Goal: Task Accomplishment & Management: Use online tool/utility

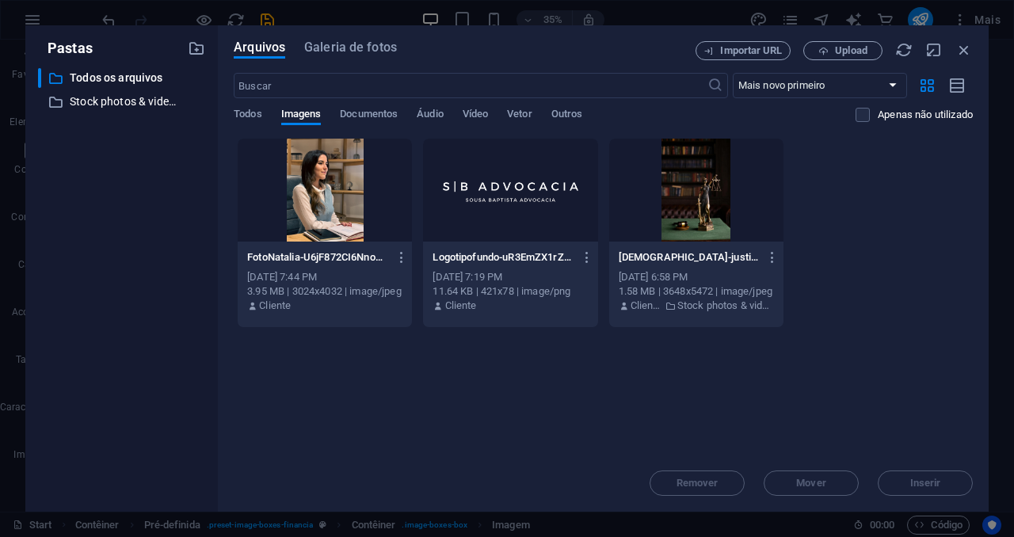
select select "%"
click at [845, 51] on span "Upload" at bounding box center [851, 51] width 32 height 10
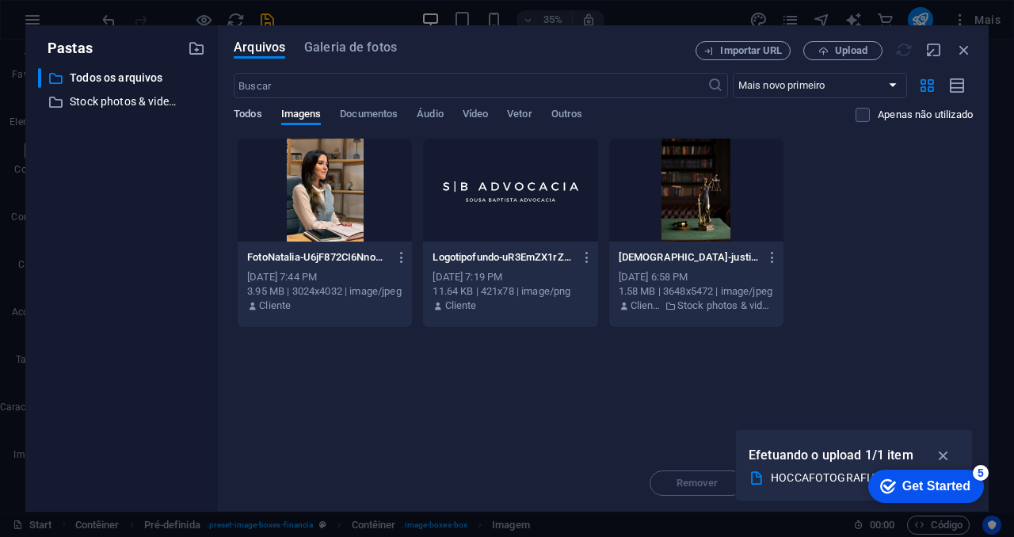
click at [257, 118] on span "Todos" at bounding box center [248, 116] width 28 height 22
click at [319, 115] on span "Imagens" at bounding box center [301, 116] width 40 height 22
click at [379, 106] on div "​ Mais novo primeiro Mais antigo primeiro Nome (A-Z) Nome (Z-A) Tamanho (0-9) T…" at bounding box center [603, 105] width 739 height 65
click at [375, 125] on div "Todos Imagens Documentos Áudio Vídeo Vetor Outros" at bounding box center [545, 123] width 622 height 30
click at [384, 119] on span "Documentos" at bounding box center [369, 116] width 58 height 22
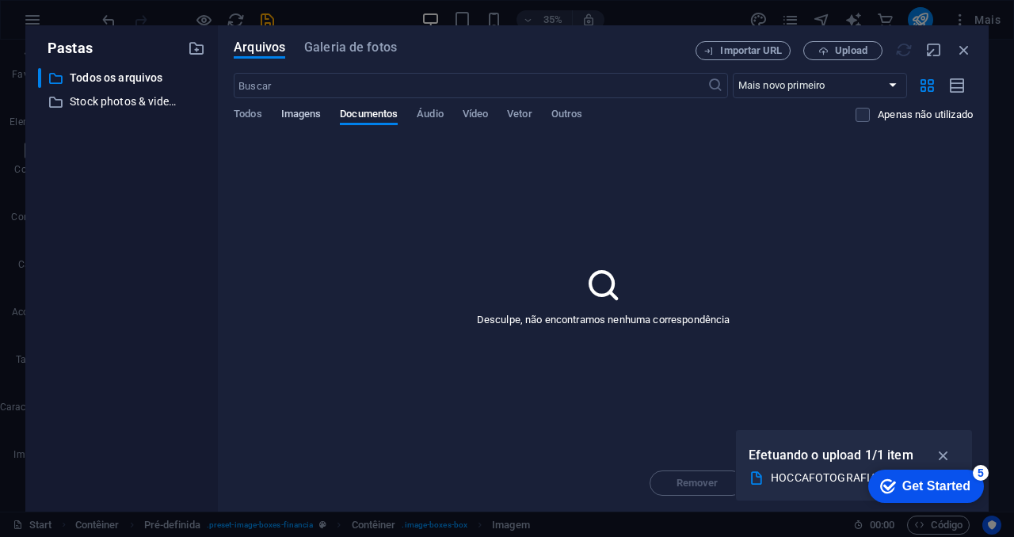
click at [318, 116] on span "Imagens" at bounding box center [301, 116] width 40 height 22
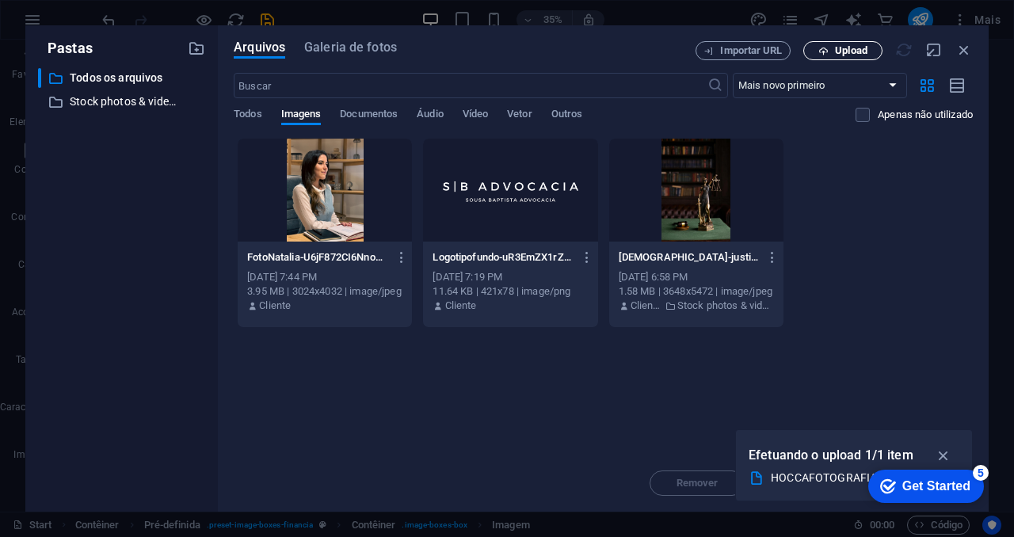
click at [833, 55] on button "Upload" at bounding box center [842, 50] width 79 height 19
click at [937, 462] on iframe "Contextual help checklist present on screen" at bounding box center [923, 486] width 135 height 48
click at [947, 454] on icon "button" at bounding box center [944, 455] width 18 height 17
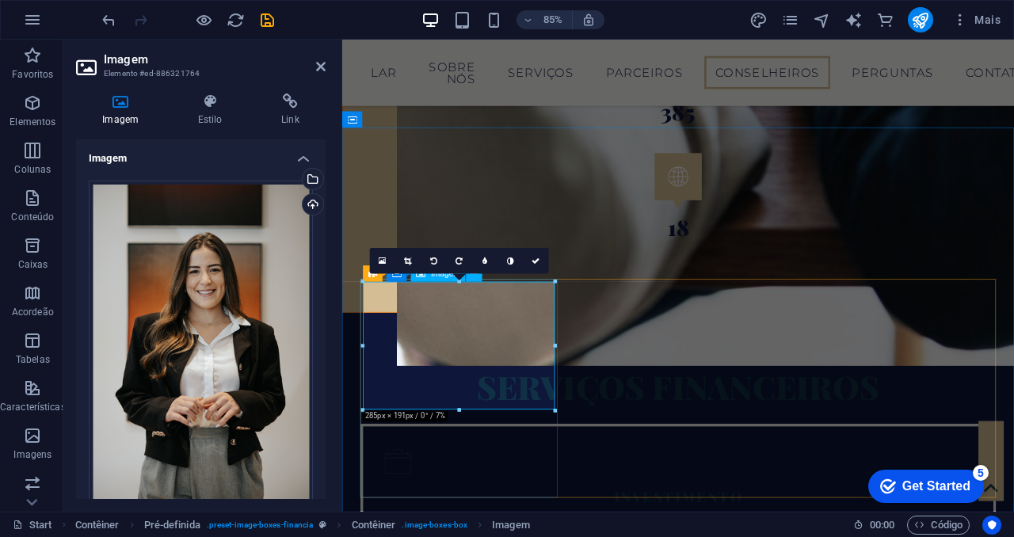
scroll to position [2861, 0]
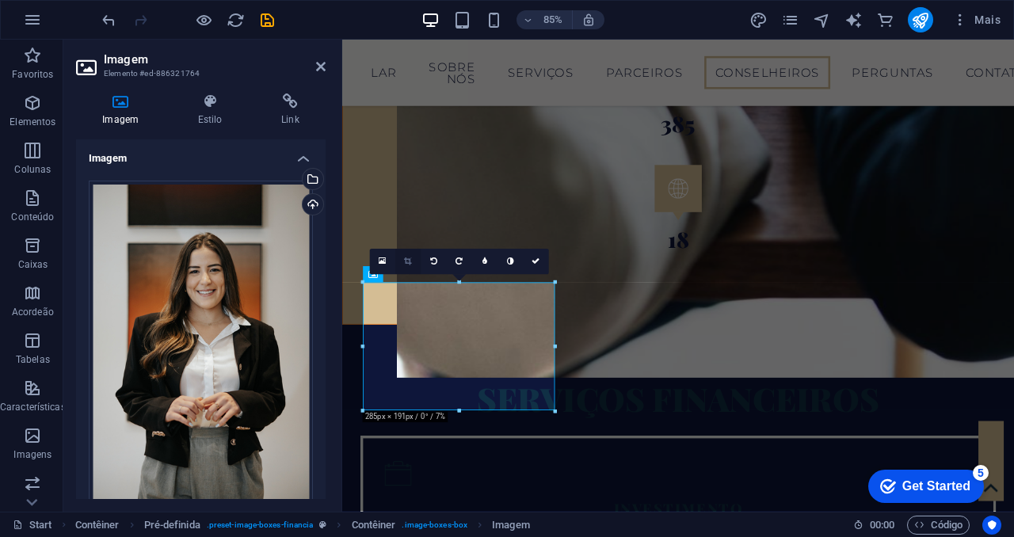
click at [406, 260] on icon at bounding box center [407, 261] width 7 height 8
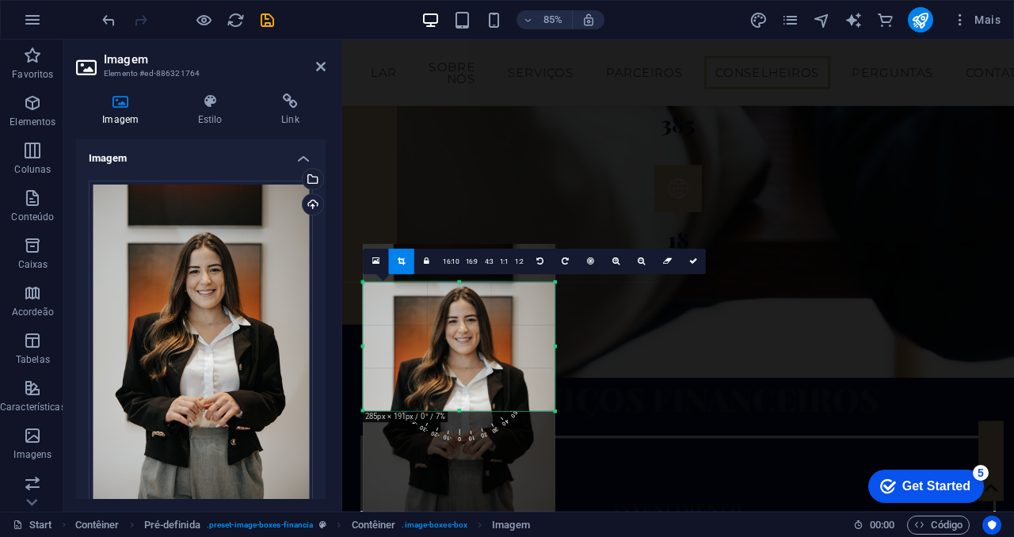
drag, startPoint x: 459, startPoint y: 349, endPoint x: 459, endPoint y: 383, distance: 34.9
click at [459, 383] on div at bounding box center [459, 388] width 192 height 288
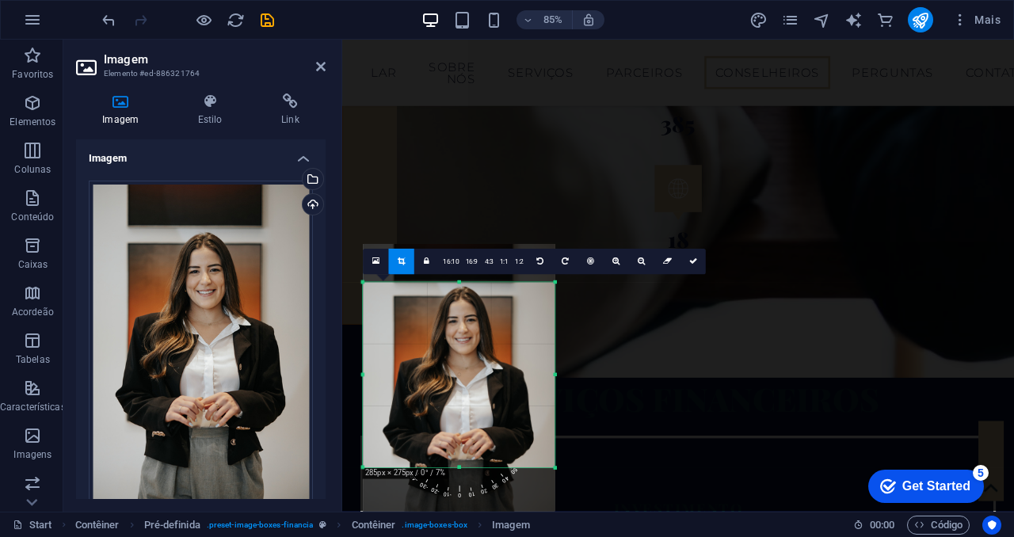
drag, startPoint x: 555, startPoint y: 410, endPoint x: 552, endPoint y: 477, distance: 66.6
click at [552, 468] on div "180 170 160 150 140 130 120 110 100 90 80 70 60 50 40 30 20 10 0 -10 -20 -30 -4…" at bounding box center [459, 375] width 192 height 185
click at [692, 265] on icon at bounding box center [693, 261] width 8 height 8
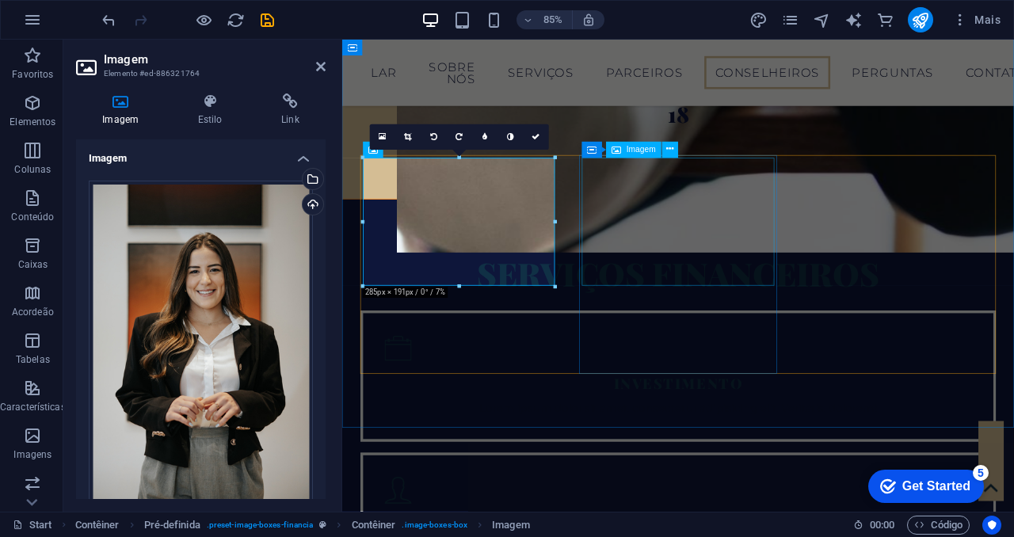
scroll to position [3007, 0]
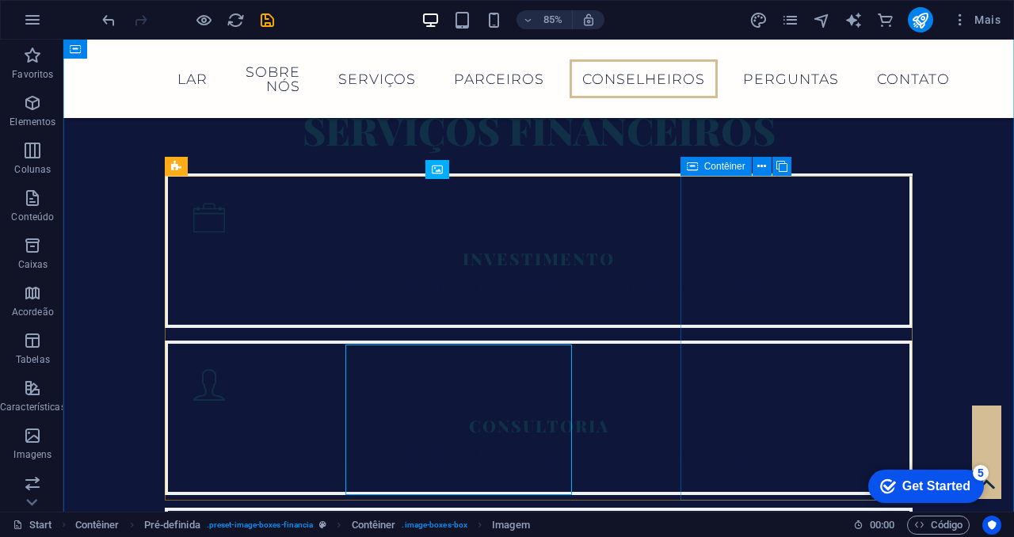
scroll to position [2842, 0]
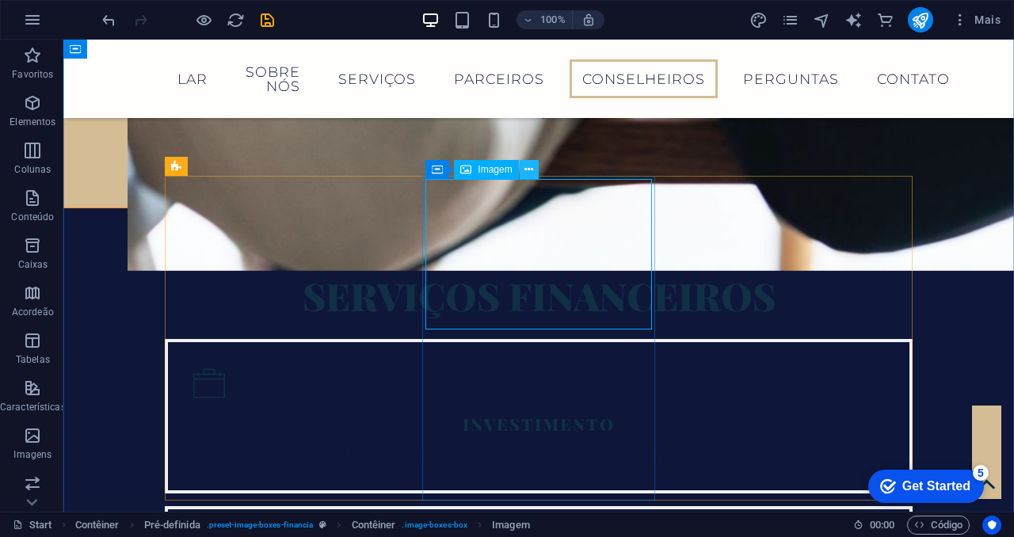
click at [529, 169] on icon at bounding box center [528, 170] width 9 height 17
click at [528, 166] on icon at bounding box center [528, 170] width 9 height 17
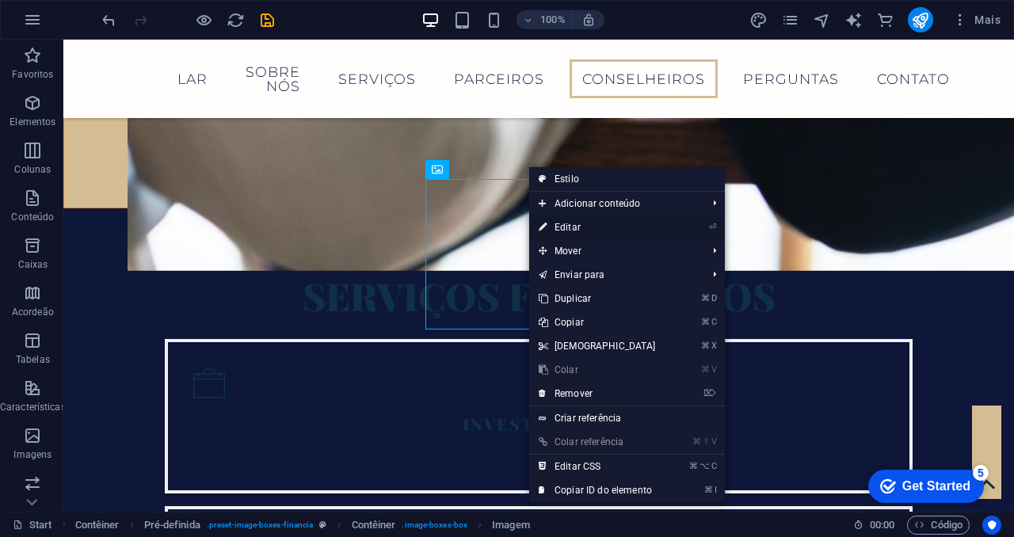
click at [582, 234] on link "⏎ Editar" at bounding box center [597, 227] width 136 height 24
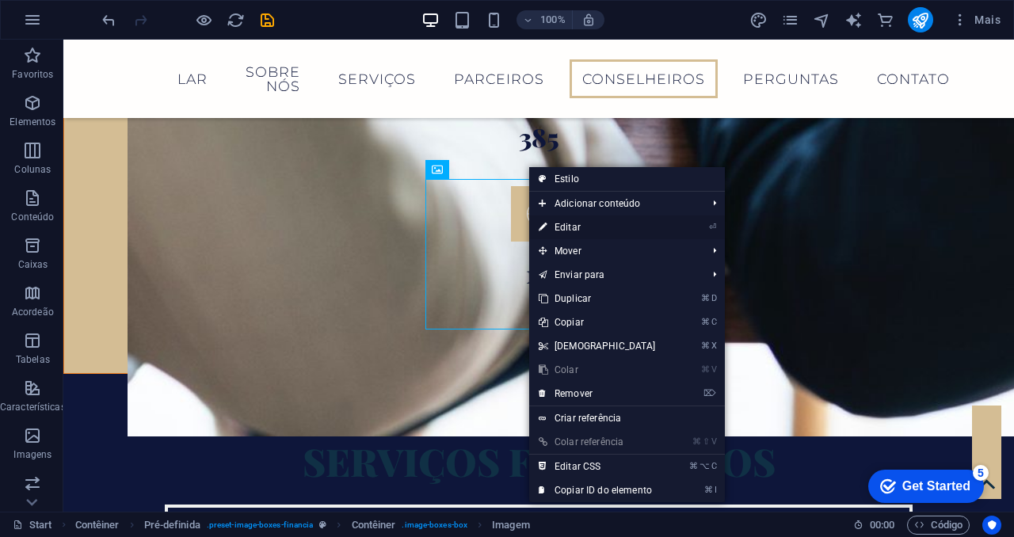
select select "%"
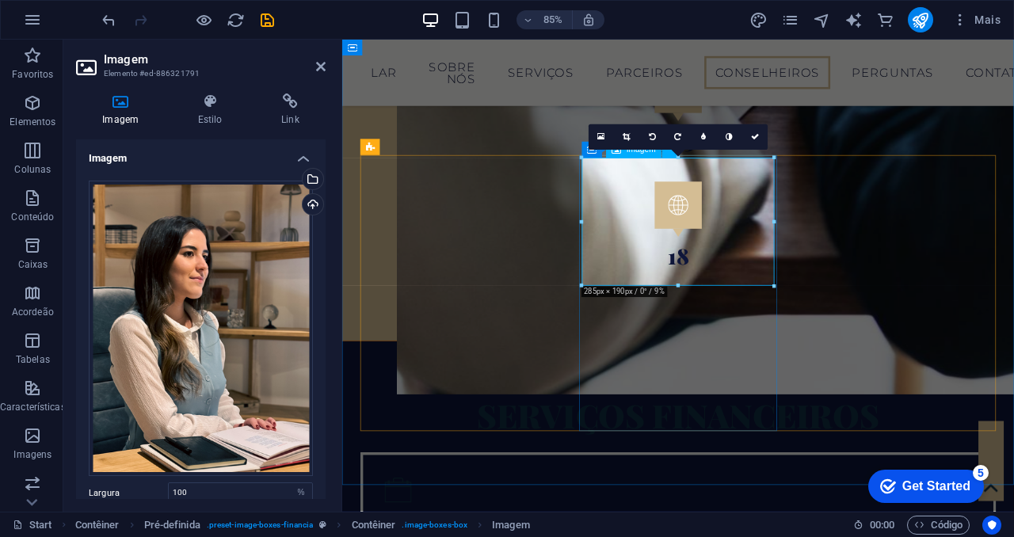
scroll to position [3007, 0]
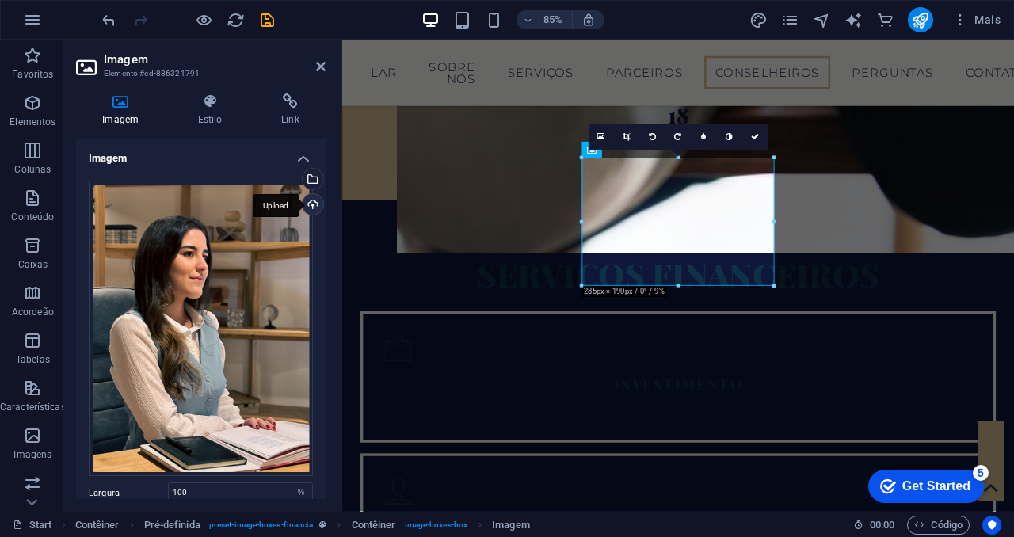
click at [311, 199] on div "Upload" at bounding box center [311, 206] width 24 height 24
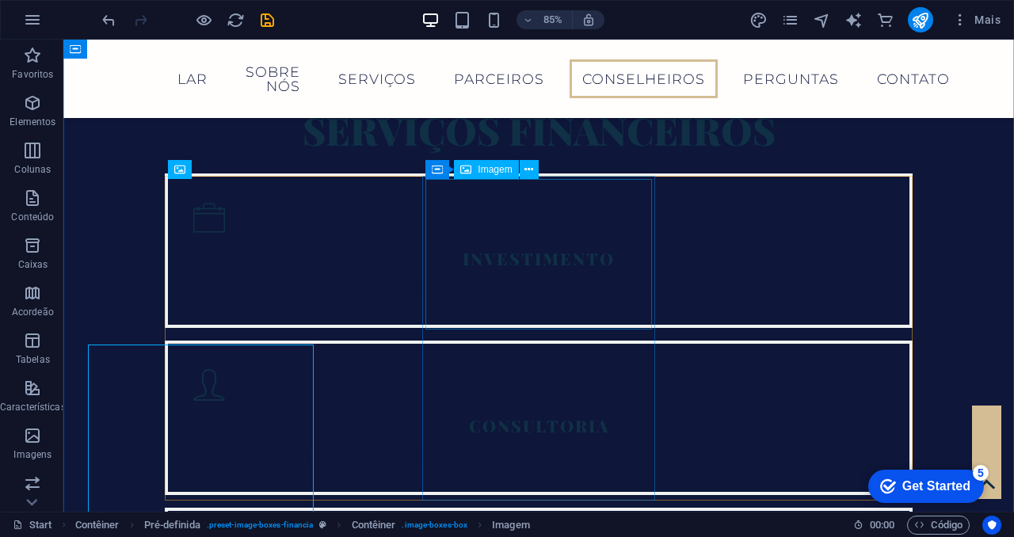
scroll to position [2842, 0]
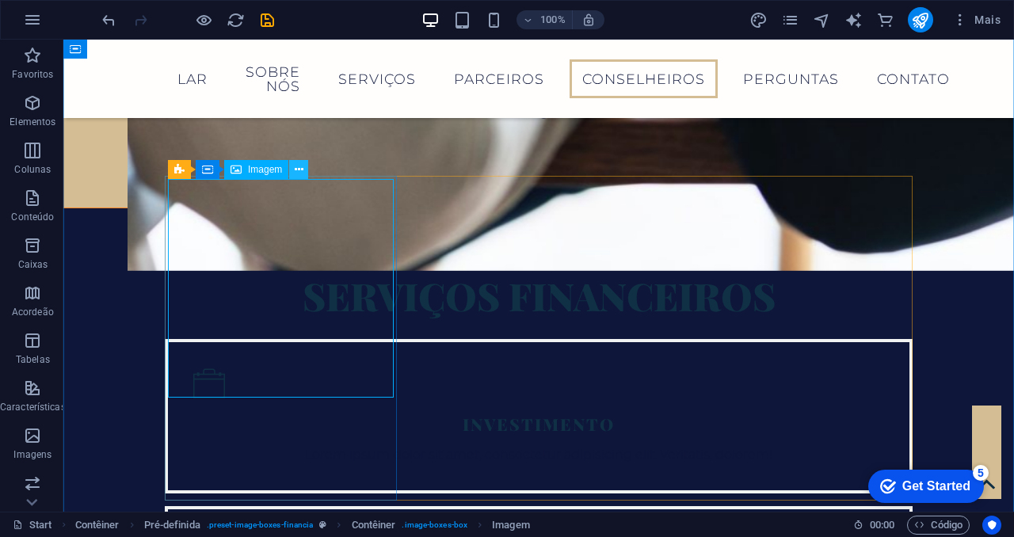
click at [297, 172] on icon at bounding box center [299, 170] width 9 height 17
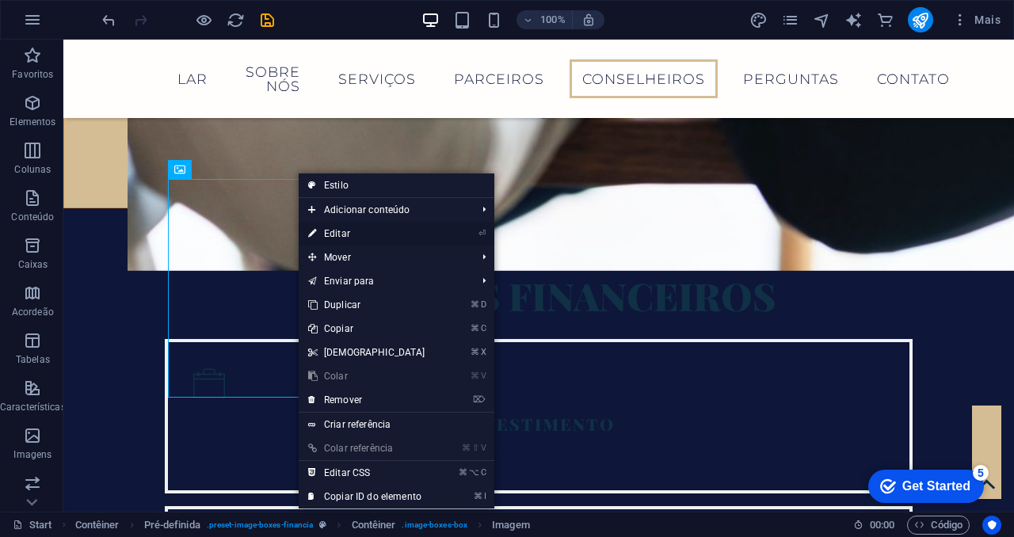
click at [376, 235] on link "⏎ Editar" at bounding box center [367, 234] width 136 height 24
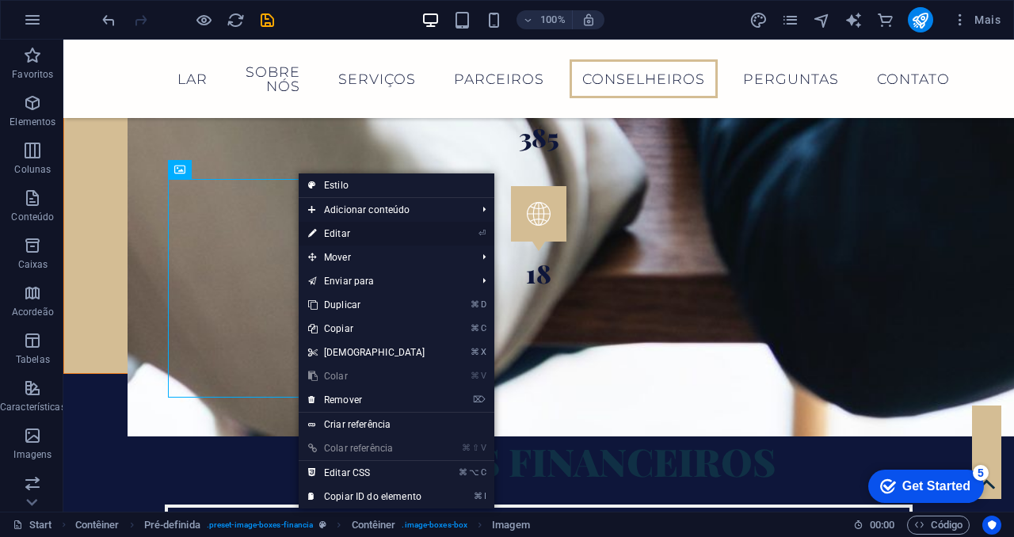
select select "%"
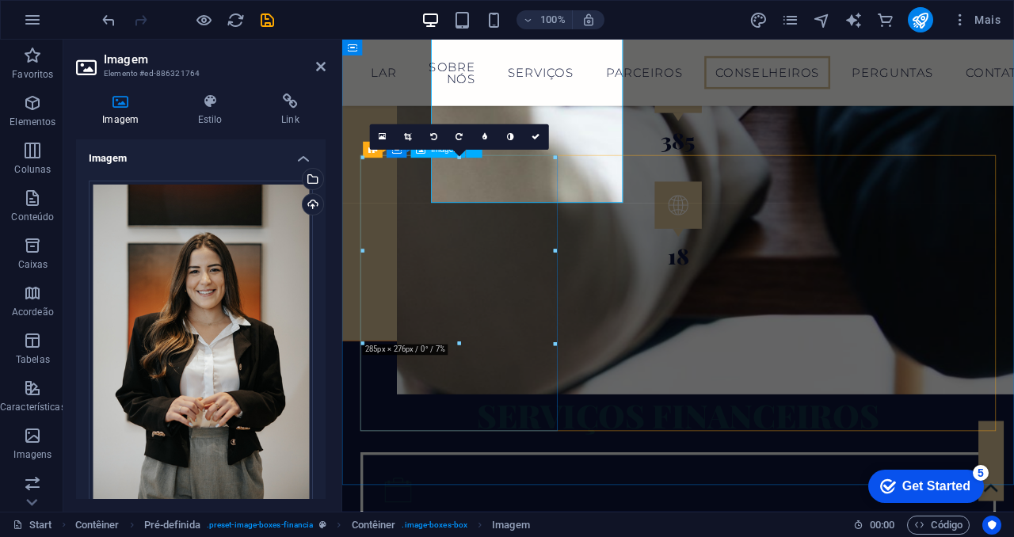
scroll to position [3007, 0]
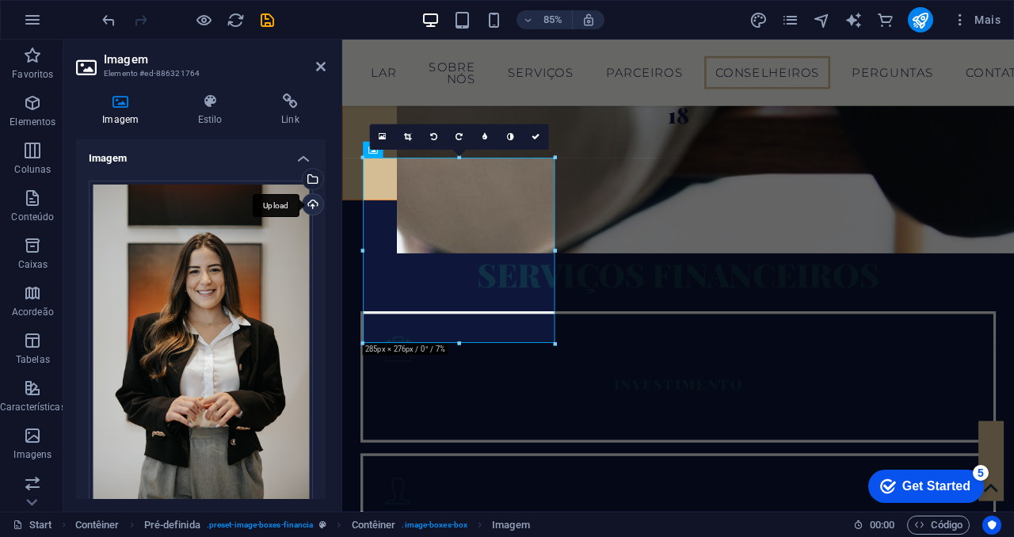
click at [309, 202] on div "Upload" at bounding box center [311, 206] width 24 height 24
click at [311, 204] on div "Upload" at bounding box center [311, 206] width 24 height 24
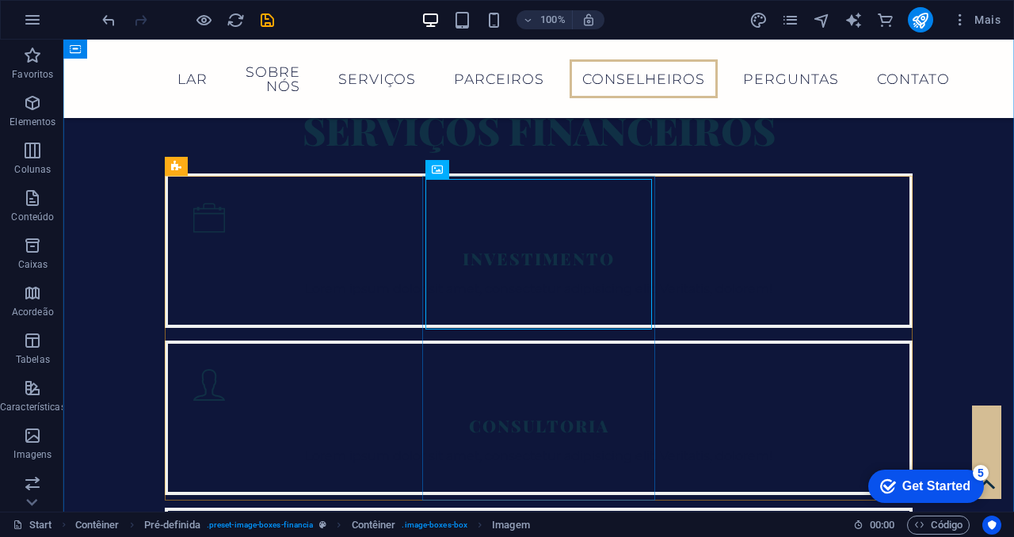
scroll to position [2842, 0]
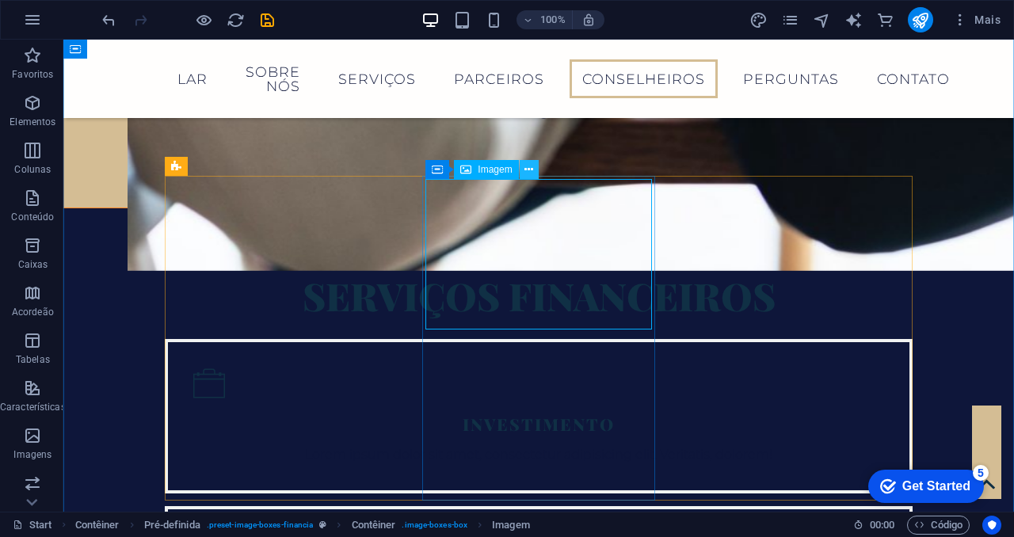
click at [534, 172] on button at bounding box center [529, 169] width 19 height 19
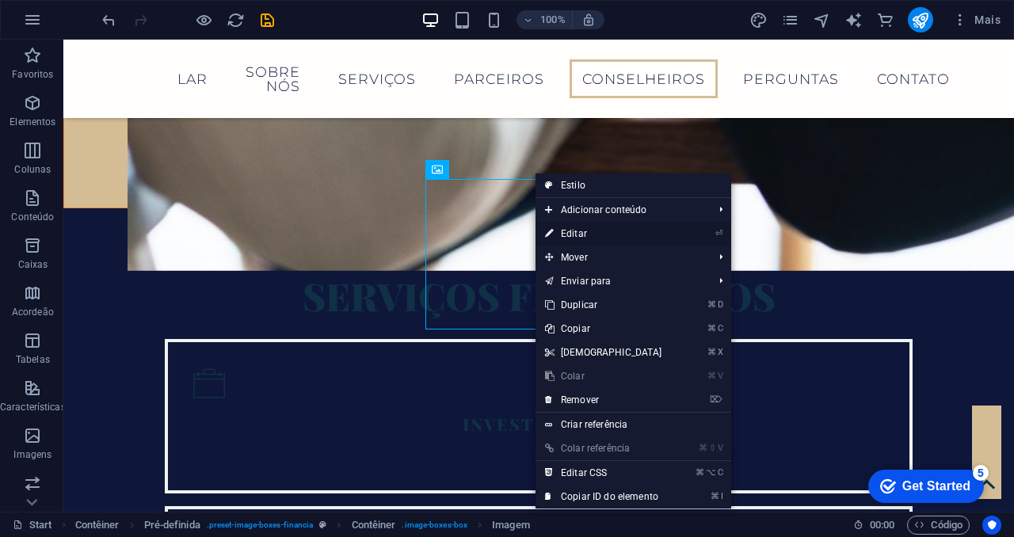
click at [573, 234] on link "⏎ Editar" at bounding box center [604, 234] width 136 height 24
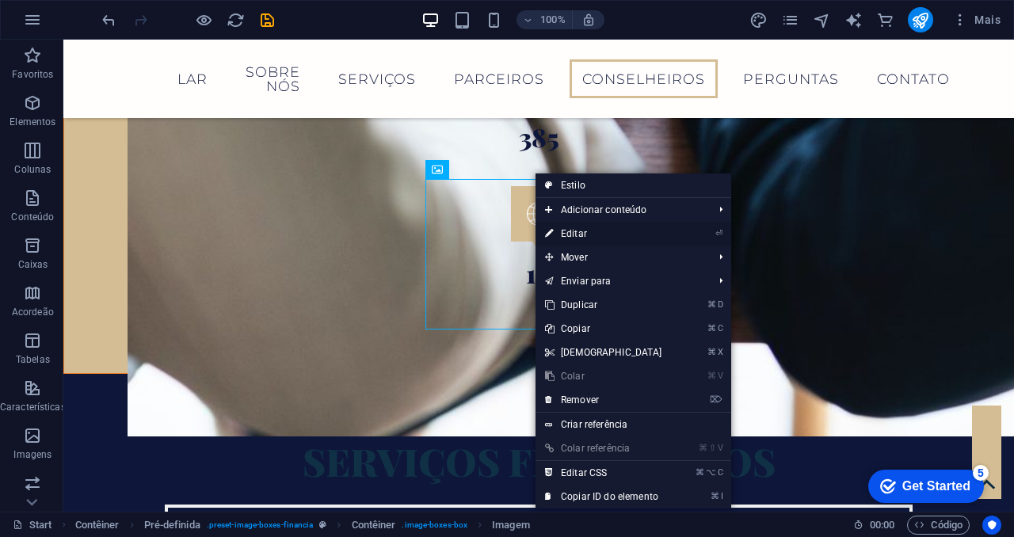
select select "%"
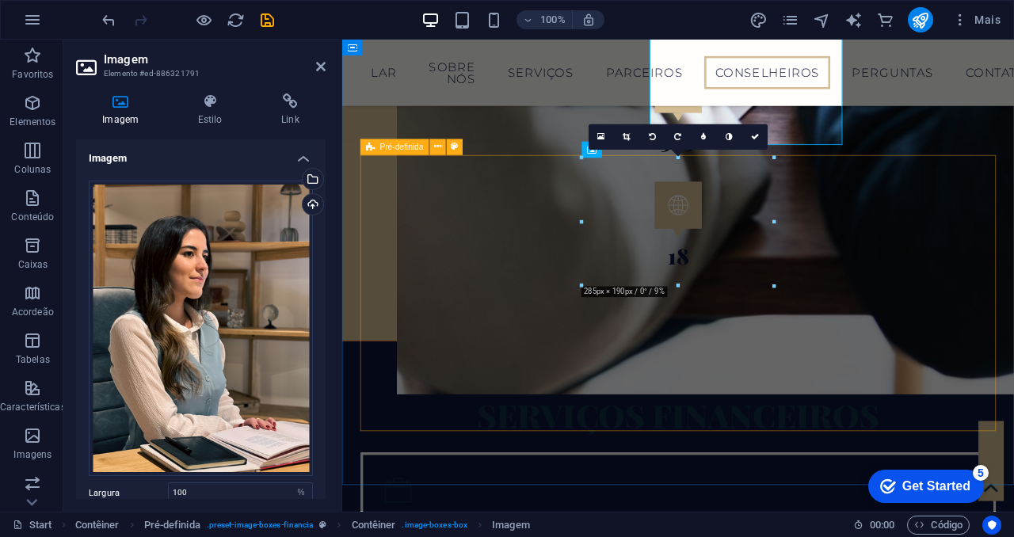
scroll to position [3007, 0]
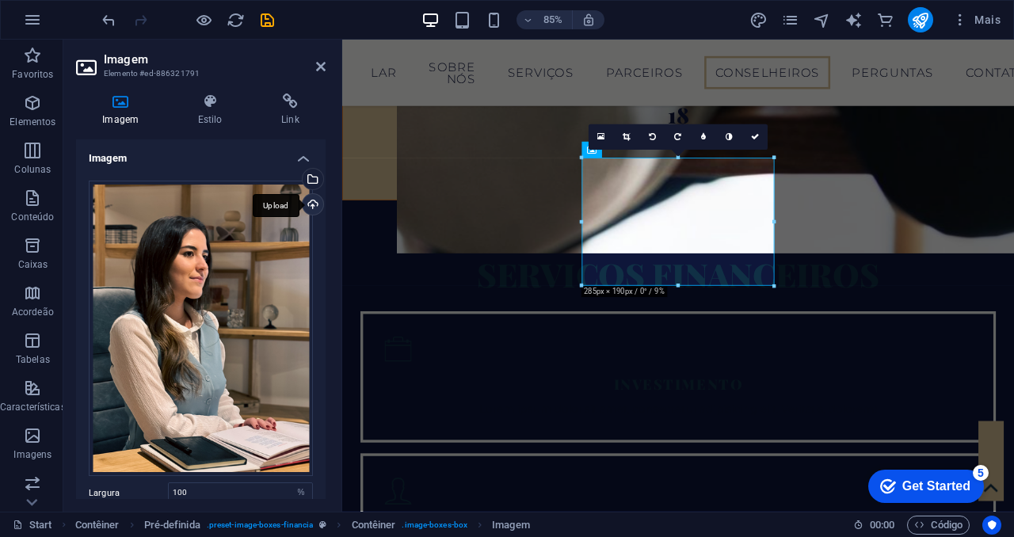
click at [311, 208] on div "Upload" at bounding box center [311, 206] width 24 height 24
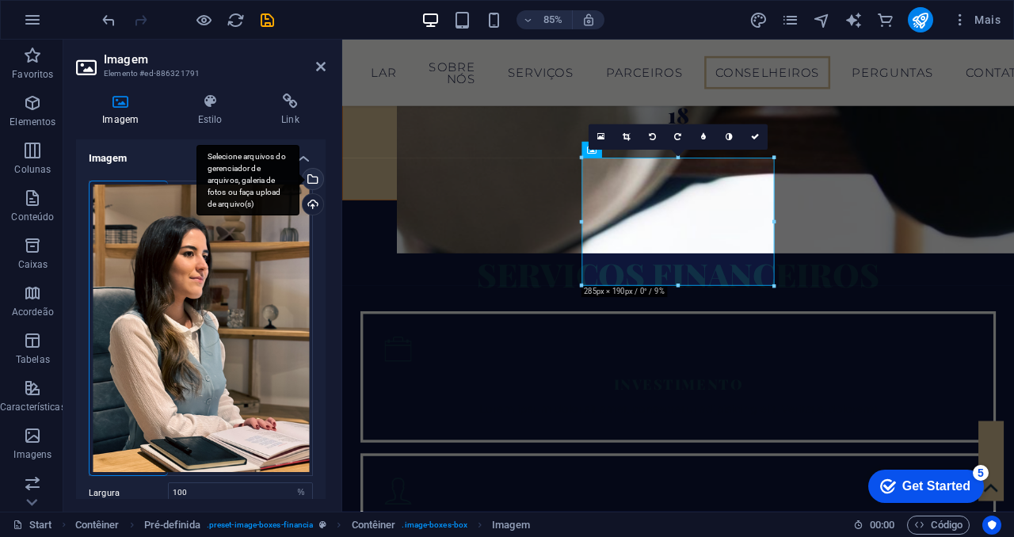
click at [311, 184] on div "Selecione arquivos do gerenciador de arquivos, galeria de fotos ou faça upload …" at bounding box center [311, 181] width 24 height 24
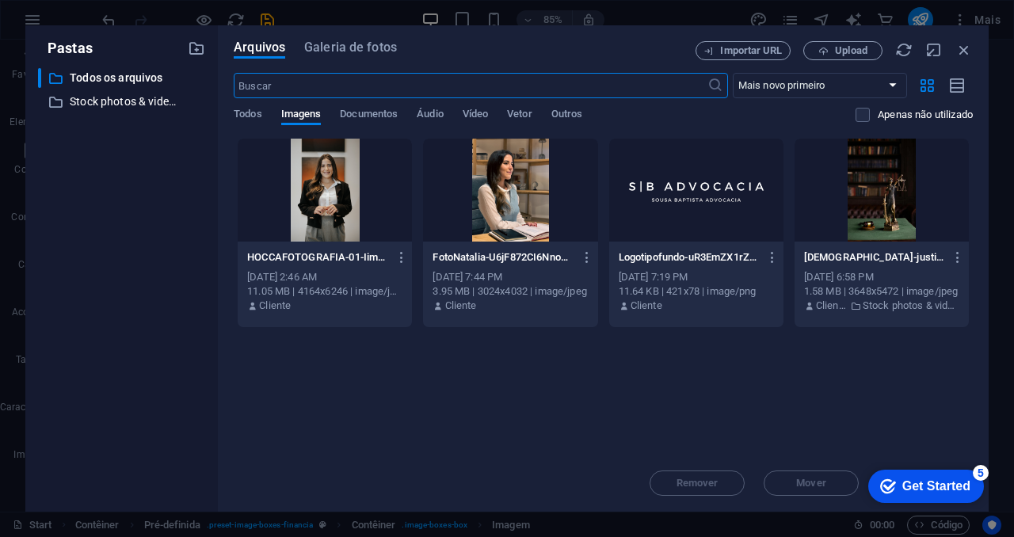
scroll to position [3780, 0]
click at [848, 46] on span "Upload" at bounding box center [851, 51] width 32 height 10
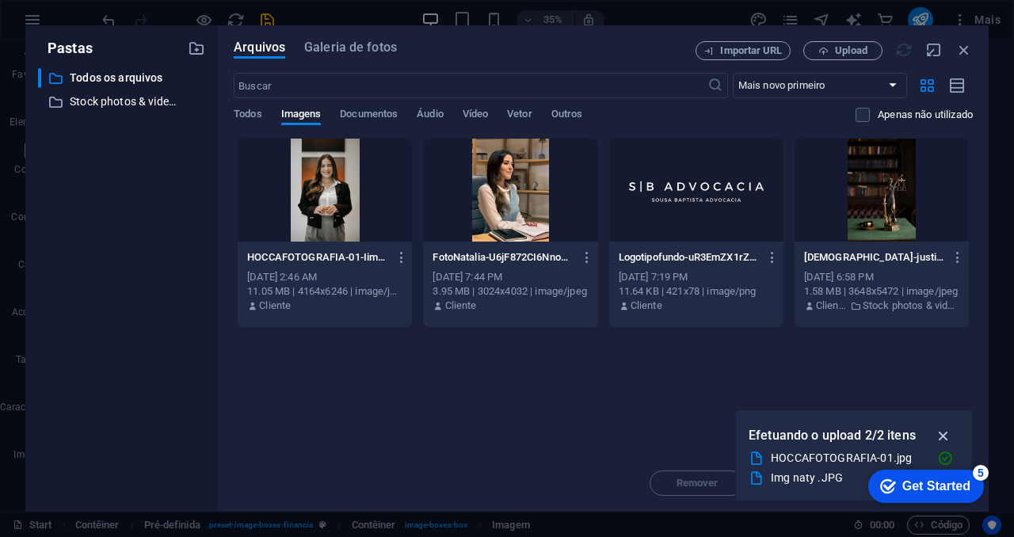
click at [941, 436] on icon "button" at bounding box center [944, 435] width 18 height 17
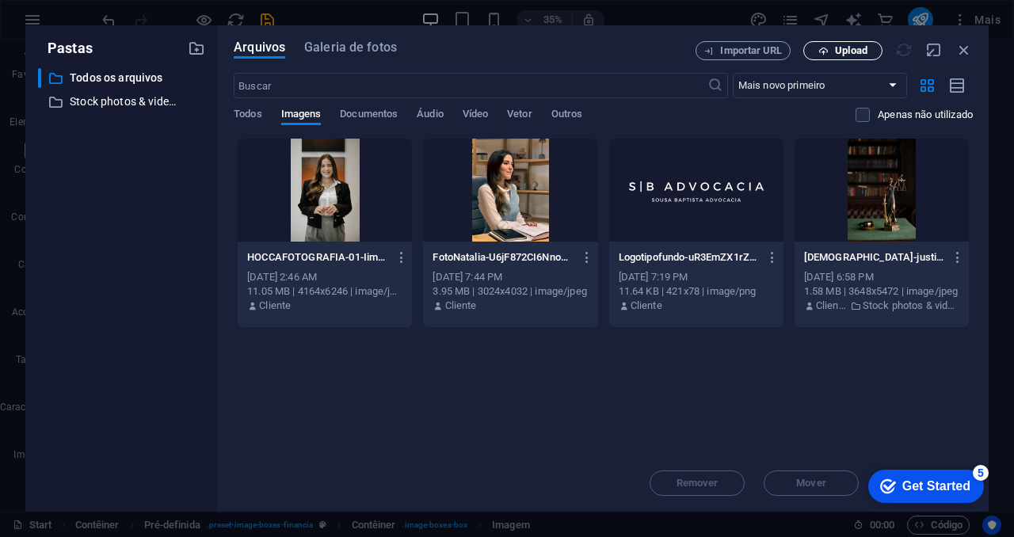
click at [822, 53] on icon "button" at bounding box center [823, 51] width 10 height 10
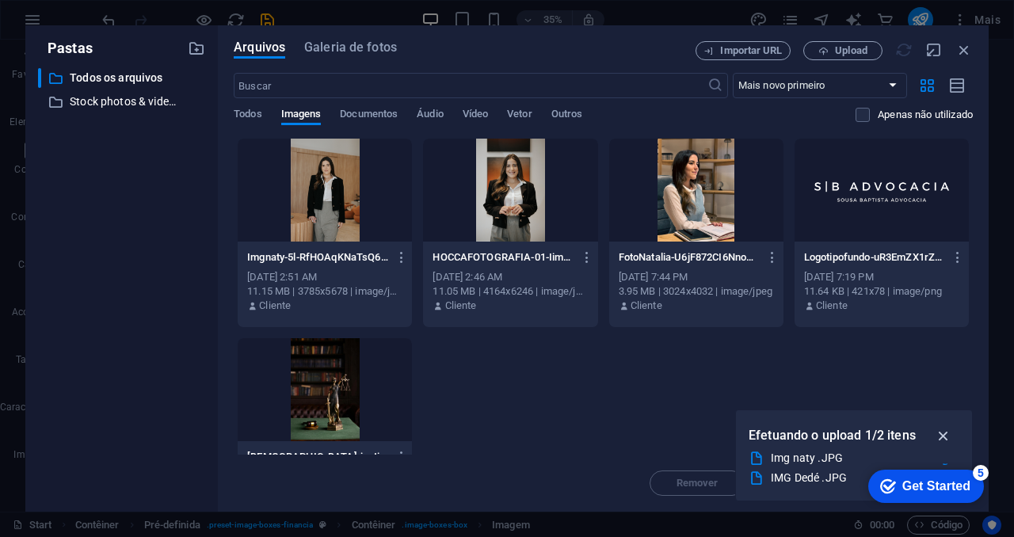
click at [944, 429] on icon "button" at bounding box center [944, 435] width 18 height 17
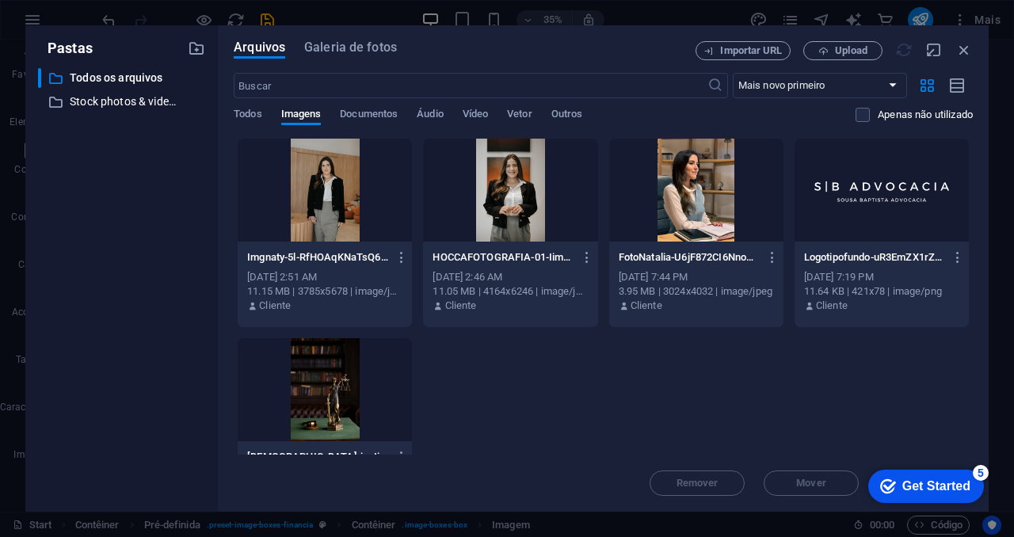
click at [345, 202] on div at bounding box center [325, 190] width 174 height 103
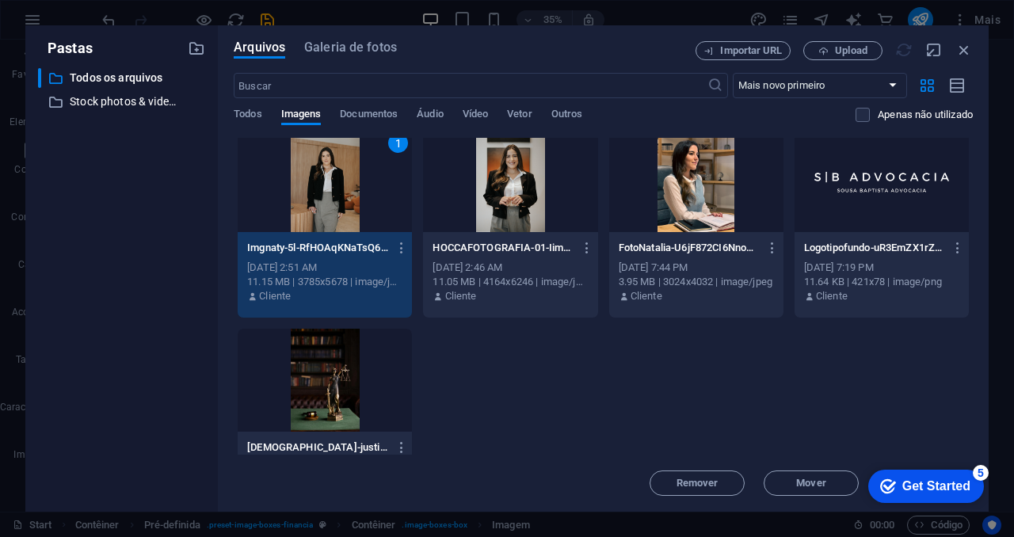
scroll to position [0, 0]
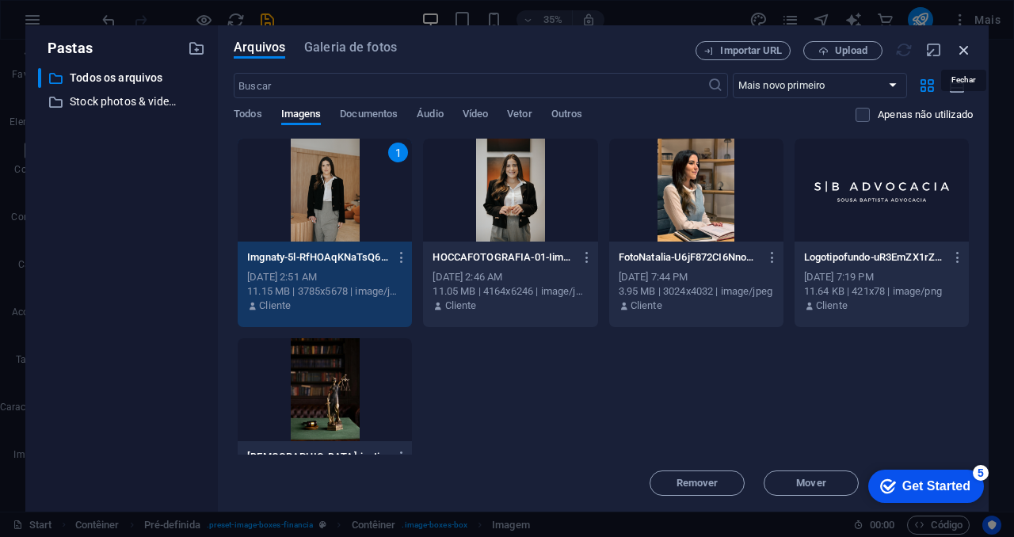
click at [967, 53] on icon "button" at bounding box center [963, 49] width 17 height 17
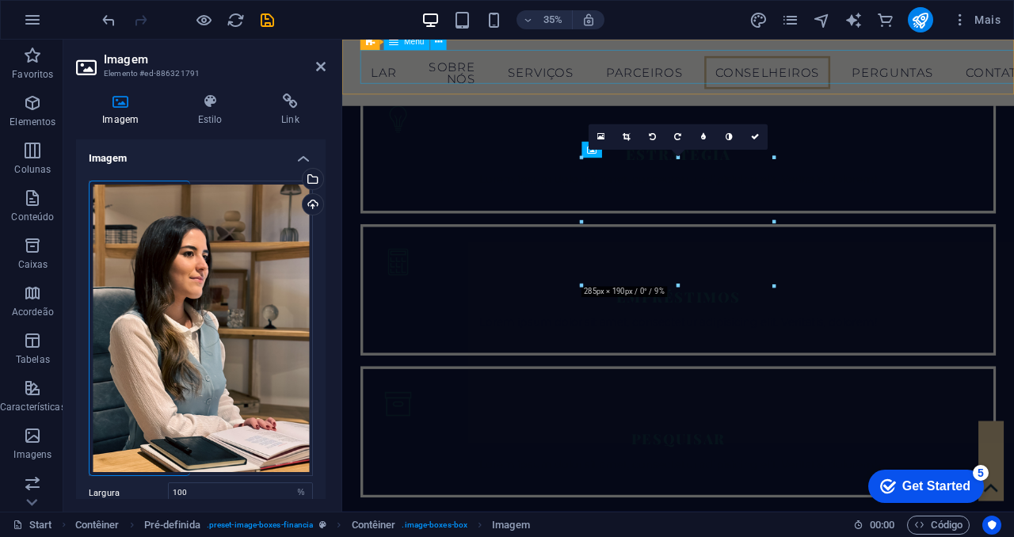
scroll to position [3007, 0]
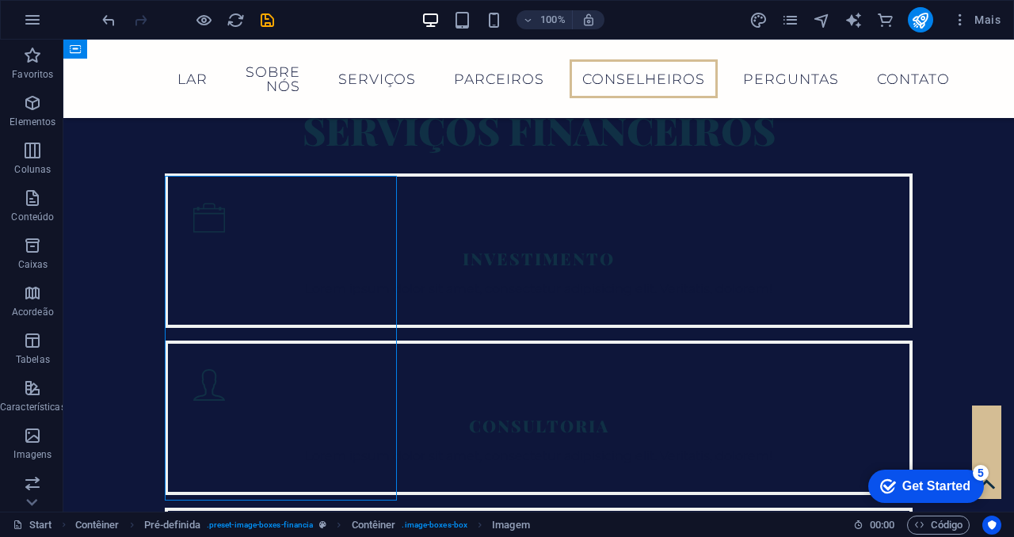
scroll to position [2842, 0]
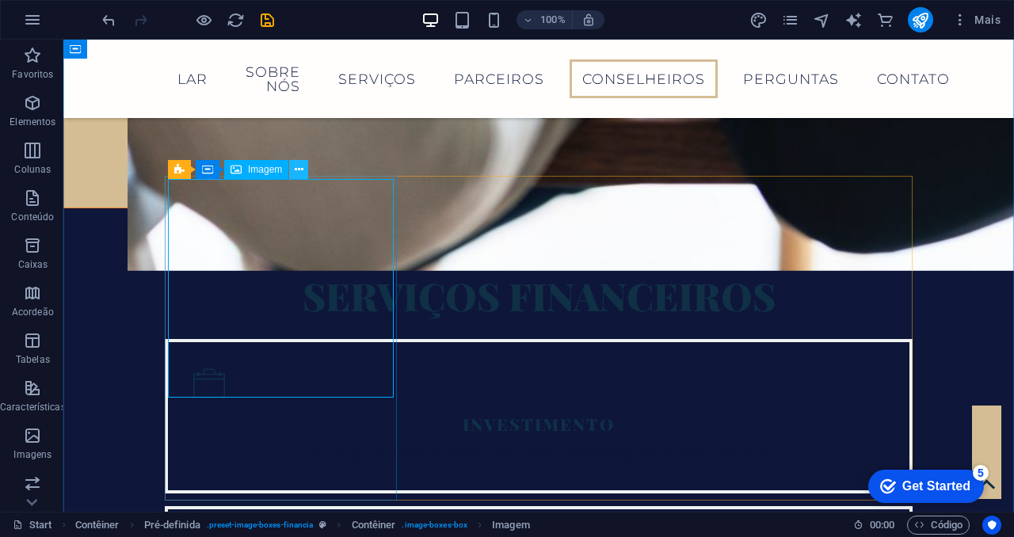
click at [296, 170] on icon at bounding box center [299, 170] width 9 height 17
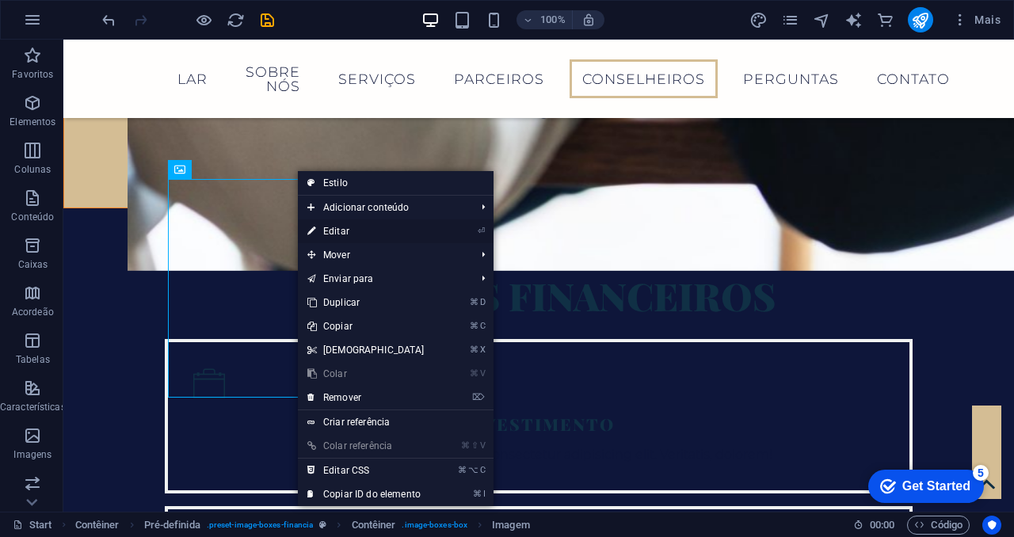
click at [349, 229] on link "⏎ Editar" at bounding box center [366, 231] width 136 height 24
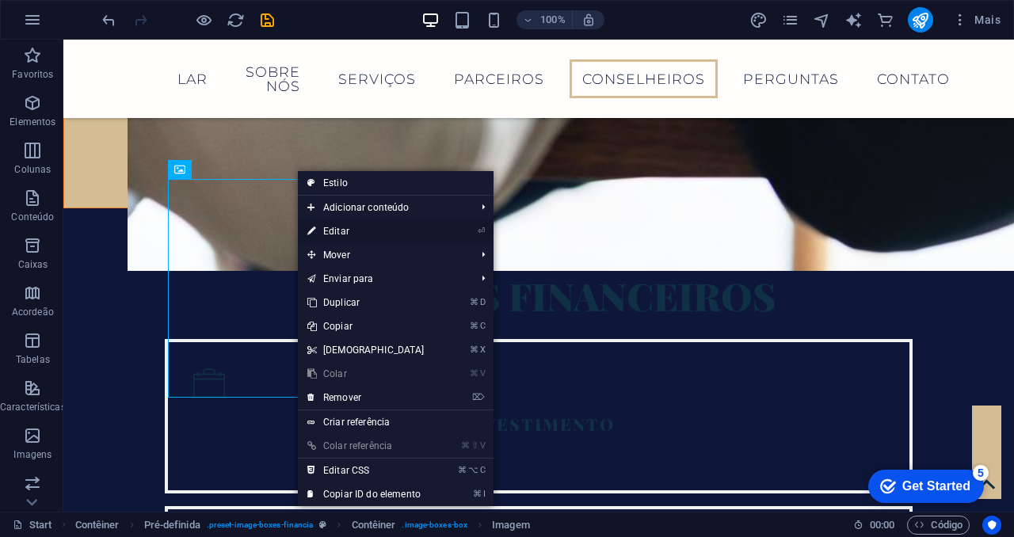
select select "%"
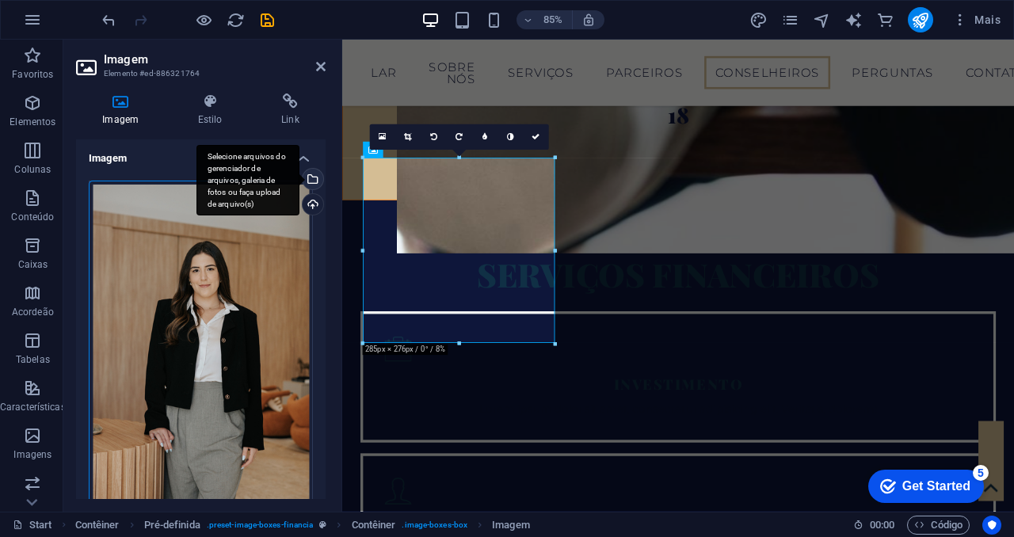
click at [299, 173] on div "Selecione arquivos do gerenciador de arquivos, galeria de fotos ou faça upload …" at bounding box center [247, 180] width 103 height 71
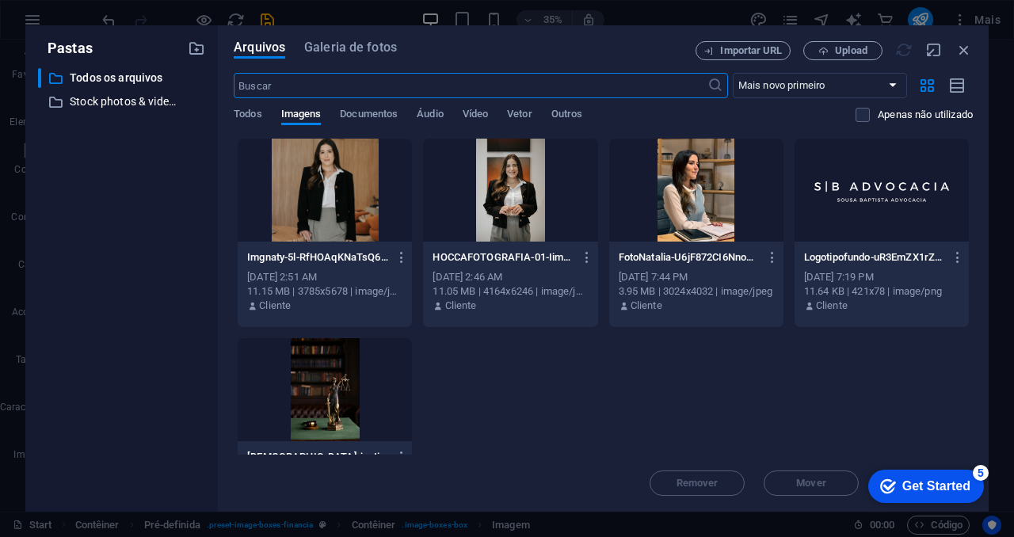
click at [344, 173] on div at bounding box center [325, 190] width 174 height 103
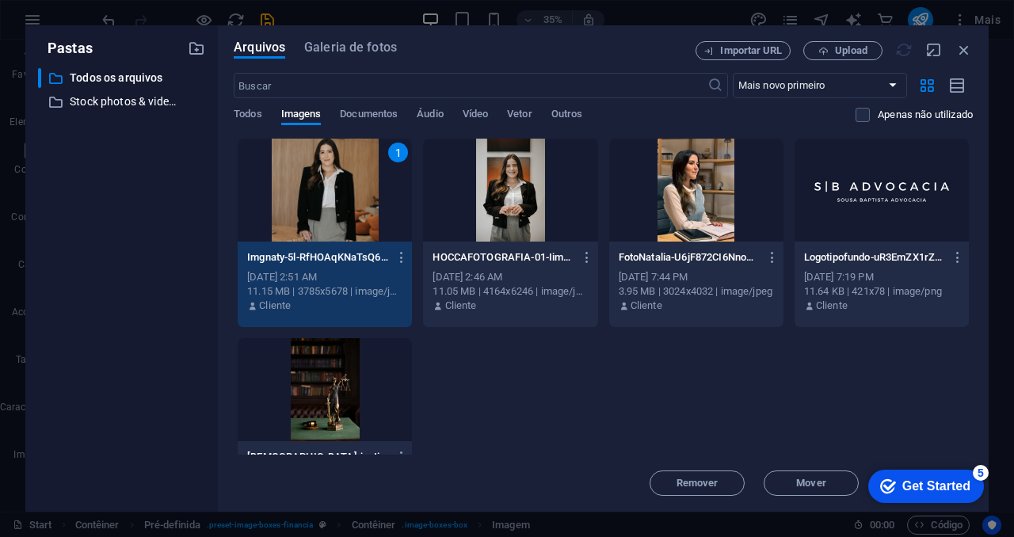
scroll to position [53, 0]
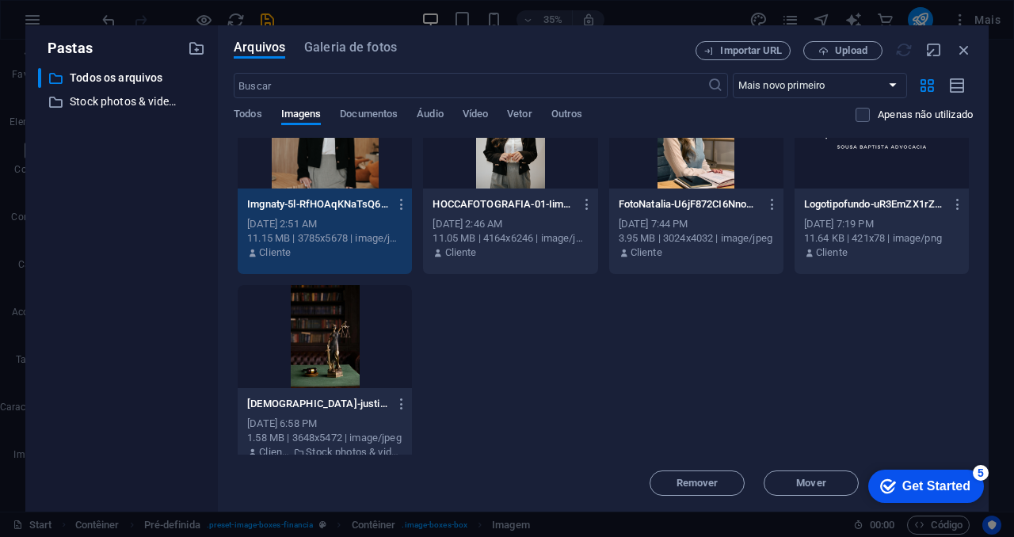
click at [905, 479] on div "Get Started" at bounding box center [936, 486] width 68 height 14
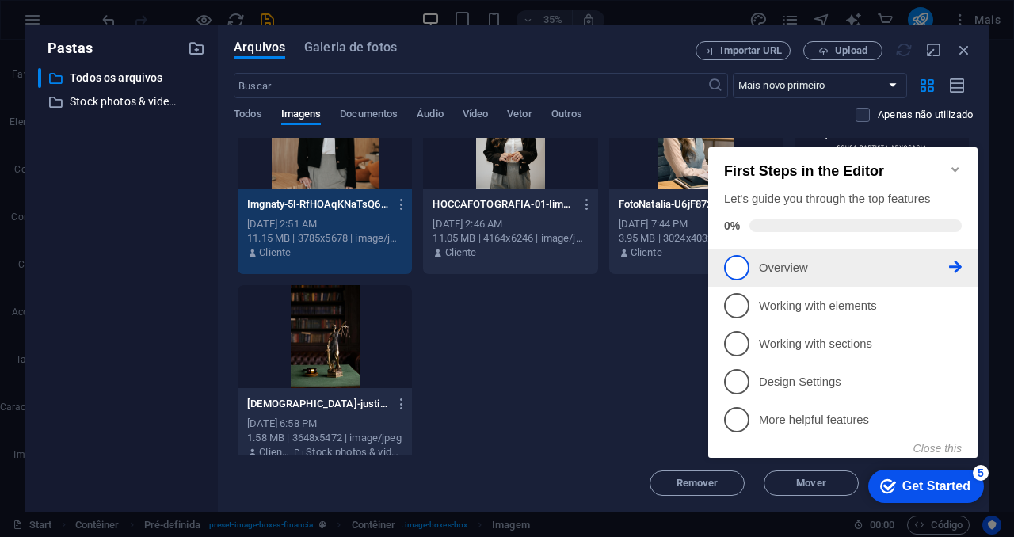
click at [751, 258] on link "1 Overview - incomplete" at bounding box center [843, 267] width 238 height 25
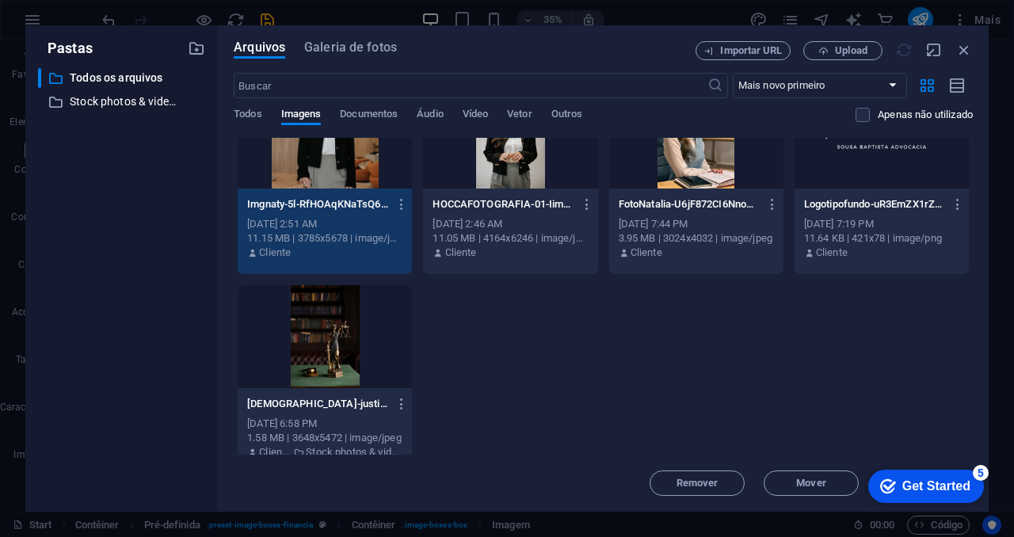
click at [896, 482] on div "checkmark Get Started 5" at bounding box center [925, 487] width 90 height 16
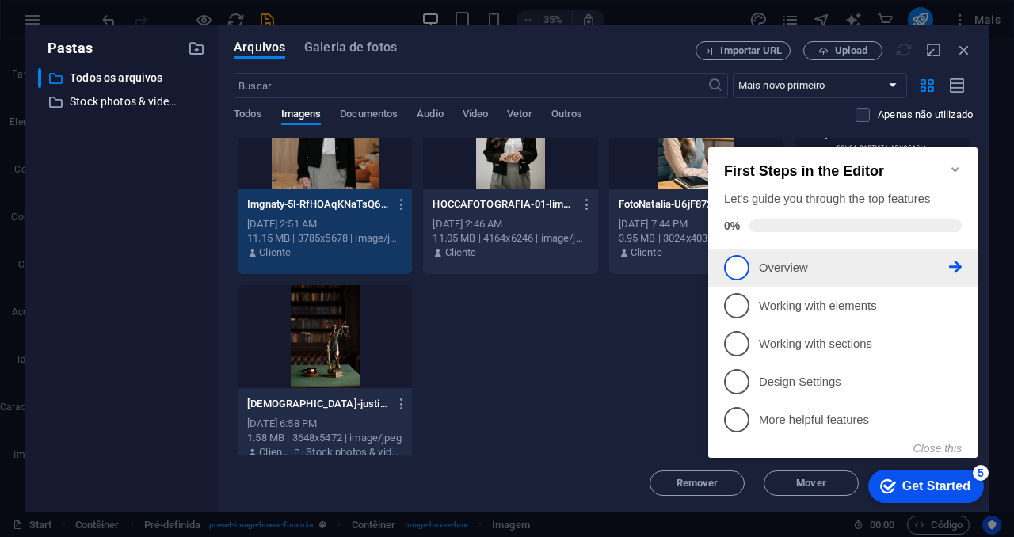
click at [736, 266] on span "1" at bounding box center [736, 267] width 25 height 25
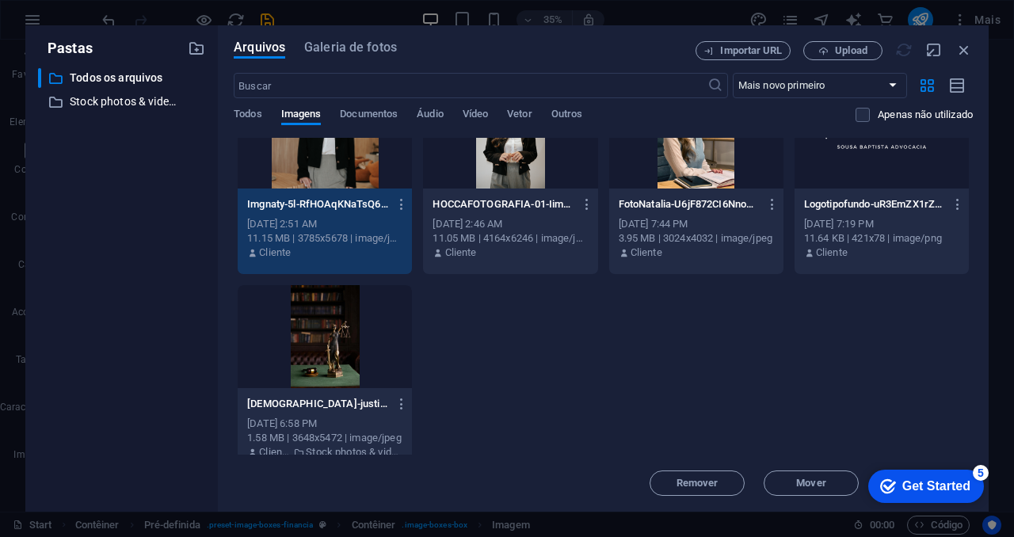
scroll to position [0, 0]
click at [947, 494] on div "checkmark Get Started 5" at bounding box center [926, 486] width 116 height 33
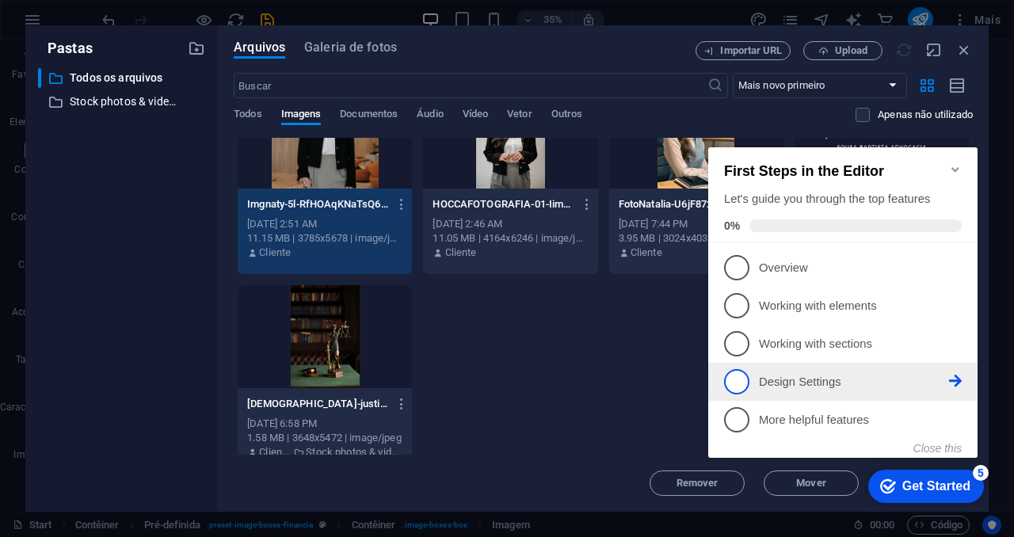
click at [742, 379] on span "4" at bounding box center [736, 381] width 25 height 25
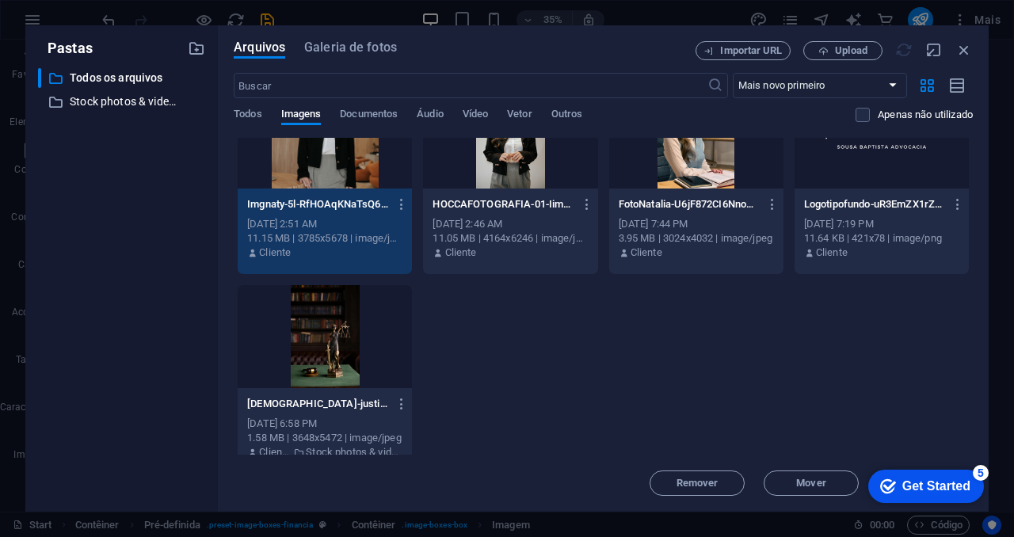
click at [937, 485] on div "Get Started" at bounding box center [936, 486] width 68 height 14
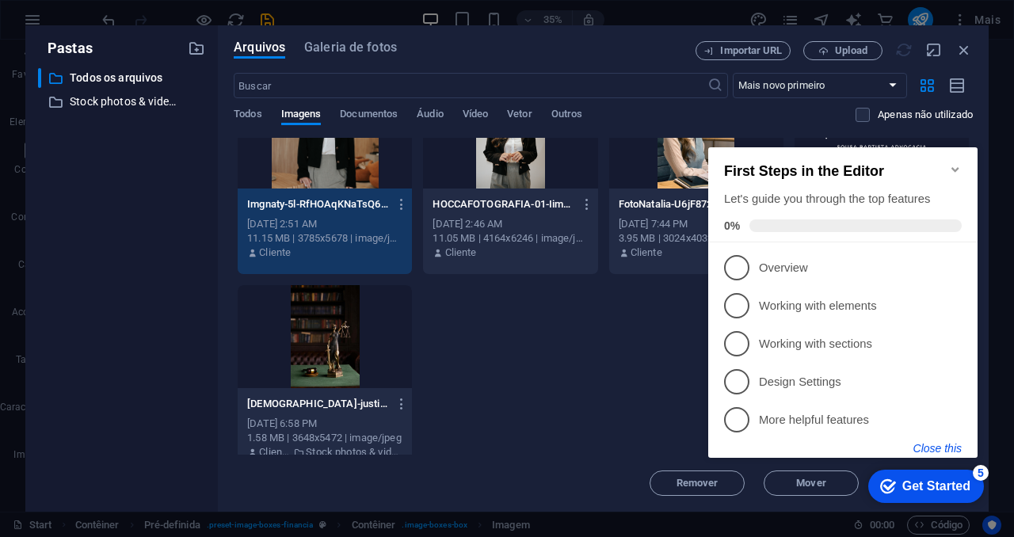
click at [951, 452] on button "Close this" at bounding box center [937, 448] width 48 height 13
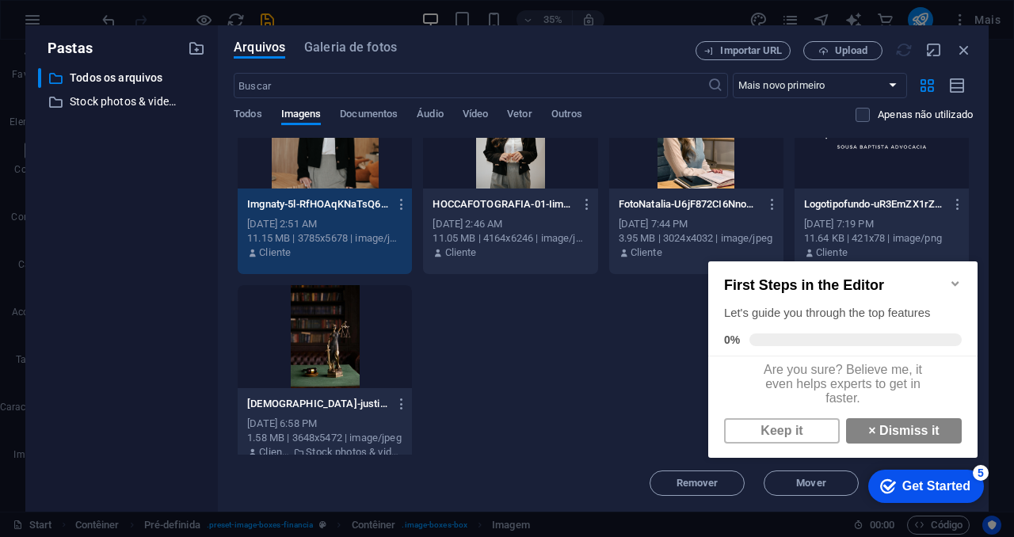
scroll to position [11, 0]
click at [883, 435] on link "× Dismiss it" at bounding box center [904, 430] width 116 height 25
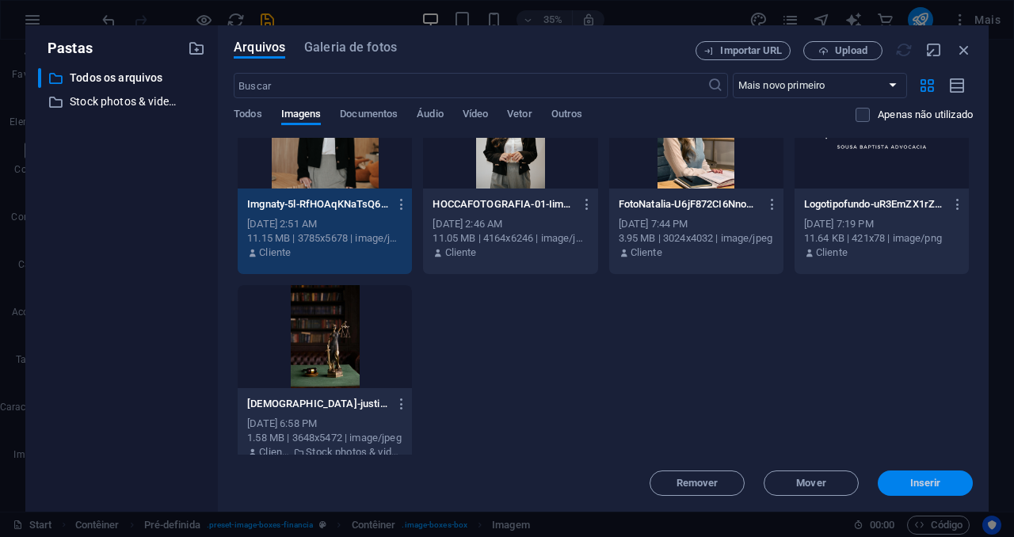
click at [905, 486] on span "Inserir" at bounding box center [925, 484] width 82 height 10
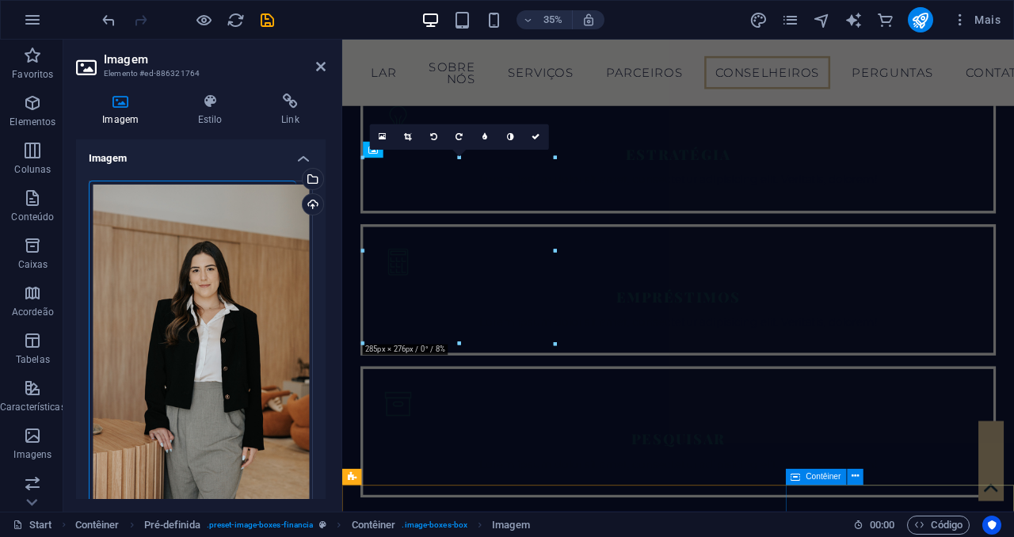
scroll to position [3007, 0]
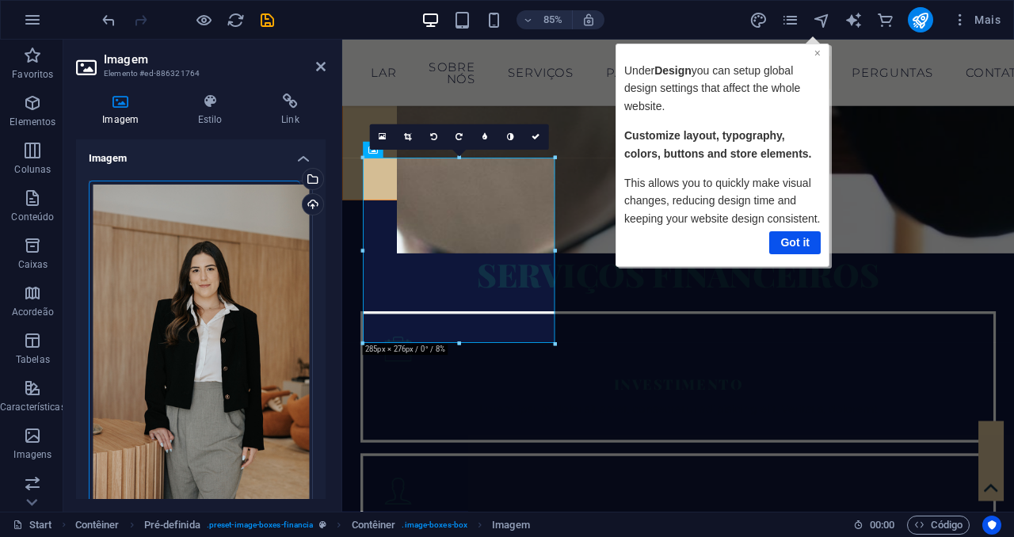
click at [817, 48] on link "×" at bounding box center [817, 52] width 6 height 13
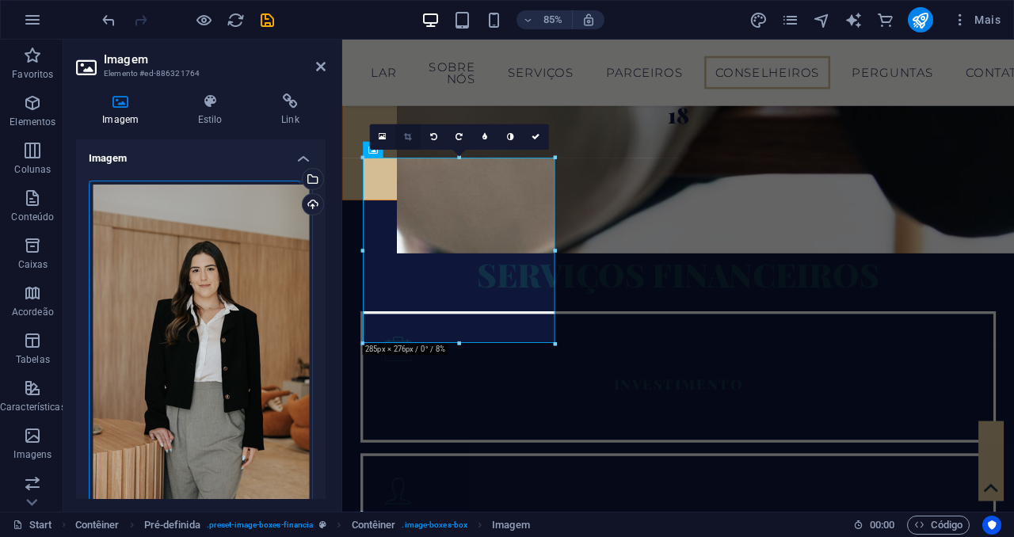
click at [406, 129] on link at bounding box center [407, 136] width 25 height 25
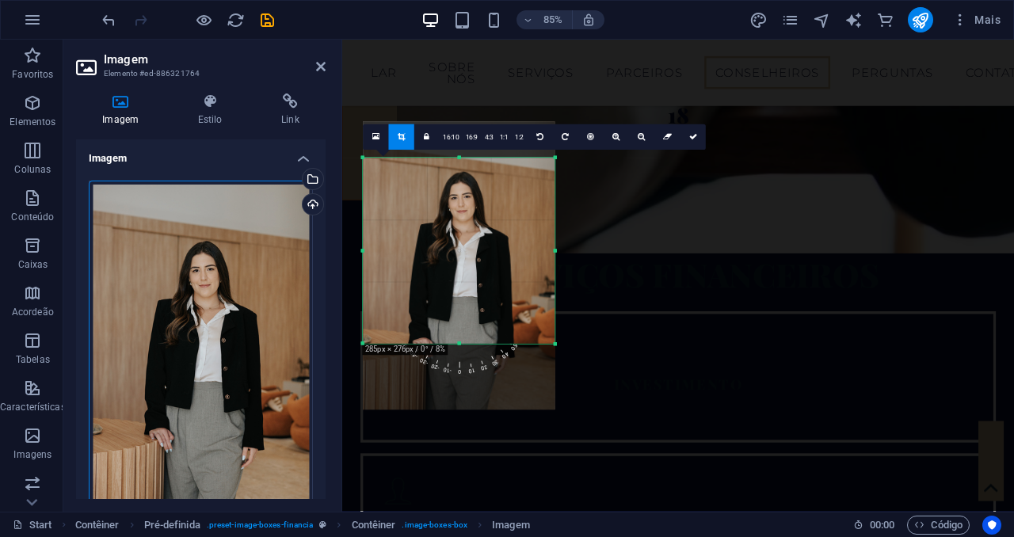
drag, startPoint x: 463, startPoint y: 187, endPoint x: 465, endPoint y: 247, distance: 60.3
click at [465, 247] on div at bounding box center [459, 266] width 192 height 288
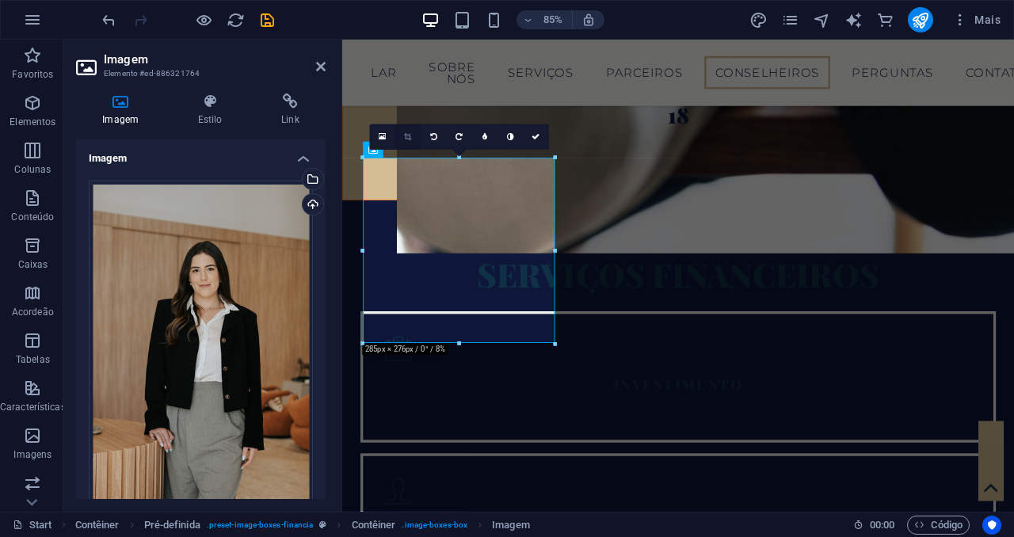
click at [411, 138] on link at bounding box center [407, 136] width 25 height 25
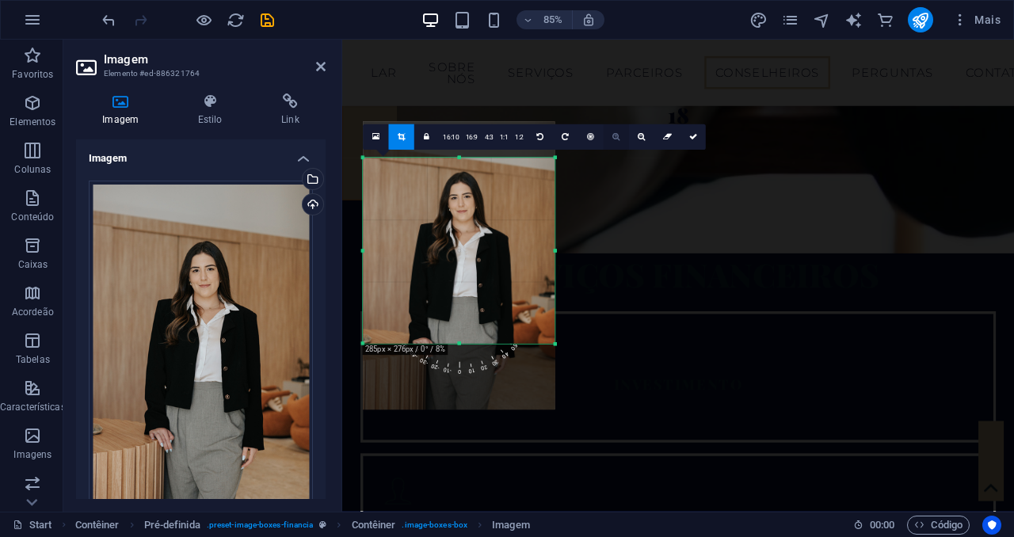
click at [617, 134] on icon at bounding box center [615, 137] width 7 height 8
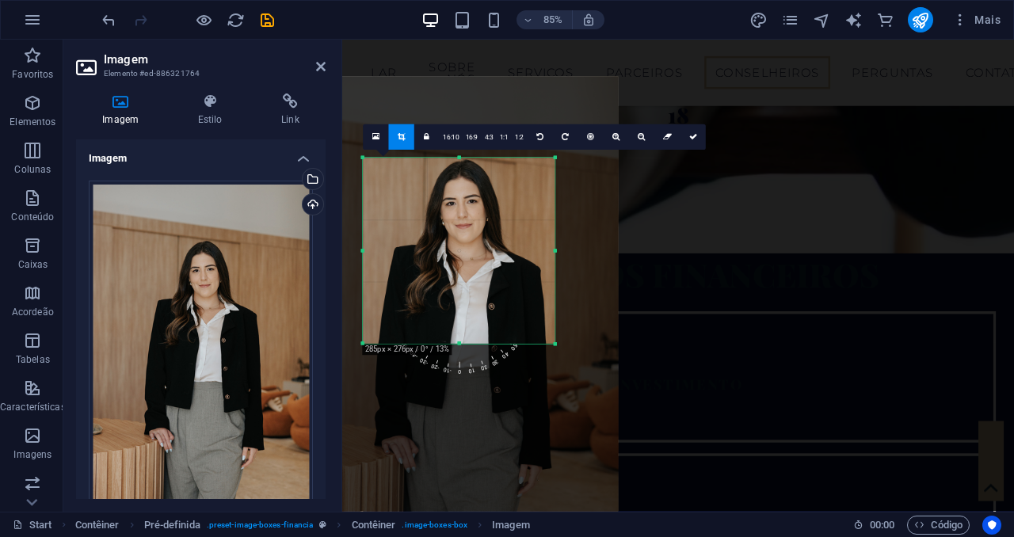
drag, startPoint x: 501, startPoint y: 253, endPoint x: 489, endPoint y: 288, distance: 37.6
click at [489, 288] on div at bounding box center [458, 316] width 319 height 479
click at [689, 135] on icon at bounding box center [693, 137] width 8 height 8
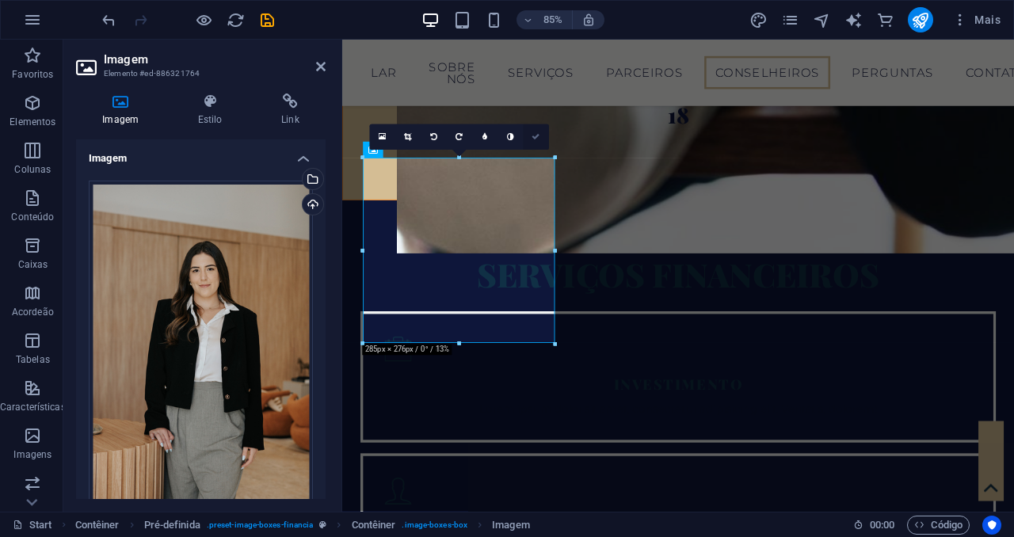
click at [536, 136] on icon at bounding box center [536, 137] width 8 height 8
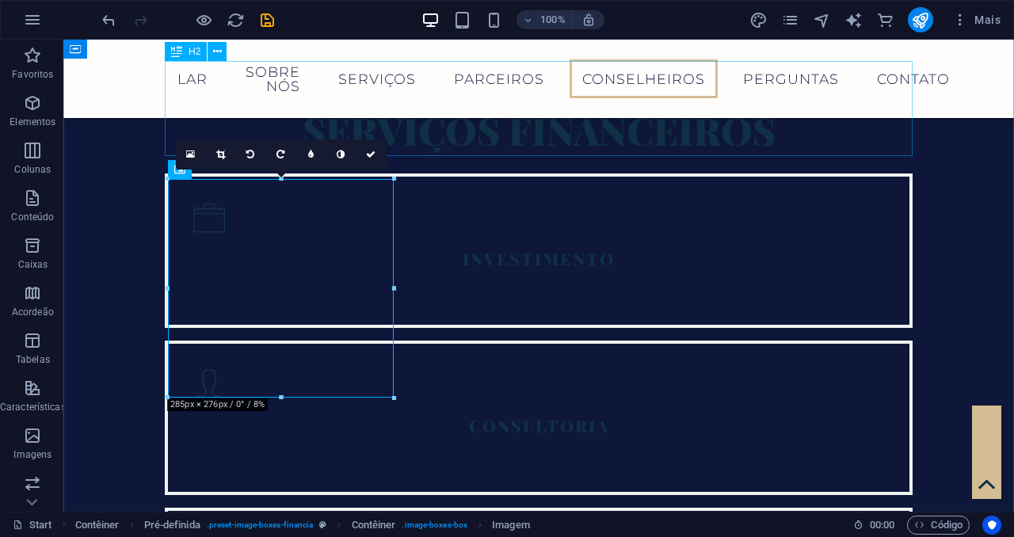
scroll to position [2842, 0]
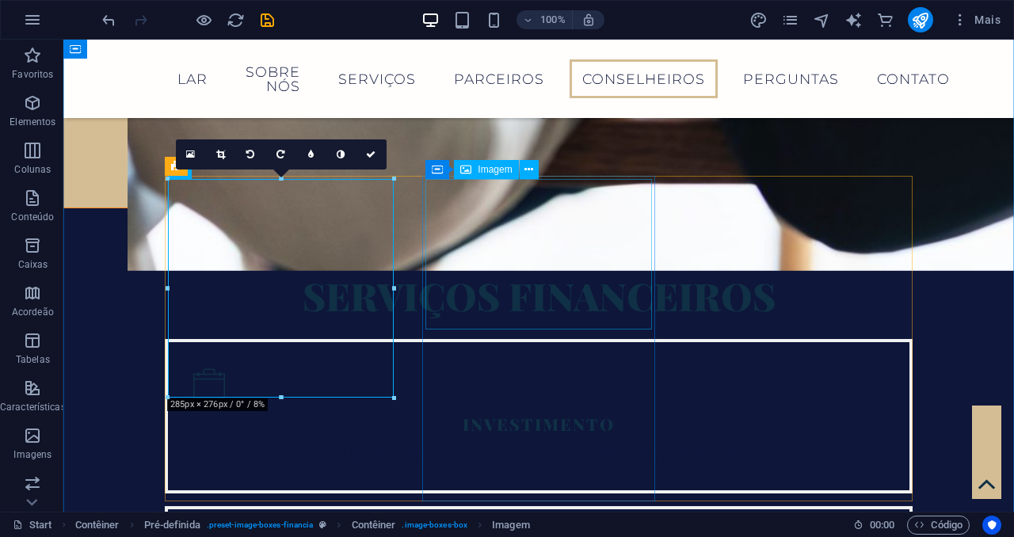
click at [531, 163] on icon at bounding box center [528, 170] width 9 height 17
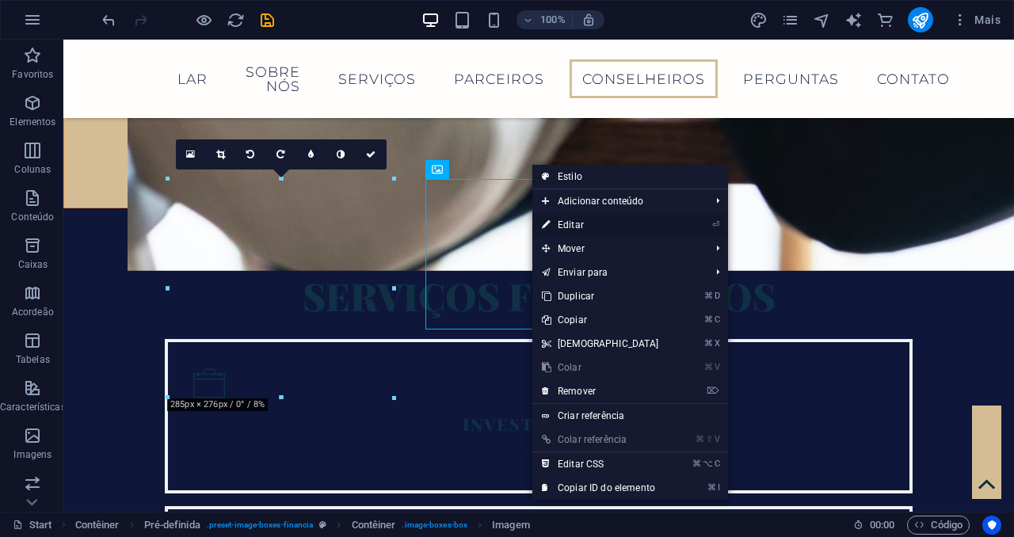
click at [570, 215] on link "⏎ Editar" at bounding box center [600, 225] width 136 height 24
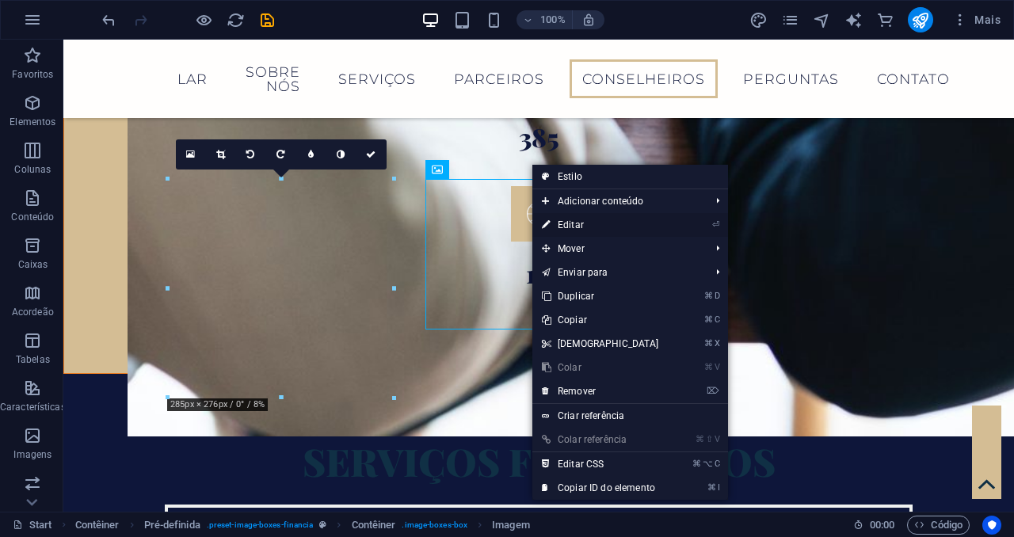
select select "%"
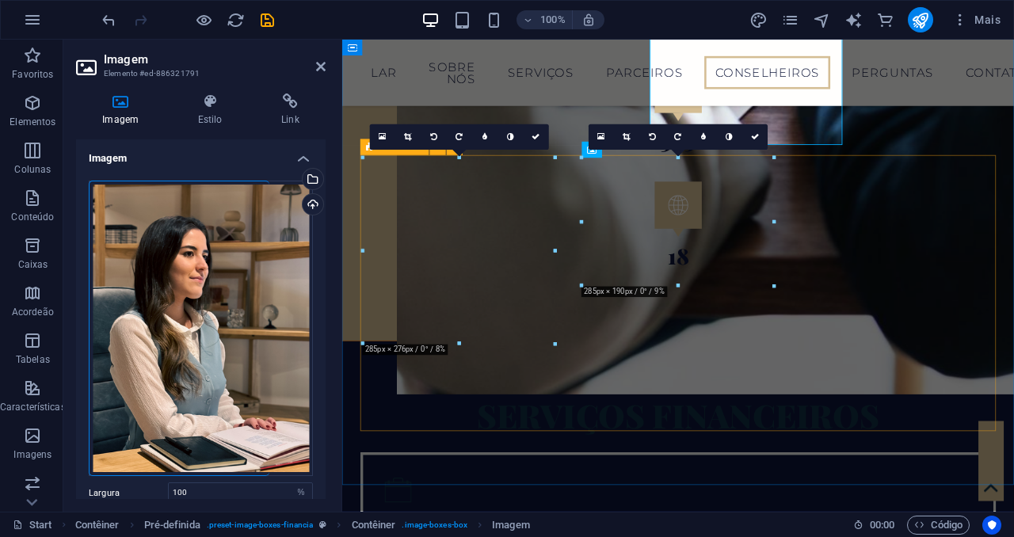
scroll to position [3007, 0]
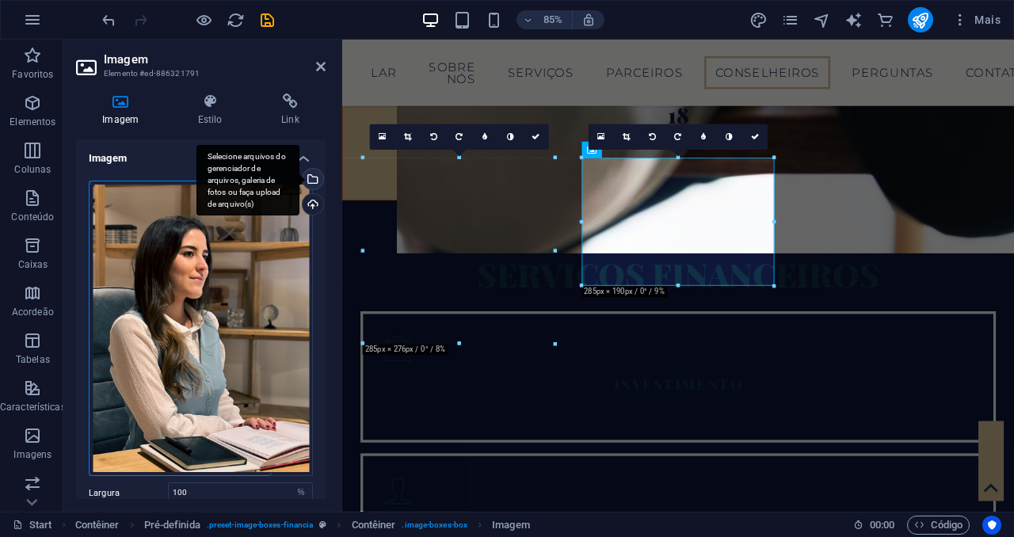
click at [309, 178] on div "Selecione arquivos do gerenciador de arquivos, galeria de fotos ou faça upload …" at bounding box center [311, 181] width 24 height 24
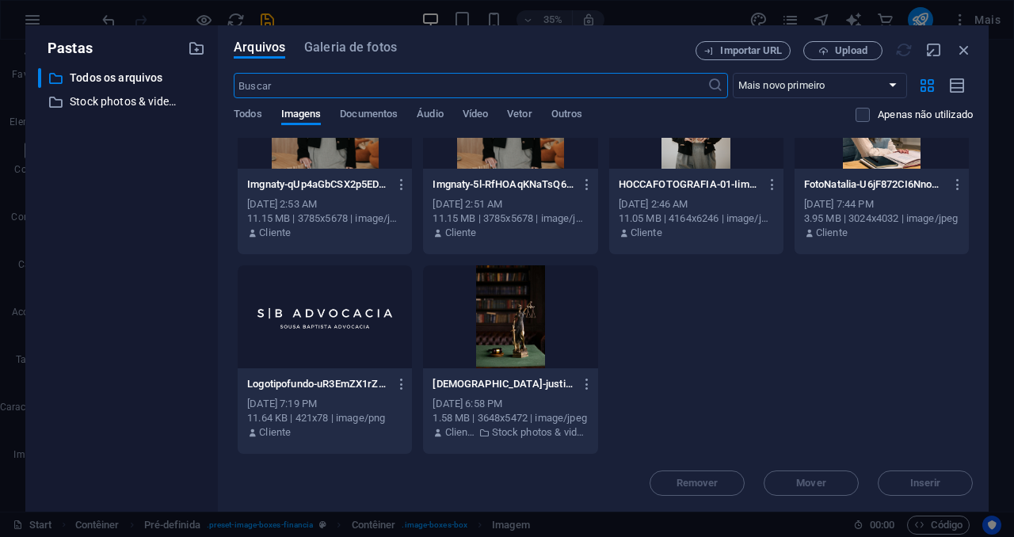
scroll to position [0, 0]
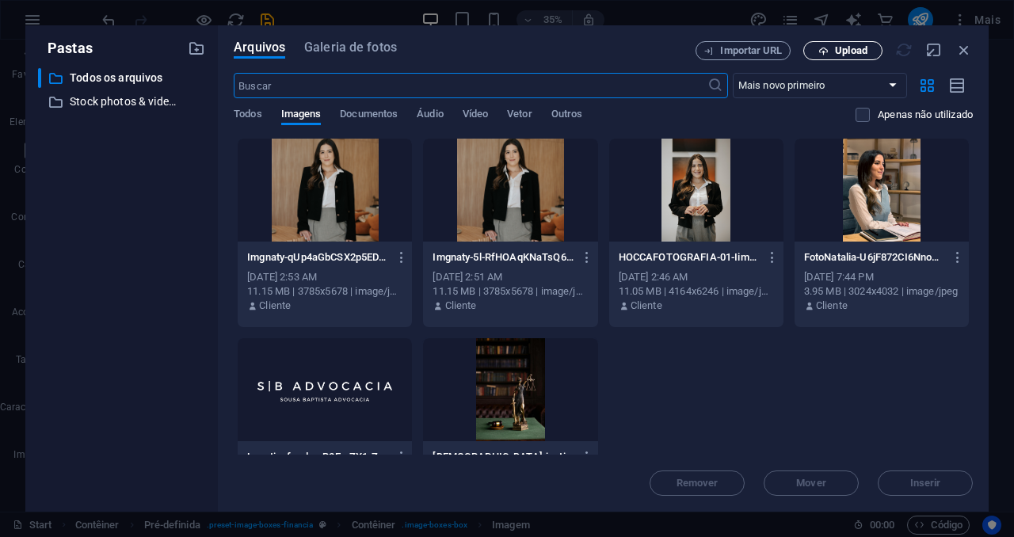
click at [857, 46] on span "Upload" at bounding box center [851, 51] width 32 height 10
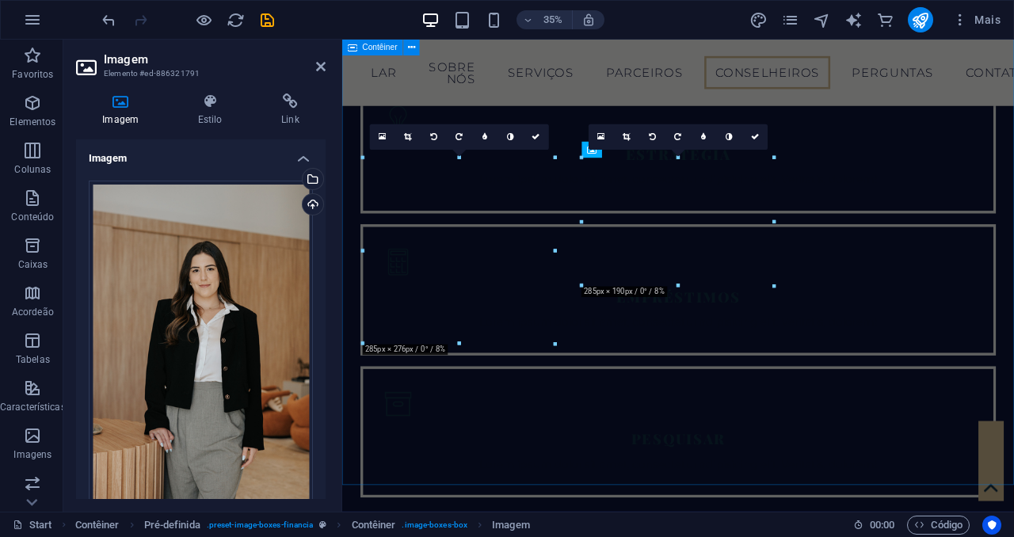
scroll to position [3007, 0]
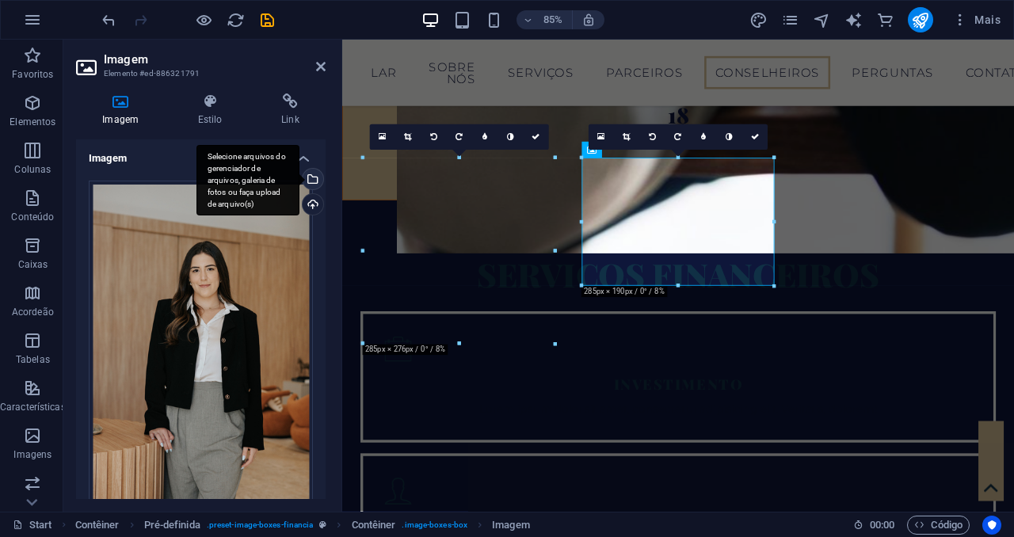
click at [311, 181] on div "Selecione arquivos do gerenciador de arquivos, galeria de fotos ou faça upload …" at bounding box center [311, 181] width 24 height 24
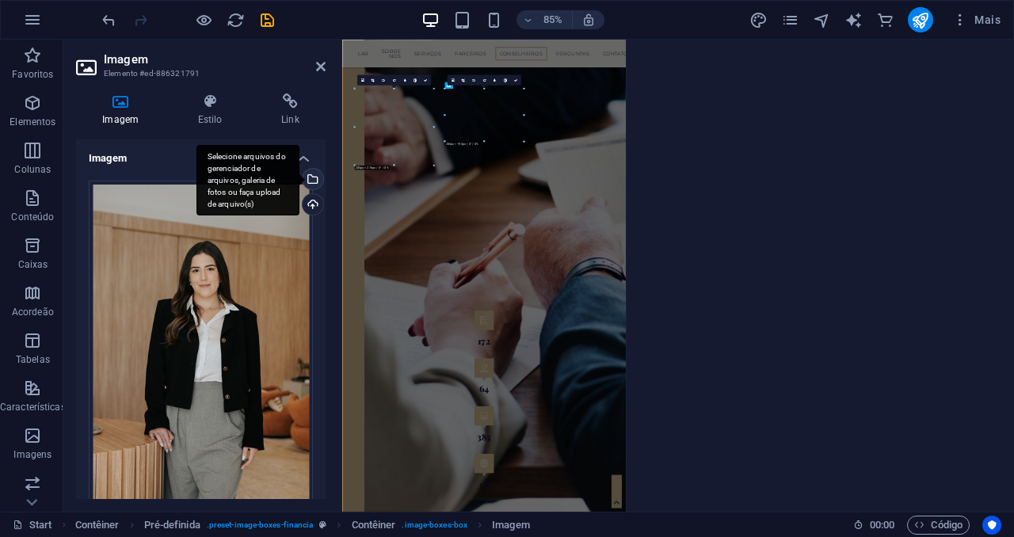
scroll to position [3780, 0]
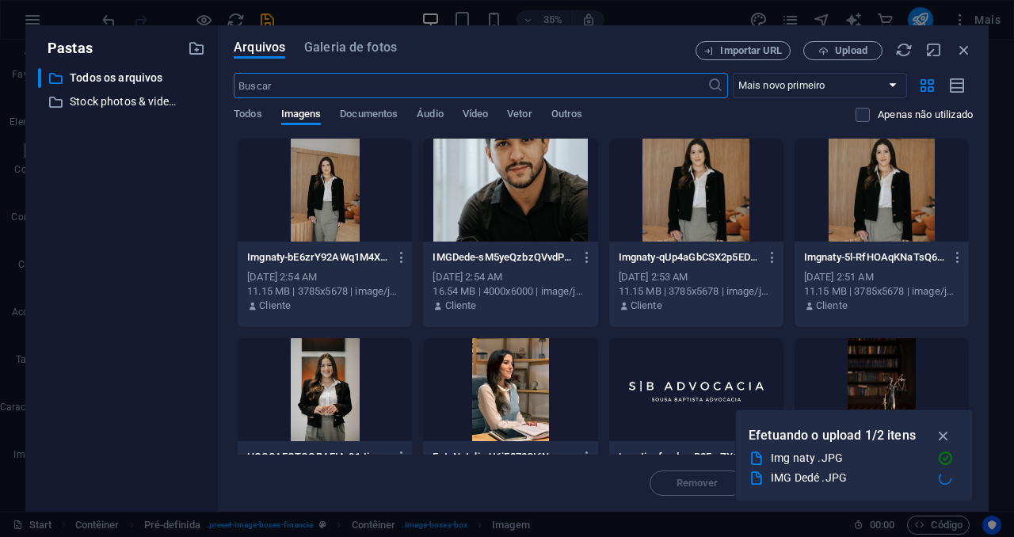
click at [515, 190] on div at bounding box center [510, 190] width 174 height 103
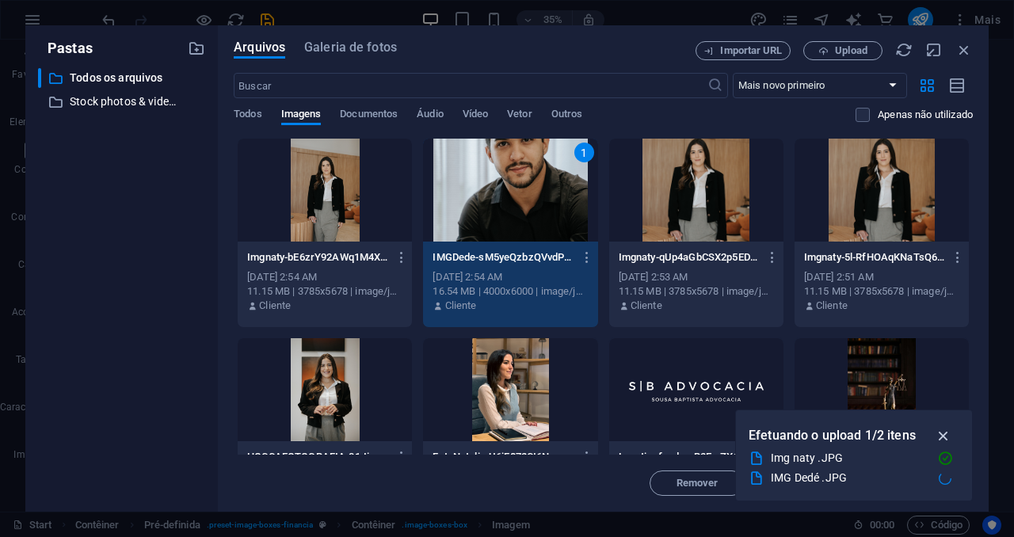
click at [952, 440] on icon "button" at bounding box center [944, 435] width 18 height 17
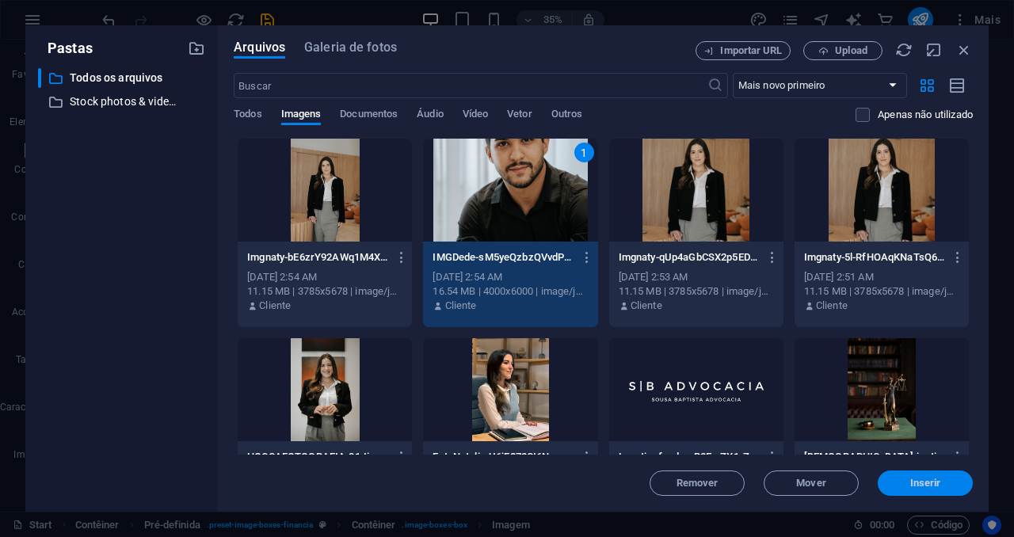
click at [944, 486] on span "Inserir" at bounding box center [925, 484] width 82 height 10
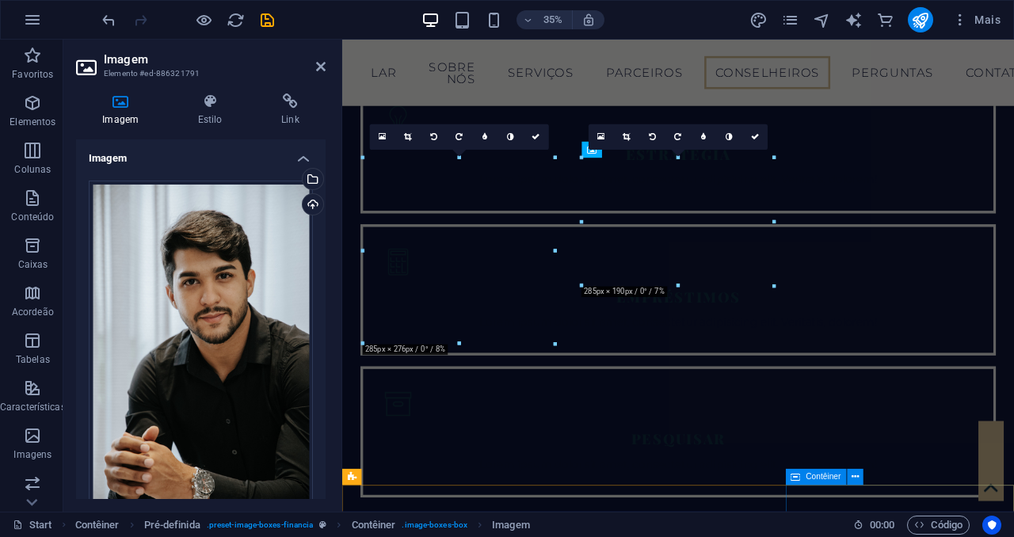
scroll to position [3007, 0]
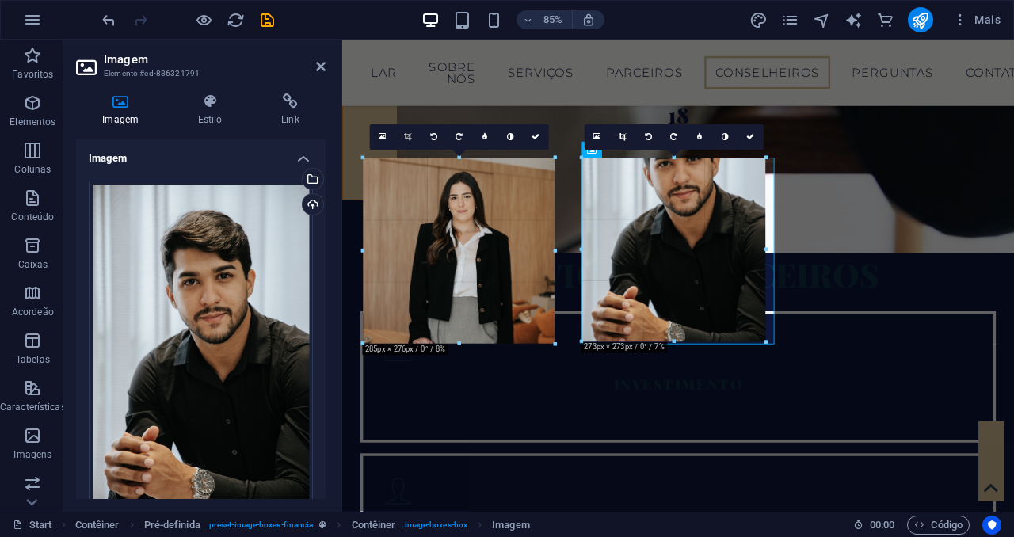
drag, startPoint x: 677, startPoint y: 286, endPoint x: 661, endPoint y: 352, distance: 67.6
type input "273"
select select "px"
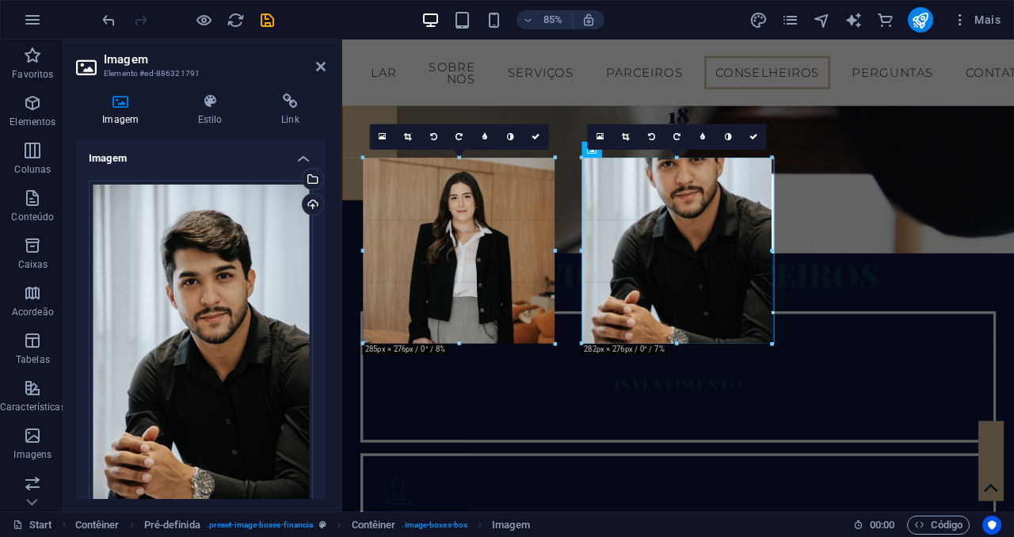
drag, startPoint x: 764, startPoint y: 280, endPoint x: 768, endPoint y: 354, distance: 74.6
type input "282"
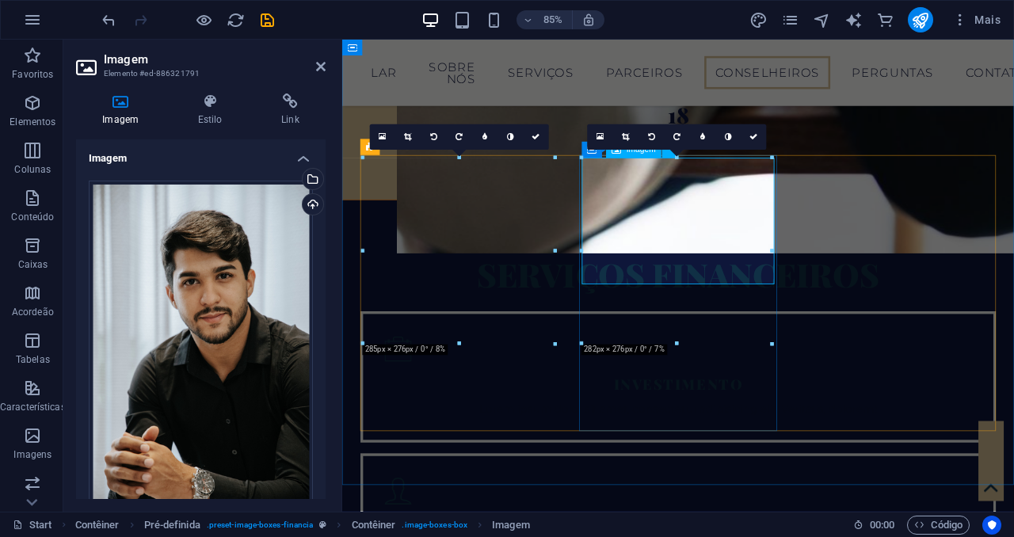
click at [627, 143] on link at bounding box center [625, 136] width 25 height 25
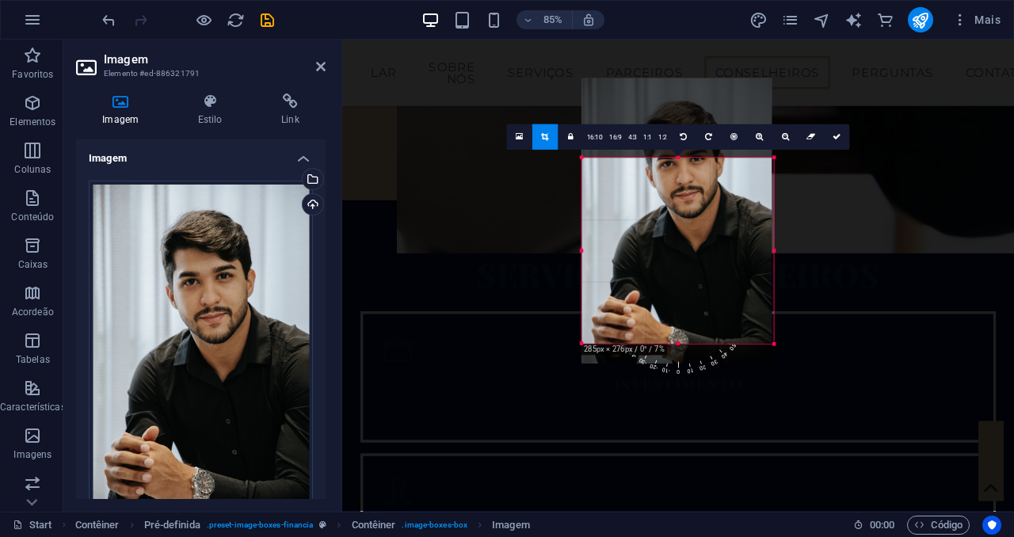
drag, startPoint x: 771, startPoint y: 284, endPoint x: 788, endPoint y: 354, distance: 71.9
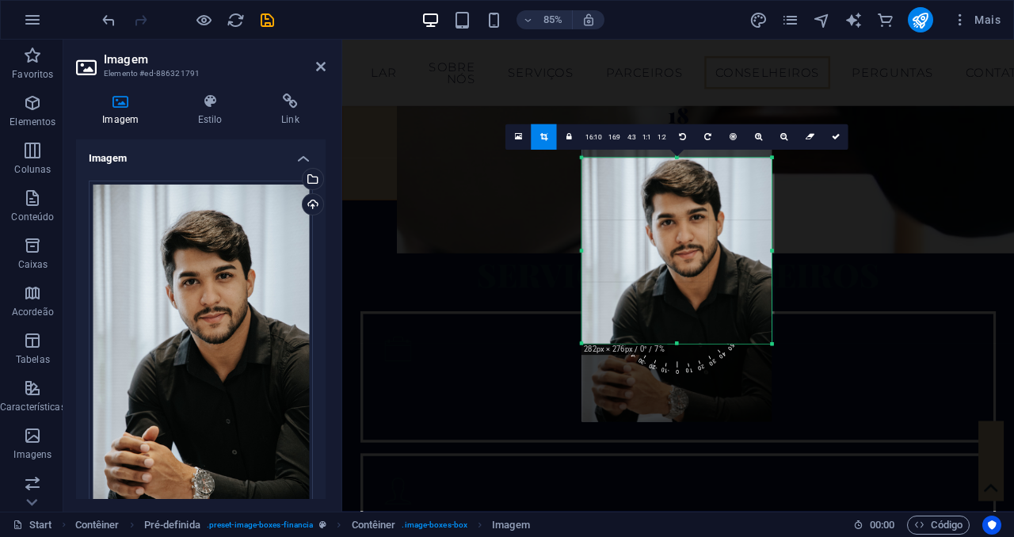
drag, startPoint x: 675, startPoint y: 221, endPoint x: 679, endPoint y: 276, distance: 54.8
click at [679, 276] on div at bounding box center [677, 279] width 190 height 285
click at [837, 141] on link at bounding box center [835, 136] width 25 height 25
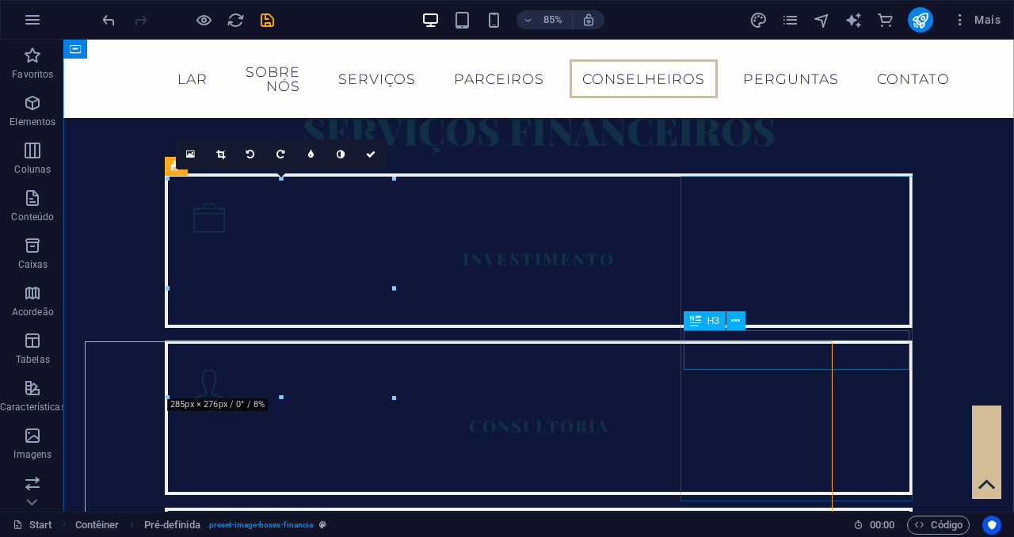
scroll to position [2842, 0]
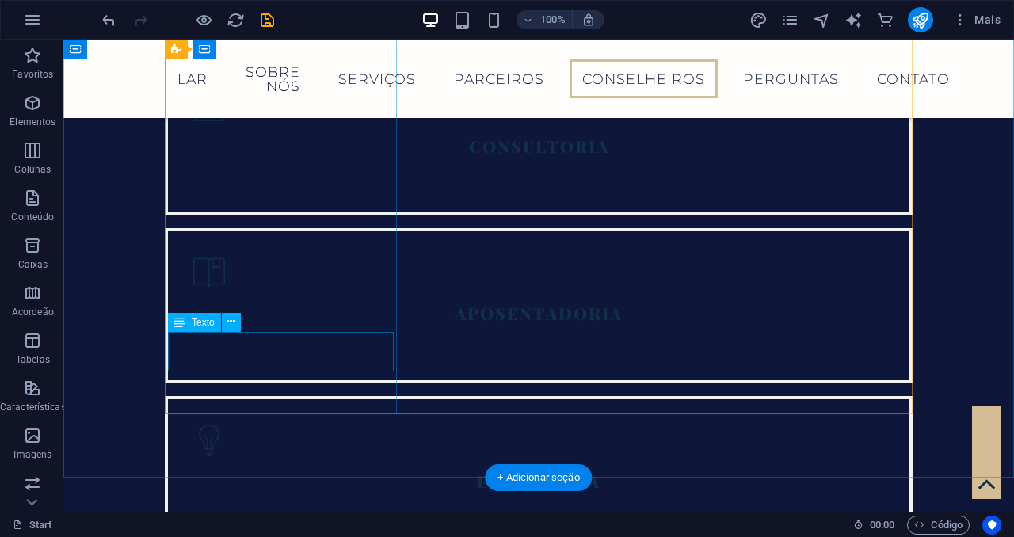
scroll to position [3286, 0]
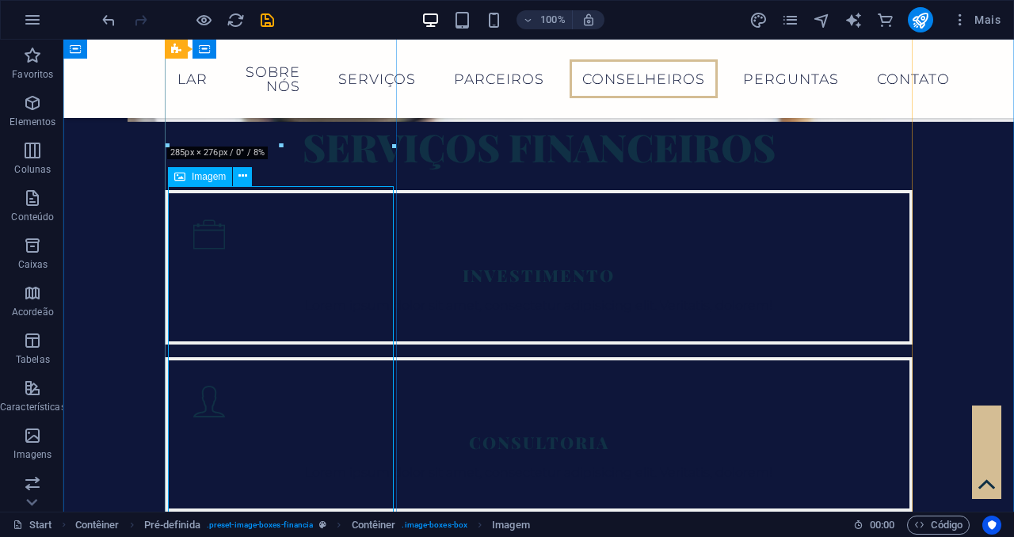
scroll to position [3112, 0]
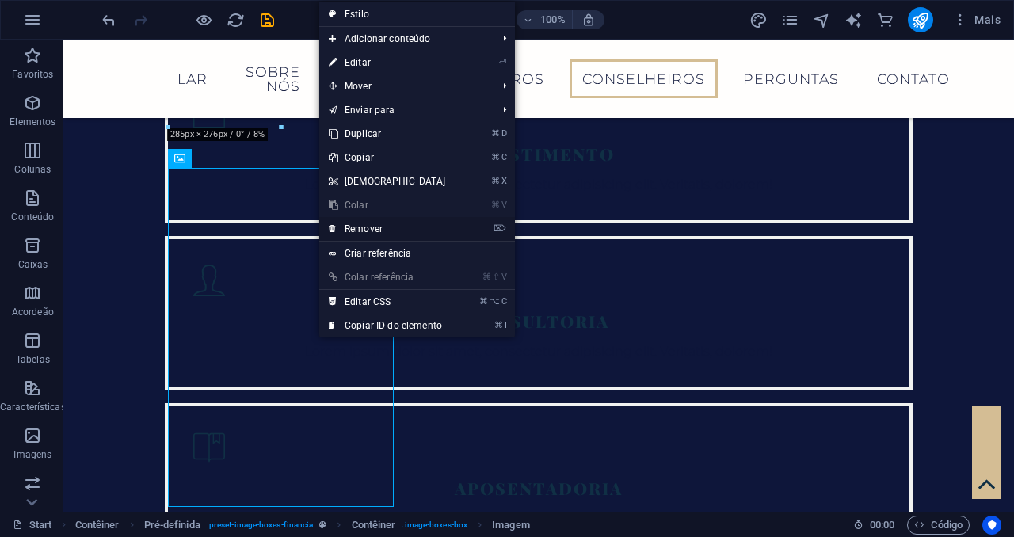
click at [364, 230] on link "⌦ Remover" at bounding box center [387, 229] width 136 height 24
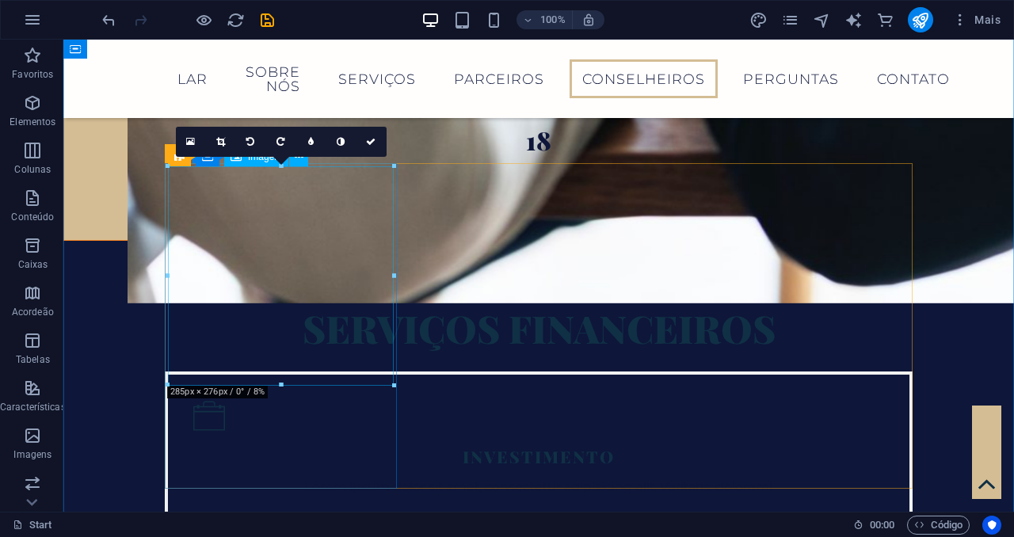
scroll to position [2886, 0]
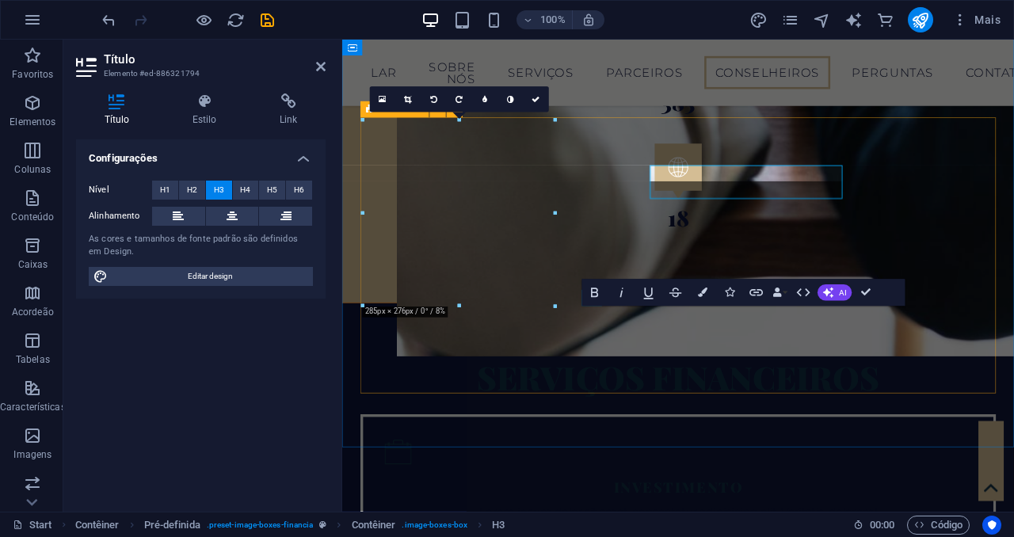
scroll to position [3052, 0]
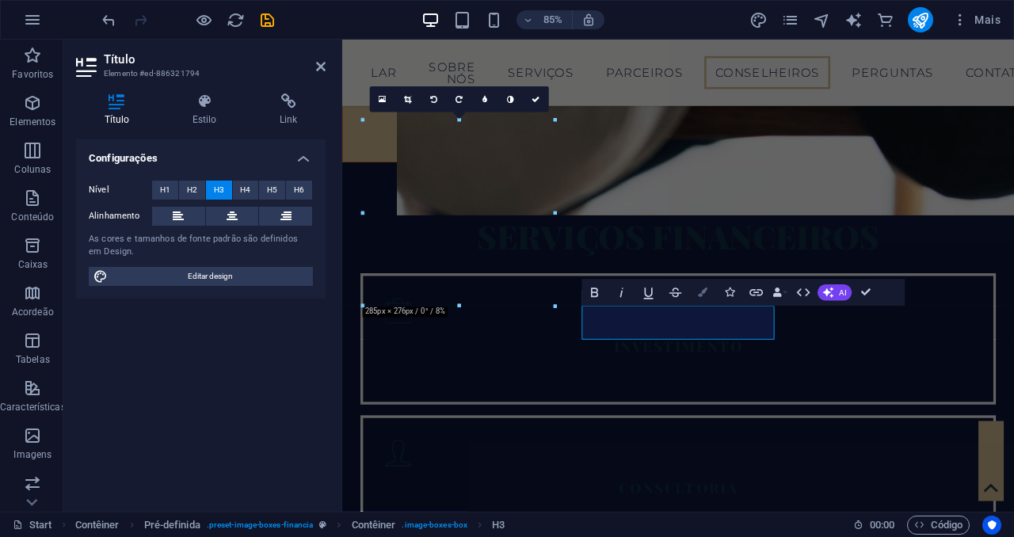
click at [709, 294] on button "Colors" at bounding box center [702, 292] width 25 height 27
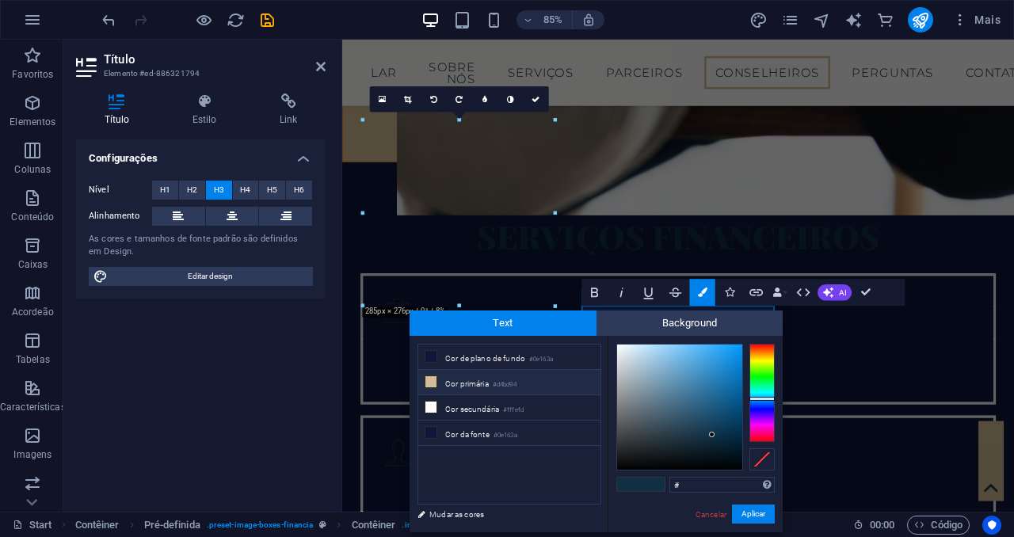
click at [505, 386] on small "#d4bd94" at bounding box center [505, 384] width 24 height 11
type input "#d4bd94"
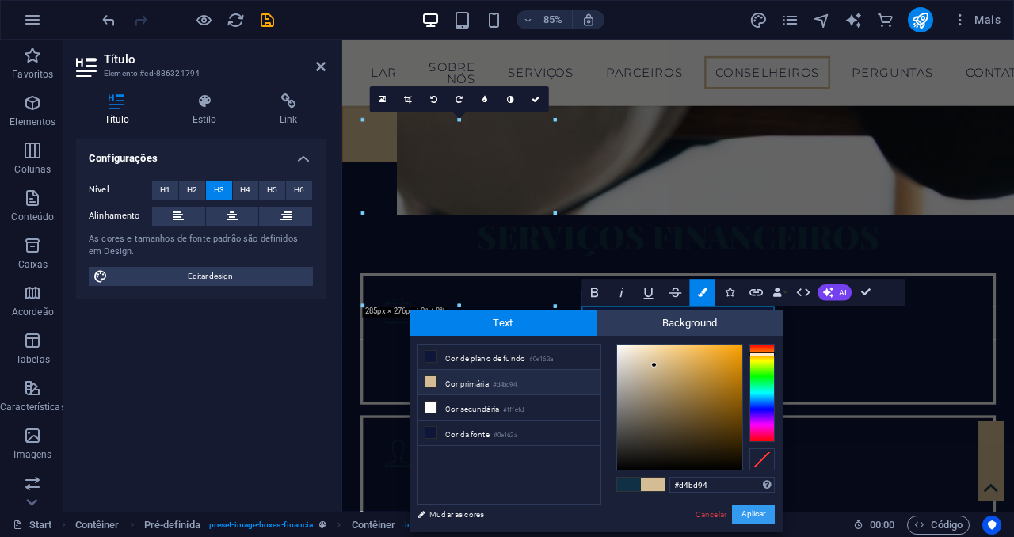
click at [753, 515] on button "Aplicar" at bounding box center [753, 514] width 43 height 19
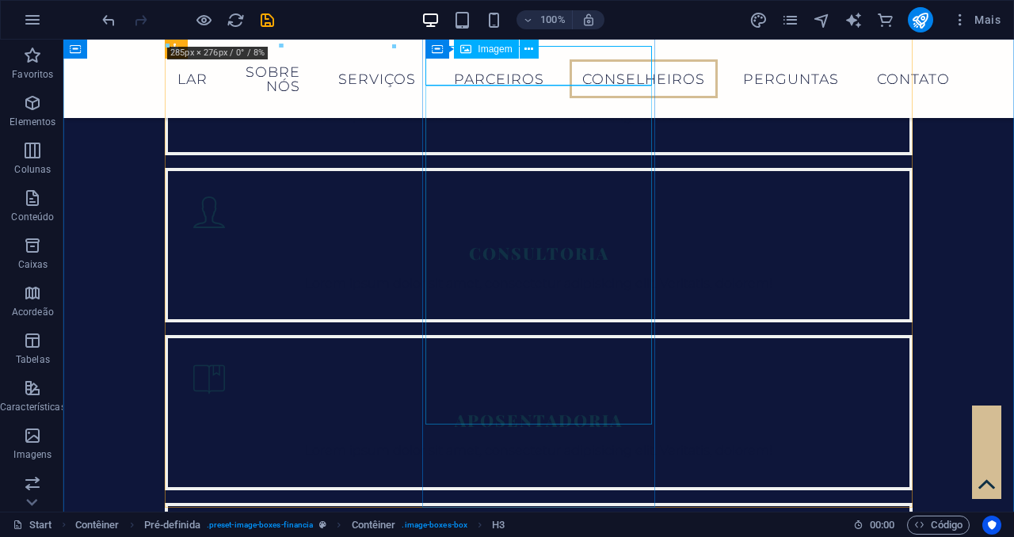
scroll to position [3134, 0]
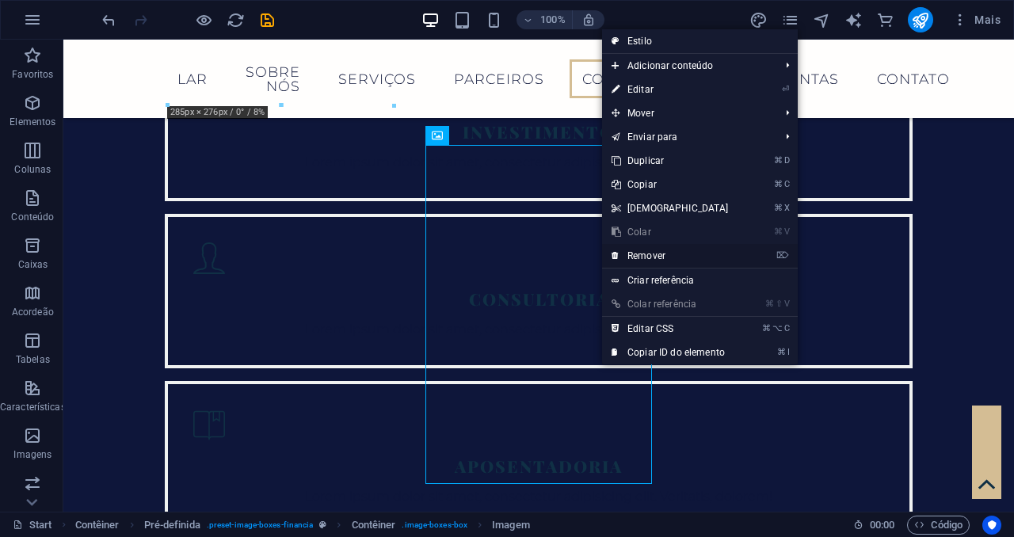
click at [654, 255] on link "⌦ Remover" at bounding box center [670, 256] width 136 height 24
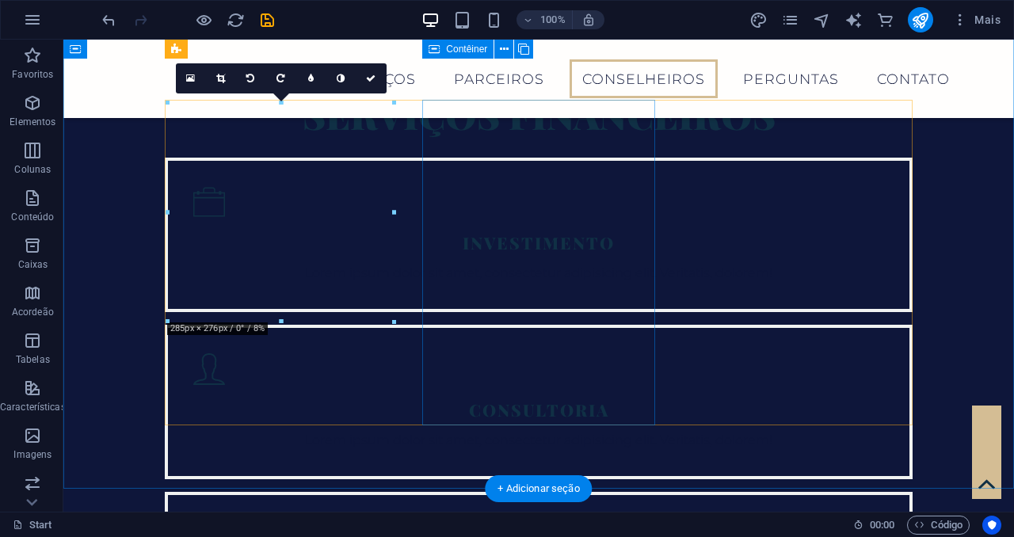
scroll to position [2895, 0]
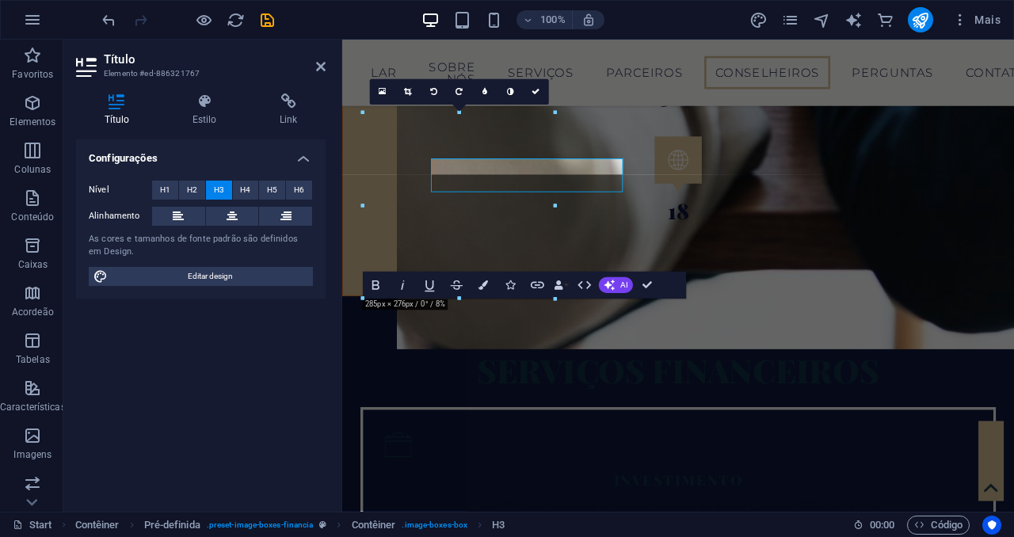
scroll to position [3060, 0]
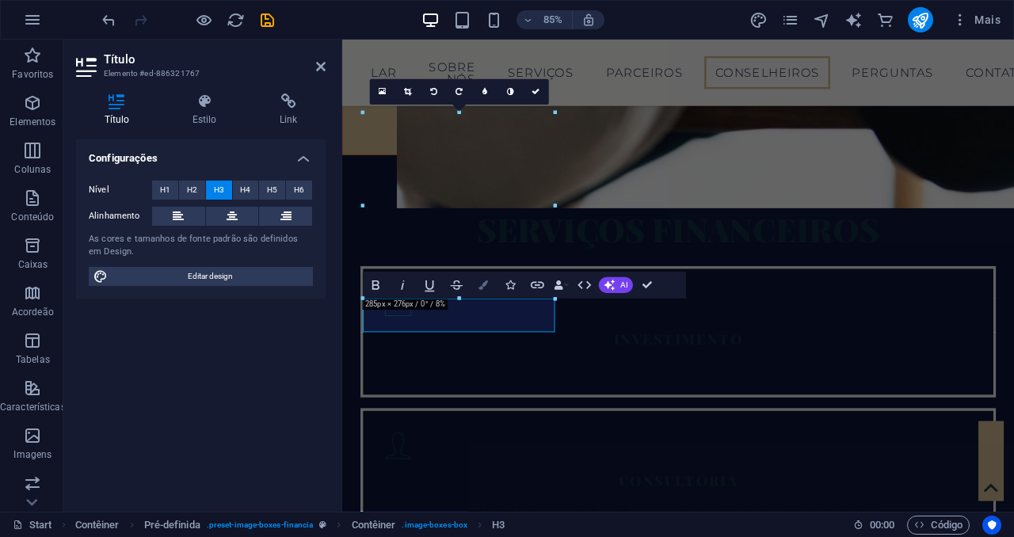
click at [479, 286] on icon "button" at bounding box center [484, 285] width 10 height 10
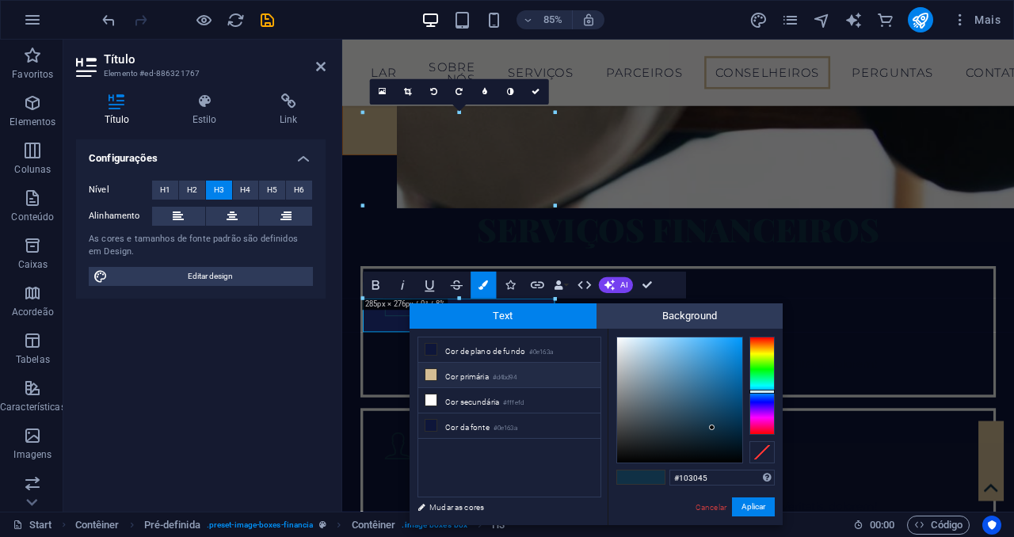
click at [478, 376] on li "Cor primária #d4bd94" at bounding box center [509, 375] width 182 height 25
type input "#d4bd94"
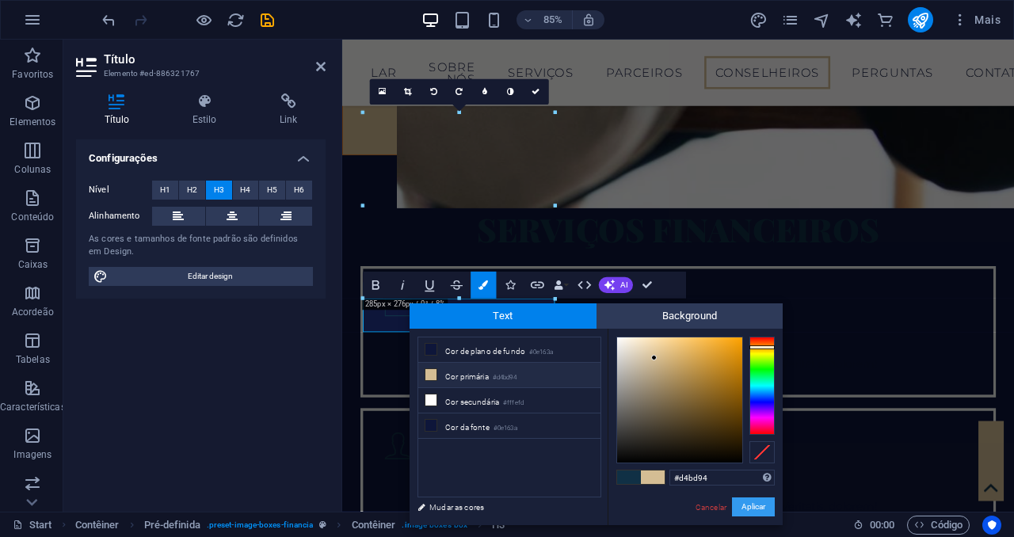
click at [758, 507] on button "Aplicar" at bounding box center [753, 507] width 43 height 19
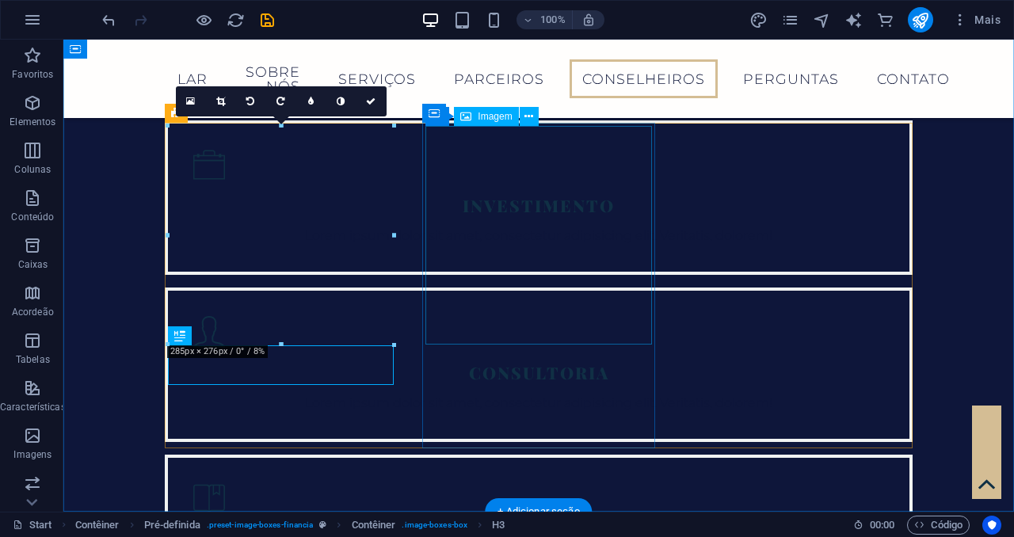
scroll to position [2895, 0]
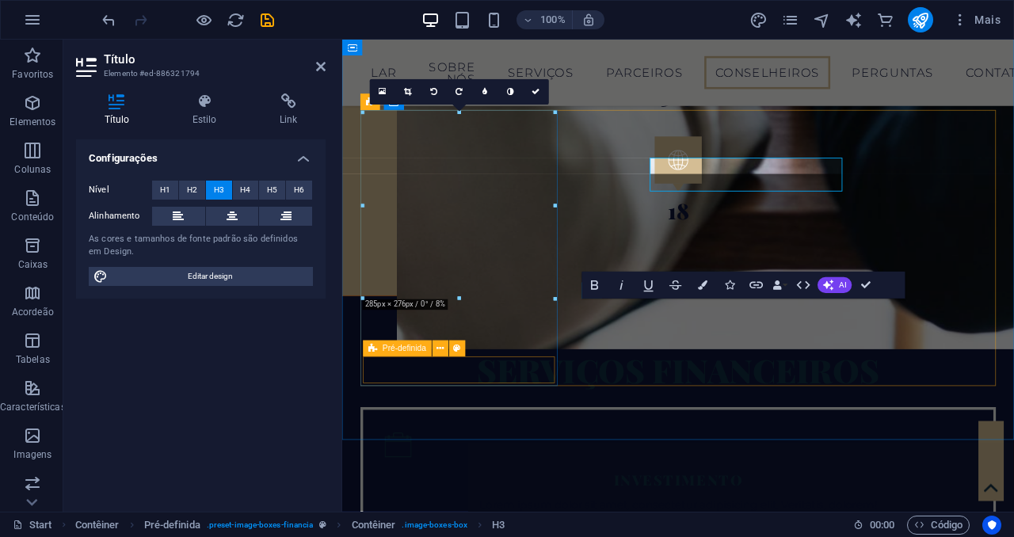
scroll to position [3060, 0]
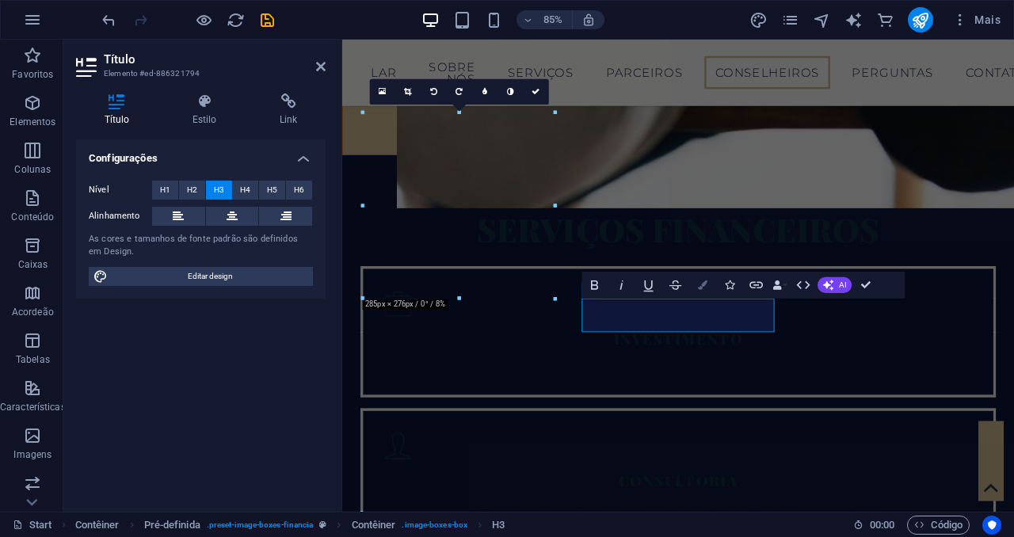
click at [692, 276] on button "Colors" at bounding box center [702, 285] width 25 height 27
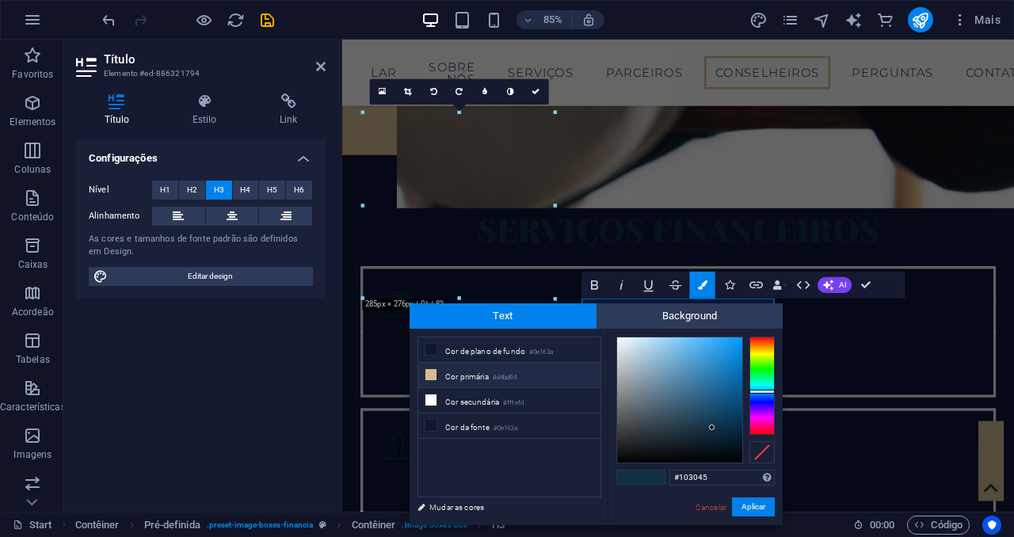
click at [517, 385] on li "Cor primária #d4bd94" at bounding box center [509, 375] width 182 height 25
type input "#d4bd94"
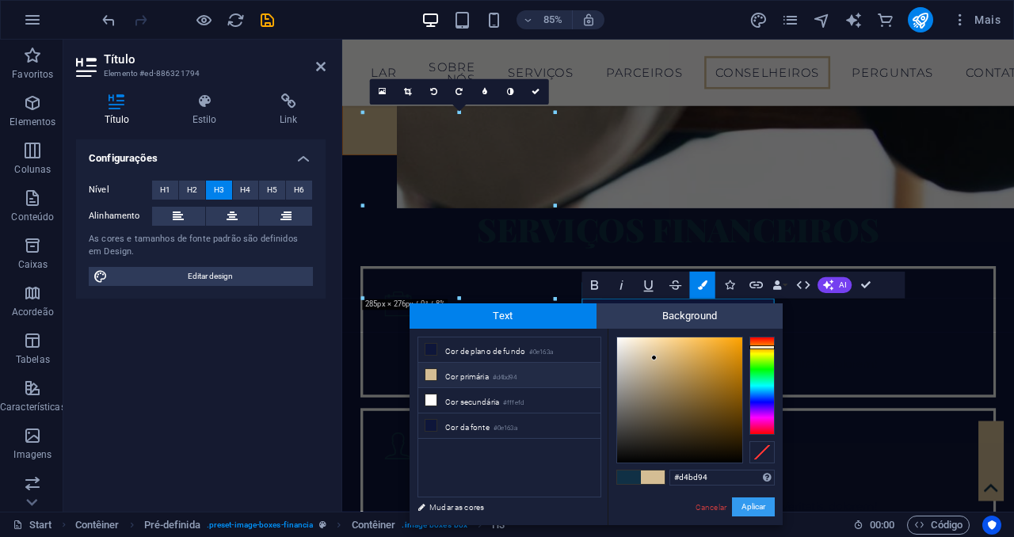
click at [766, 513] on button "Aplicar" at bounding box center [753, 507] width 43 height 19
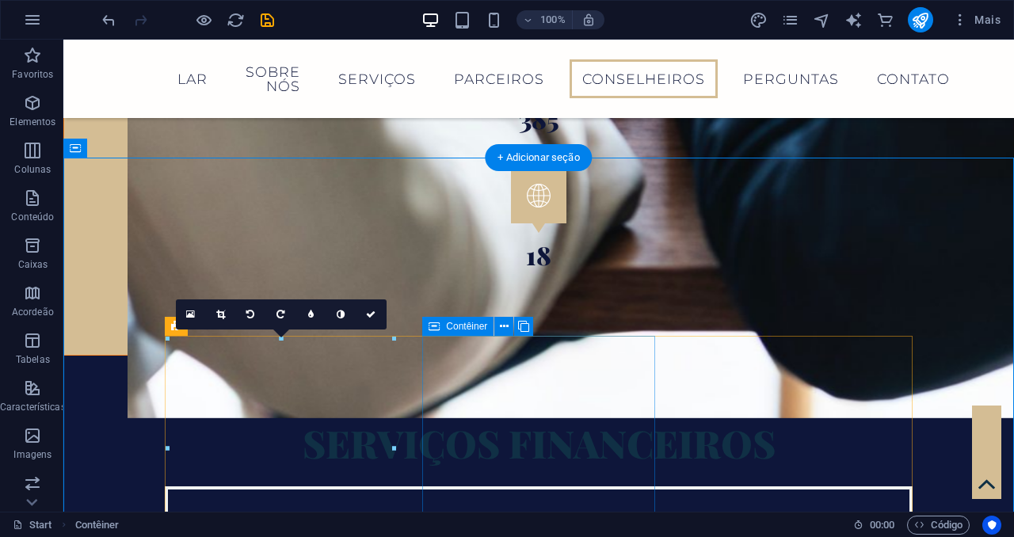
scroll to position [2661, 0]
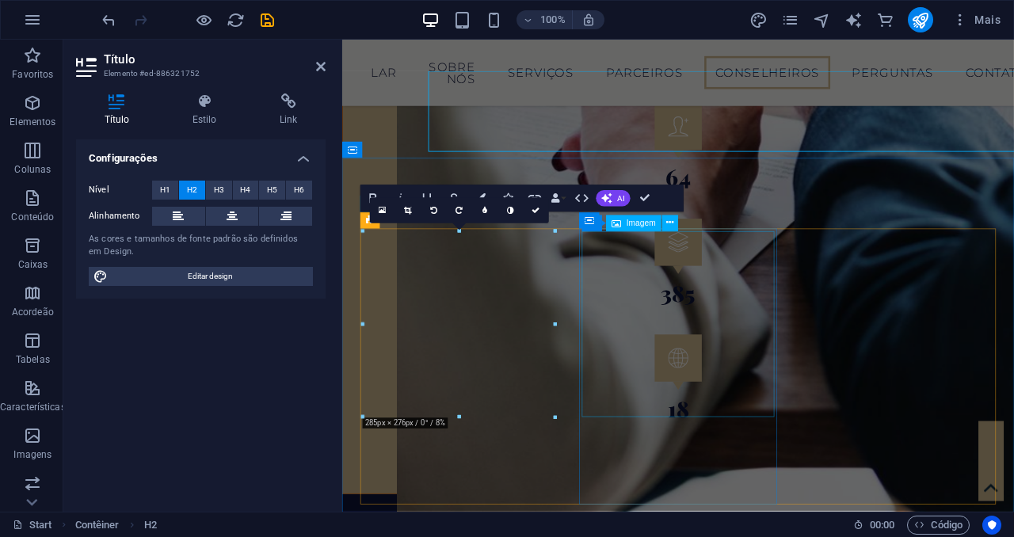
scroll to position [2826, 0]
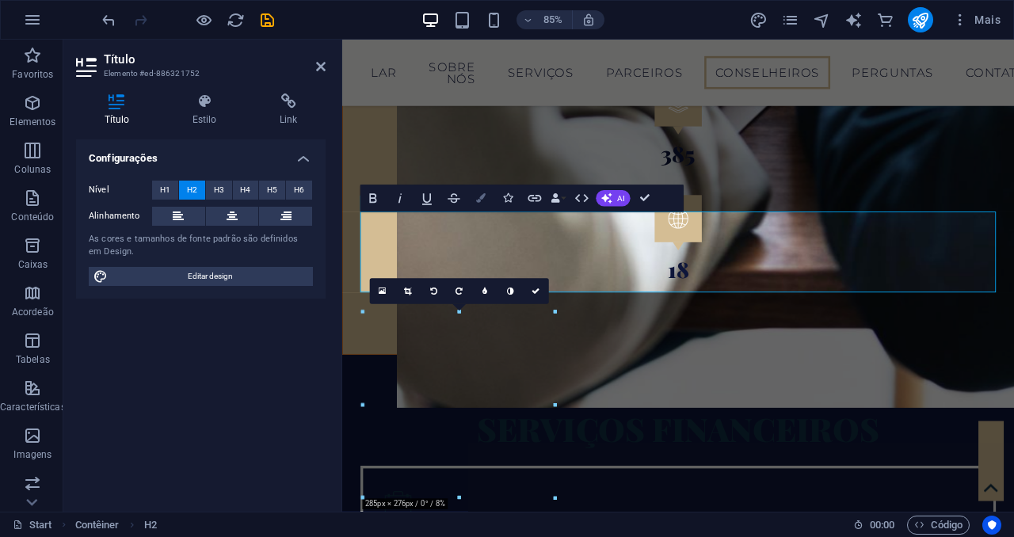
click at [478, 200] on icon "button" at bounding box center [481, 198] width 10 height 10
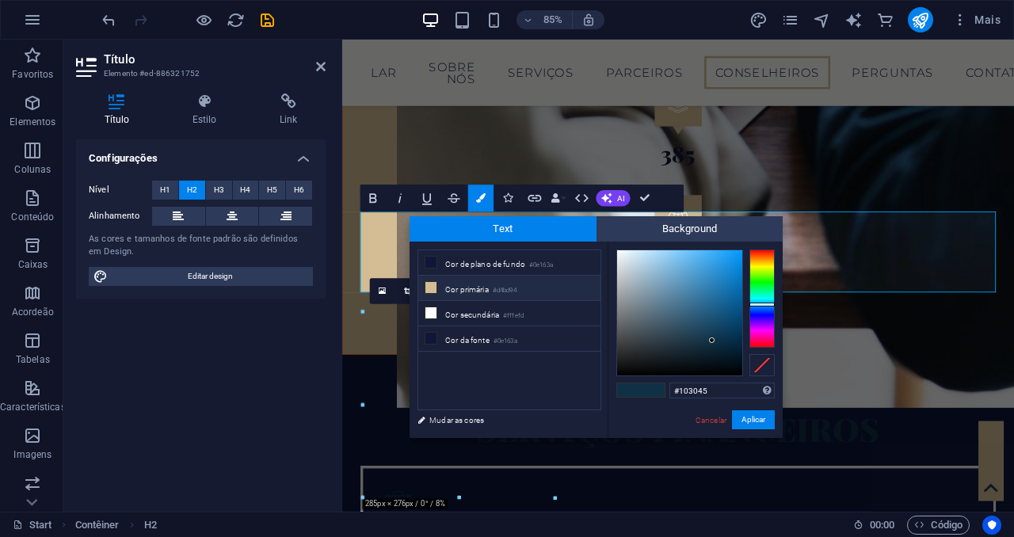
click at [478, 292] on li "Cor primária #d4bd94" at bounding box center [509, 288] width 182 height 25
type input "#d4bd94"
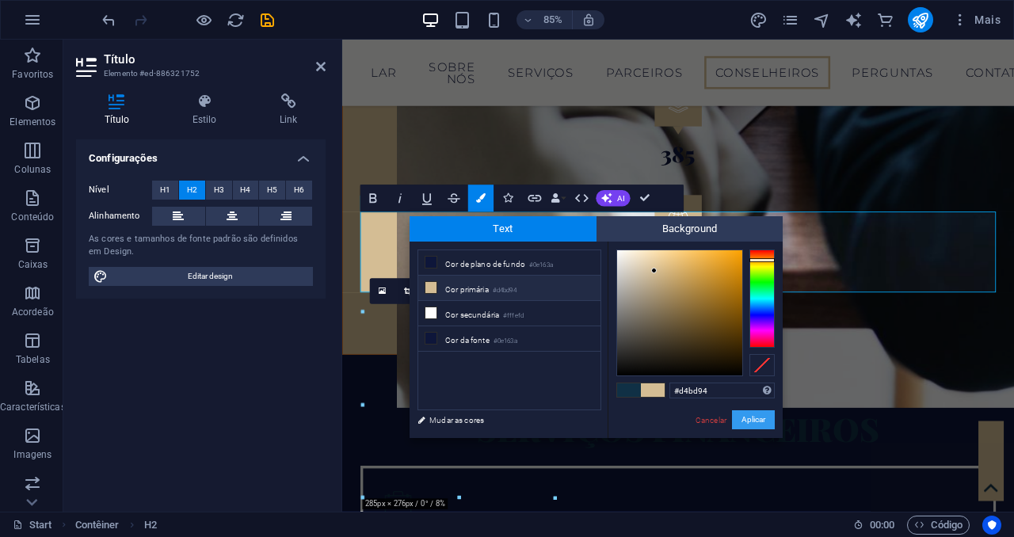
click at [749, 421] on button "Aplicar" at bounding box center [753, 419] width 43 height 19
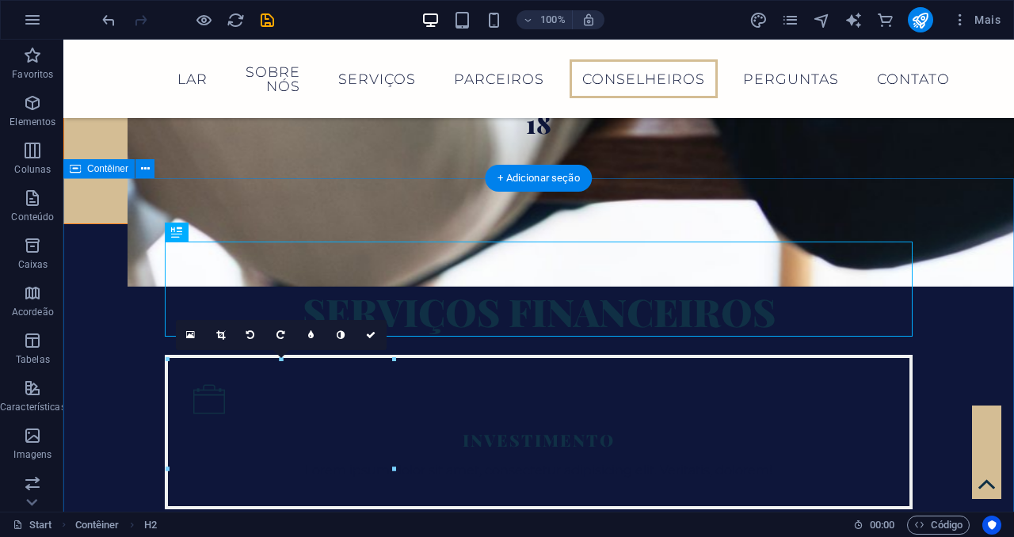
scroll to position [2661, 0]
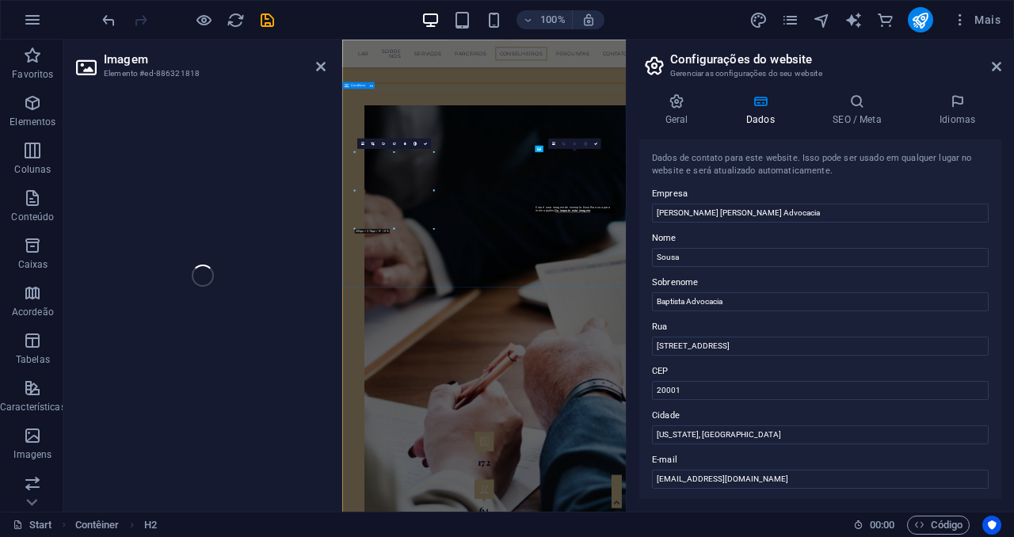
select select "%"
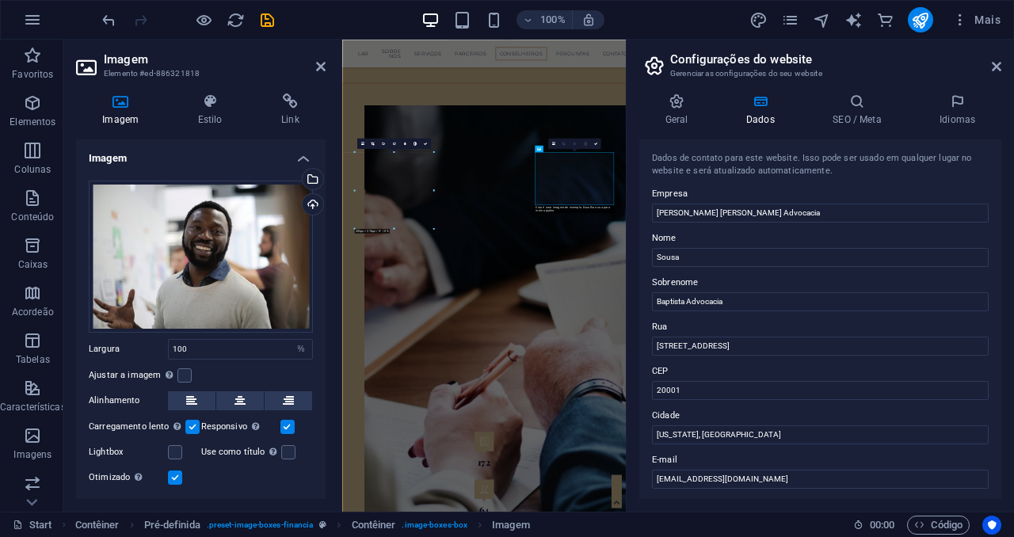
scroll to position [3598, 0]
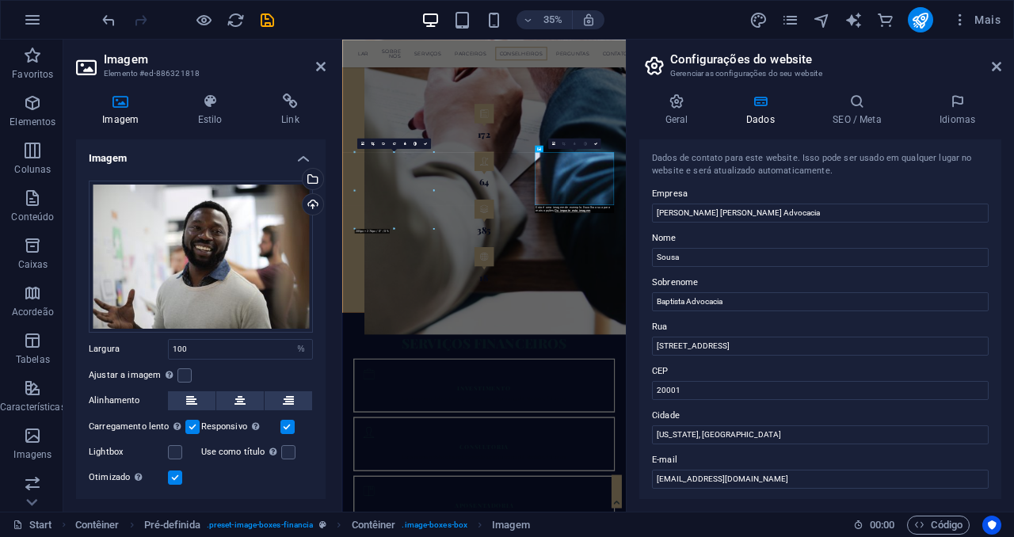
click at [1002, 71] on aside "Configurações do website Gerenciar as configurações do seu website Geral Dados …" at bounding box center [820, 276] width 388 height 472
click at [994, 71] on icon at bounding box center [997, 66] width 10 height 13
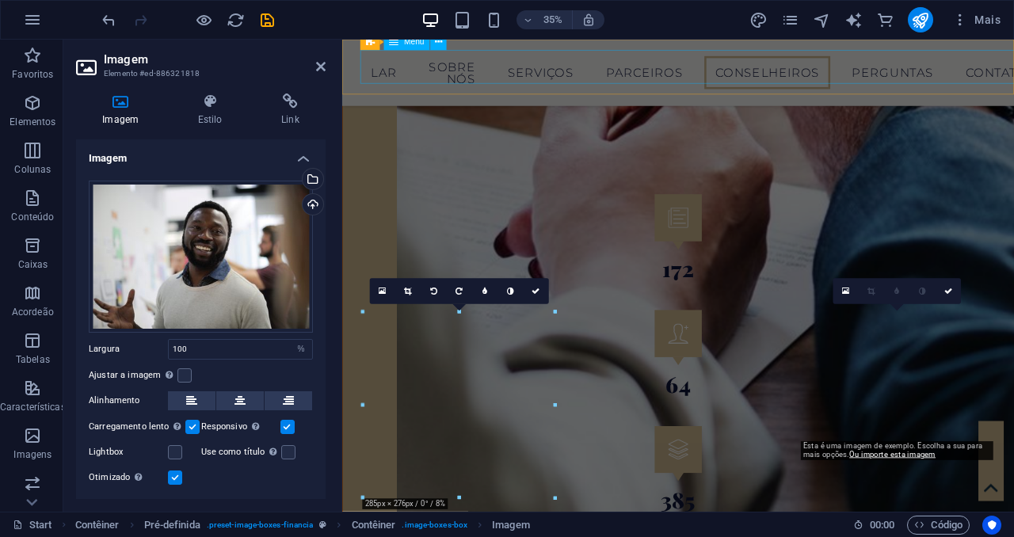
scroll to position [2826, 0]
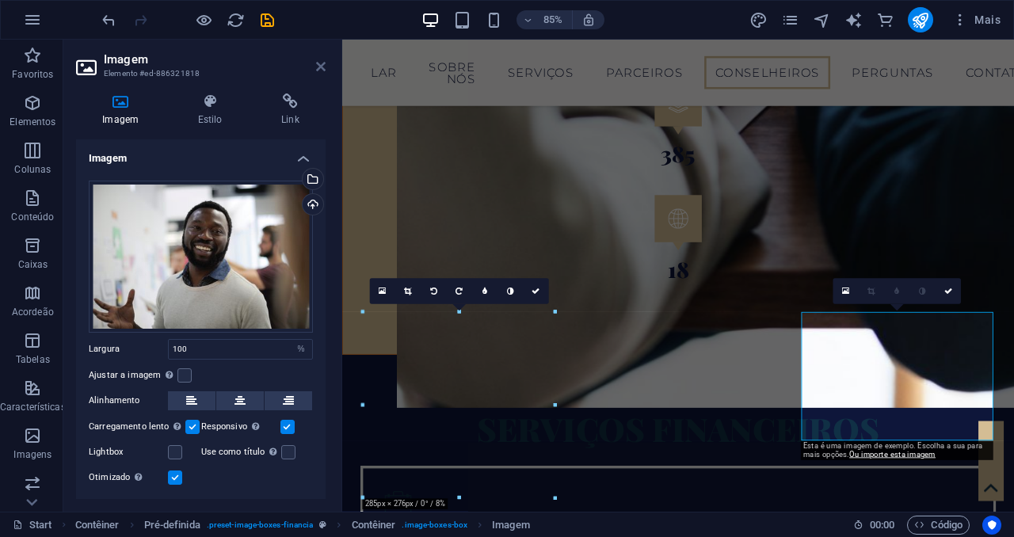
click at [324, 69] on icon at bounding box center [321, 66] width 10 height 13
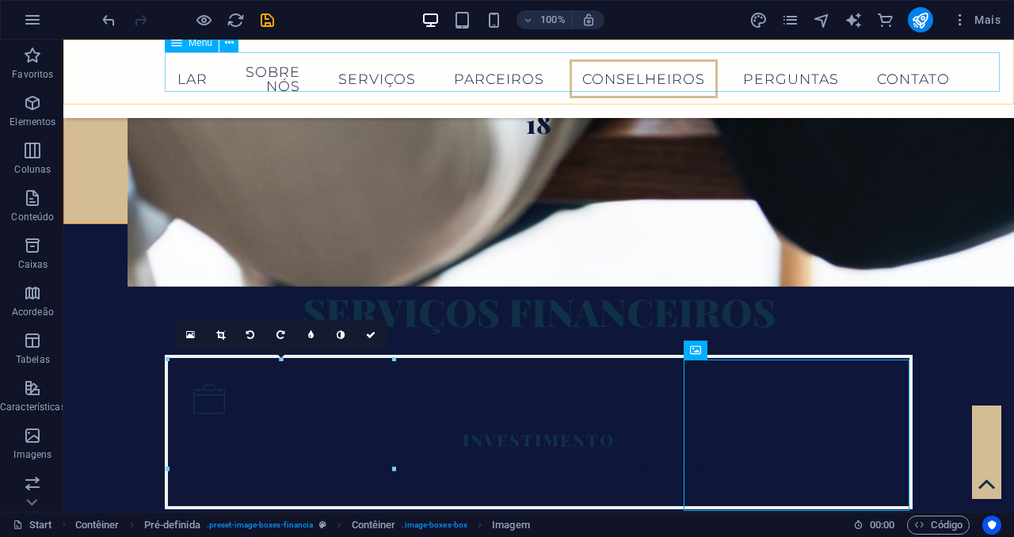
scroll to position [2661, 0]
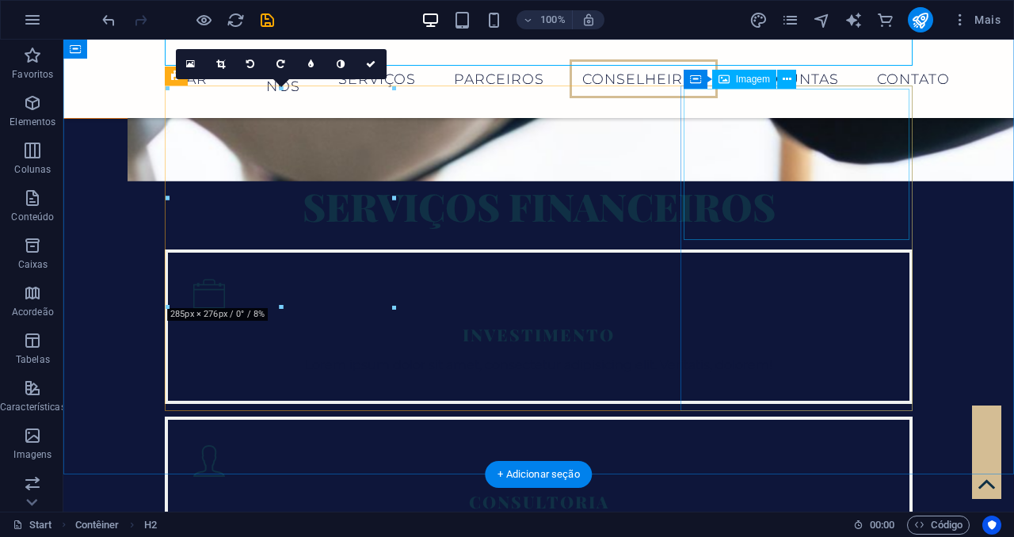
scroll to position [2932, 0]
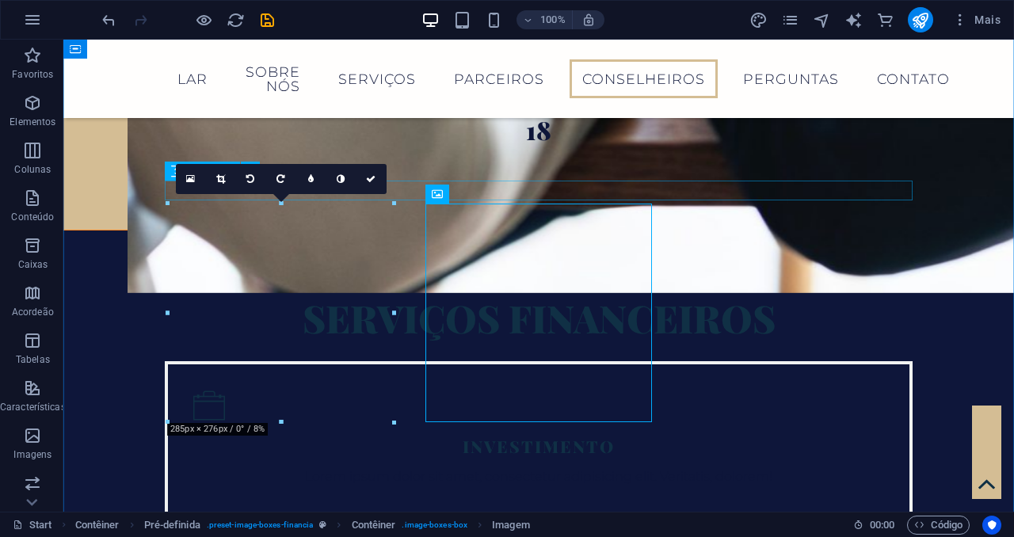
scroll to position [2817, 0]
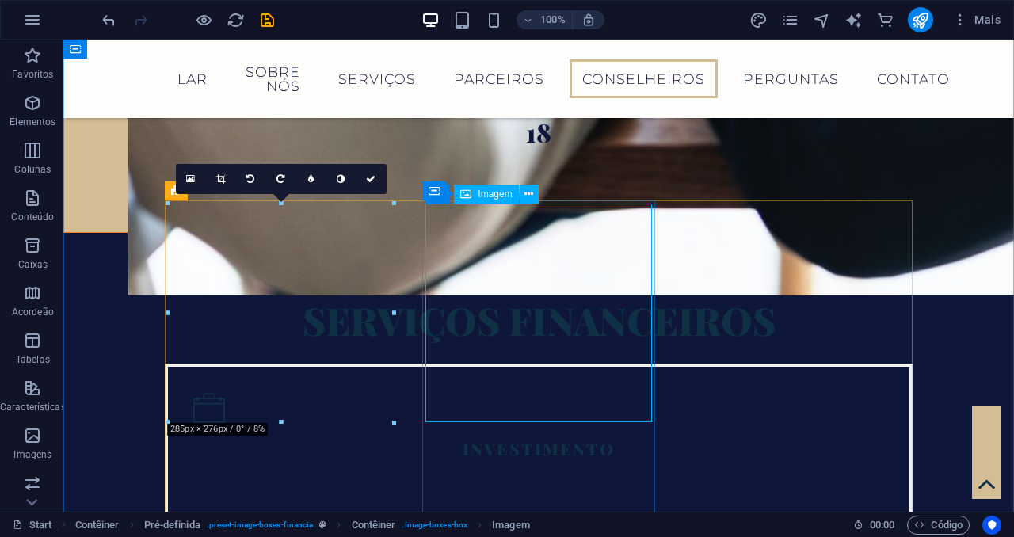
click at [528, 201] on icon at bounding box center [528, 194] width 9 height 17
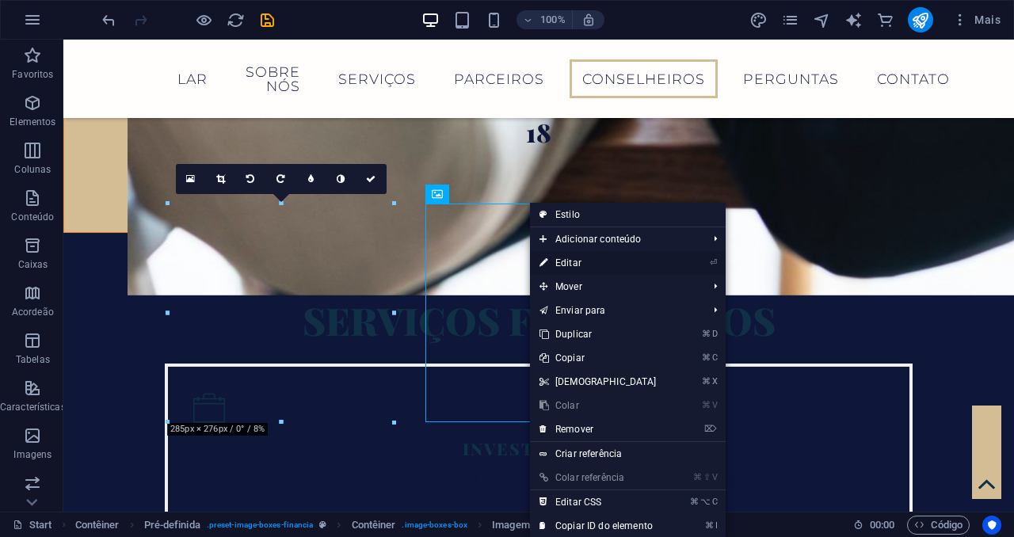
click at [585, 261] on link "⏎ Editar" at bounding box center [598, 263] width 136 height 24
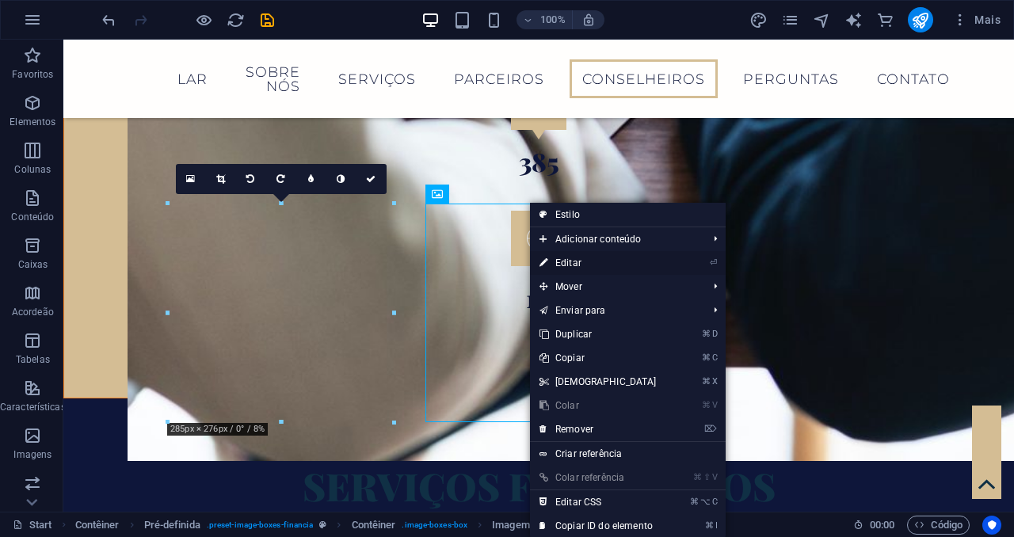
select select "px"
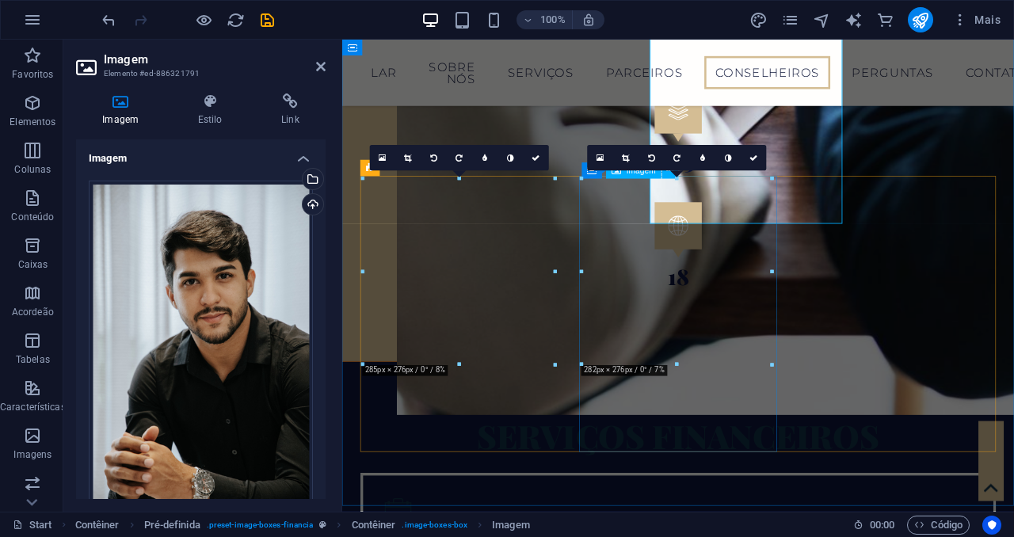
scroll to position [2983, 0]
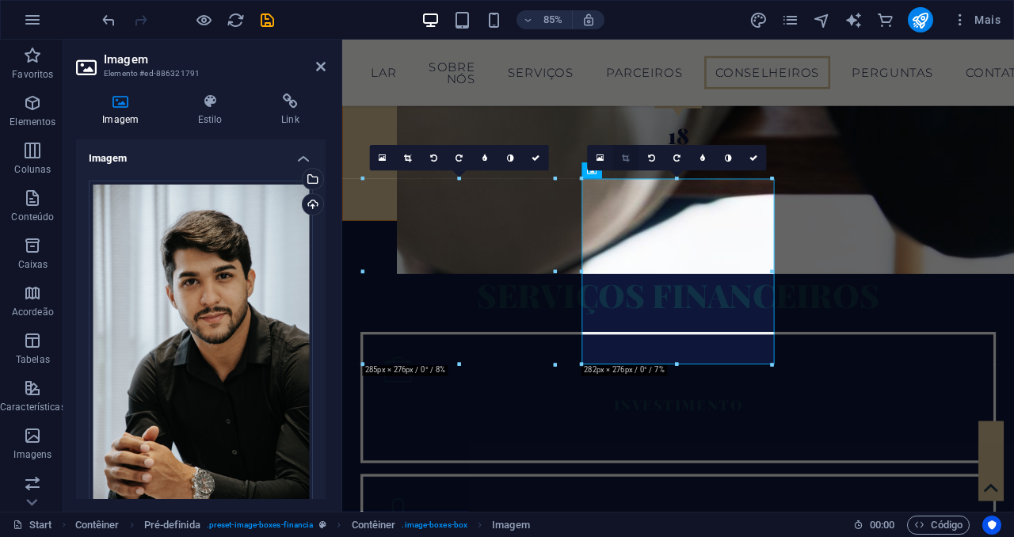
click at [623, 155] on icon at bounding box center [625, 158] width 7 height 8
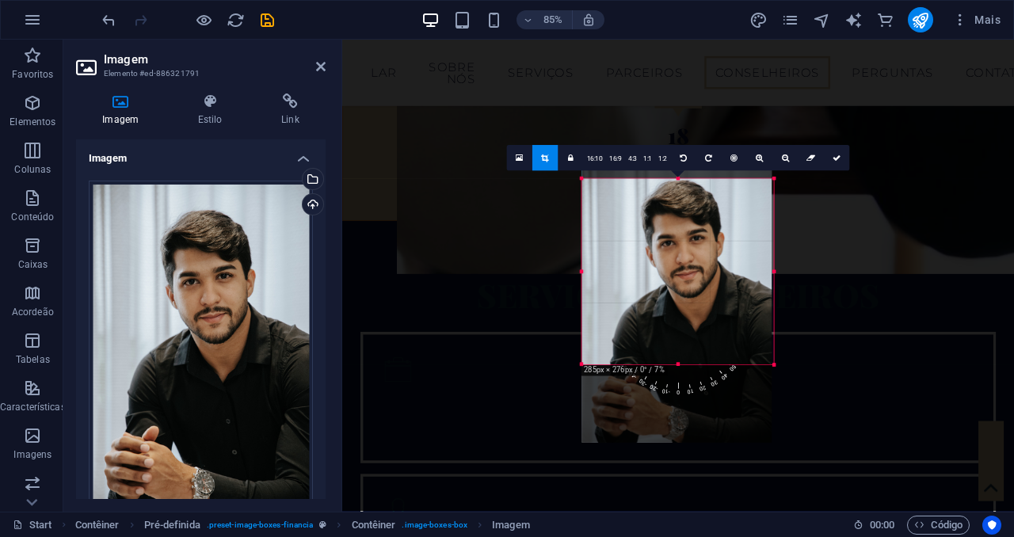
drag, startPoint x: 772, startPoint y: 272, endPoint x: 781, endPoint y: 273, distance: 9.6
click at [774, 273] on div "180 170 160 150 140 130 120 110 100 90 80 70 60 50 40 30 20 10 0 -10 -20 -30 -4…" at bounding box center [678, 272] width 192 height 186
click at [834, 165] on link at bounding box center [835, 157] width 25 height 25
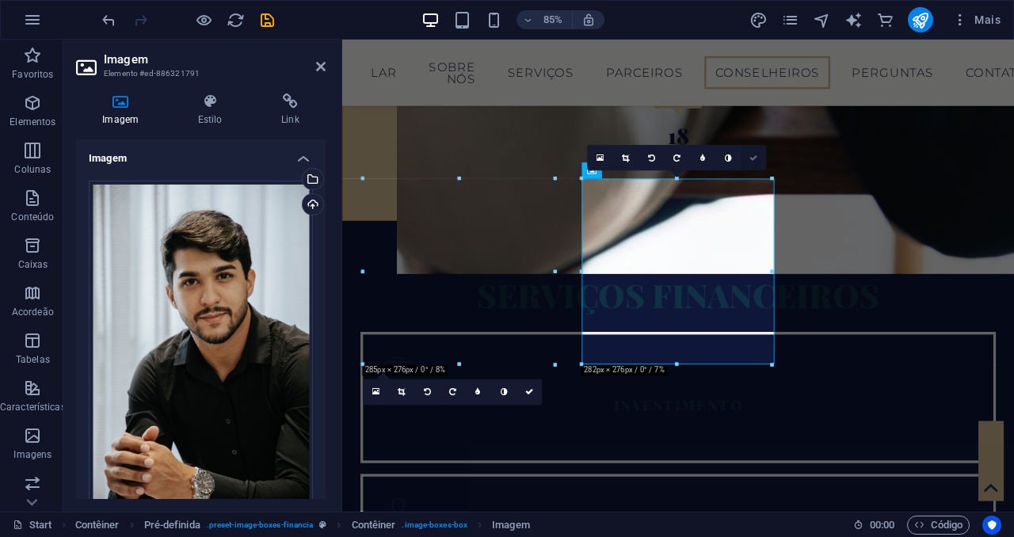
click at [755, 154] on icon at bounding box center [753, 158] width 8 height 8
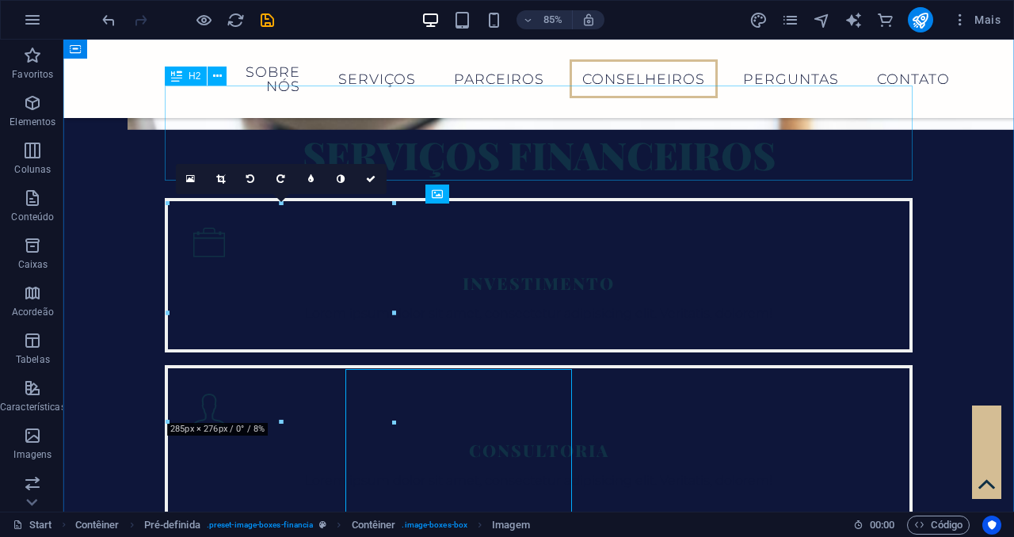
scroll to position [2817, 0]
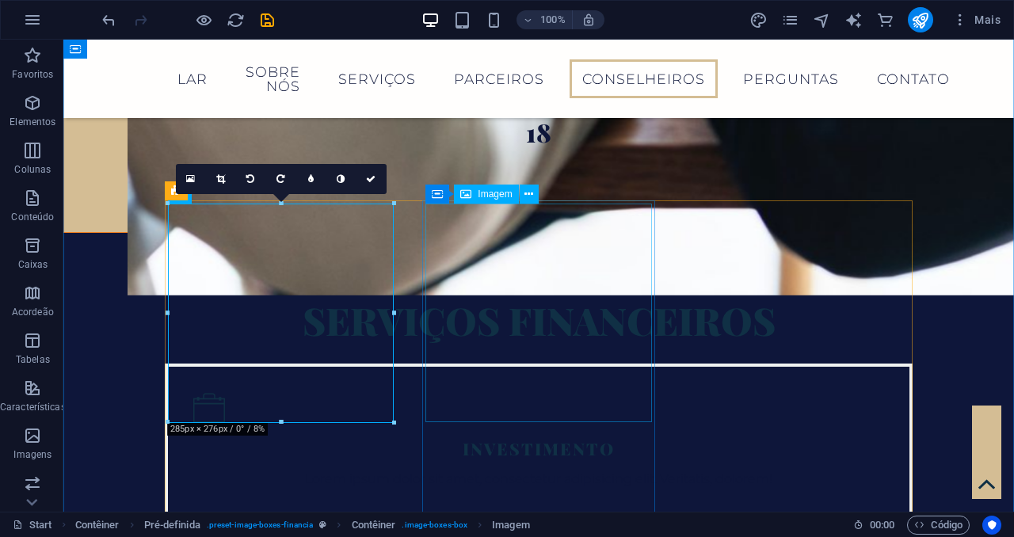
click at [530, 197] on icon at bounding box center [528, 194] width 9 height 17
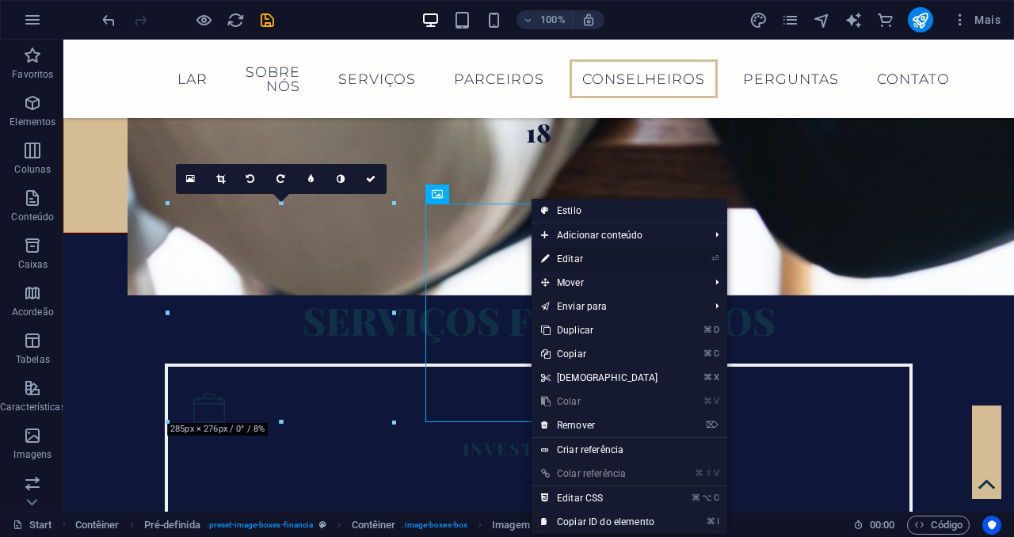
click at [578, 260] on link "⏎ Editar" at bounding box center [600, 259] width 136 height 24
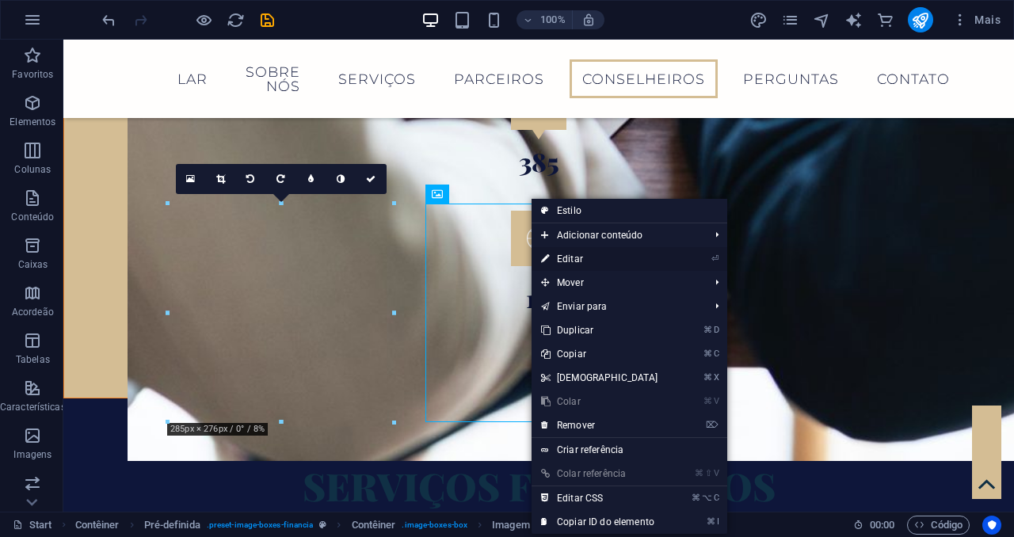
select select "px"
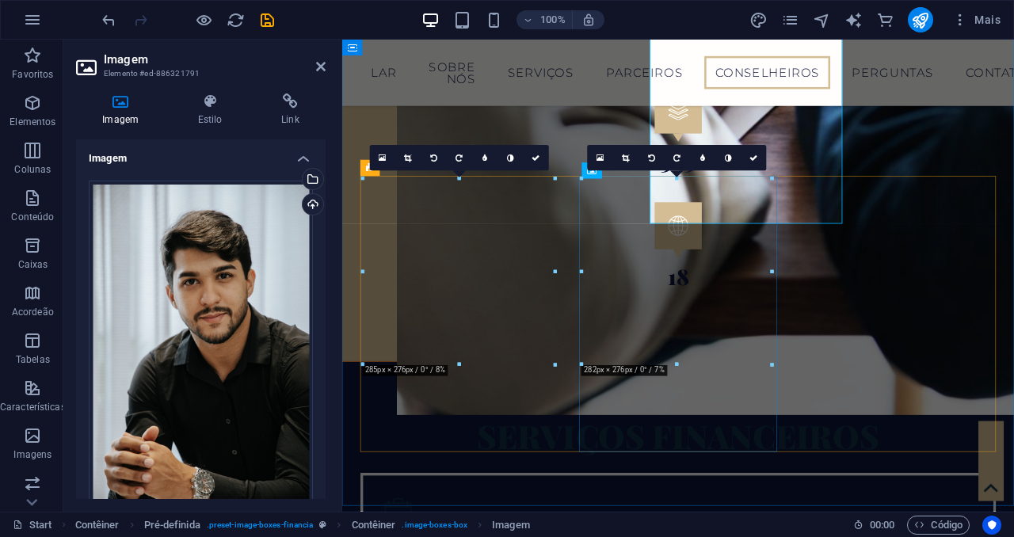
scroll to position [2983, 0]
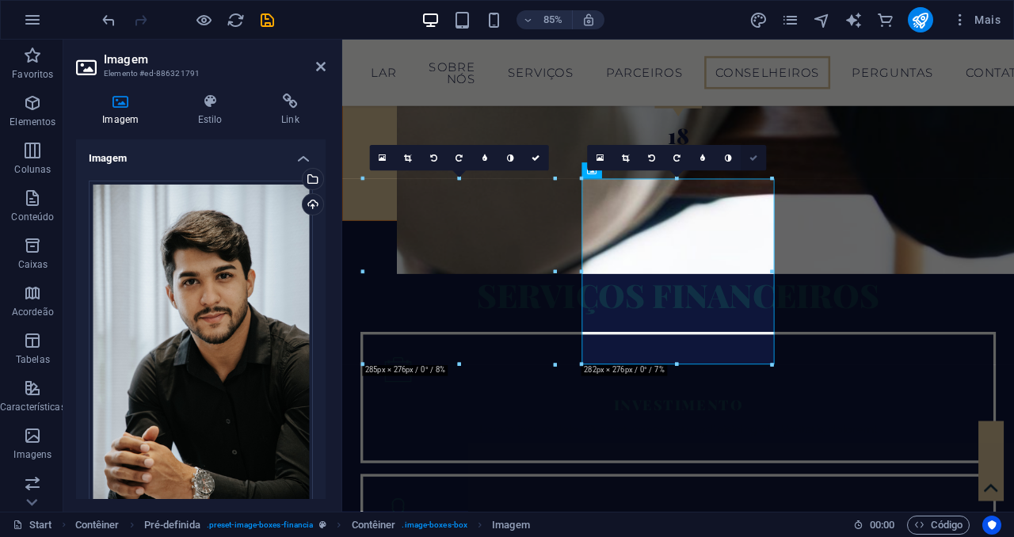
click at [757, 166] on link at bounding box center [753, 157] width 25 height 25
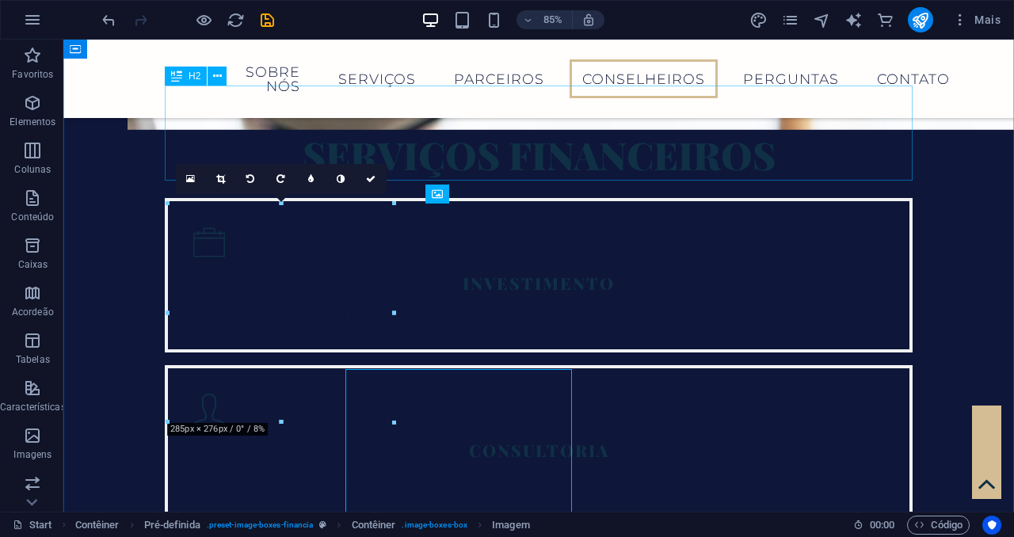
scroll to position [2817, 0]
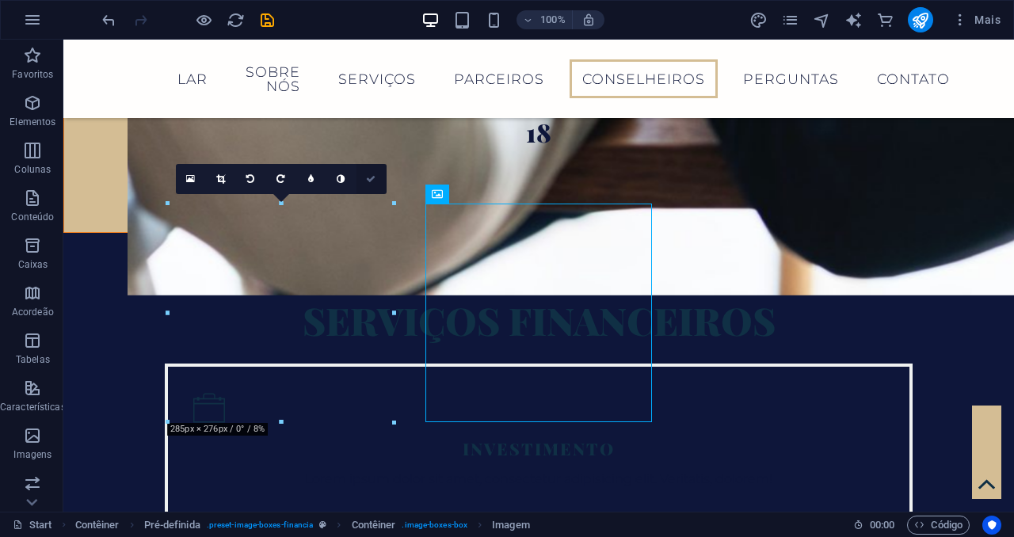
click at [375, 178] on icon at bounding box center [371, 179] width 10 height 10
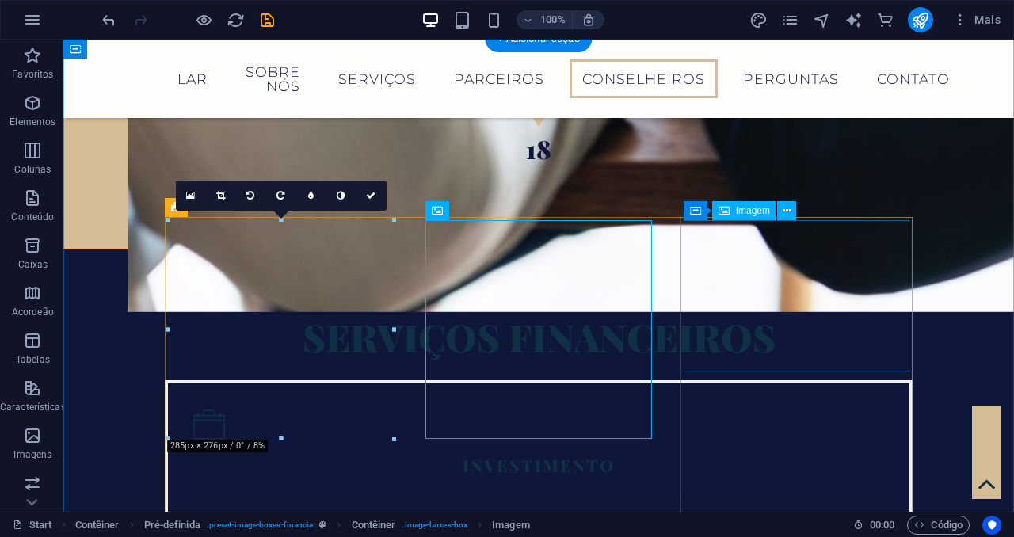
scroll to position [2800, 0]
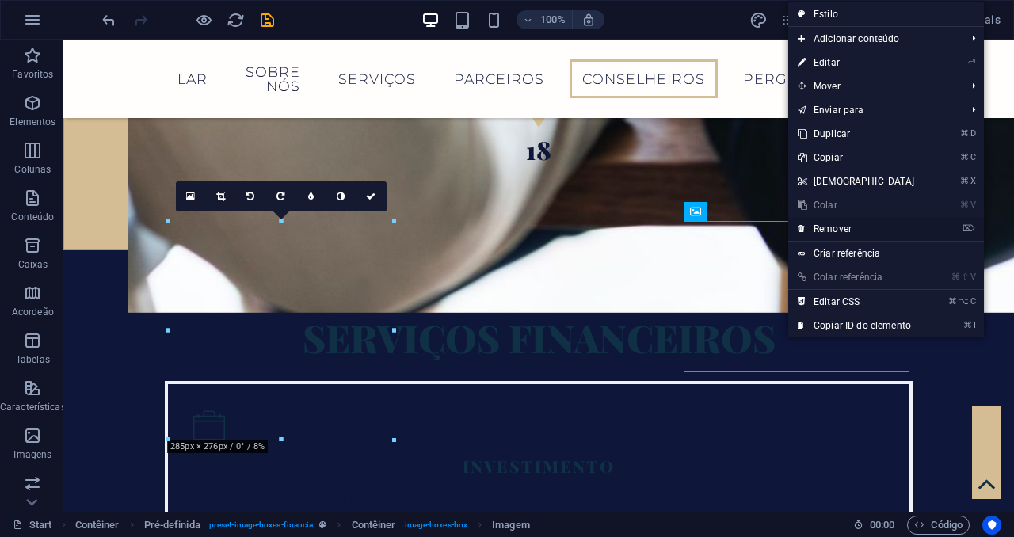
click at [823, 226] on link "⌦ Remover" at bounding box center [856, 229] width 136 height 24
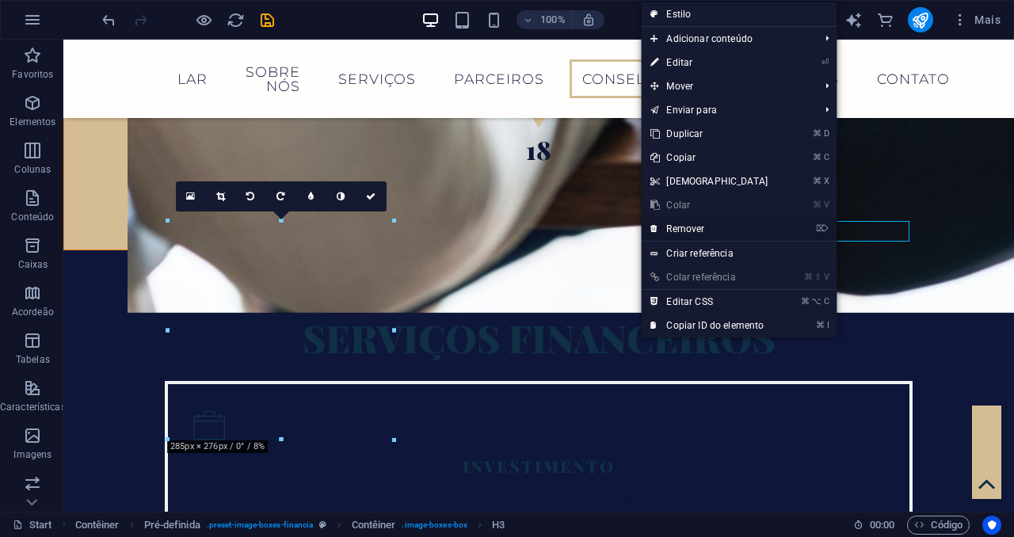
click at [788, 227] on li "⌦ Remover" at bounding box center [739, 229] width 196 height 25
click at [703, 228] on link "⌦ Remover" at bounding box center [709, 229] width 136 height 24
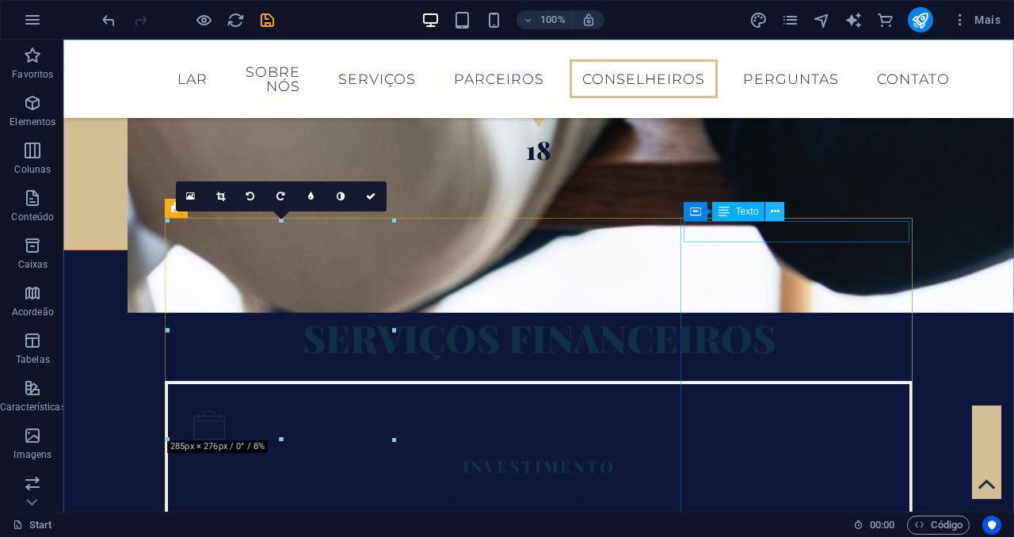
click at [775, 214] on icon at bounding box center [775, 212] width 9 height 17
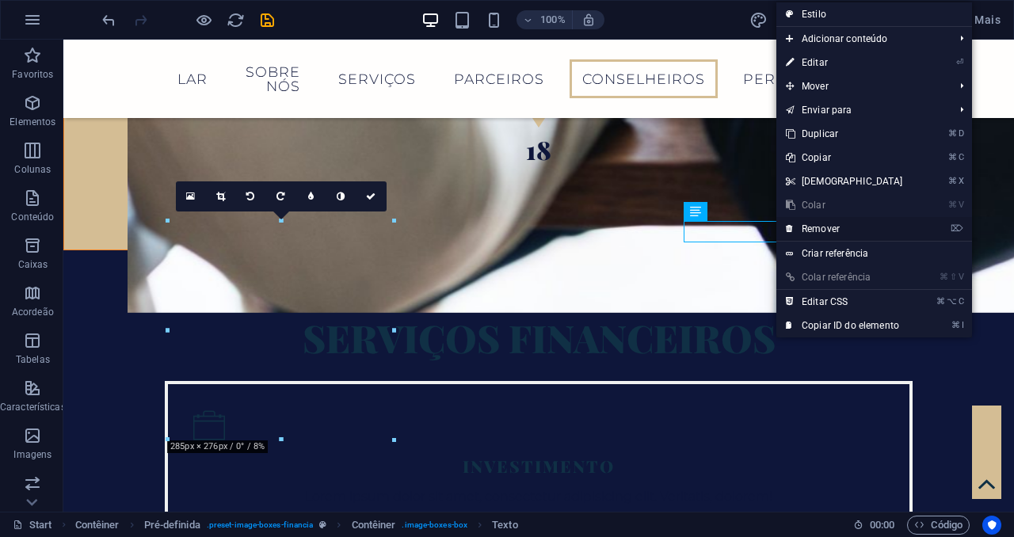
click at [795, 223] on link "⌦ Remover" at bounding box center [844, 229] width 136 height 24
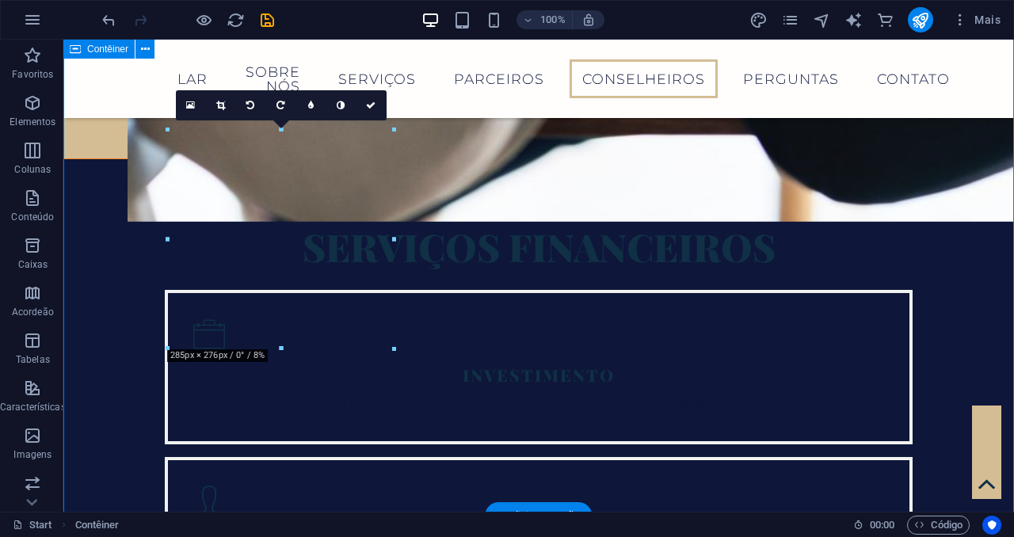
scroll to position [2888, 0]
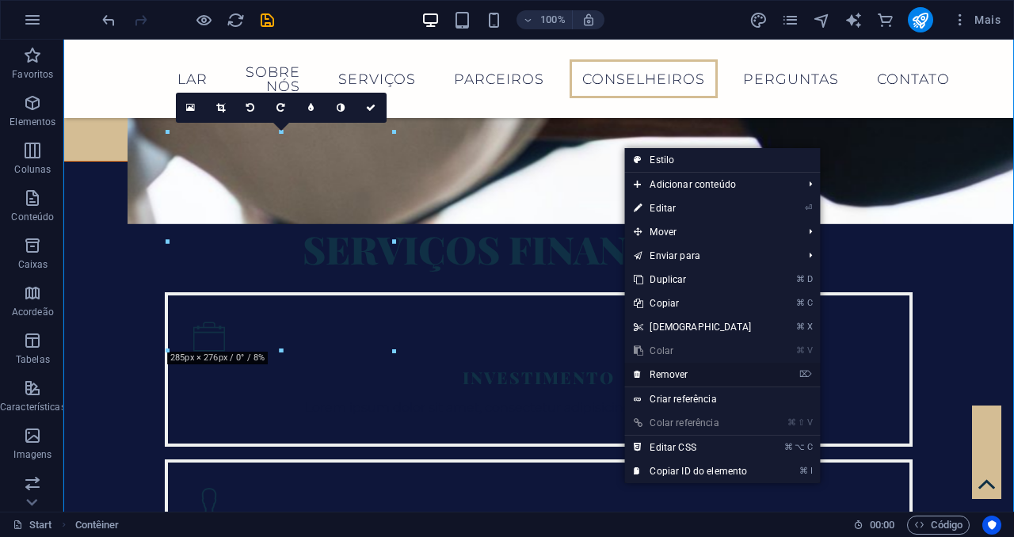
click at [696, 368] on link "⌦ Remover" at bounding box center [692, 375] width 136 height 24
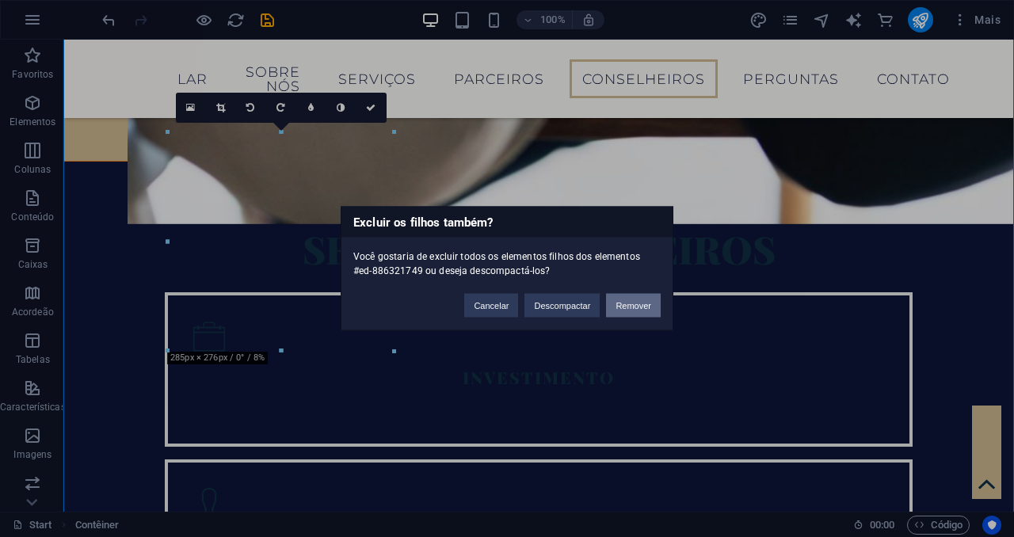
click at [638, 307] on button "Remover" at bounding box center [633, 306] width 55 height 24
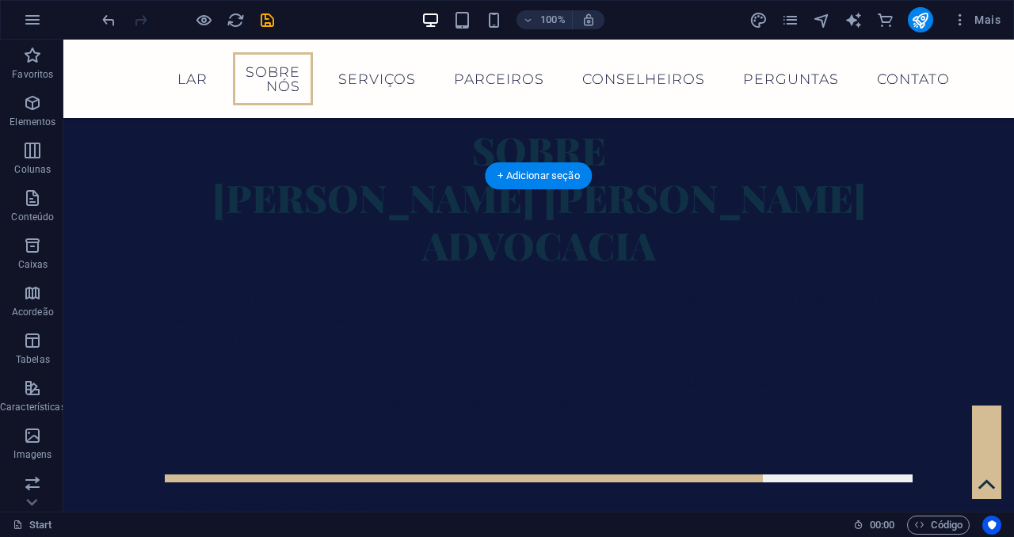
scroll to position [791, 0]
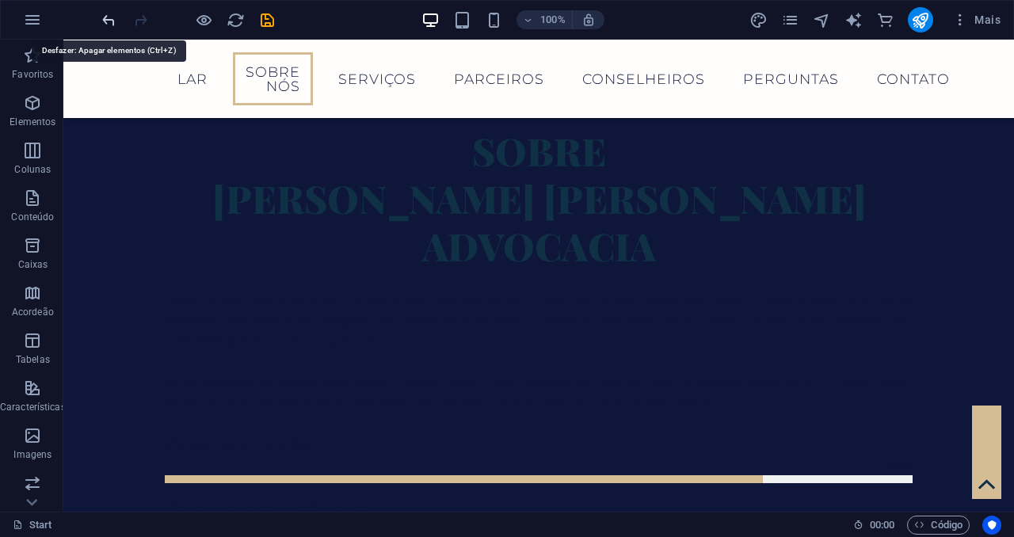
click at [113, 24] on icon "undo" at bounding box center [109, 20] width 18 height 18
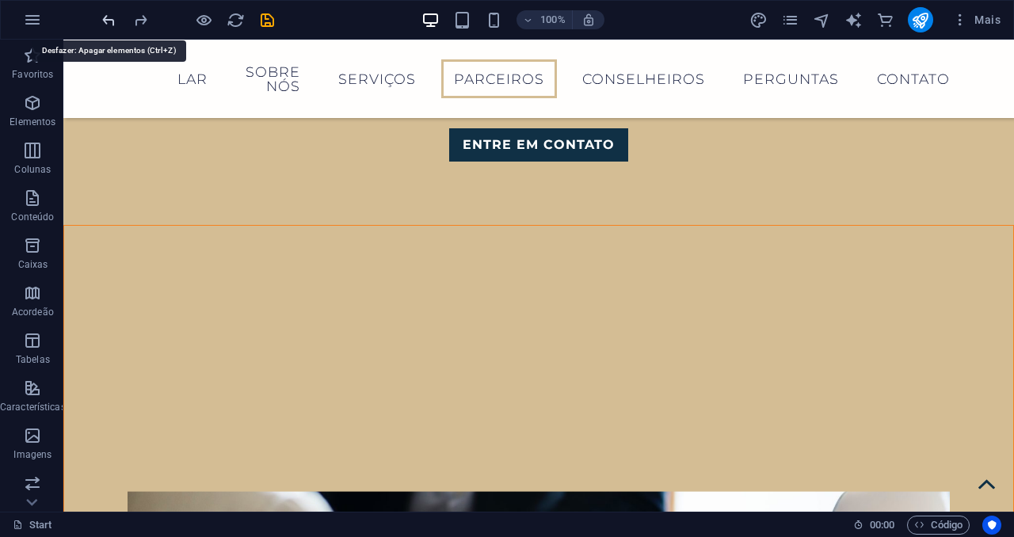
scroll to position [2847, 0]
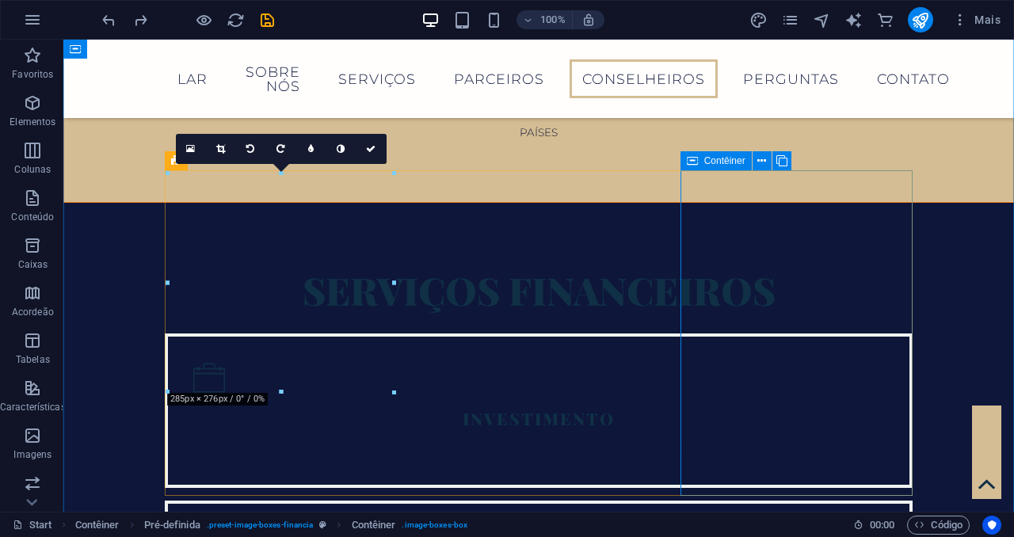
click at [806, 172] on icon at bounding box center [803, 172] width 9 height 17
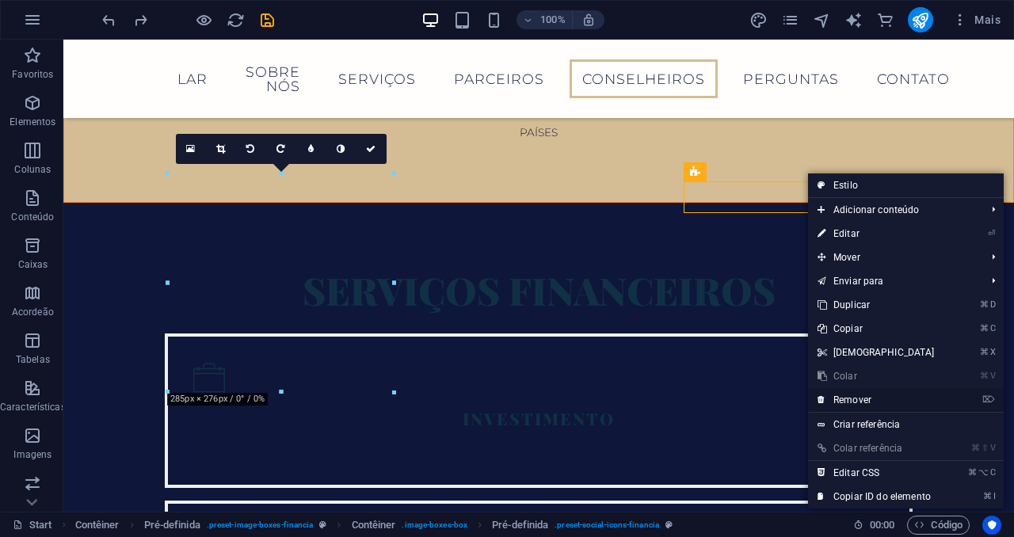
click at [848, 405] on link "⌦ Remover" at bounding box center [876, 400] width 136 height 24
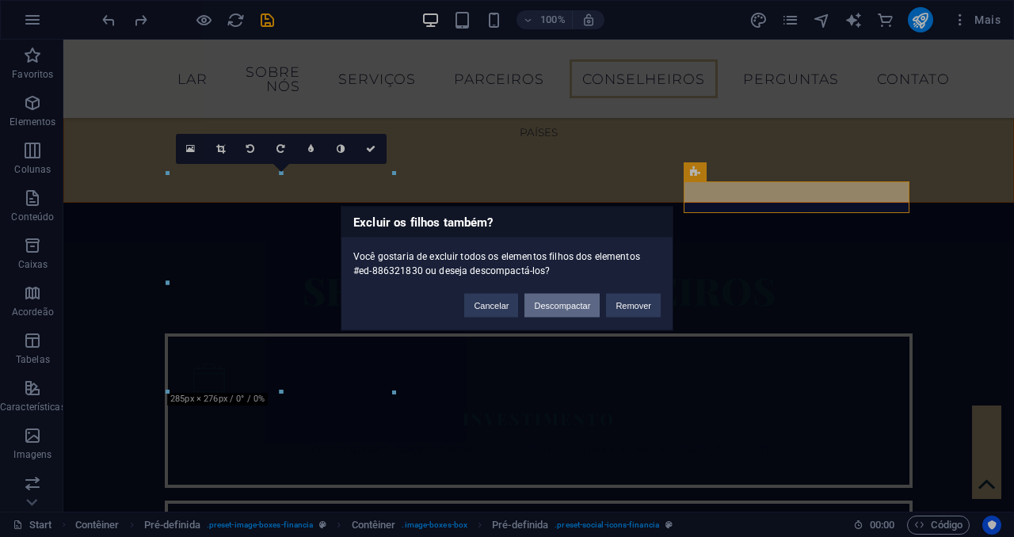
click at [538, 307] on button "Descompactar" at bounding box center [561, 306] width 75 height 24
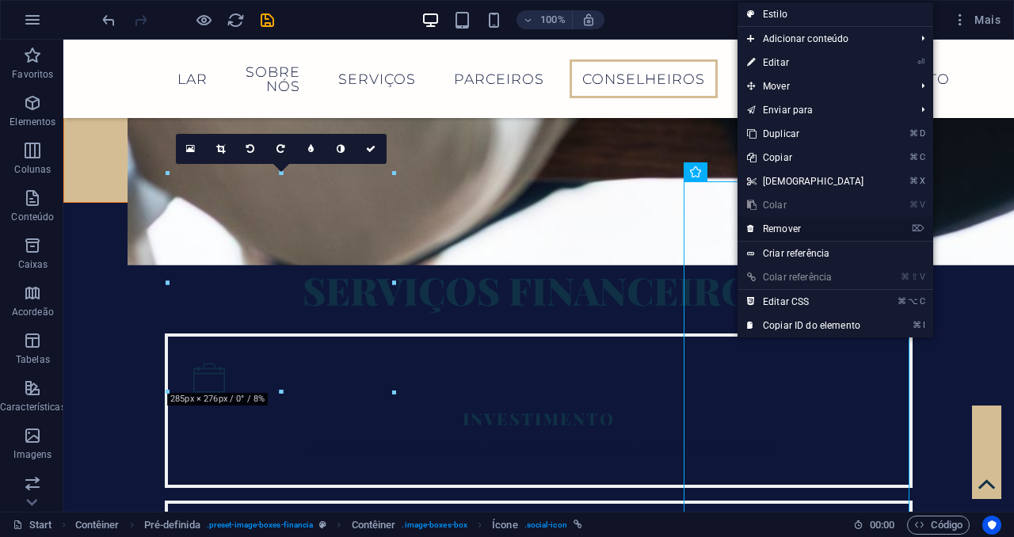
click at [788, 234] on link "⌦ Remover" at bounding box center [806, 229] width 136 height 24
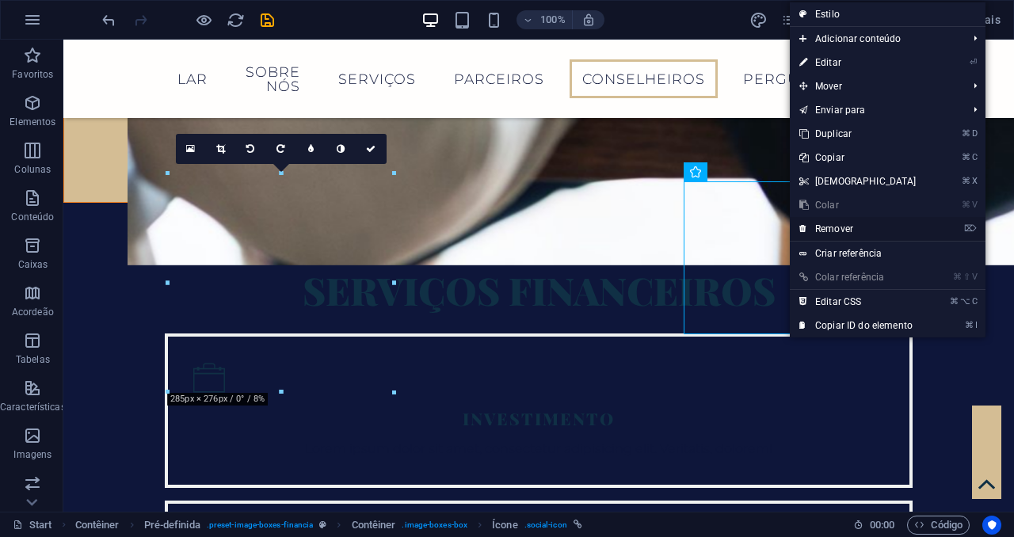
click at [828, 231] on link "⌦ Remover" at bounding box center [858, 229] width 136 height 24
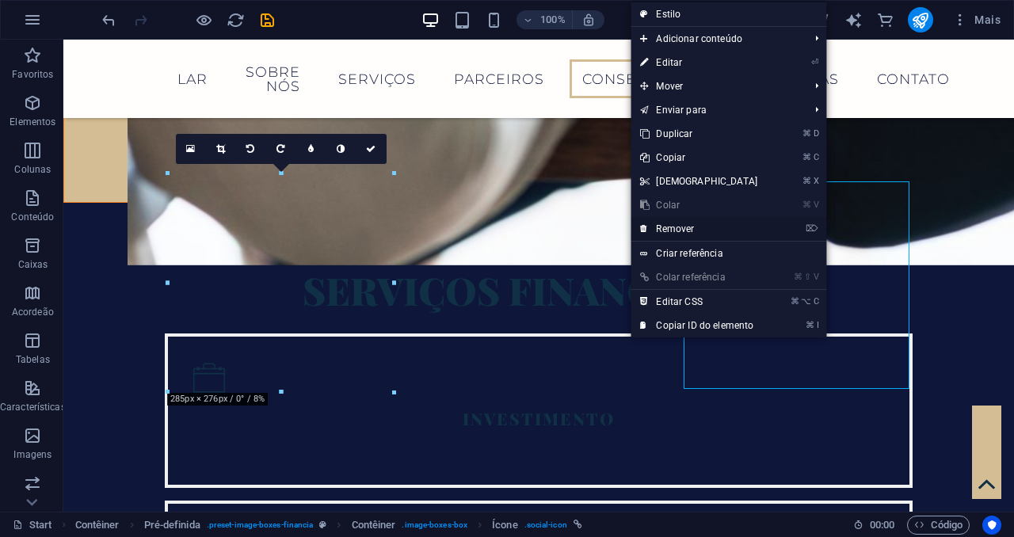
click at [765, 231] on link "⌦ Remover" at bounding box center [699, 229] width 136 height 24
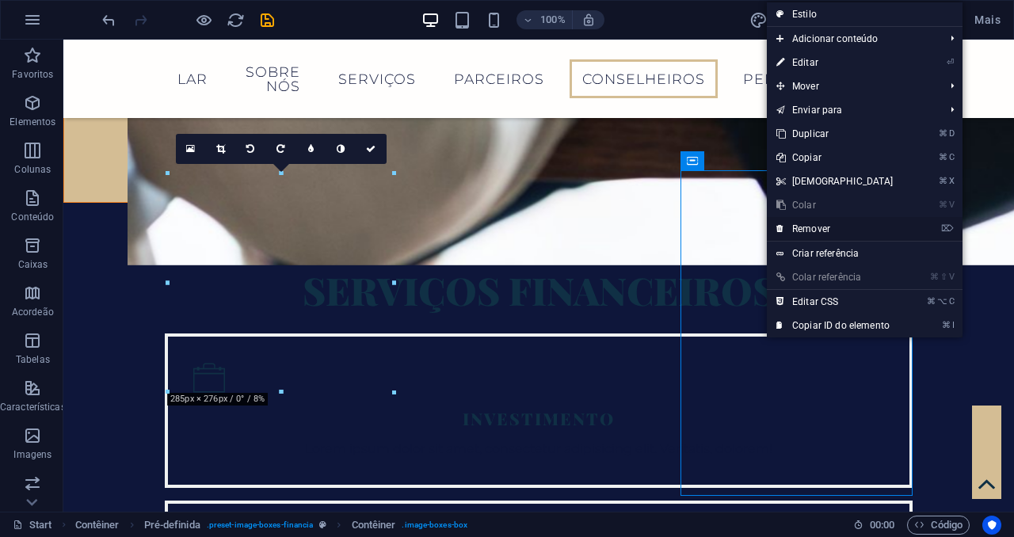
click at [805, 233] on link "⌦ Remover" at bounding box center [835, 229] width 136 height 24
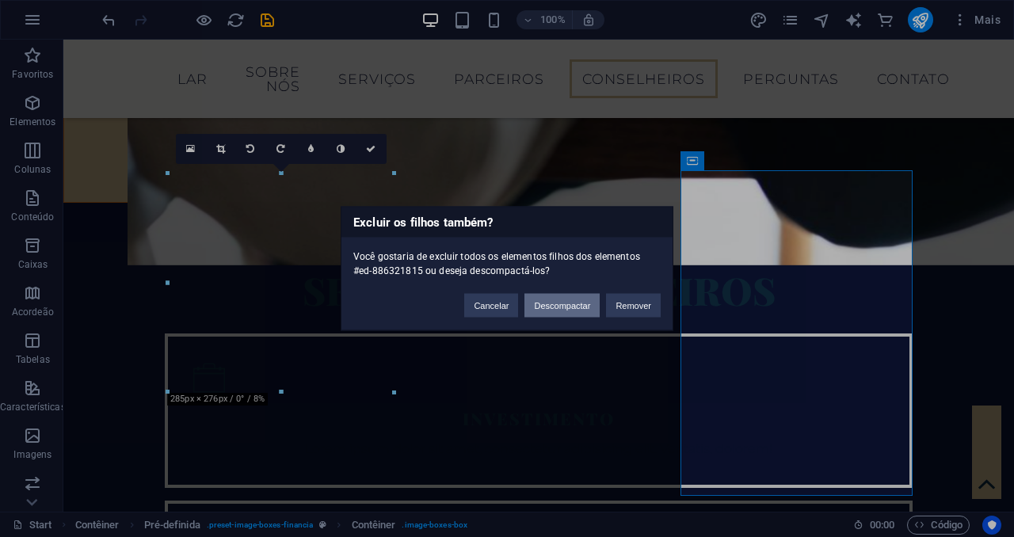
click at [584, 305] on button "Descompactar" at bounding box center [561, 306] width 75 height 24
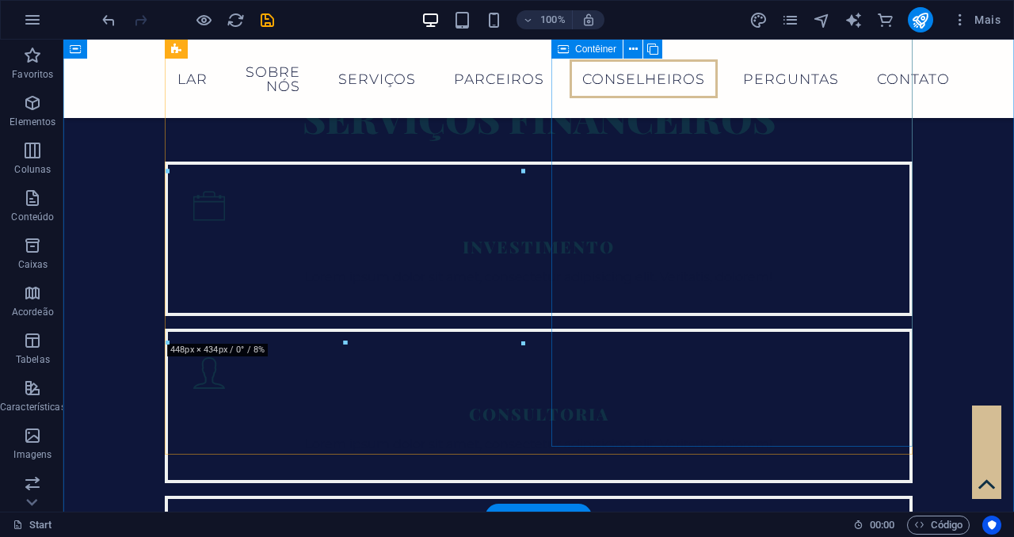
scroll to position [3022, 0]
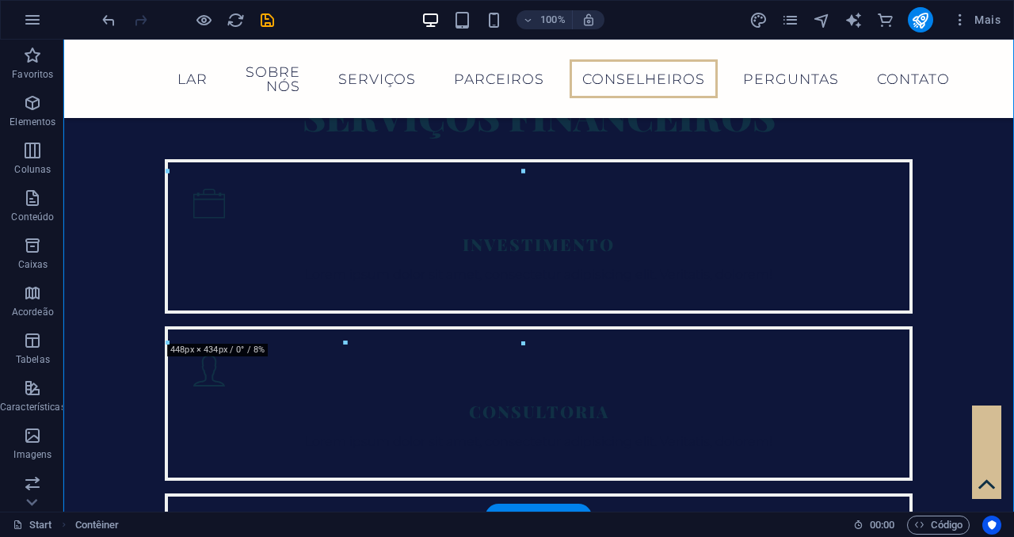
drag, startPoint x: 692, startPoint y: 290, endPoint x: 686, endPoint y: 414, distance: 124.5
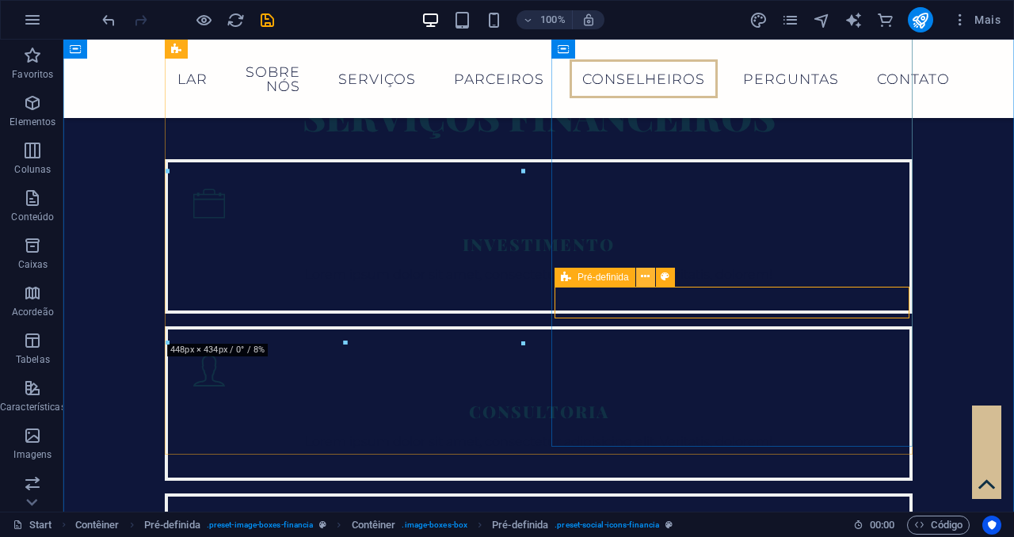
click at [647, 278] on icon at bounding box center [645, 277] width 9 height 17
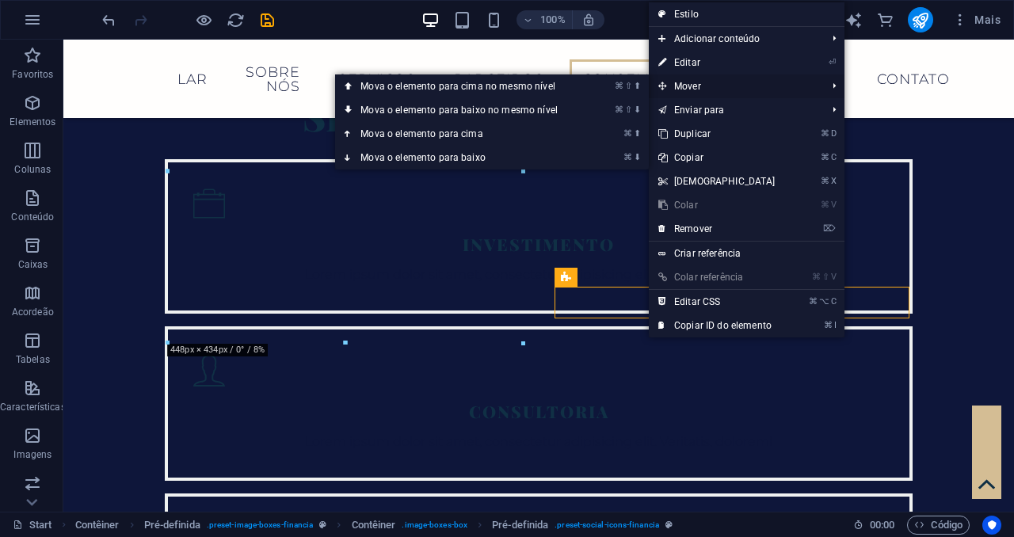
click at [691, 84] on span "Mover" at bounding box center [735, 86] width 172 height 24
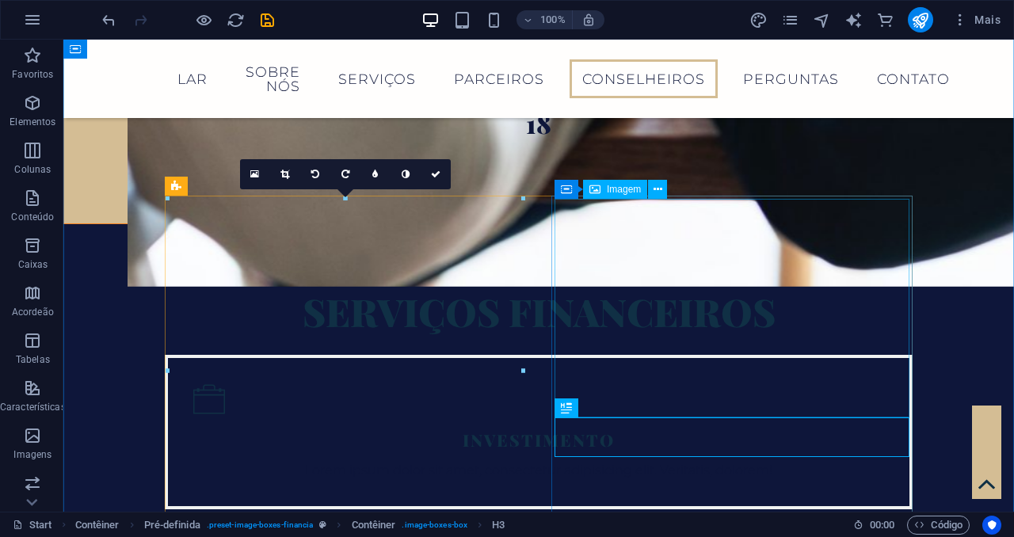
scroll to position [2815, 0]
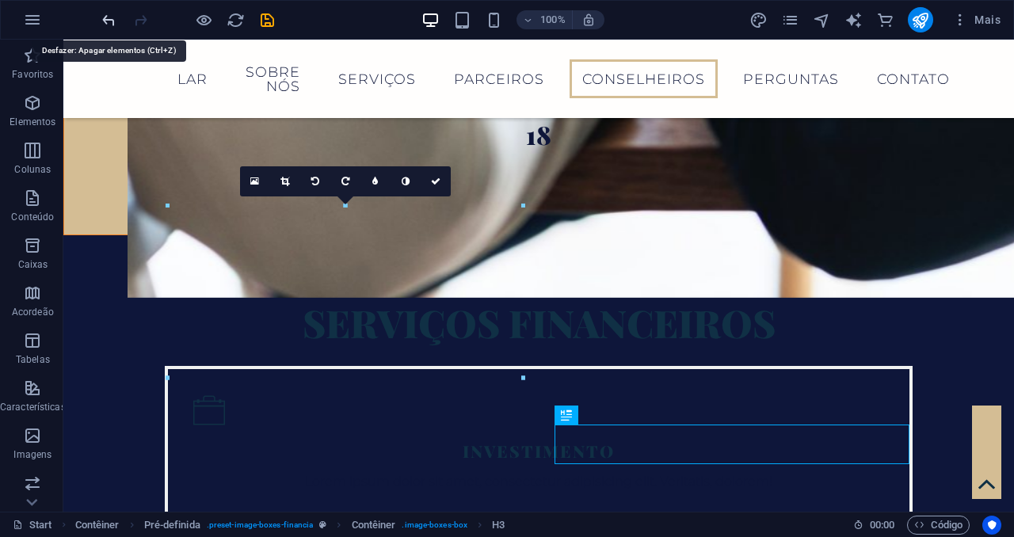
click at [111, 15] on icon "undo" at bounding box center [109, 20] width 18 height 18
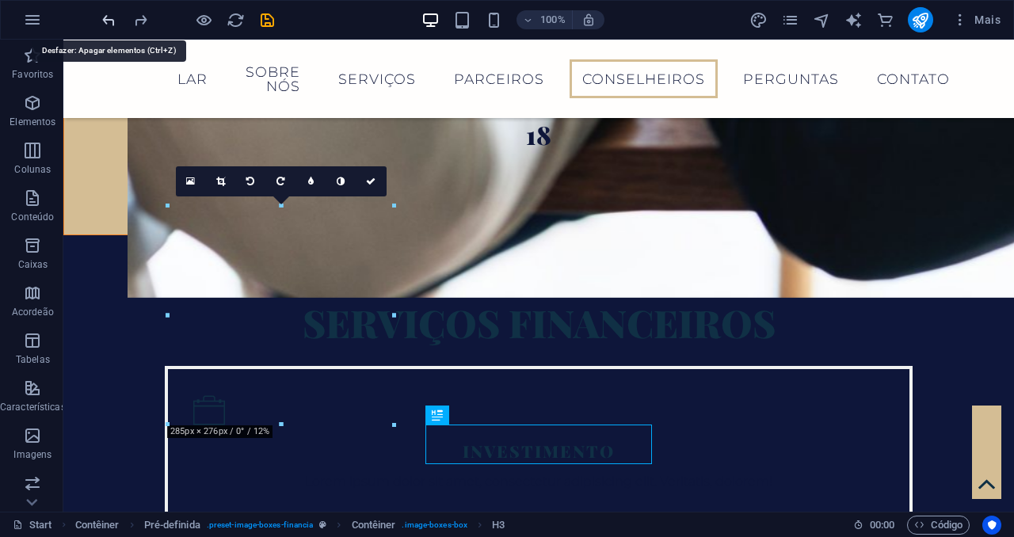
click at [110, 24] on icon "undo" at bounding box center [109, 20] width 18 height 18
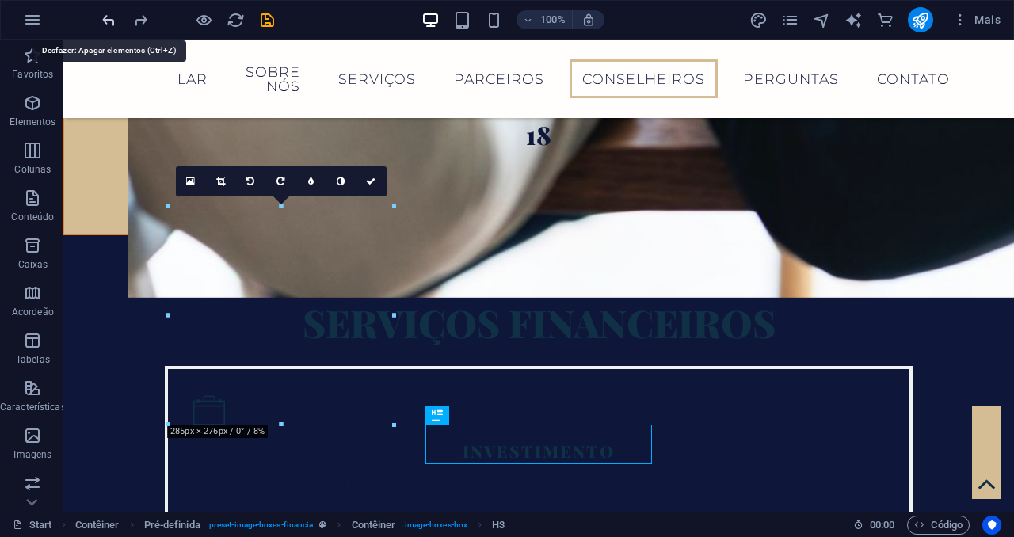
click at [110, 24] on icon "undo" at bounding box center [109, 20] width 18 height 18
click at [141, 19] on icon "redo" at bounding box center [141, 20] width 18 height 18
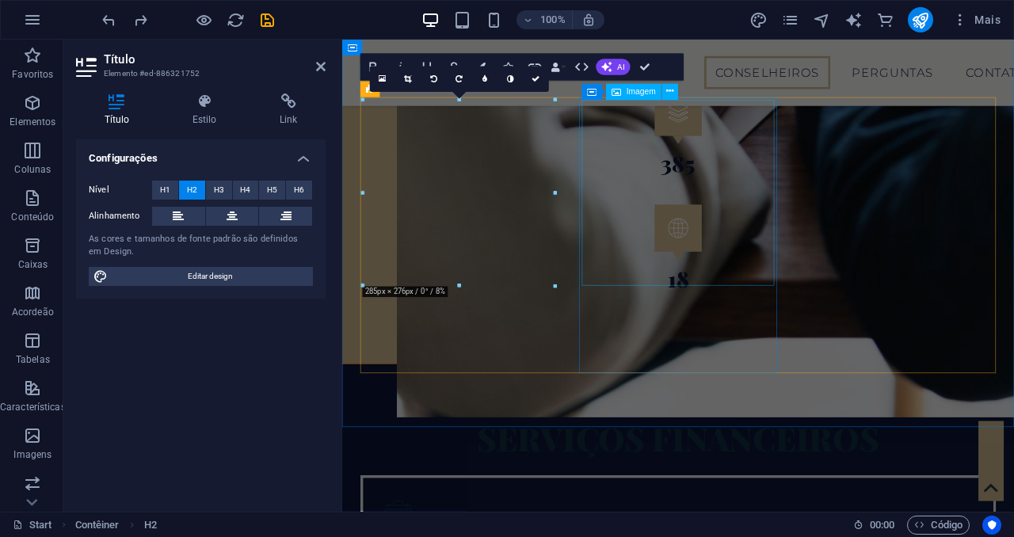
scroll to position [2980, 0]
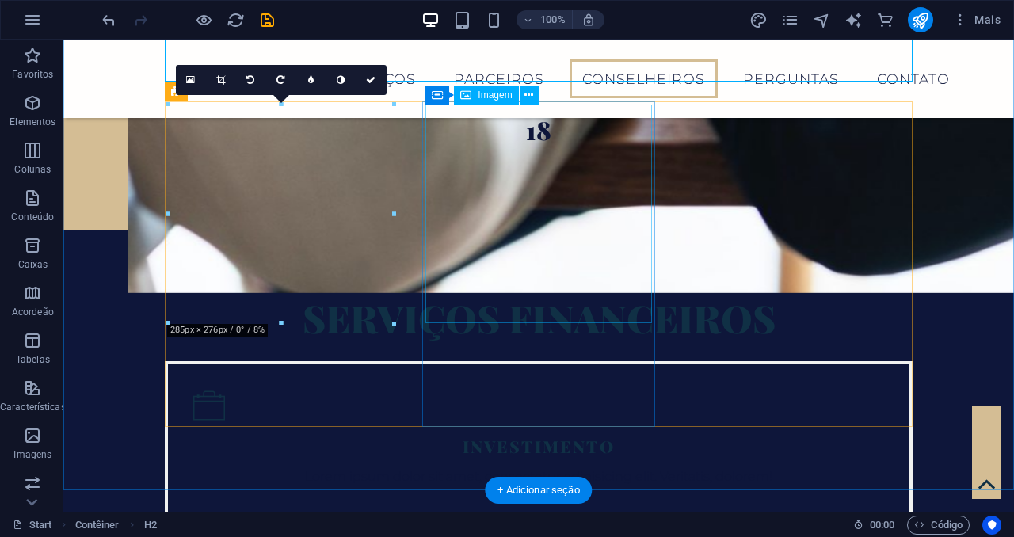
scroll to position [2871, 0]
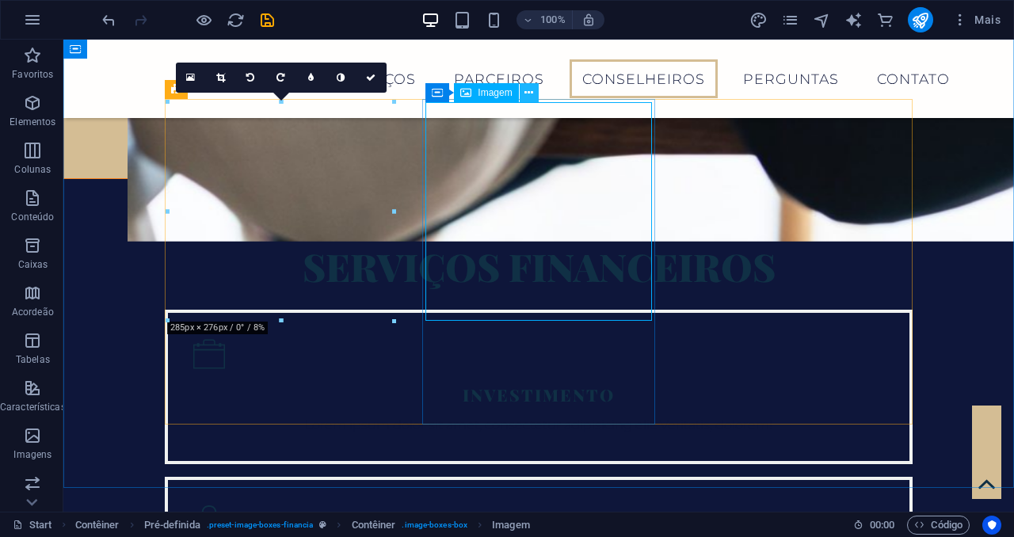
click at [532, 99] on icon at bounding box center [528, 93] width 9 height 17
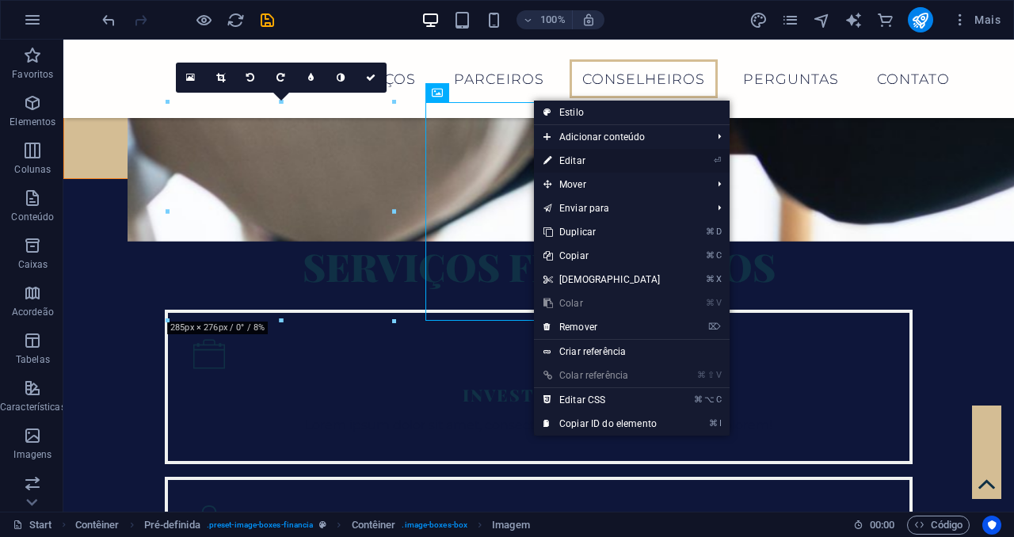
click at [580, 164] on link "⏎ Editar" at bounding box center [602, 161] width 136 height 24
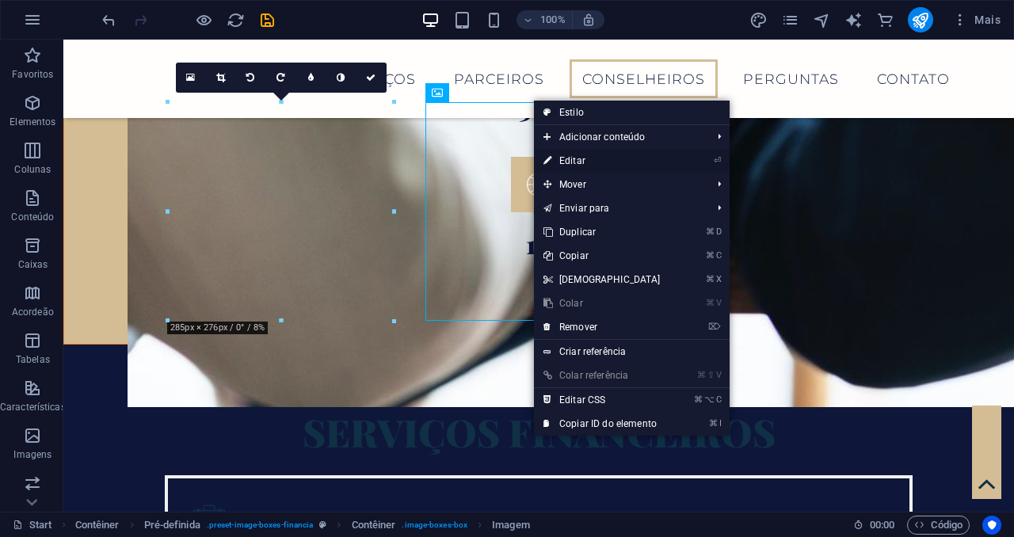
select select "px"
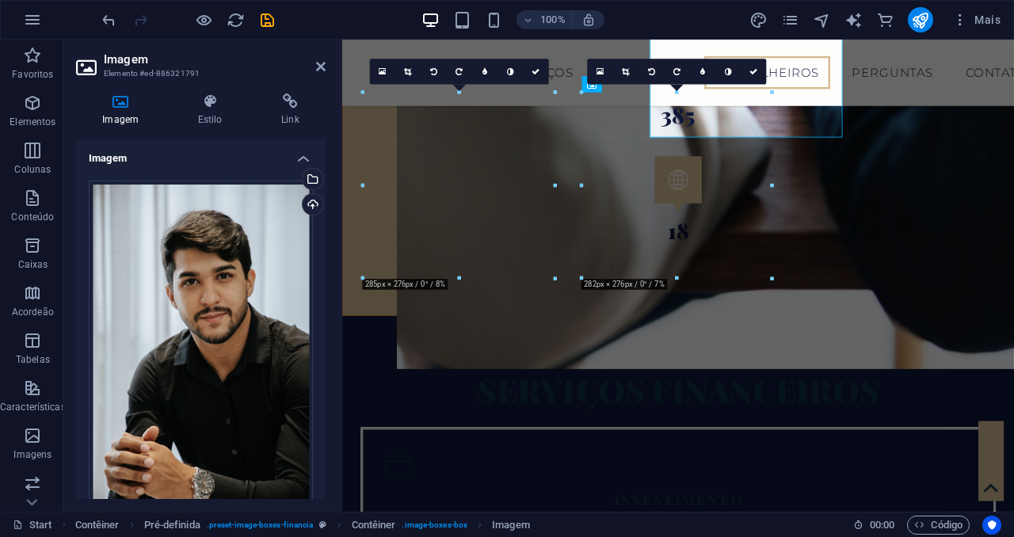
scroll to position [3037, 0]
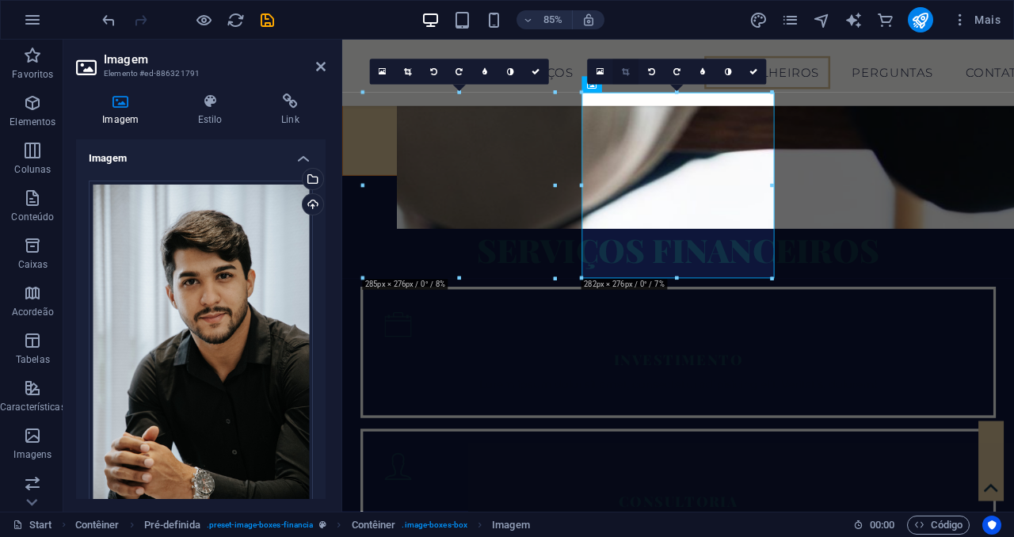
click at [627, 71] on icon at bounding box center [625, 71] width 7 height 8
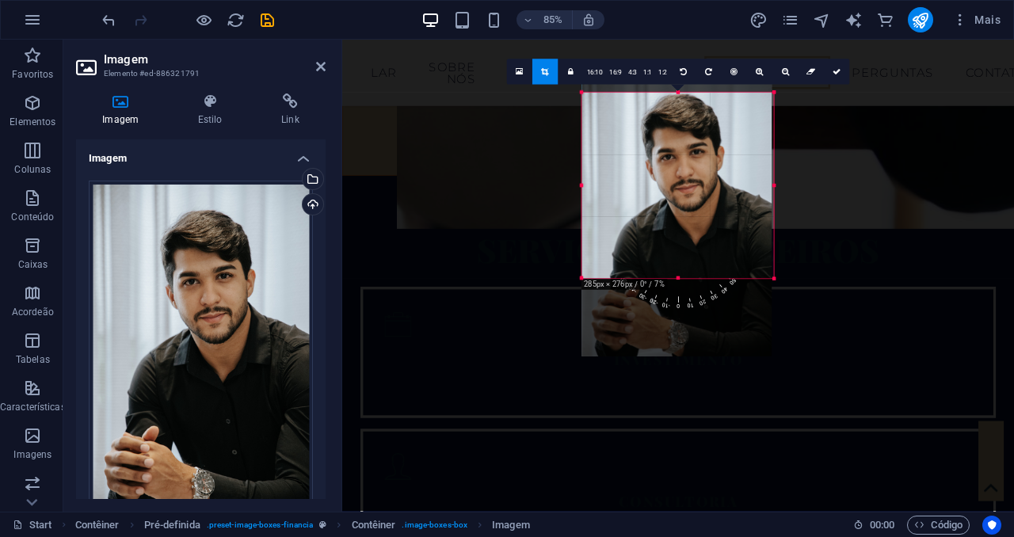
click at [774, 186] on div "180 170 160 150 140 130 120 110 100 90 80 70 60 50 40 30 20 10 0 -10 -20 -30 -4…" at bounding box center [678, 186] width 192 height 186
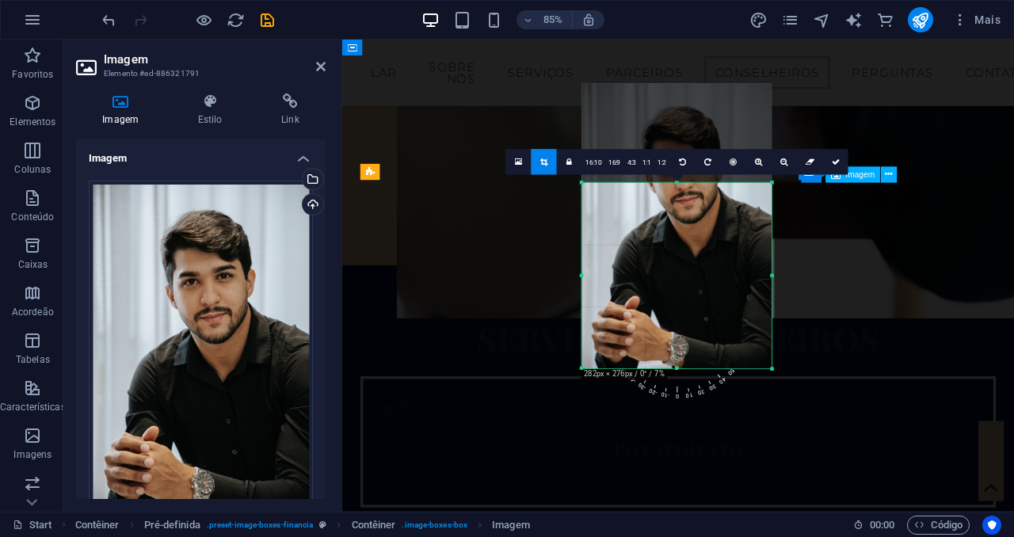
scroll to position [2930, 0]
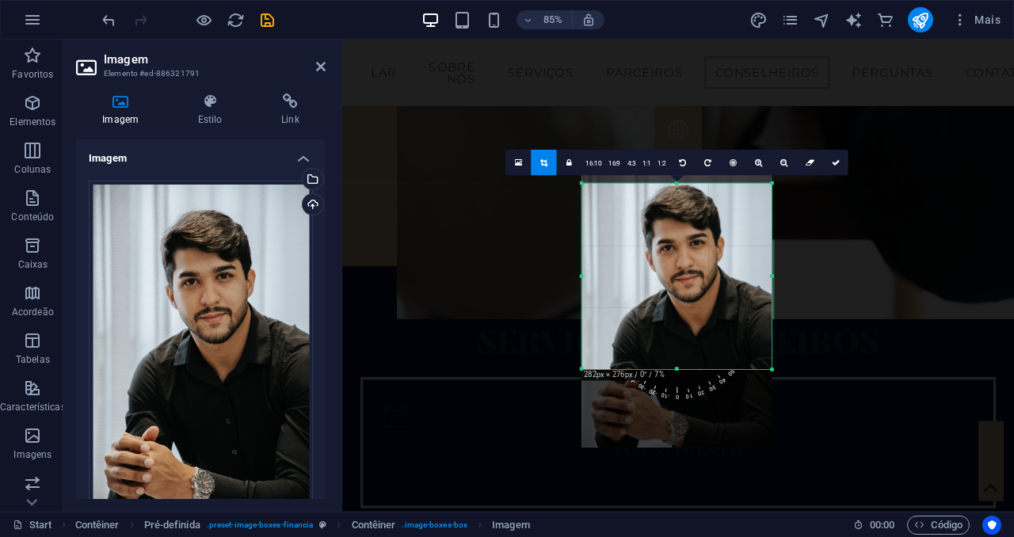
drag, startPoint x: 713, startPoint y: 251, endPoint x: 711, endPoint y: 326, distance: 74.5
click at [711, 326] on div at bounding box center [677, 304] width 190 height 285
click at [836, 162] on icon at bounding box center [836, 162] width 8 height 8
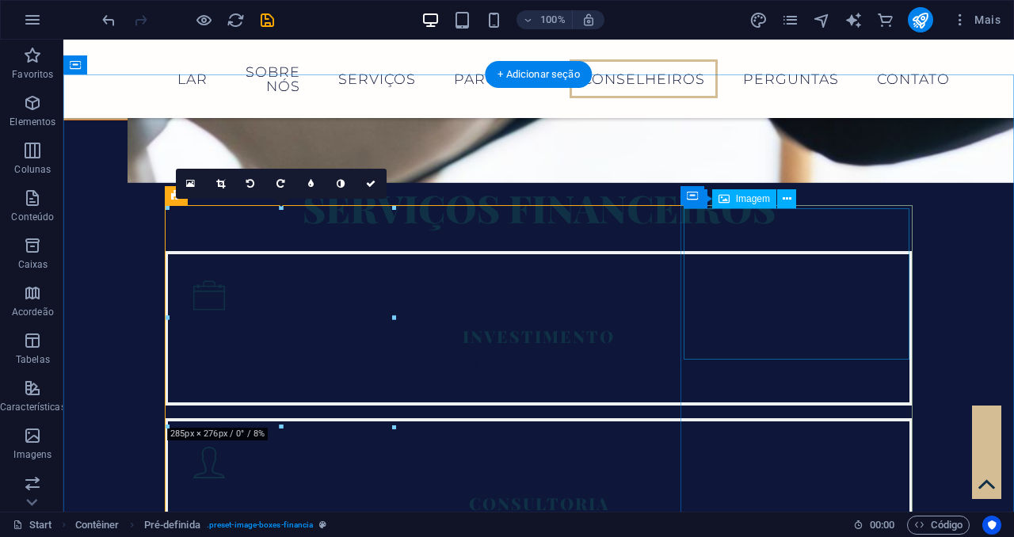
scroll to position [2765, 0]
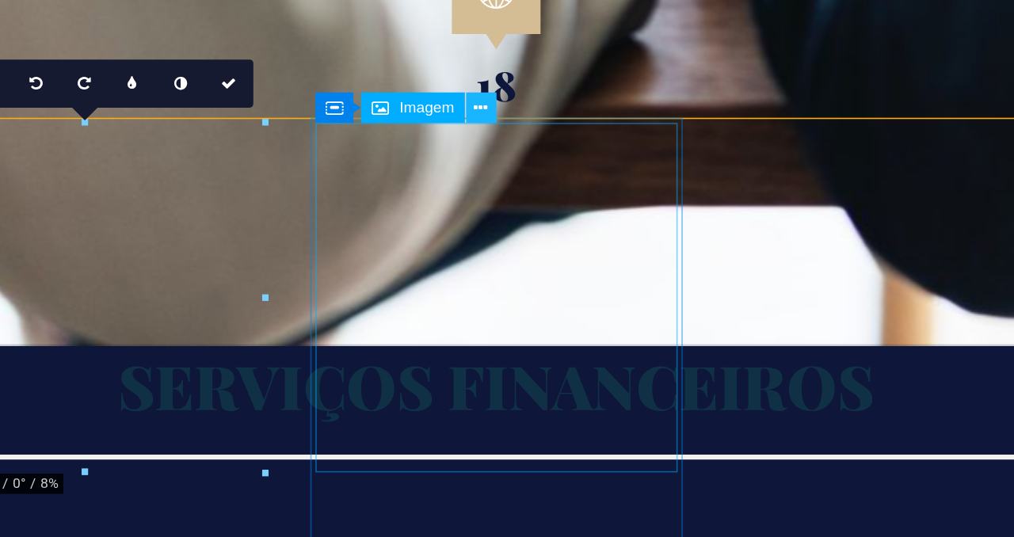
click at [532, 199] on icon at bounding box center [528, 199] width 9 height 17
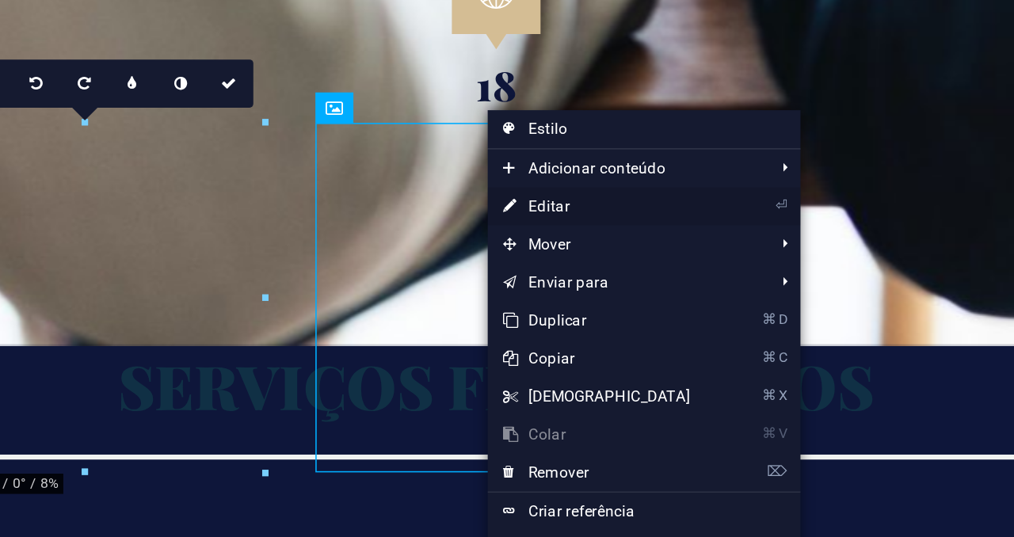
click at [588, 256] on link "⏎ Editar" at bounding box center [601, 261] width 136 height 24
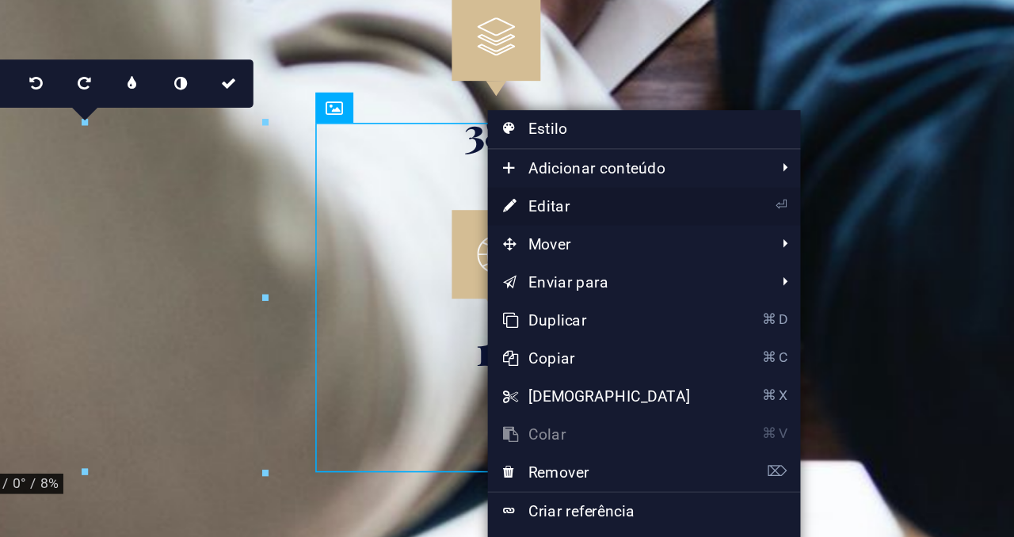
select select "px"
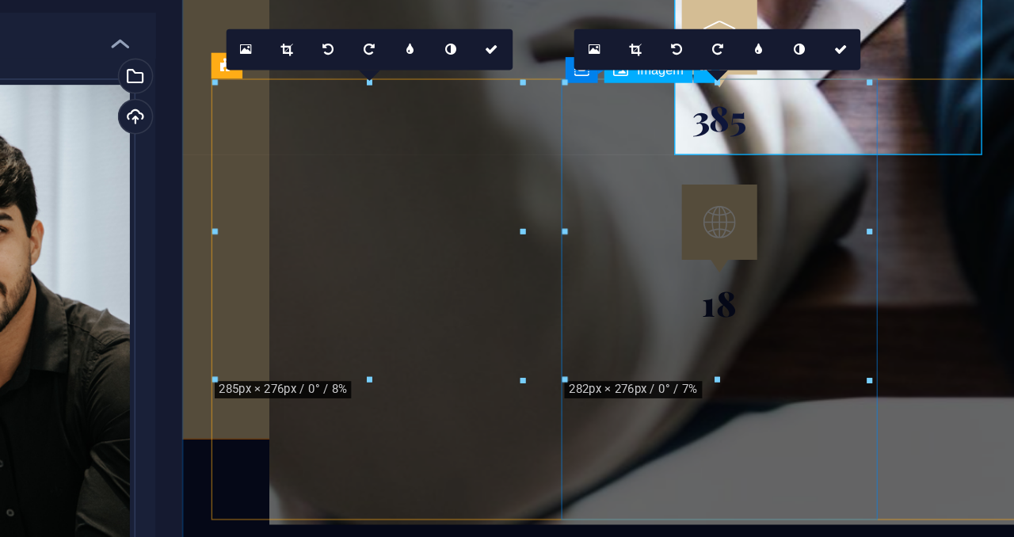
scroll to position [2930, 0]
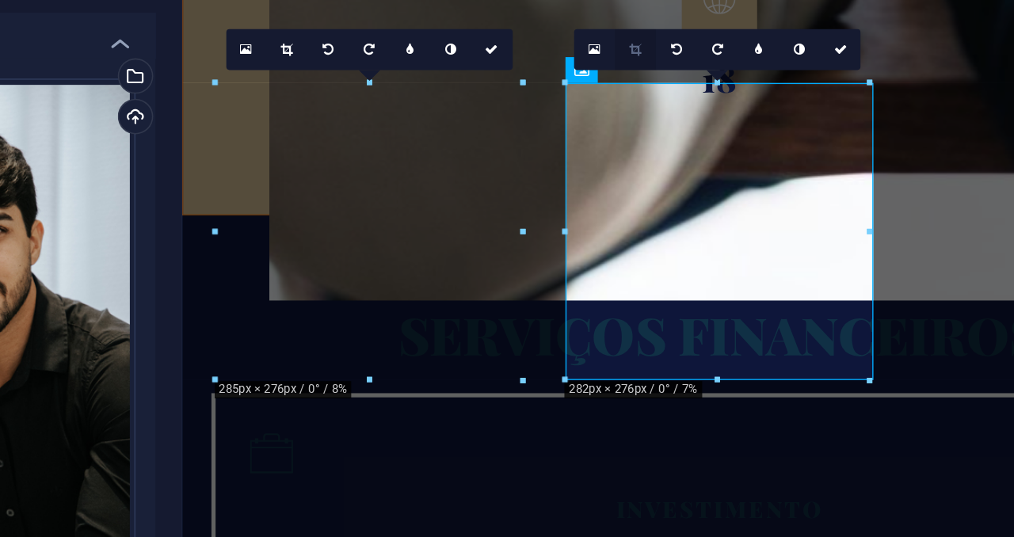
click at [626, 159] on icon at bounding box center [625, 162] width 7 height 8
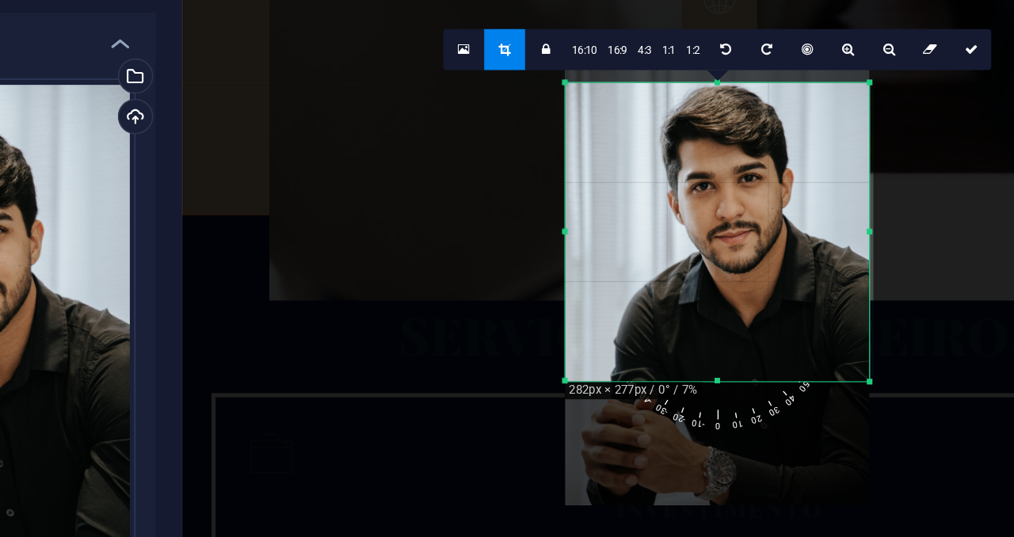
click at [773, 369] on div at bounding box center [772, 371] width 8 height 8
click at [596, 166] on link "16:10" at bounding box center [593, 163] width 22 height 25
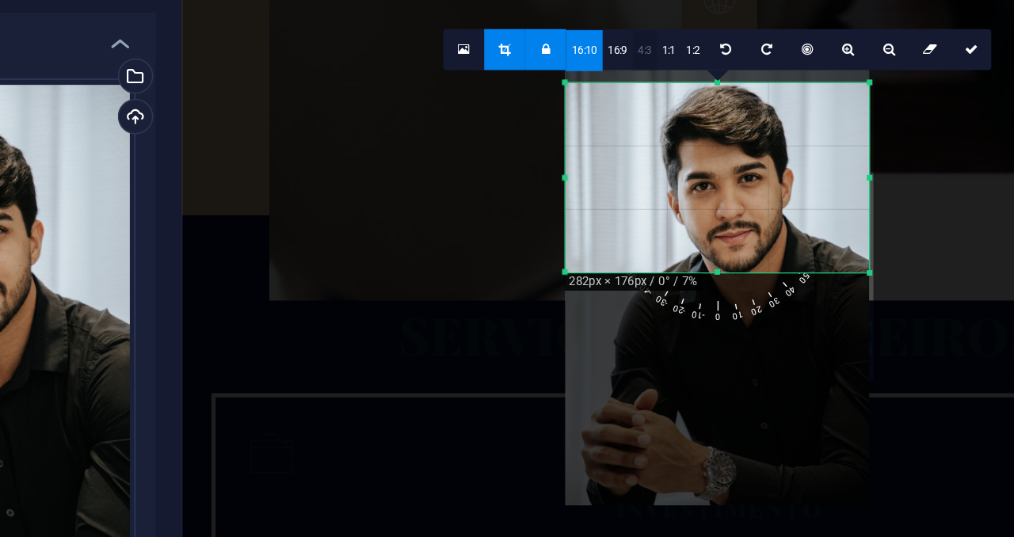
click at [624, 161] on link "4:3" at bounding box center [631, 163] width 15 height 25
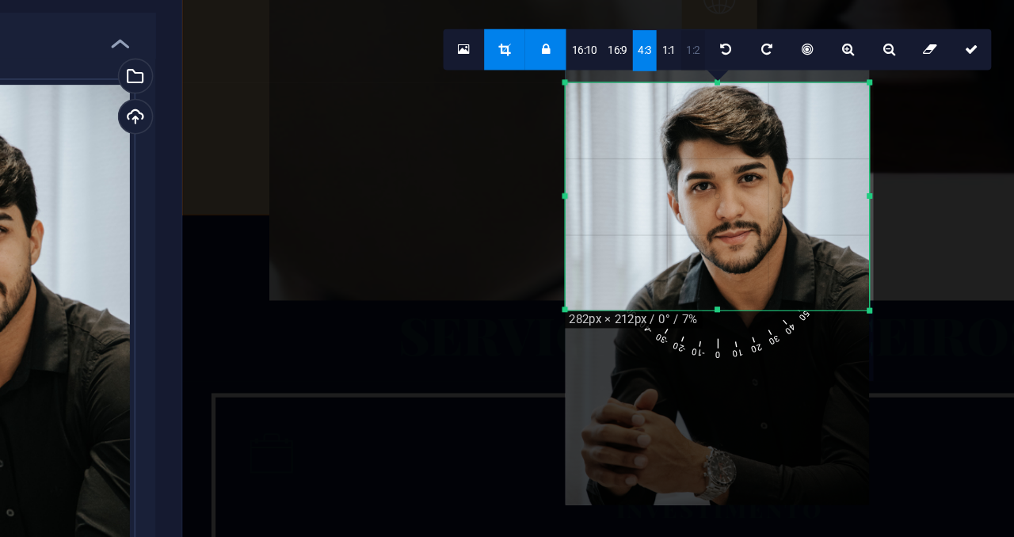
click at [654, 160] on link "1:2" at bounding box center [661, 163] width 15 height 25
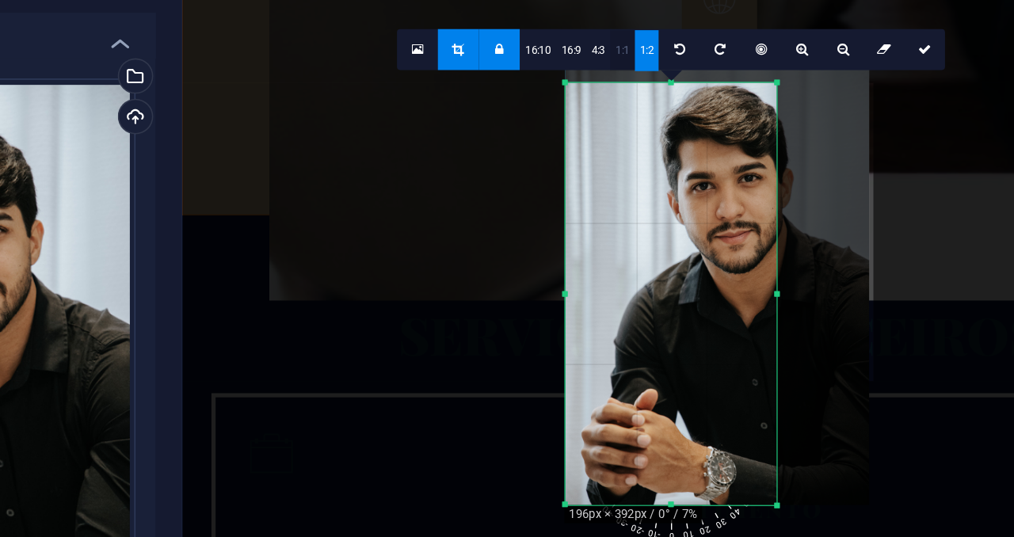
click at [618, 166] on link "1:1" at bounding box center [617, 163] width 15 height 25
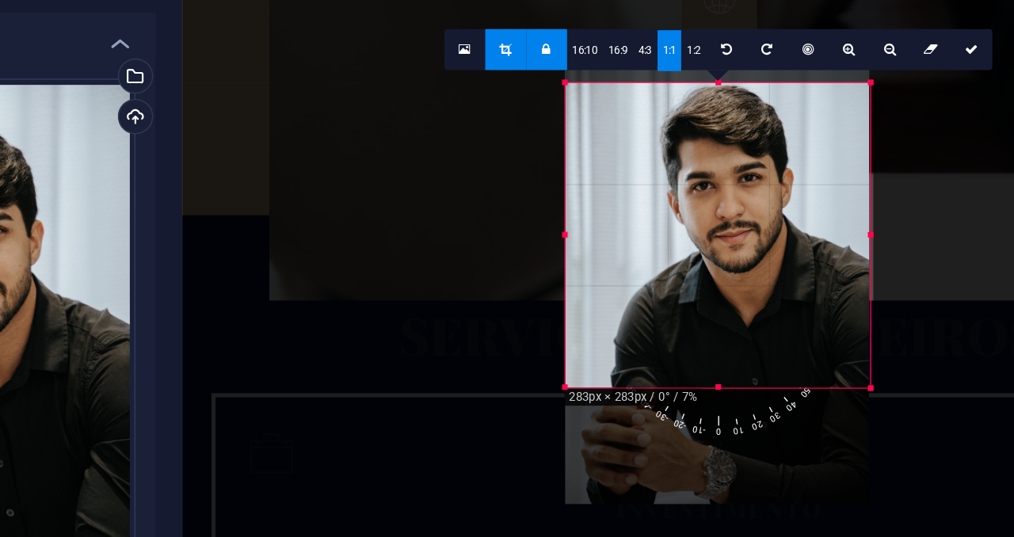
drag, startPoint x: 711, startPoint y: 315, endPoint x: 772, endPoint y: 383, distance: 91.5
click at [772, 375] on div "180 170 160 150 140 130 120 110 100 90 80 70 60 50 40 30 20 10 0 -10 -20 -30 -4…" at bounding box center [677, 279] width 191 height 191
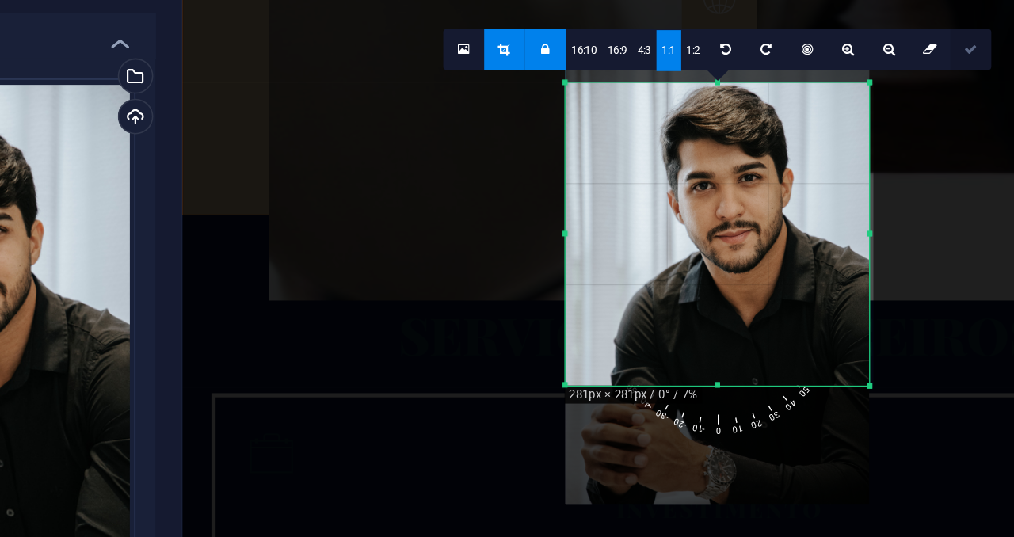
click at [829, 162] on link at bounding box center [835, 162] width 25 height 25
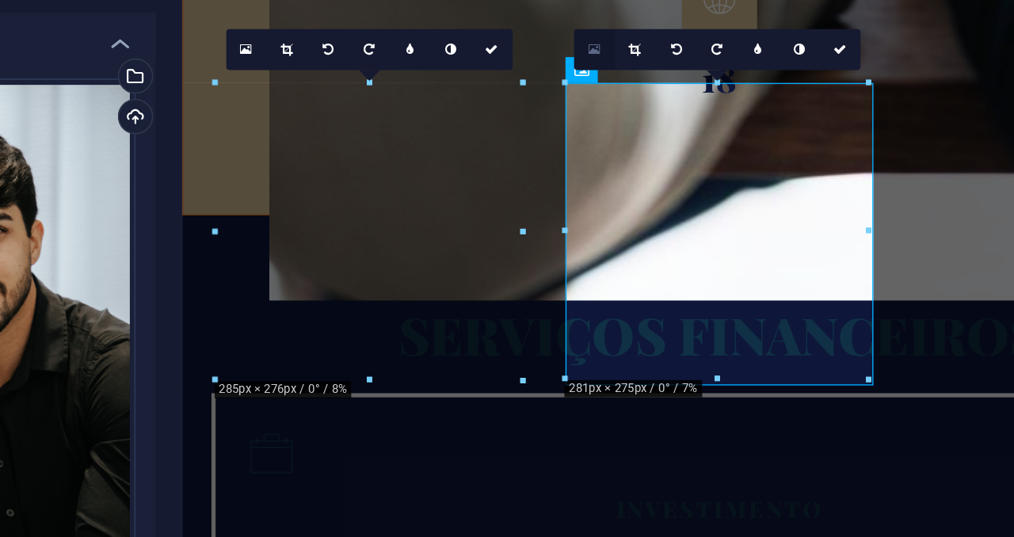
click at [603, 166] on link at bounding box center [599, 162] width 25 height 25
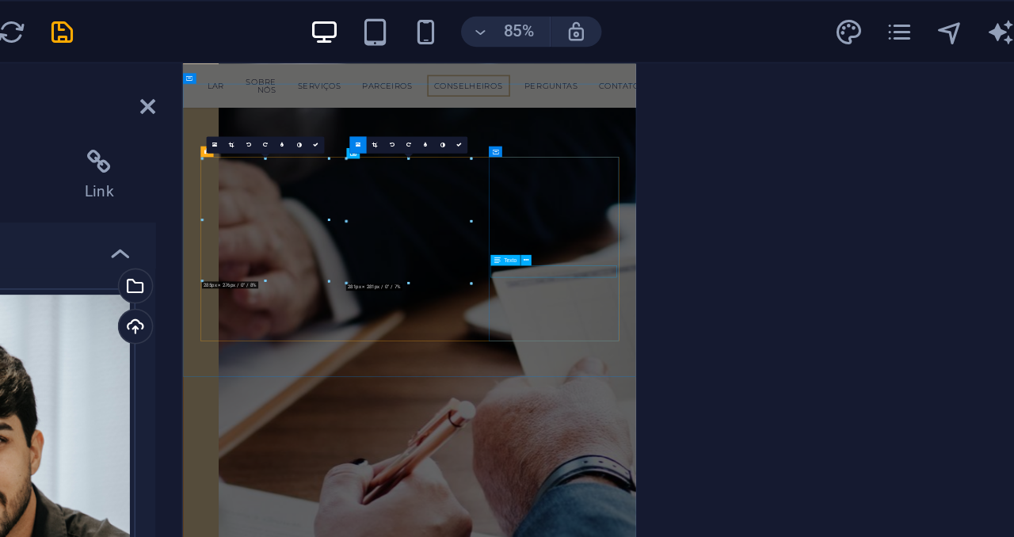
scroll to position [3702, 0]
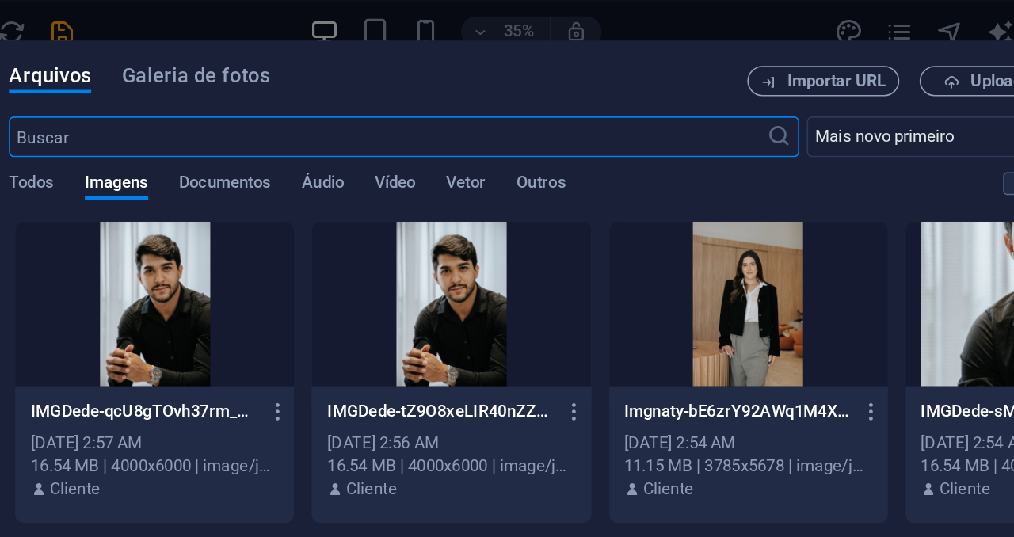
click at [837, 239] on div at bounding box center [882, 190] width 174 height 103
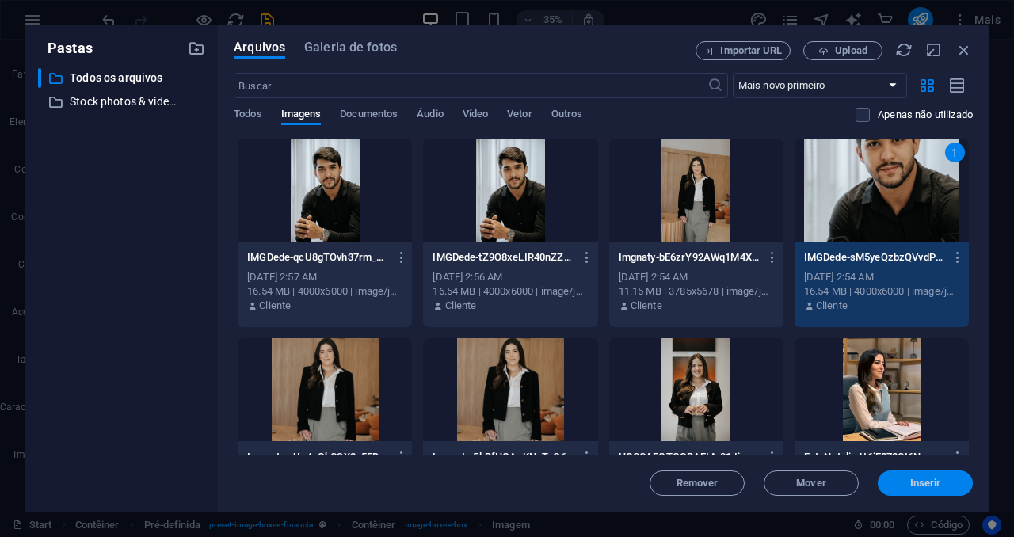
click at [928, 479] on span "Inserir" at bounding box center [925, 484] width 31 height 10
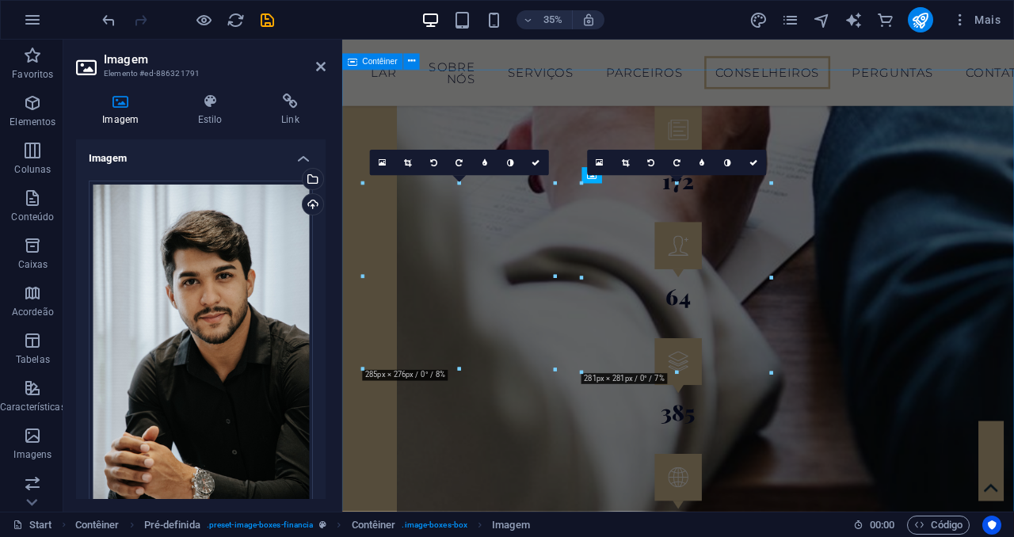
scroll to position [2930, 0]
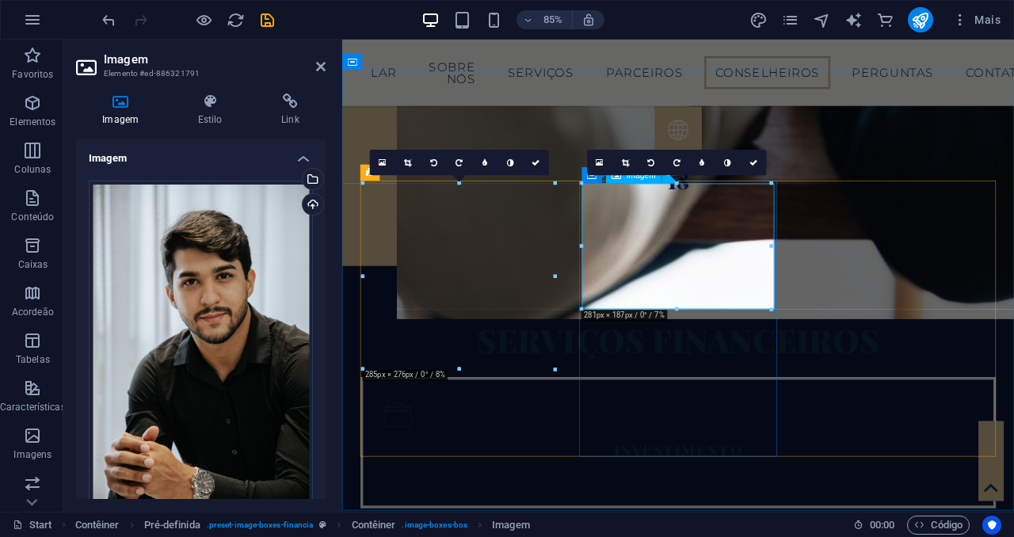
click at [112, 24] on icon "undo" at bounding box center [109, 20] width 18 height 18
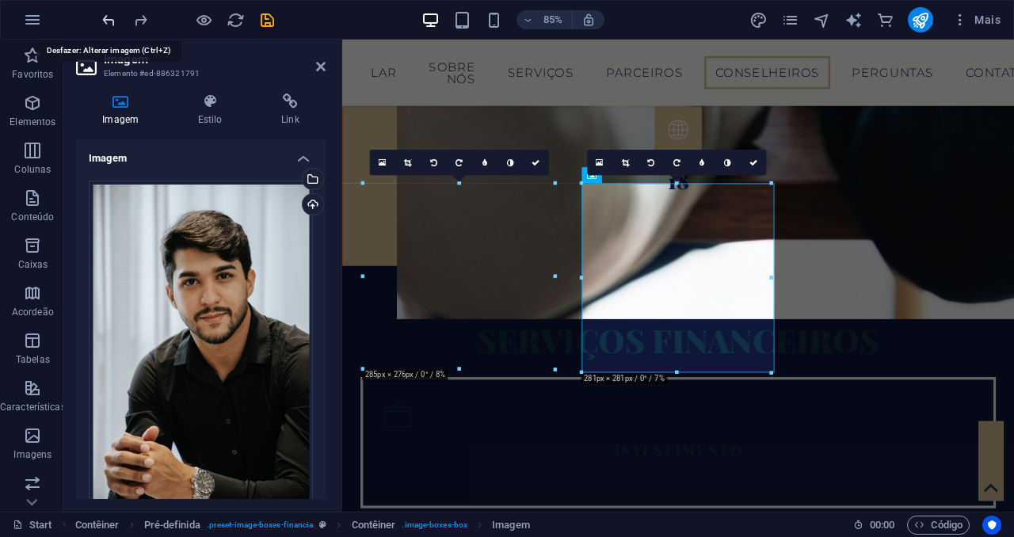
click at [112, 24] on icon "undo" at bounding box center [109, 20] width 18 height 18
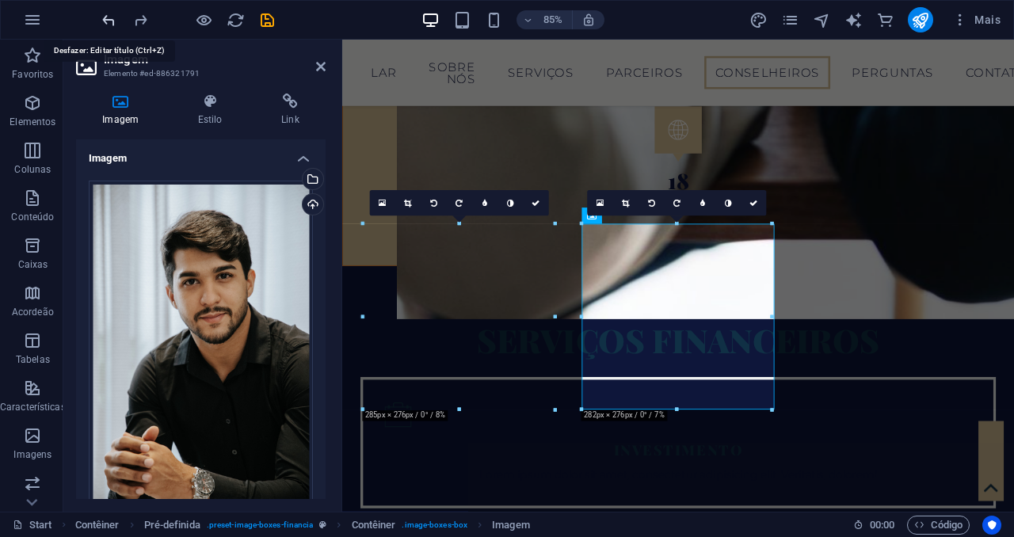
click at [112, 24] on icon "undo" at bounding box center [109, 20] width 18 height 18
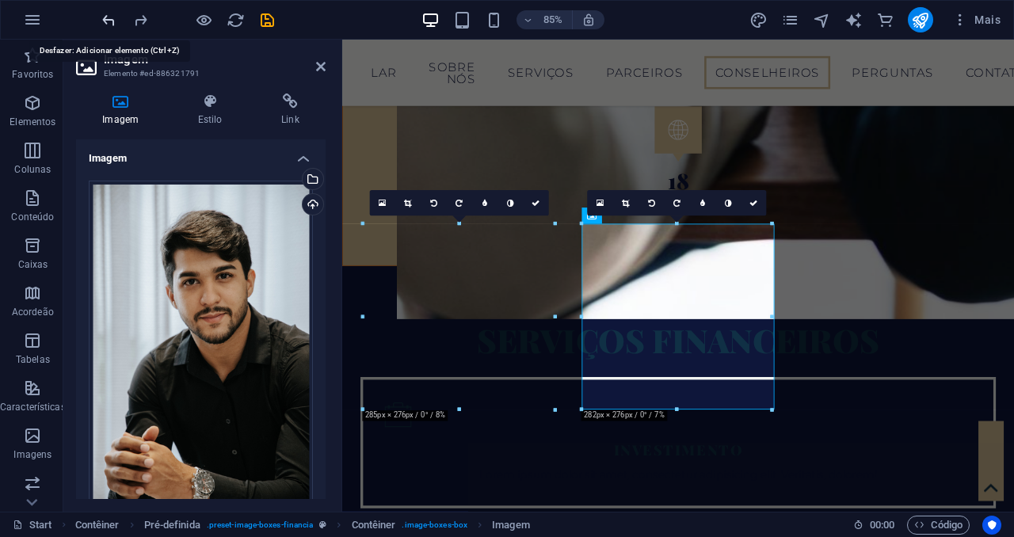
click at [112, 24] on icon "undo" at bounding box center [109, 20] width 18 height 18
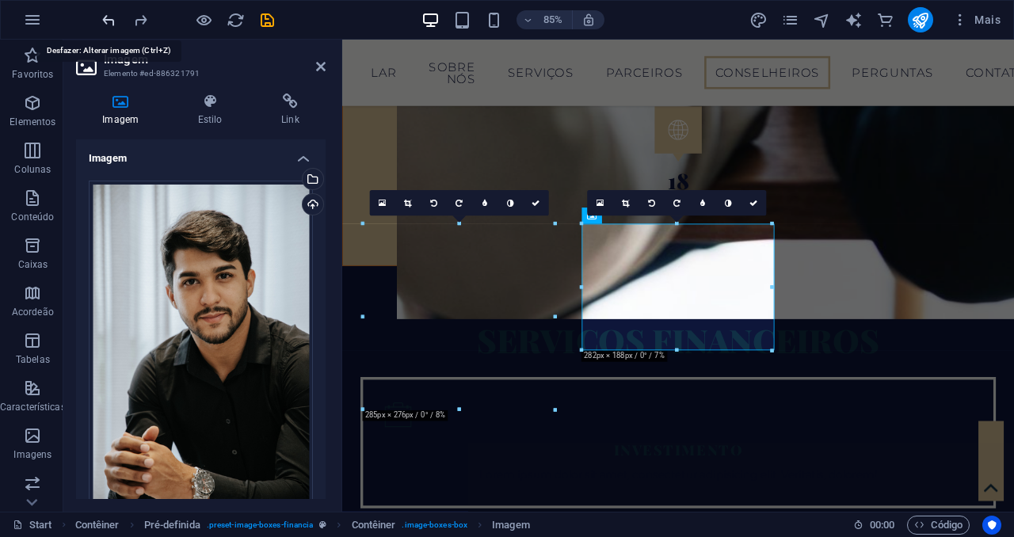
click at [112, 24] on icon "undo" at bounding box center [109, 20] width 18 height 18
type input "100"
select select "%"
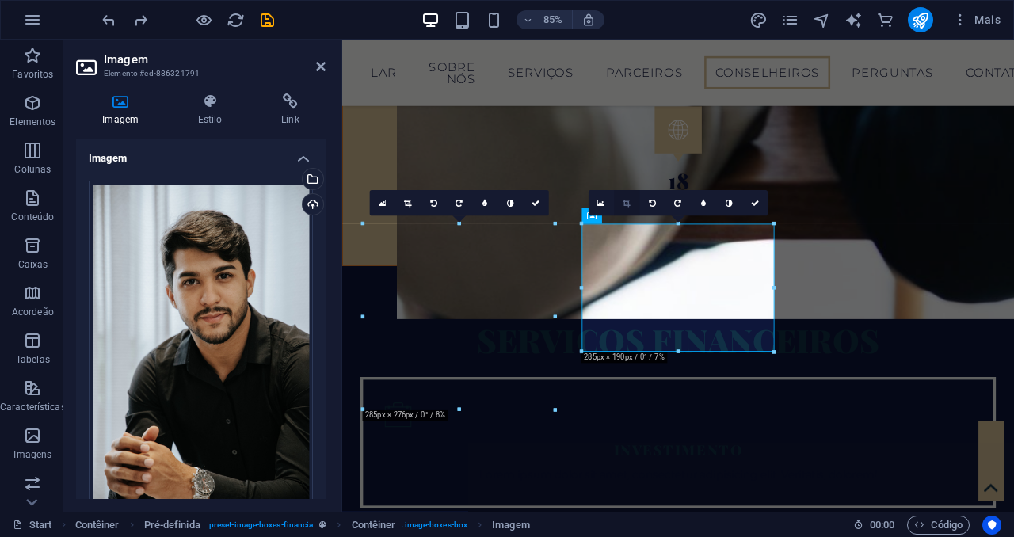
click at [627, 205] on icon at bounding box center [626, 203] width 7 height 8
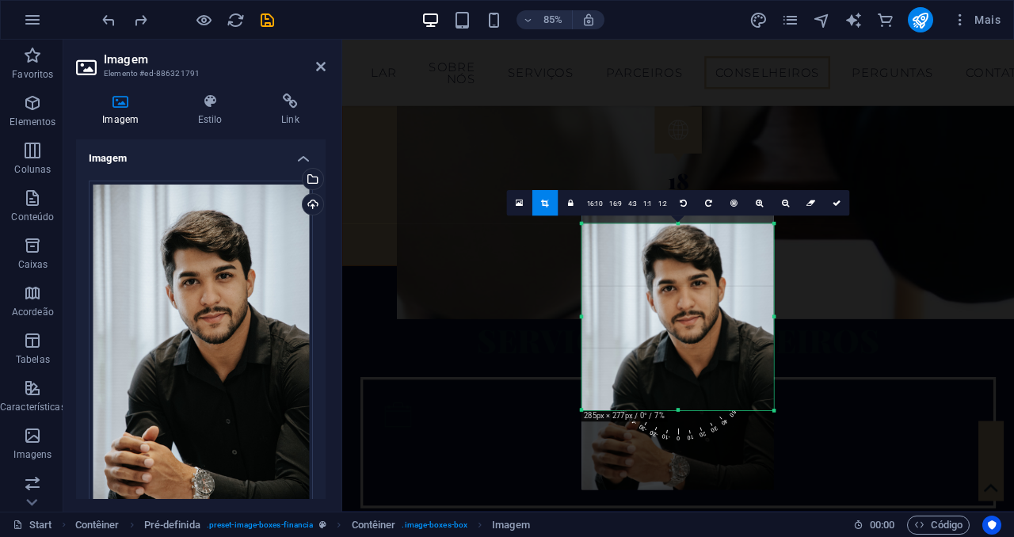
drag, startPoint x: 677, startPoint y: 223, endPoint x: 684, endPoint y: 154, distance: 69.3
click at [841, 200] on link at bounding box center [836, 202] width 25 height 25
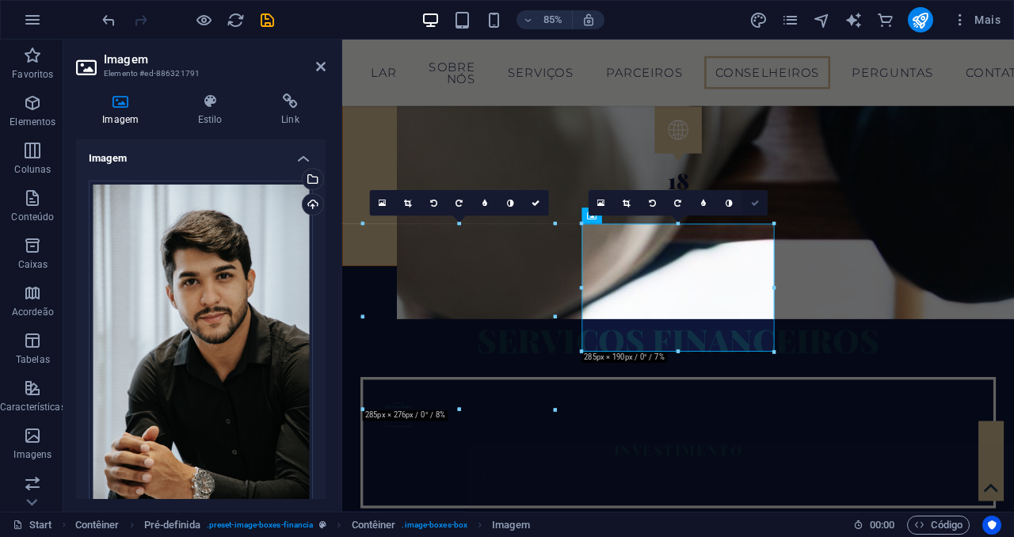
click at [756, 211] on link at bounding box center [754, 202] width 25 height 25
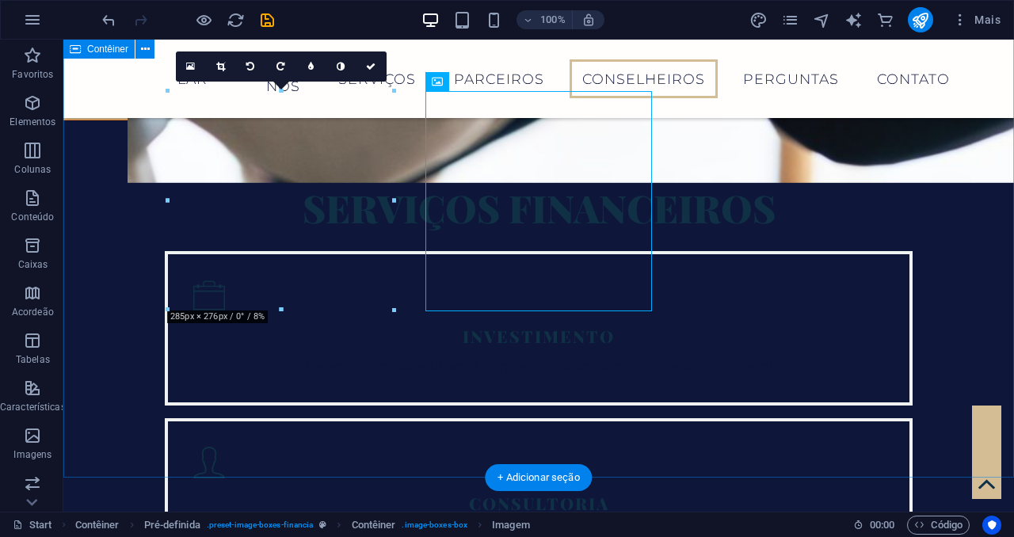
scroll to position [2894, 0]
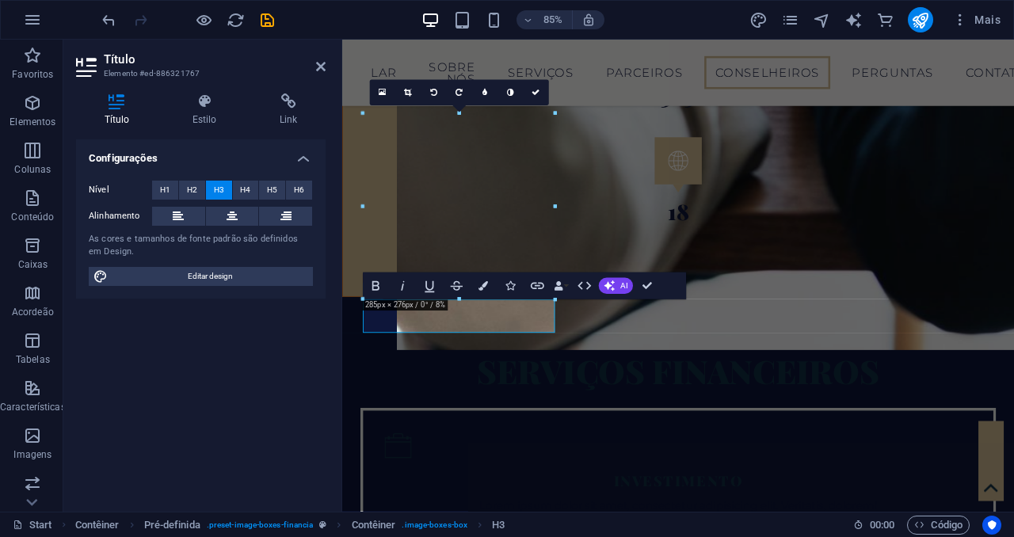
scroll to position [3060, 0]
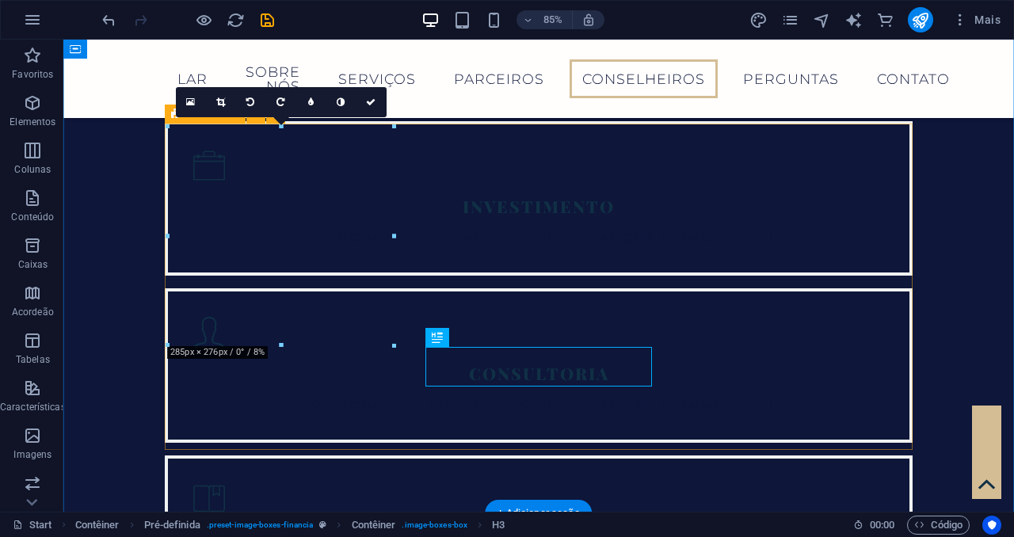
scroll to position [2894, 0]
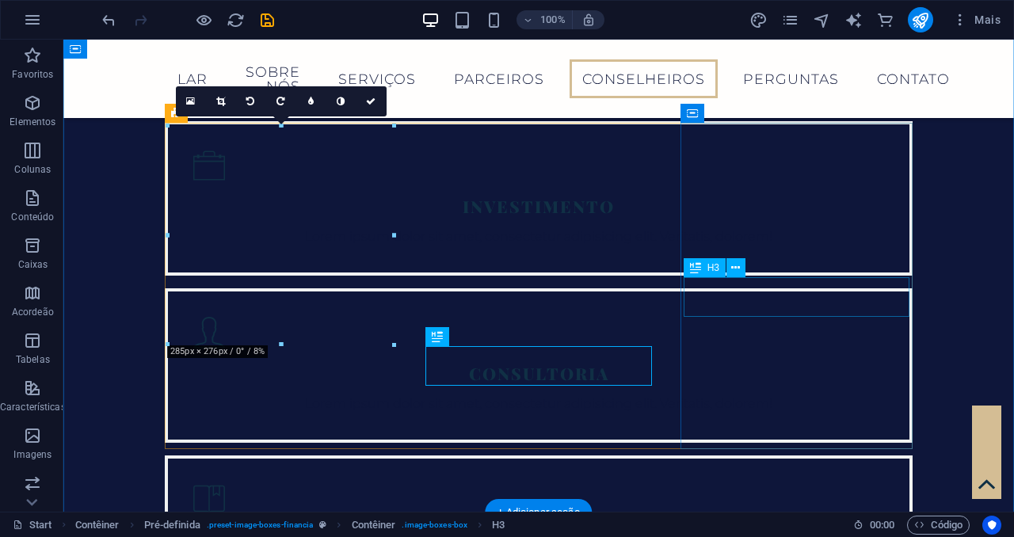
scroll to position [2895, 0]
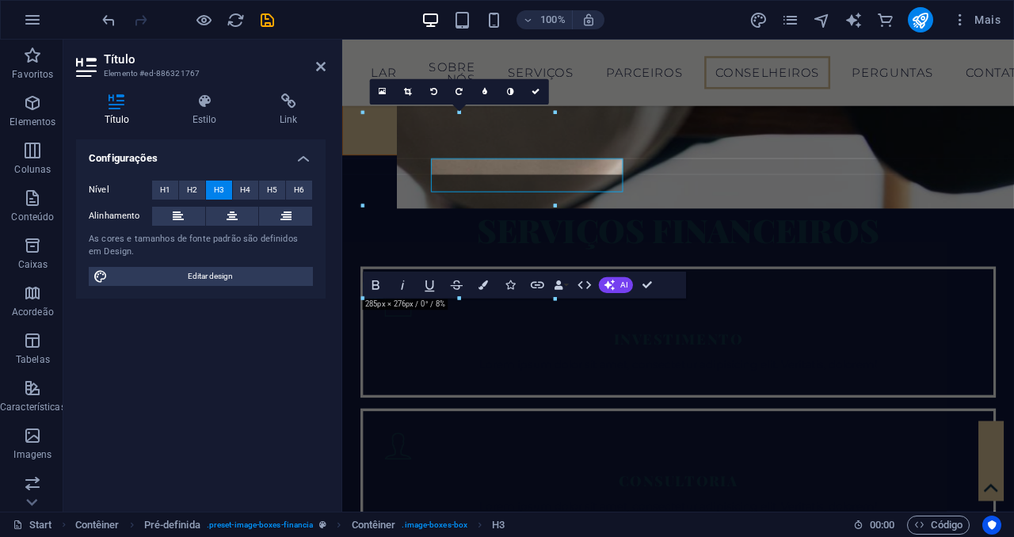
scroll to position [3060, 0]
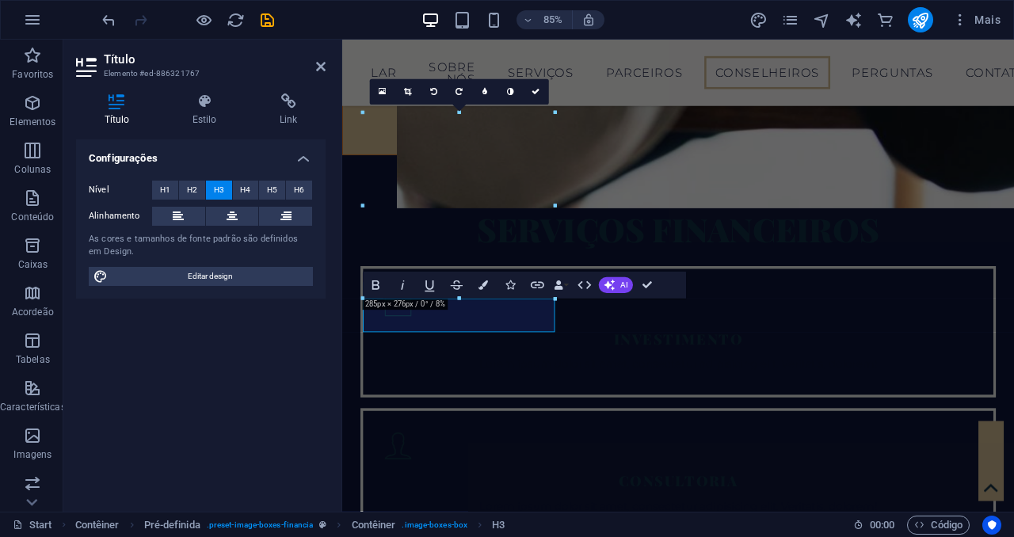
click at [488, 296] on div at bounding box center [459, 298] width 192 height 5
click at [488, 283] on icon "button" at bounding box center [484, 285] width 10 height 10
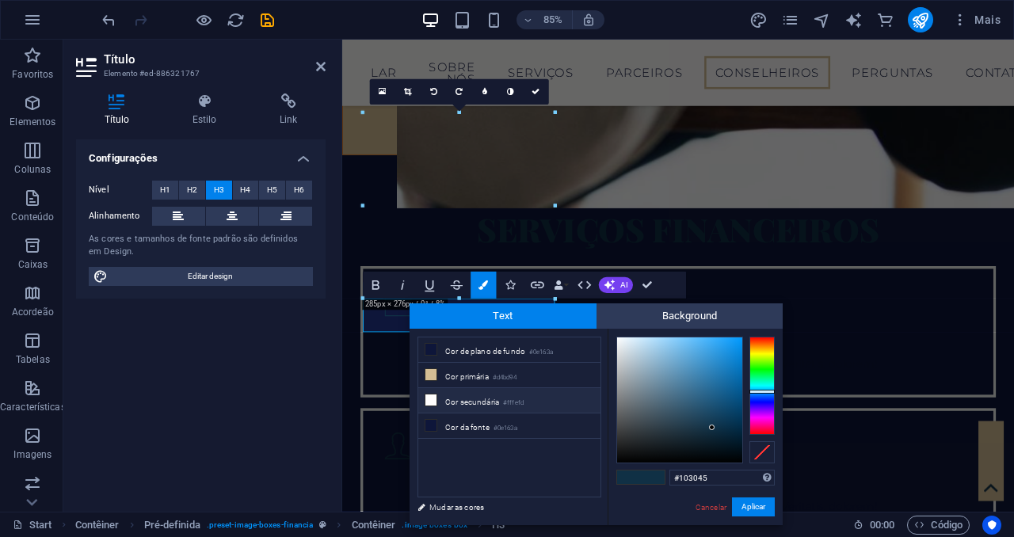
click at [443, 399] on li "Cor secundária #fffefd" at bounding box center [509, 400] width 182 height 25
type input "#fffefd"
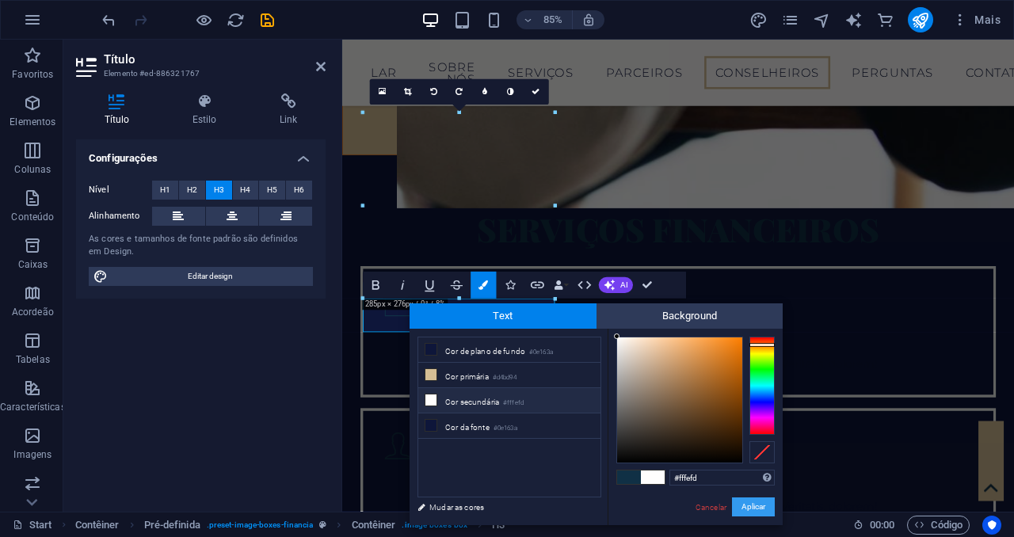
click at [742, 501] on button "Aplicar" at bounding box center [753, 507] width 43 height 19
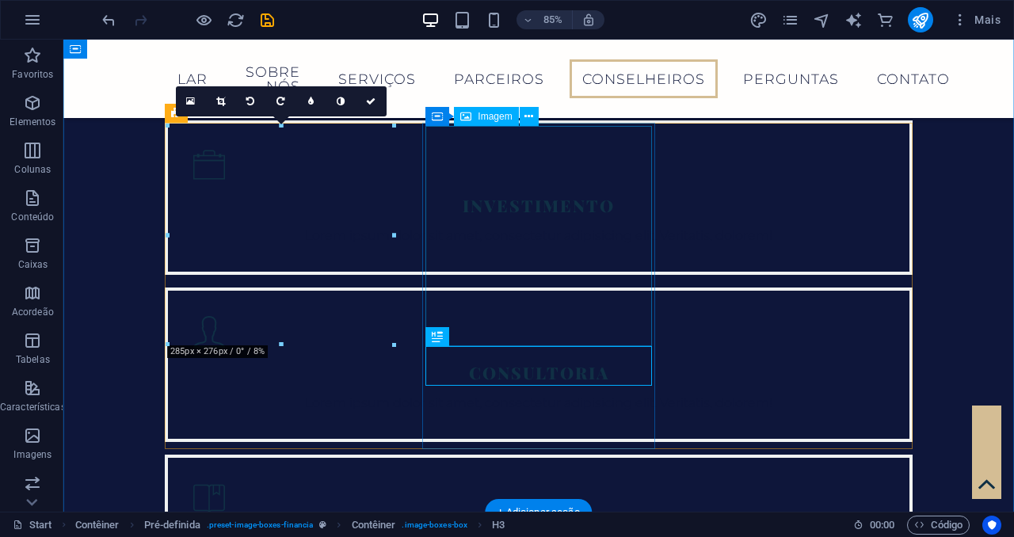
scroll to position [2895, 0]
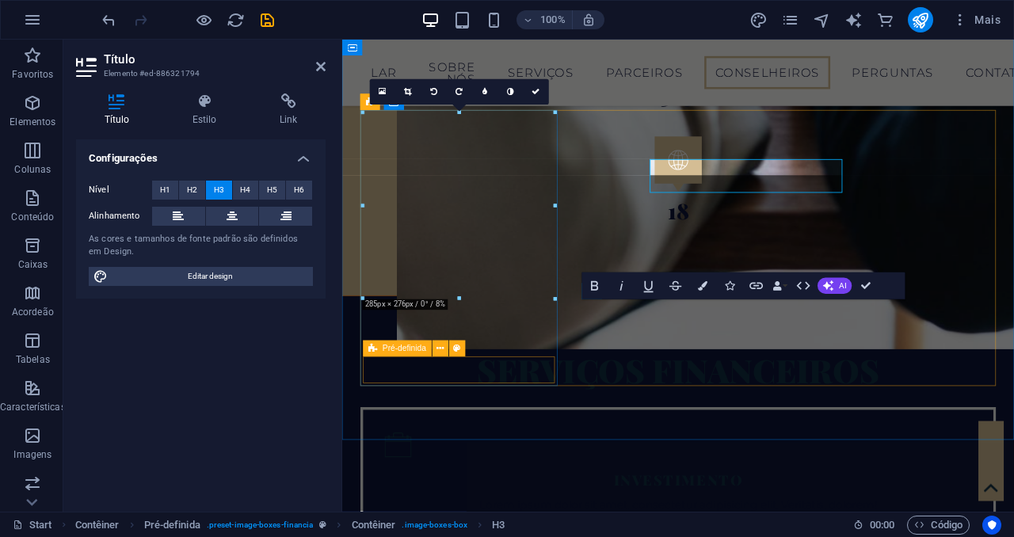
scroll to position [3060, 0]
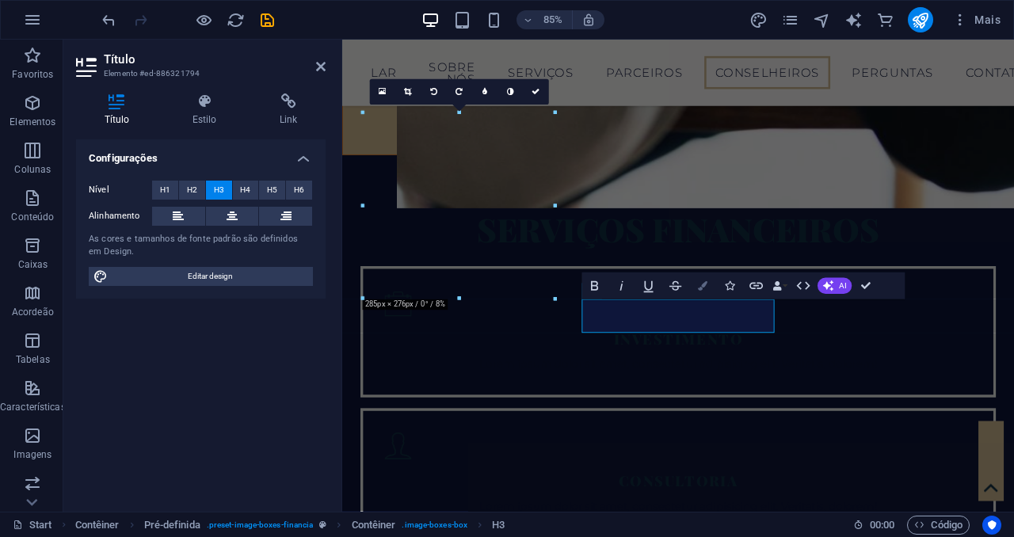
click at [700, 290] on button "Colors" at bounding box center [702, 286] width 25 height 27
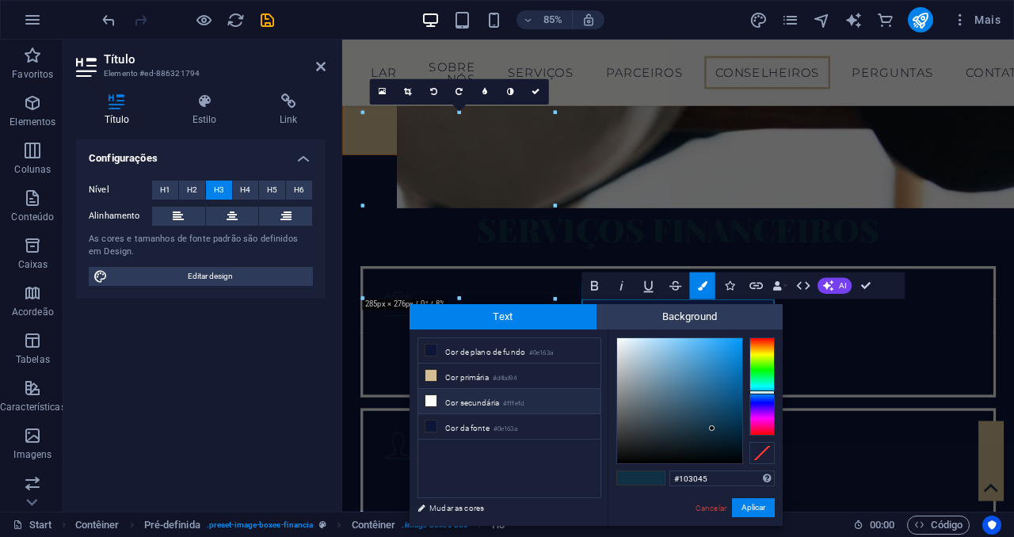
click at [458, 399] on li "Cor secundária #fffefd" at bounding box center [509, 401] width 182 height 25
type input "#fffefd"
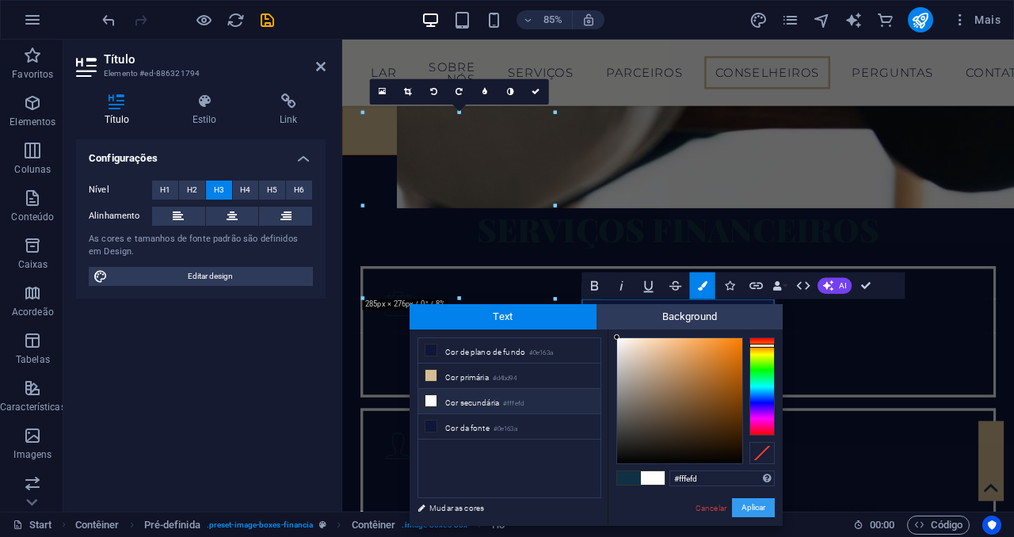
click at [745, 513] on button "Aplicar" at bounding box center [753, 507] width 43 height 19
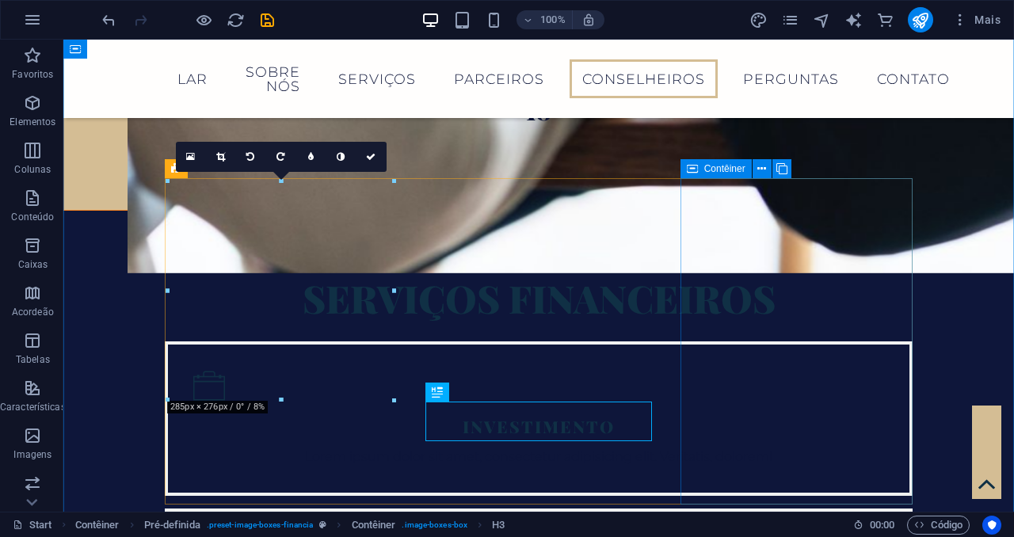
scroll to position [2840, 0]
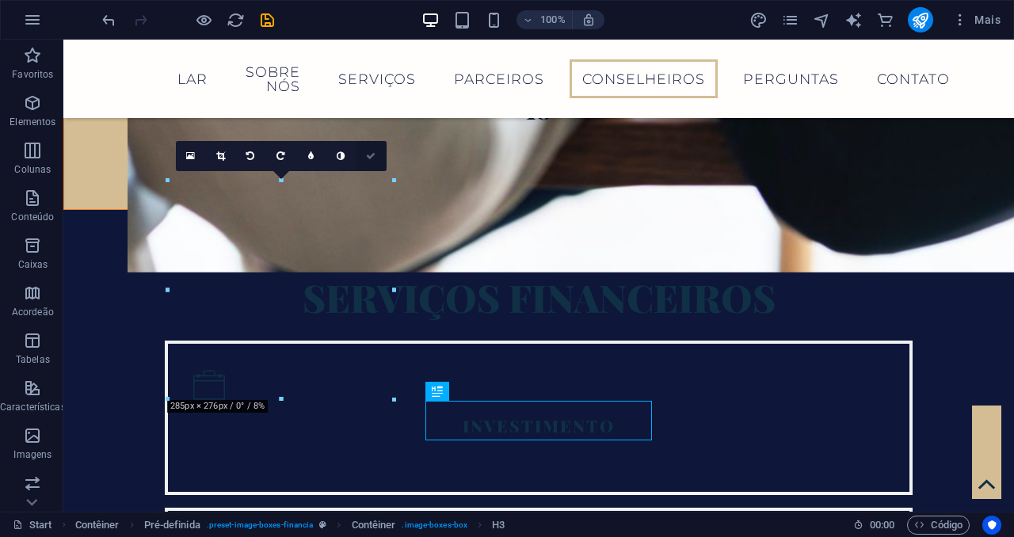
click at [368, 159] on icon at bounding box center [371, 156] width 10 height 10
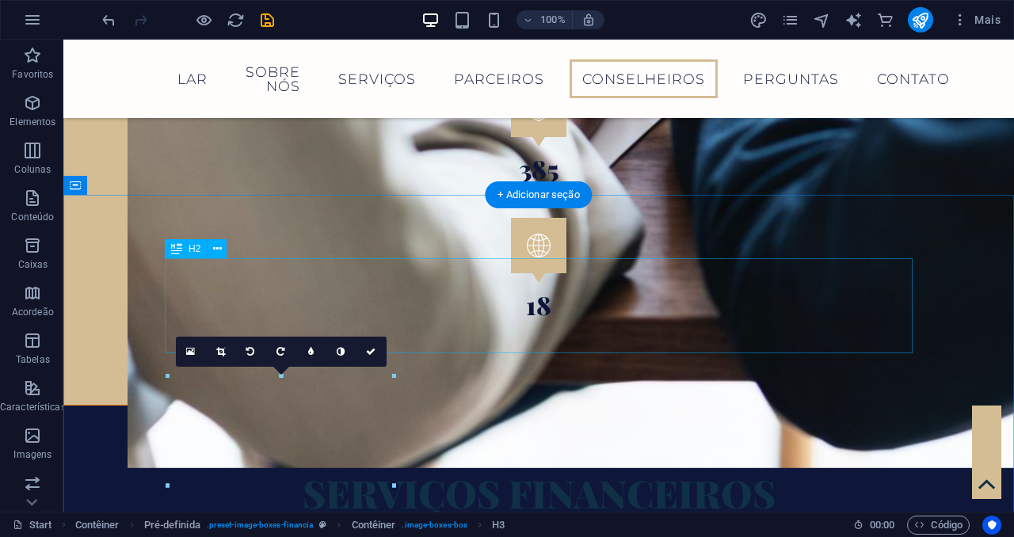
scroll to position [2644, 0]
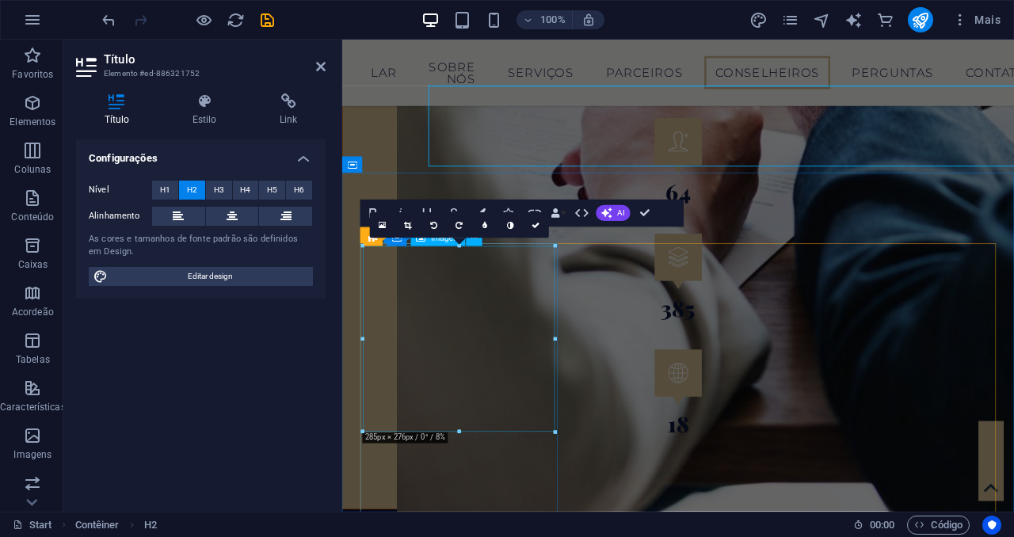
scroll to position [2808, 0]
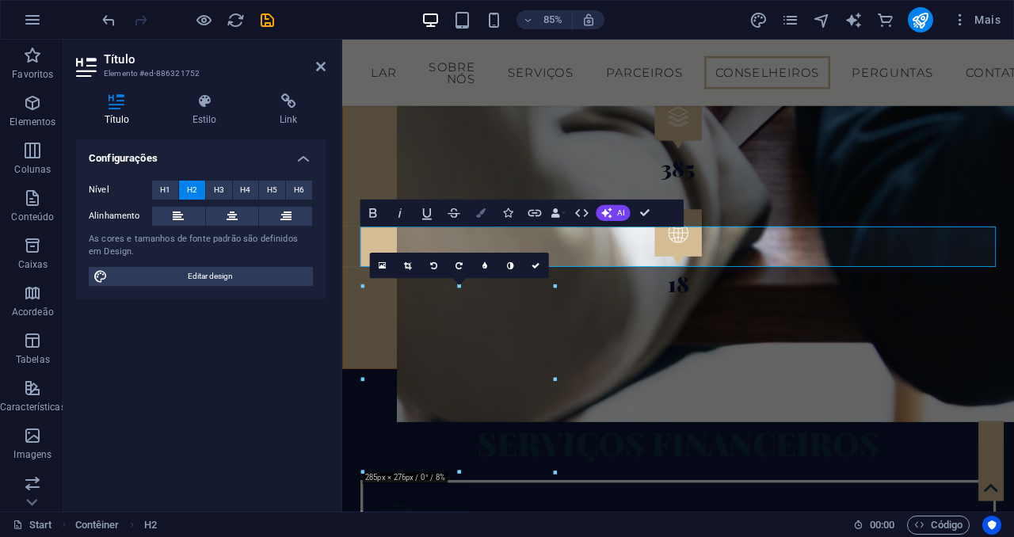
click at [479, 209] on icon "button" at bounding box center [481, 213] width 10 height 10
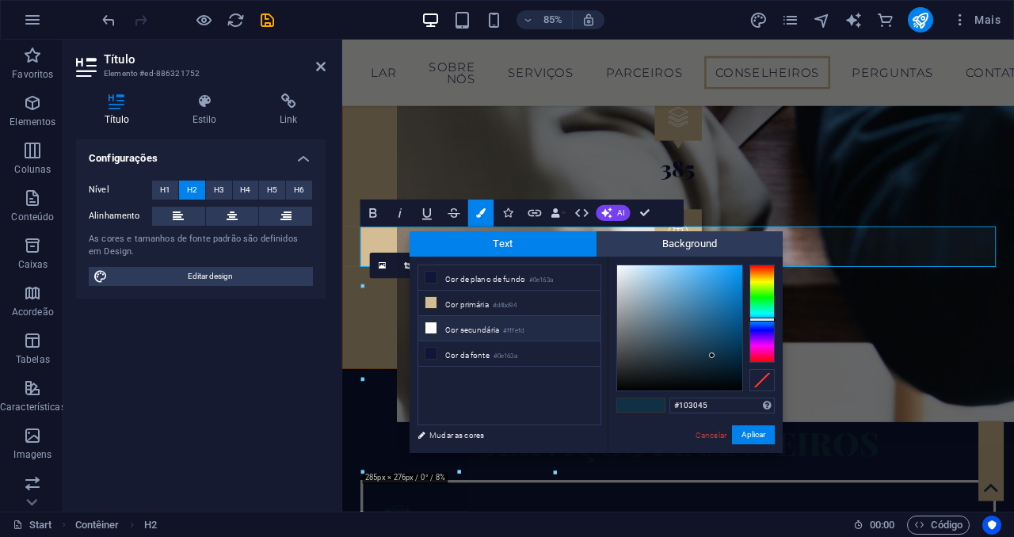
click at [444, 329] on li "Cor secundária #fffefd" at bounding box center [509, 328] width 182 height 25
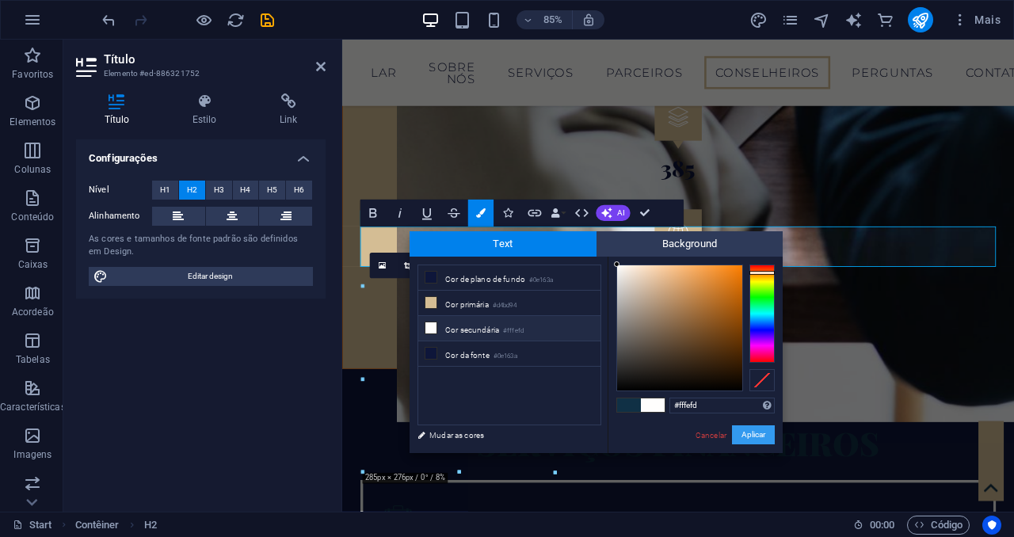
click at [745, 437] on button "Aplicar" at bounding box center [753, 434] width 43 height 19
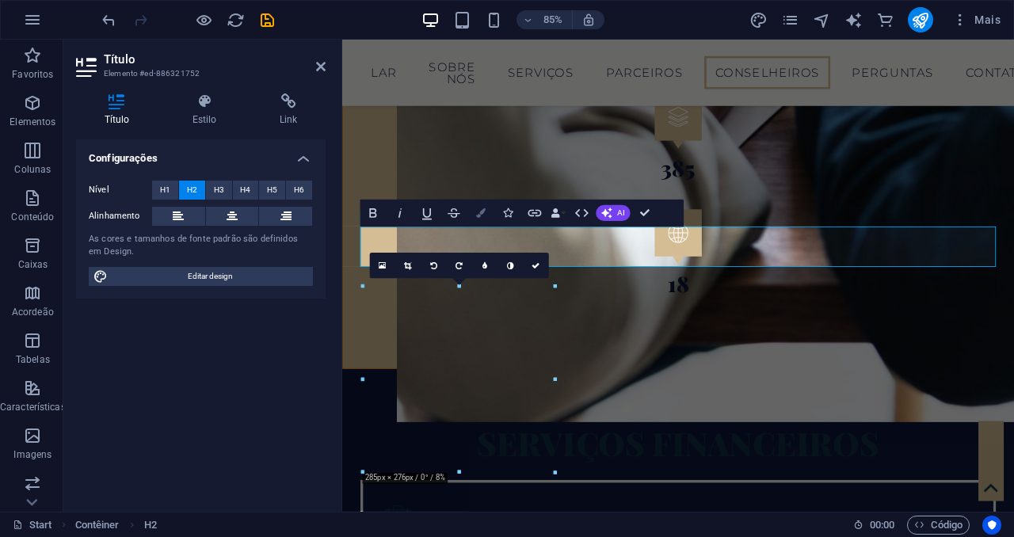
click at [482, 208] on icon "button" at bounding box center [481, 213] width 10 height 10
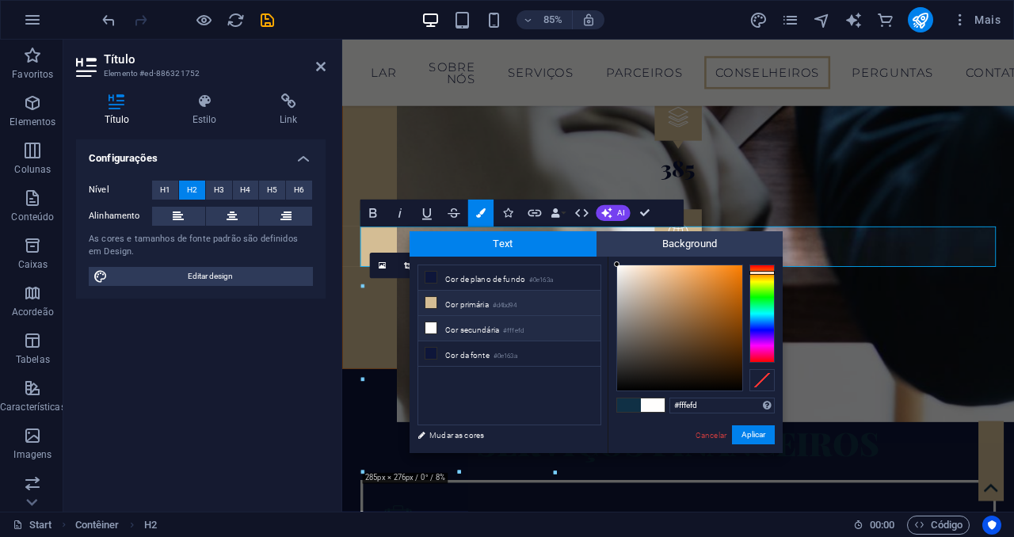
click at [486, 307] on li "Cor primária #d4bd94" at bounding box center [509, 303] width 182 height 25
click at [475, 323] on li "Cor secundária #fffefd" at bounding box center [509, 328] width 182 height 25
type input "#fffefd"
click at [753, 442] on button "Aplicar" at bounding box center [753, 434] width 43 height 19
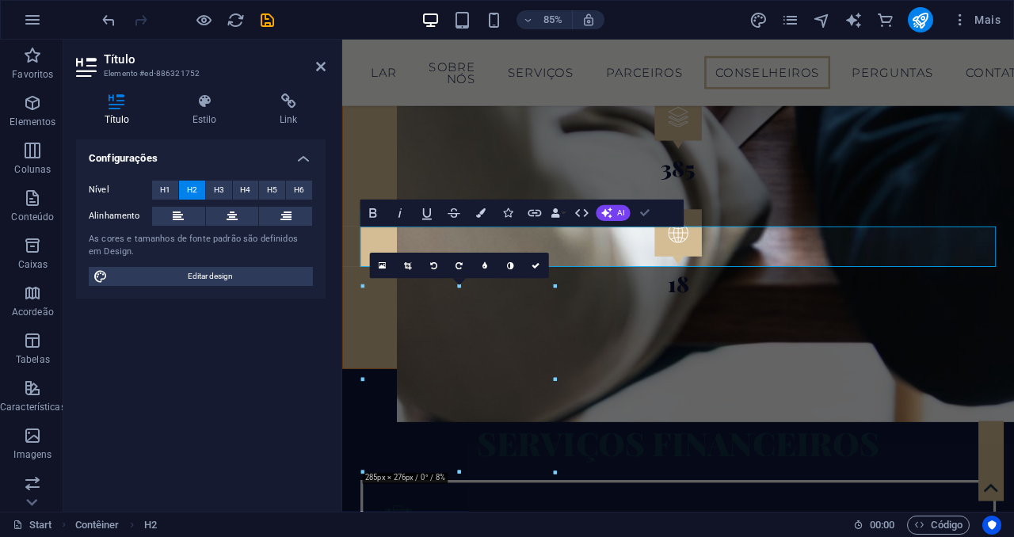
scroll to position [2644, 0]
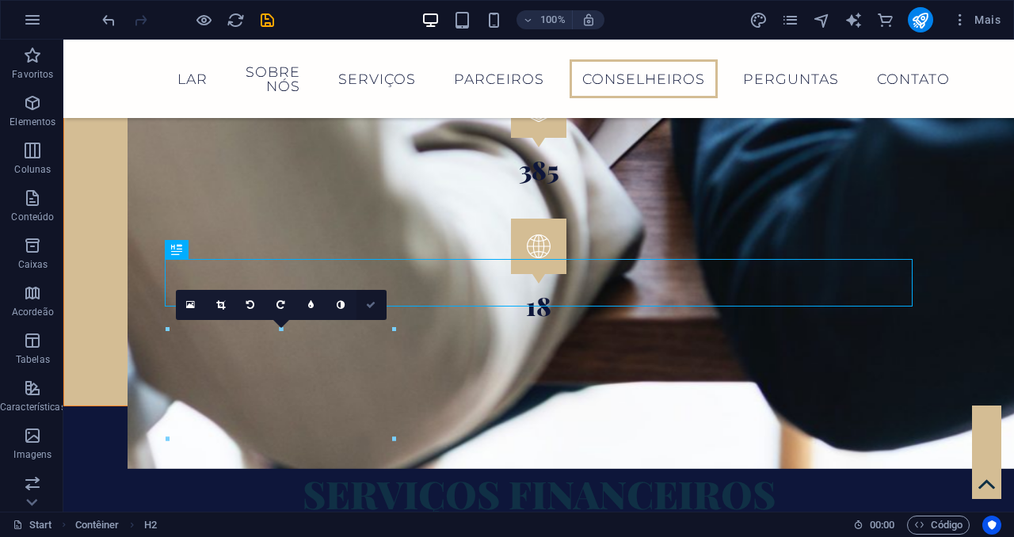
click at [366, 304] on icon at bounding box center [371, 305] width 10 height 10
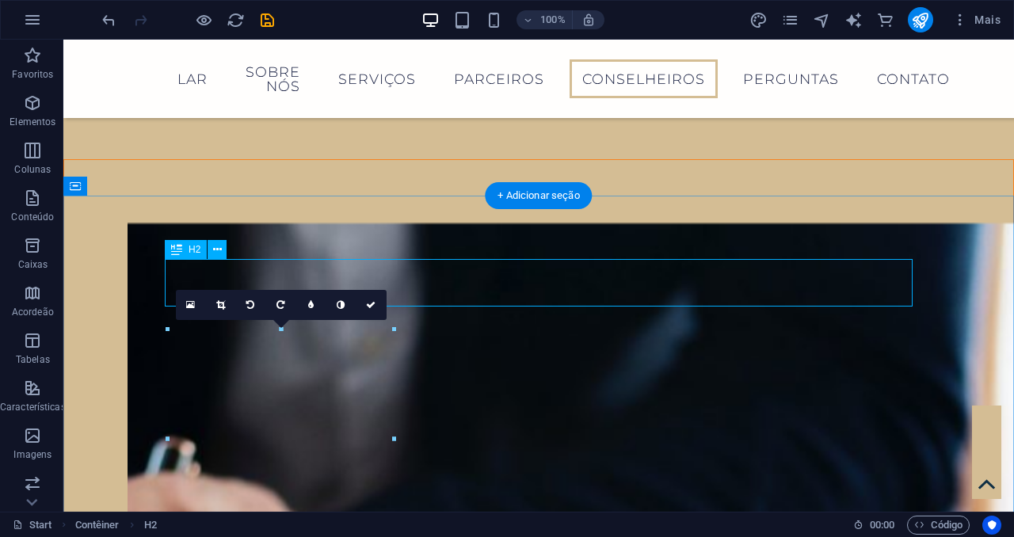
select select "%"
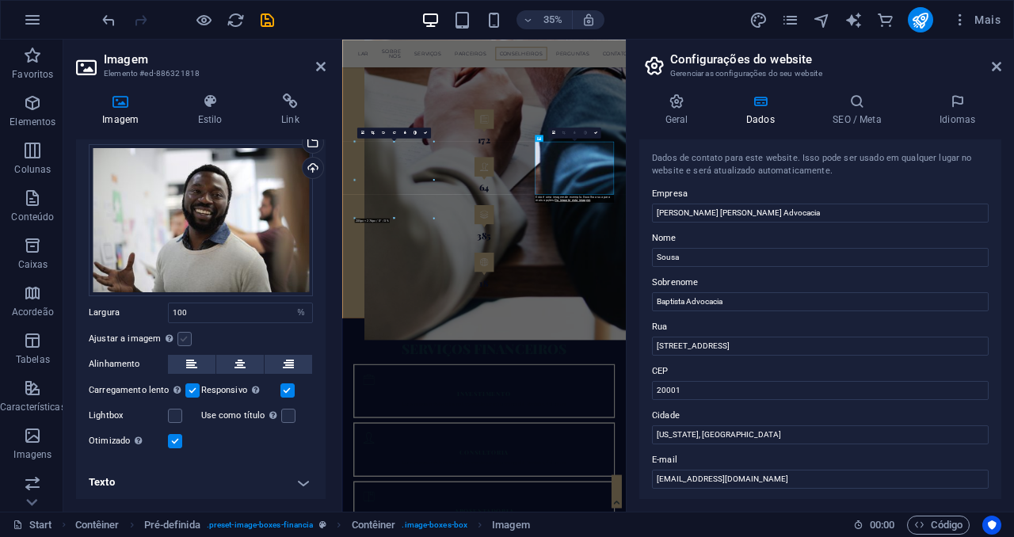
scroll to position [0, 0]
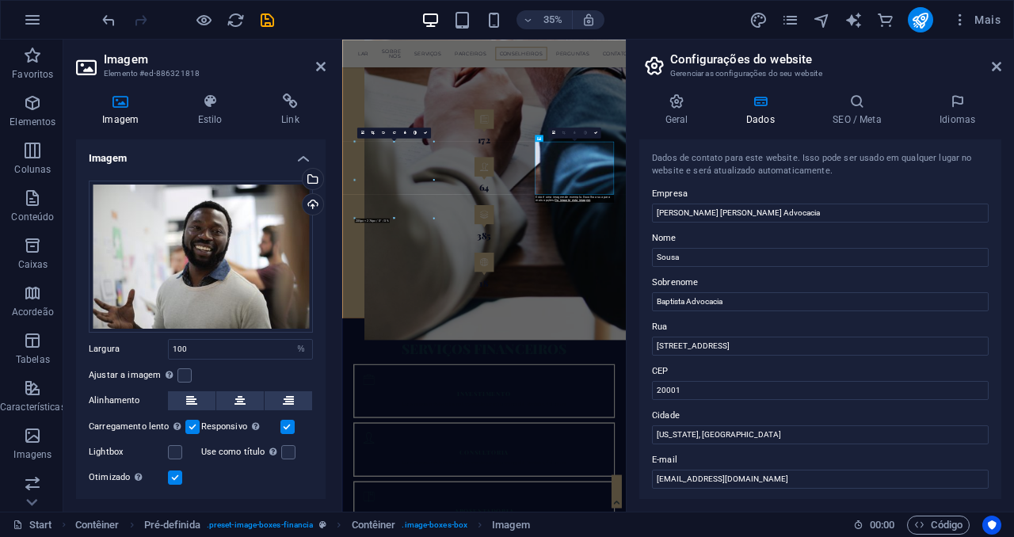
click at [293, 158] on h4 "Imagem" at bounding box center [201, 153] width 250 height 29
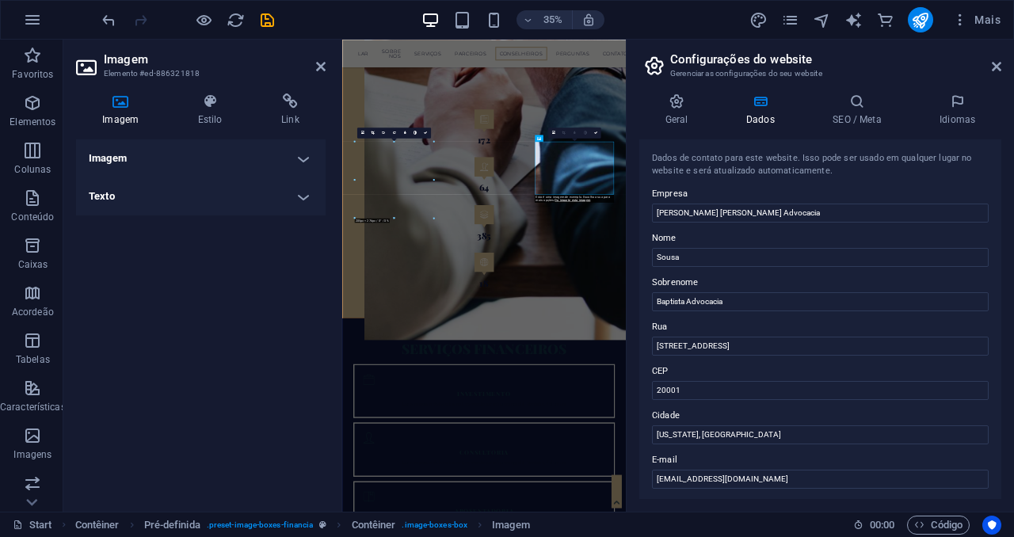
click at [298, 189] on h4 "Texto" at bounding box center [201, 196] width 250 height 38
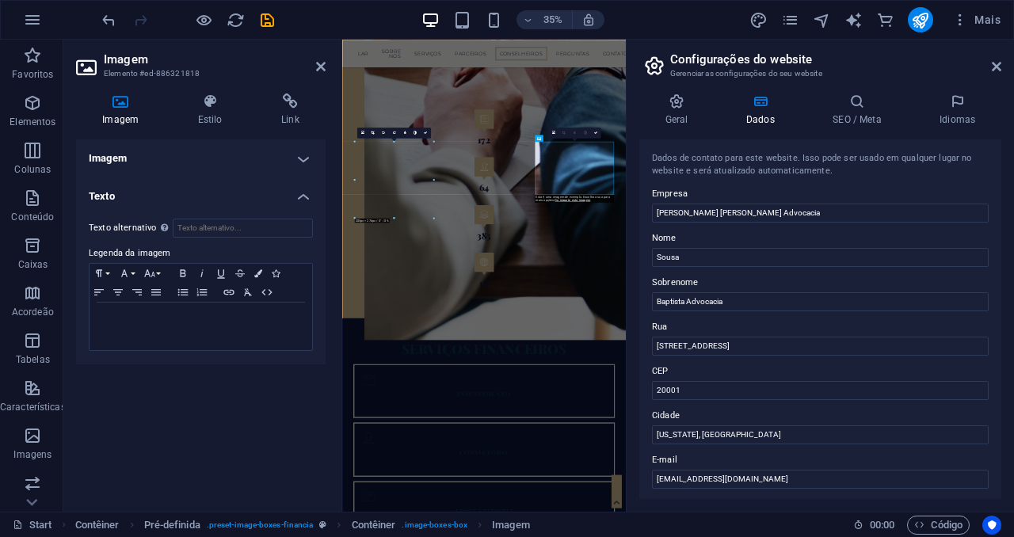
click at [298, 189] on h4 "Texto" at bounding box center [201, 191] width 250 height 29
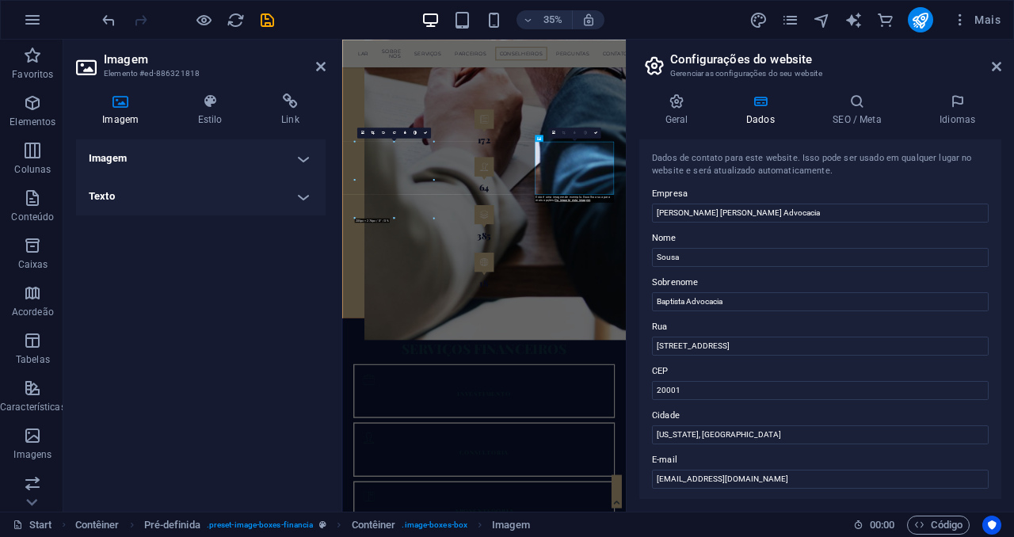
click at [303, 166] on h4 "Imagem" at bounding box center [201, 158] width 250 height 38
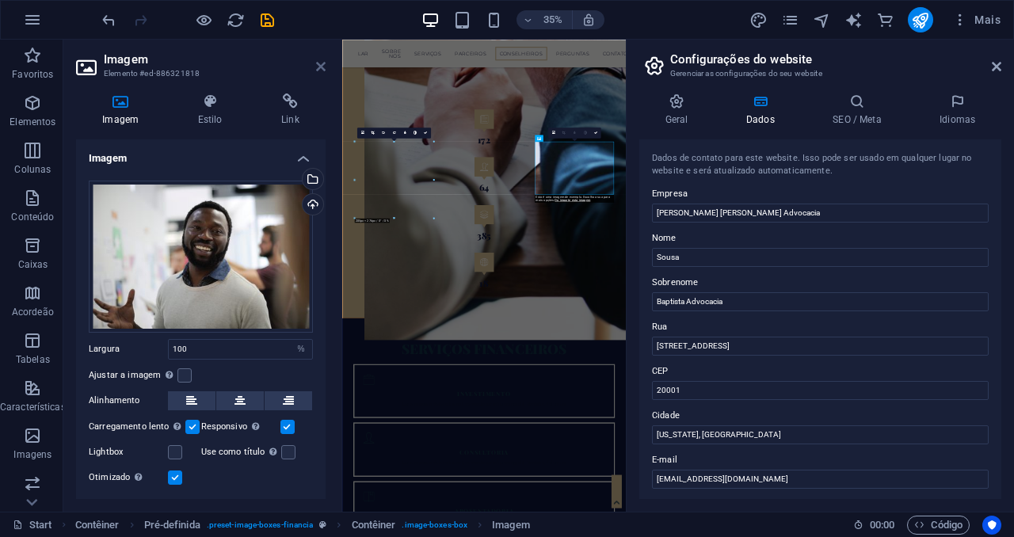
click at [321, 72] on icon at bounding box center [321, 66] width 10 height 13
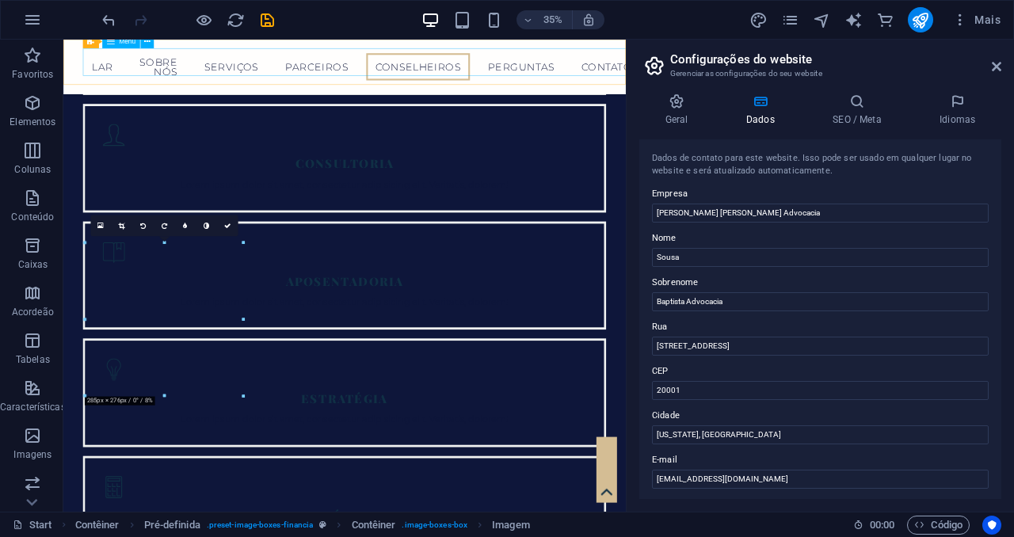
scroll to position [2927, 0]
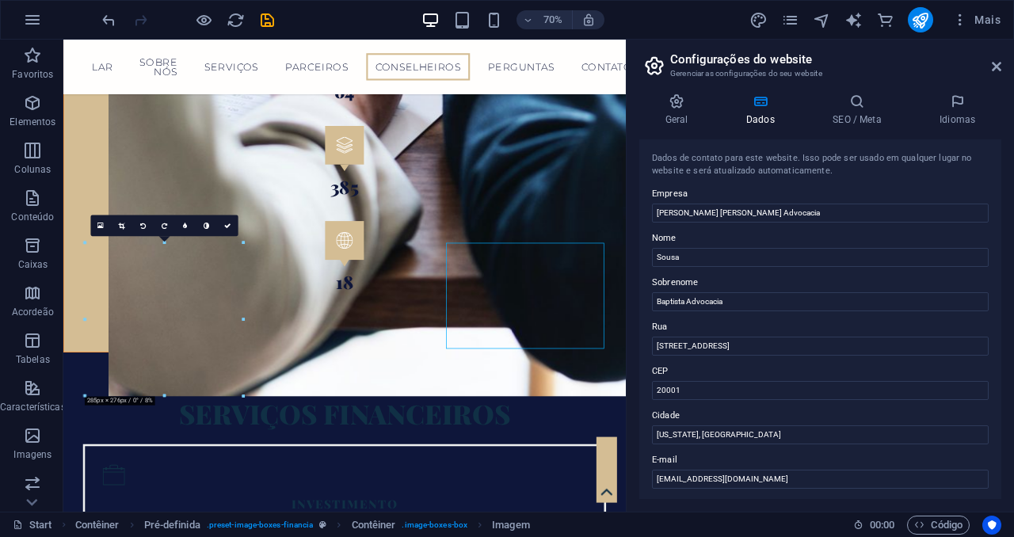
click at [990, 65] on h2 "Configurações do website" at bounding box center [835, 59] width 331 height 14
click at [1001, 70] on icon at bounding box center [997, 66] width 10 height 13
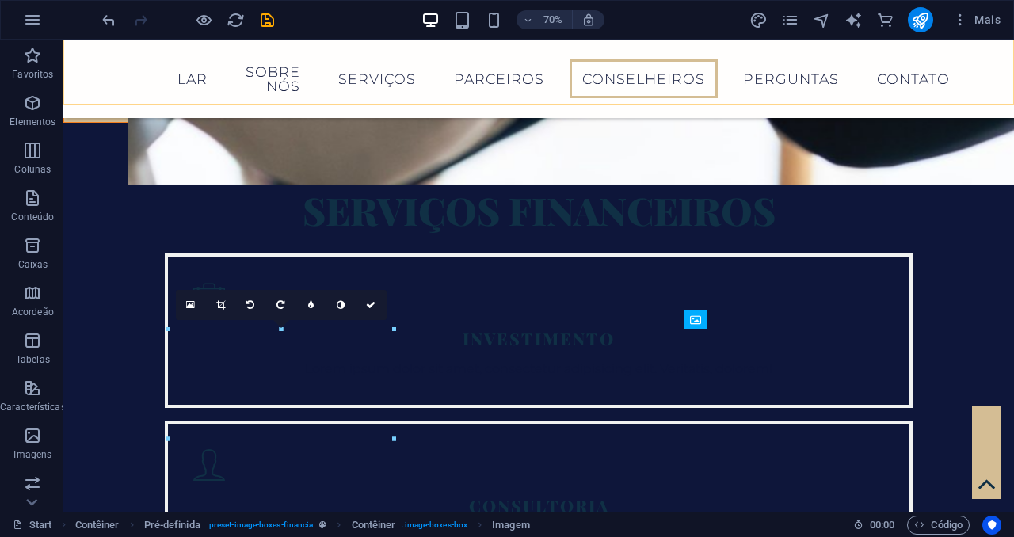
scroll to position [2644, 0]
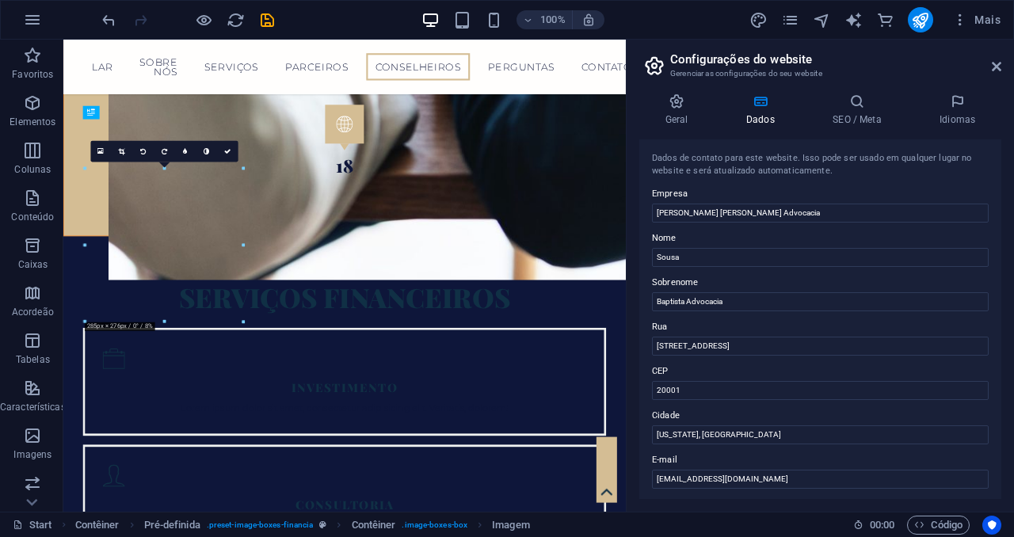
scroll to position [3033, 0]
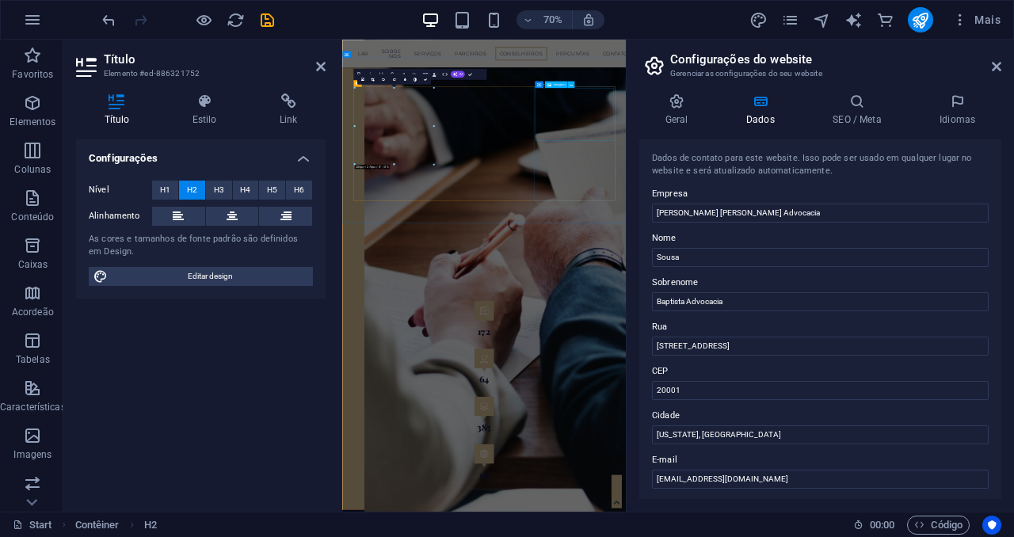
scroll to position [3687, 0]
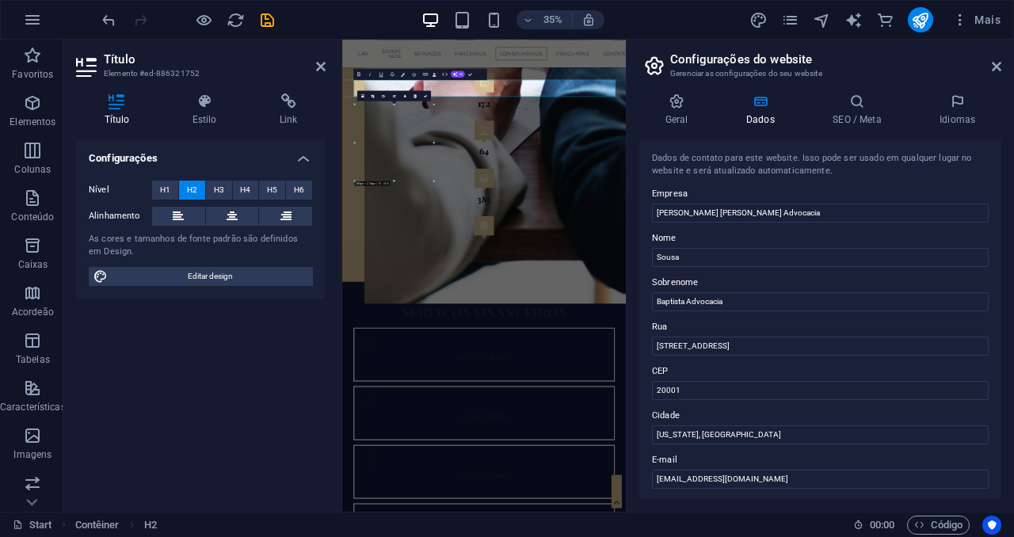
click at [208, 87] on div "Título Estilo Link Configurações Nível H1 H2 H3 H4 H5 H6 Alinhamento As cores e…" at bounding box center [200, 296] width 275 height 431
click at [207, 106] on icon at bounding box center [204, 101] width 81 height 16
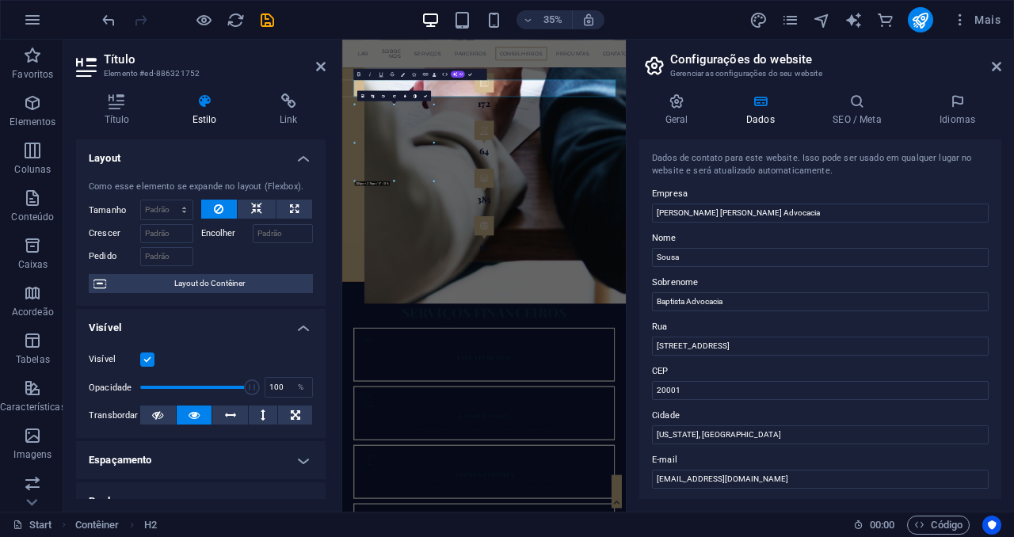
click at [209, 111] on h4 "Estilo" at bounding box center [207, 109] width 87 height 33
click at [116, 109] on icon at bounding box center [117, 101] width 82 height 16
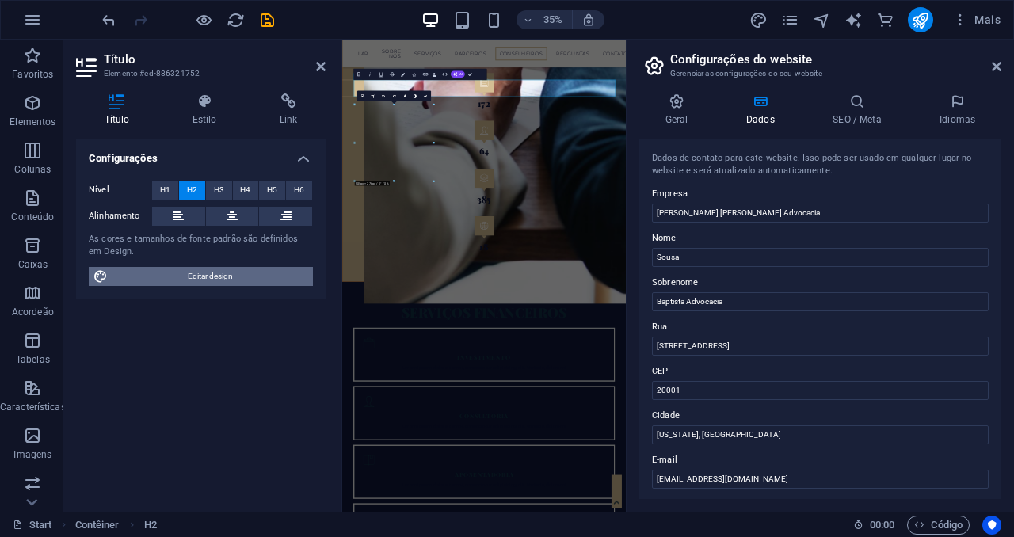
click at [208, 280] on span "Editar design" at bounding box center [210, 276] width 196 height 19
select select "rem"
select select "300"
select select "px"
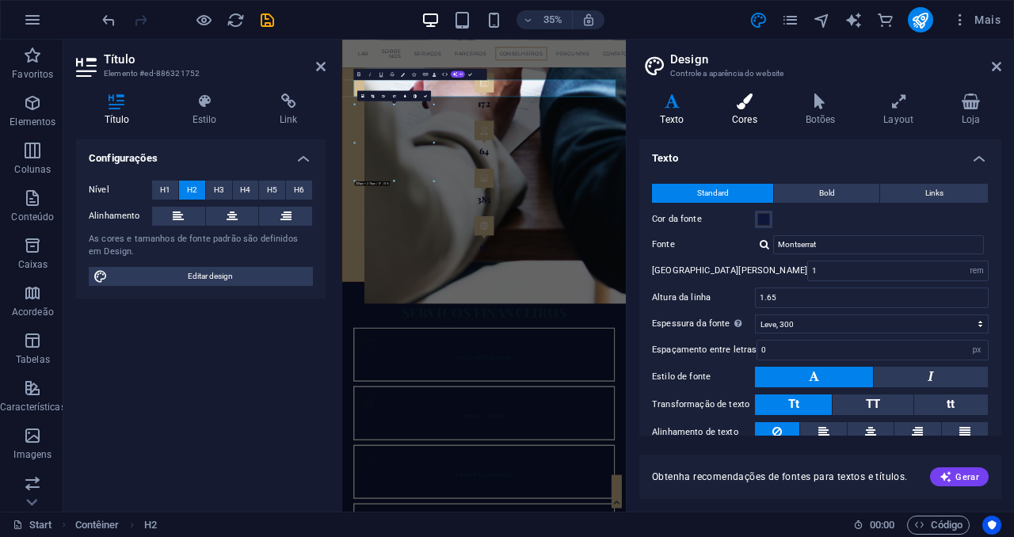
click at [757, 112] on h4 "Cores" at bounding box center [748, 109] width 74 height 33
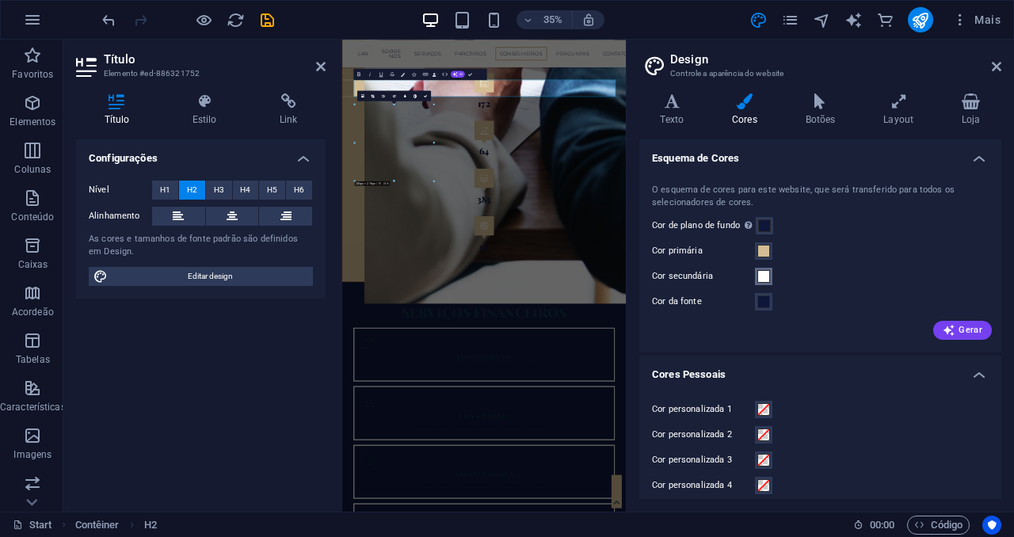
click at [761, 276] on span at bounding box center [763, 276] width 13 height 13
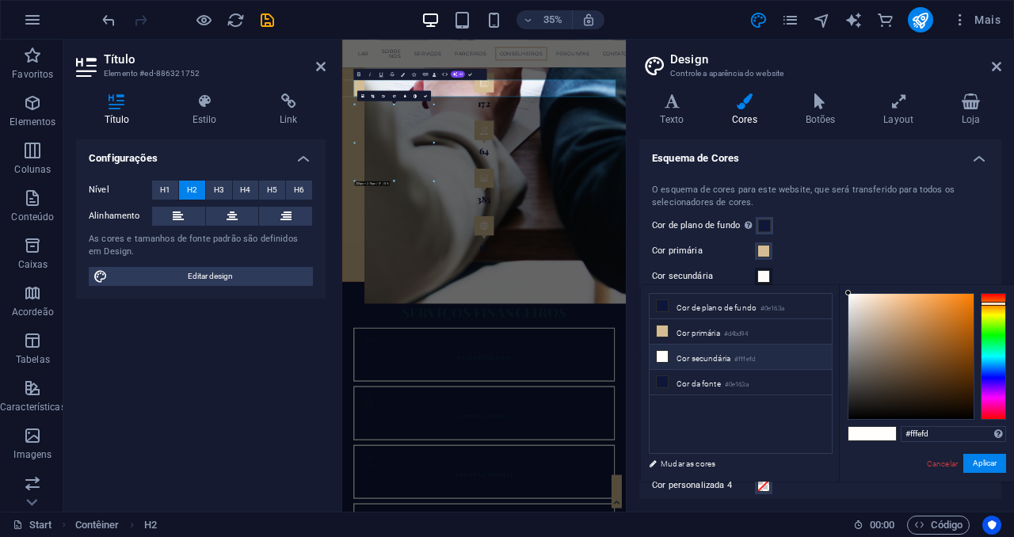
click at [754, 356] on small "#fffefd" at bounding box center [744, 359] width 21 height 11
click at [986, 471] on button "Aplicar" at bounding box center [984, 463] width 43 height 19
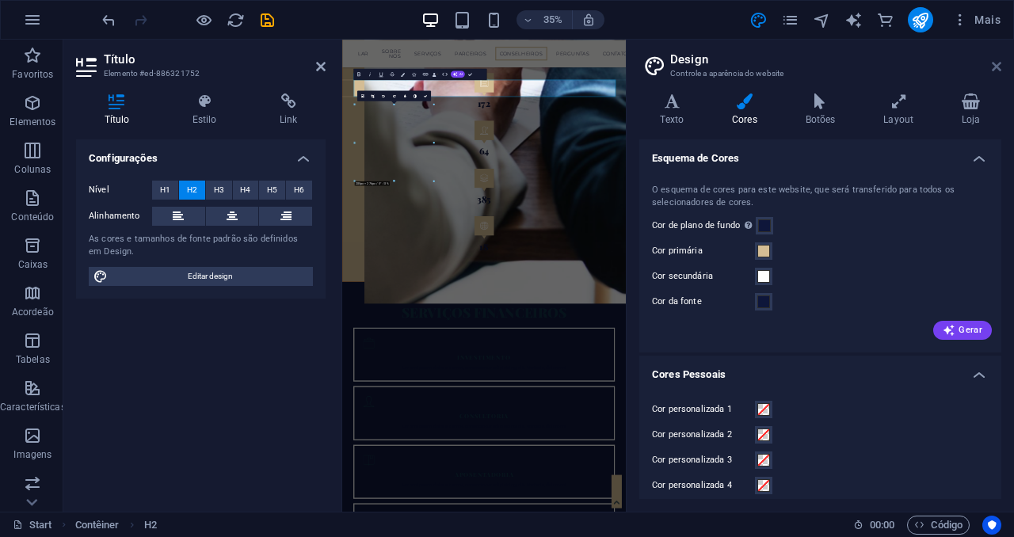
click at [992, 72] on icon at bounding box center [997, 66] width 10 height 13
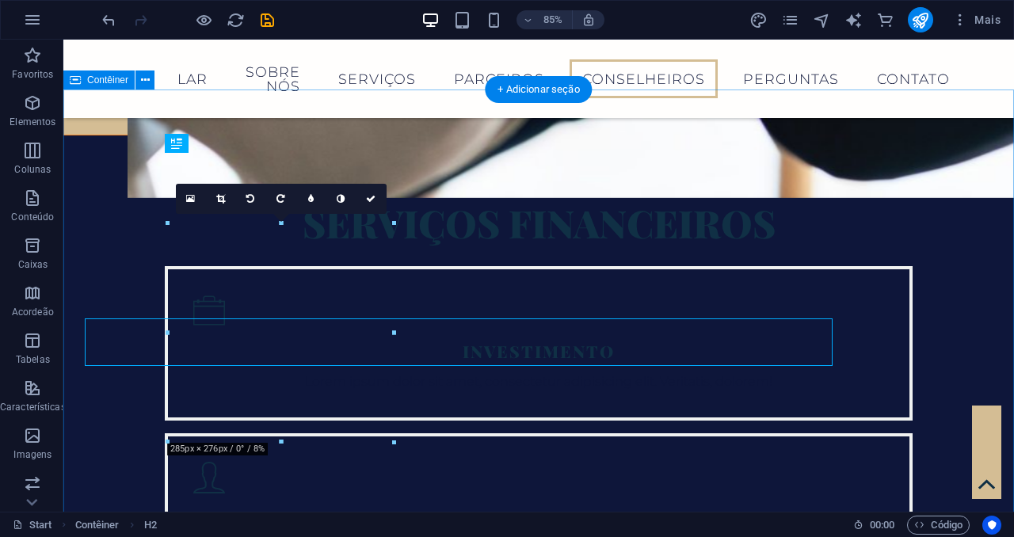
scroll to position [2750, 0]
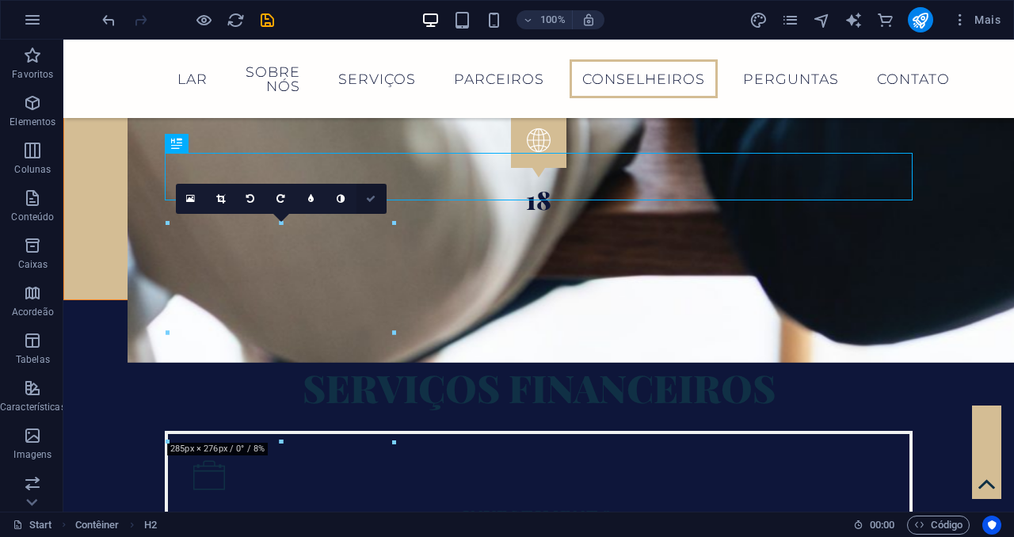
click at [369, 192] on link at bounding box center [372, 199] width 30 height 30
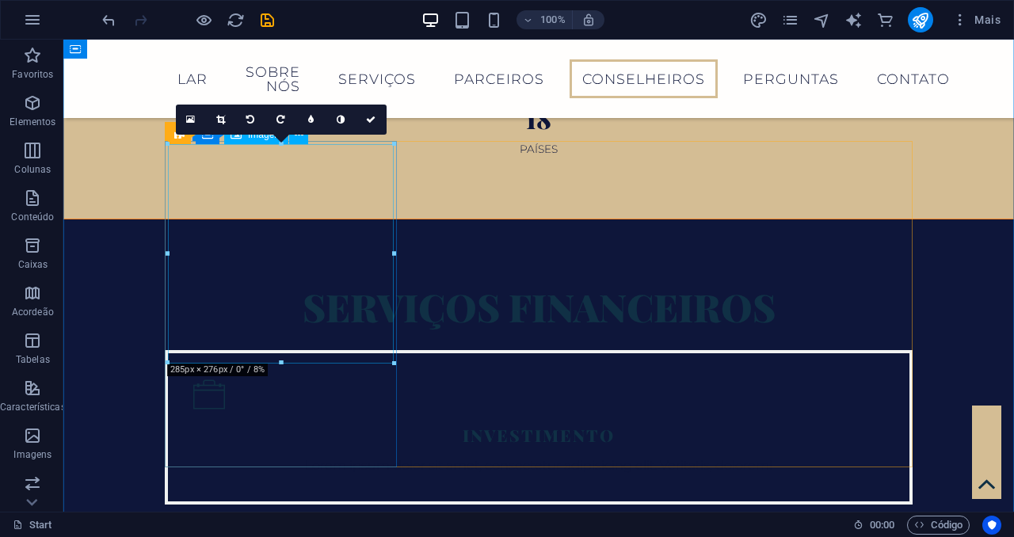
scroll to position [2829, 0]
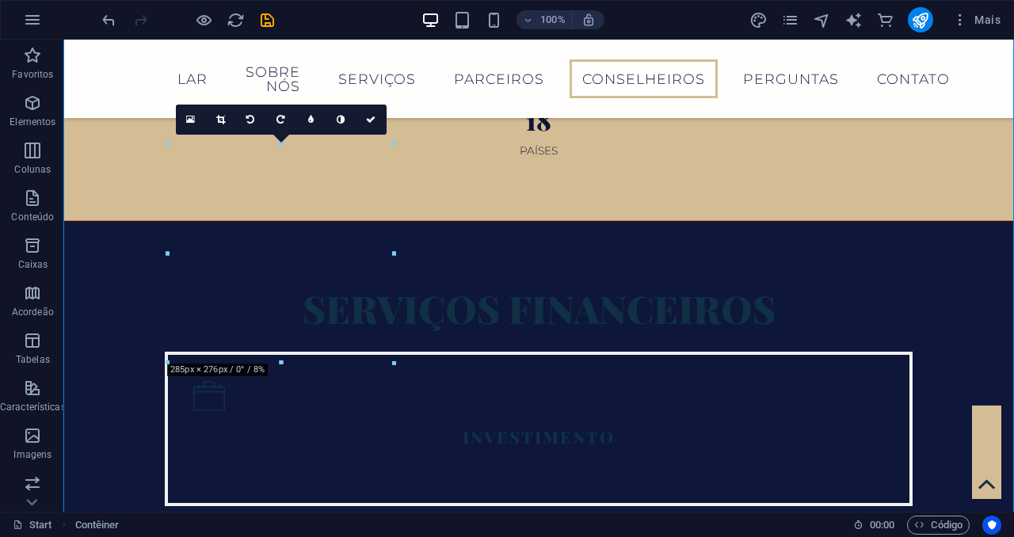
drag, startPoint x: 917, startPoint y: 477, endPoint x: 723, endPoint y: 192, distance: 345.4
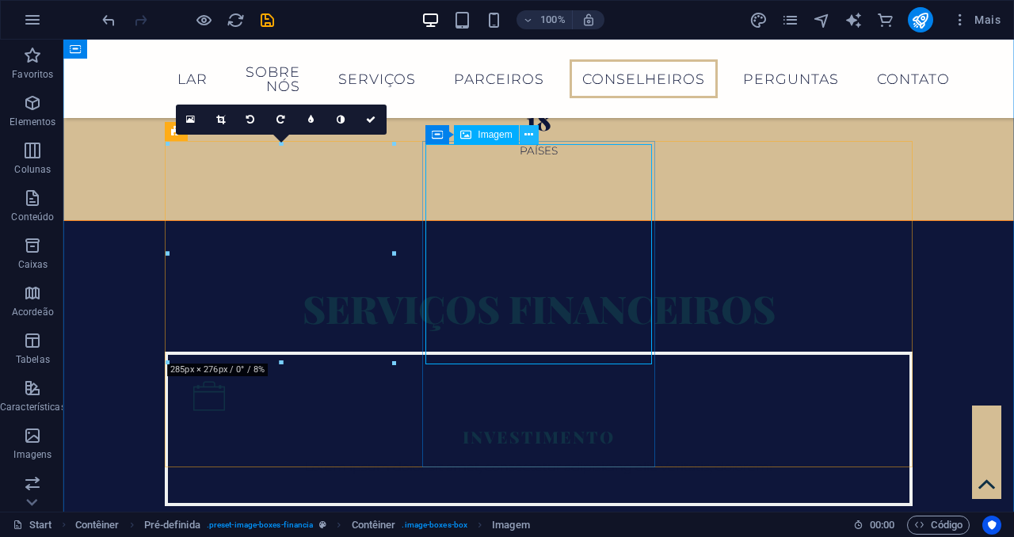
click at [529, 139] on icon at bounding box center [528, 135] width 9 height 17
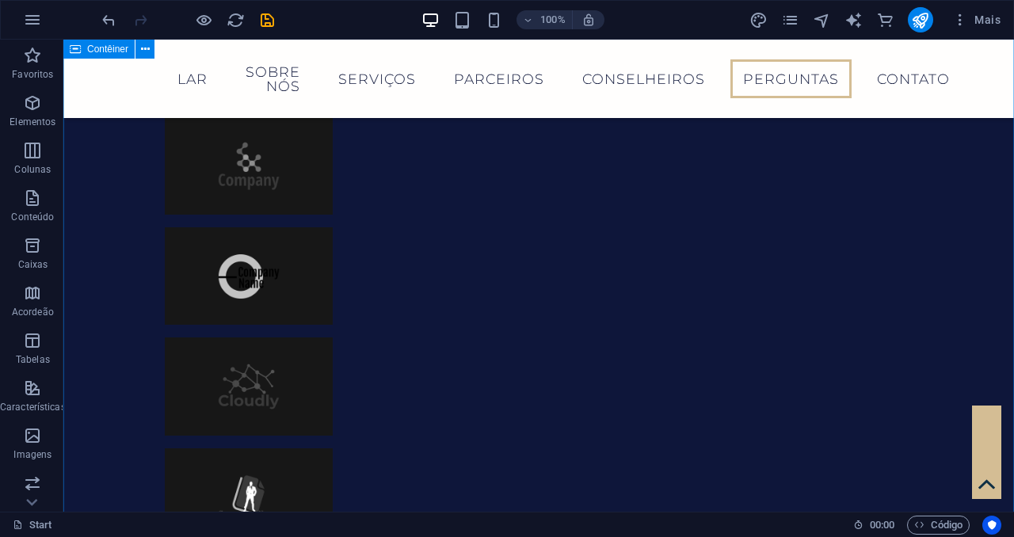
scroll to position [4714, 0]
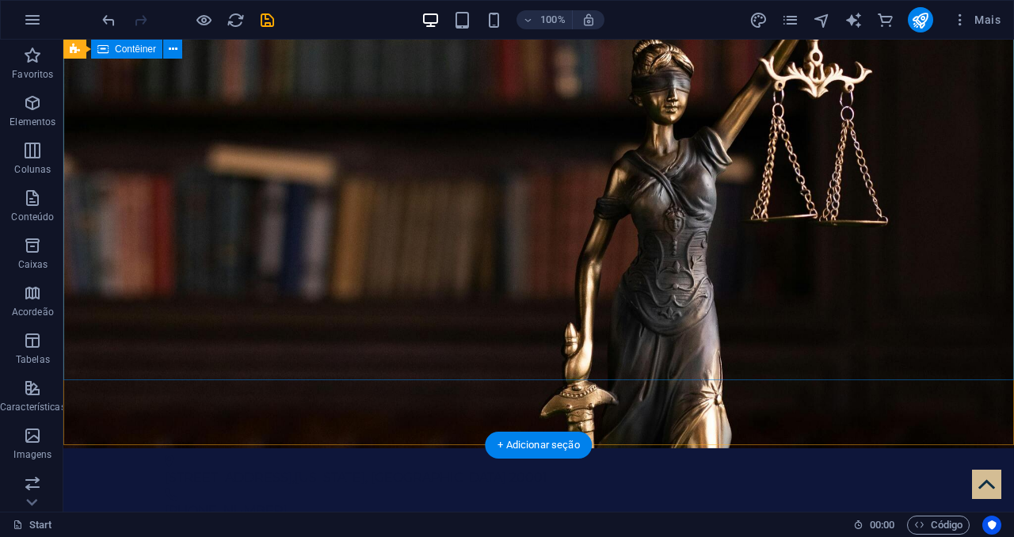
scroll to position [56, 0]
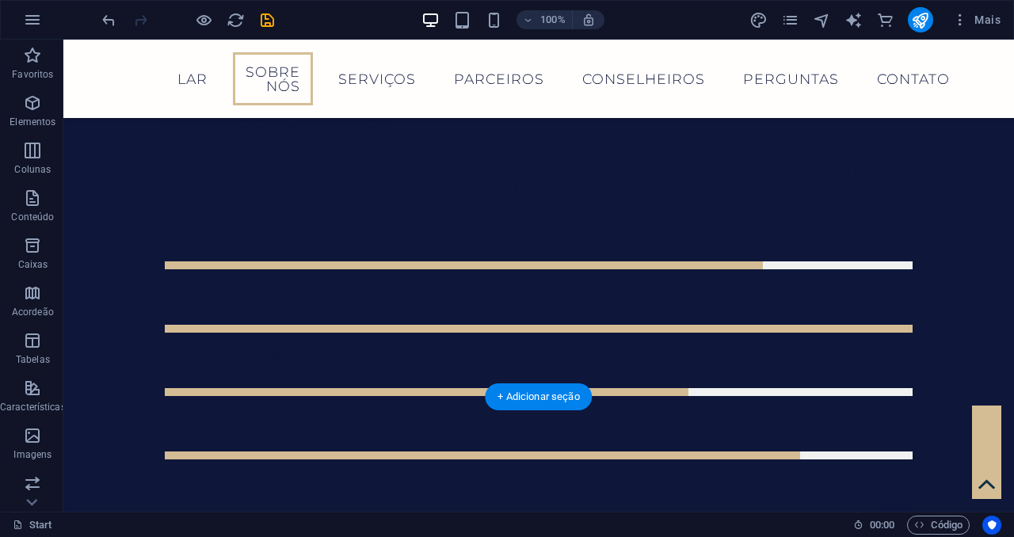
scroll to position [1096, 0]
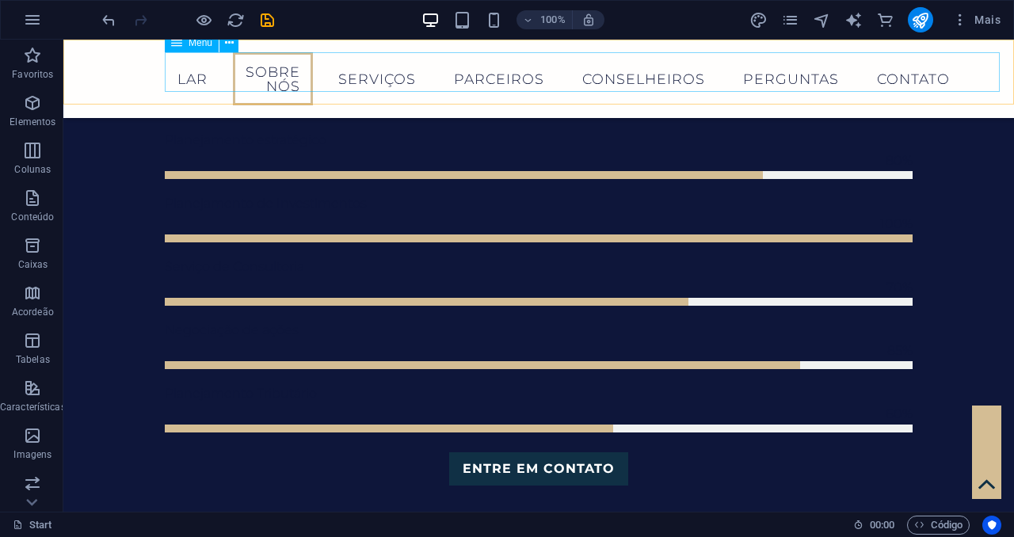
click at [421, 78] on nav "Lar Sobre nós Serviços Parceiros Conselheiros Perguntas Contato" at bounding box center [539, 78] width 748 height 53
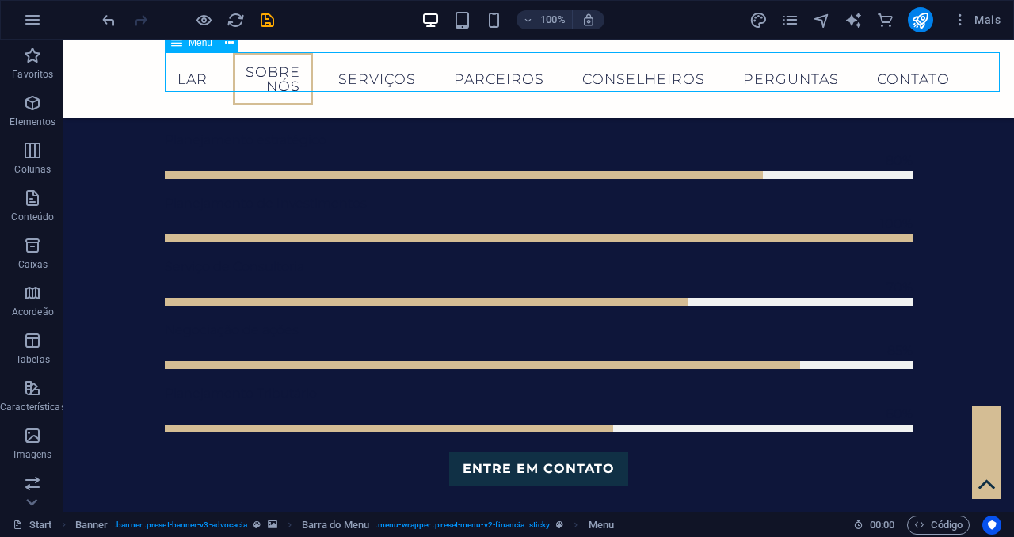
click at [429, 77] on nav "Lar Sobre nós Serviços Parceiros Conselheiros Perguntas Contato" at bounding box center [539, 78] width 748 height 53
click at [795, 68] on nav "Lar Sobre nós Serviços Parceiros Conselheiros Perguntas Contato" at bounding box center [539, 78] width 748 height 53
click at [553, 67] on nav "Lar Sobre nós Serviços Parceiros Conselheiros Perguntas Contato" at bounding box center [539, 78] width 748 height 53
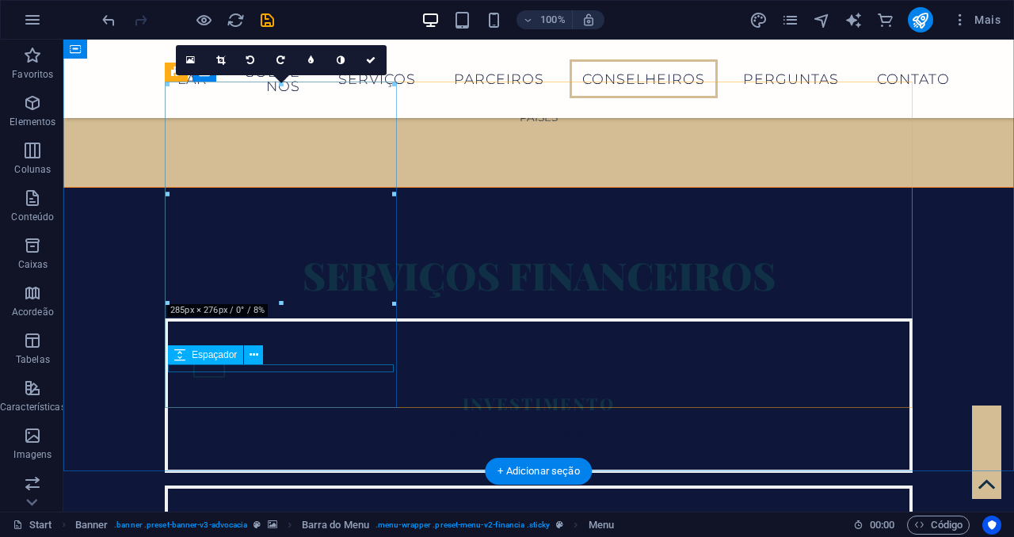
scroll to position [2893, 0]
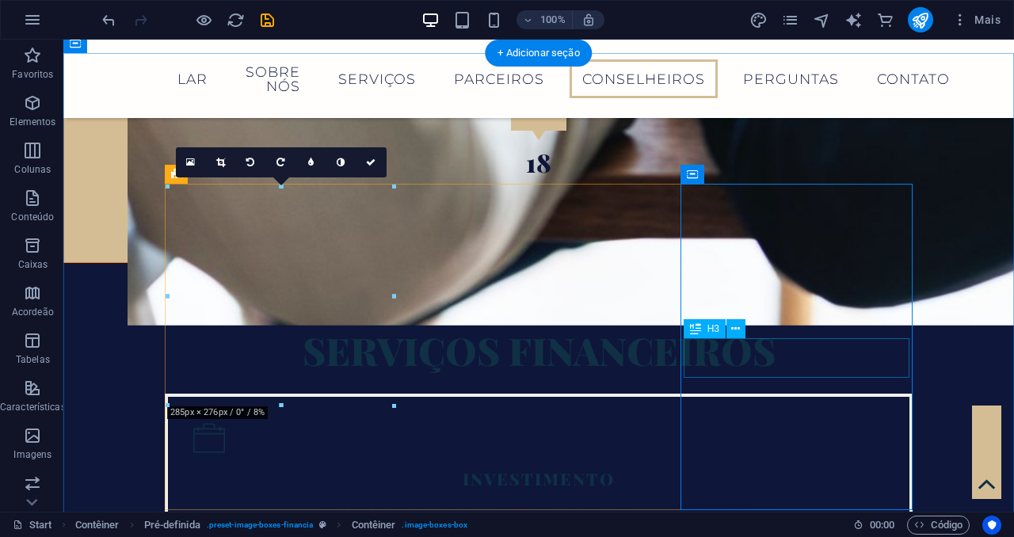
scroll to position [2786, 0]
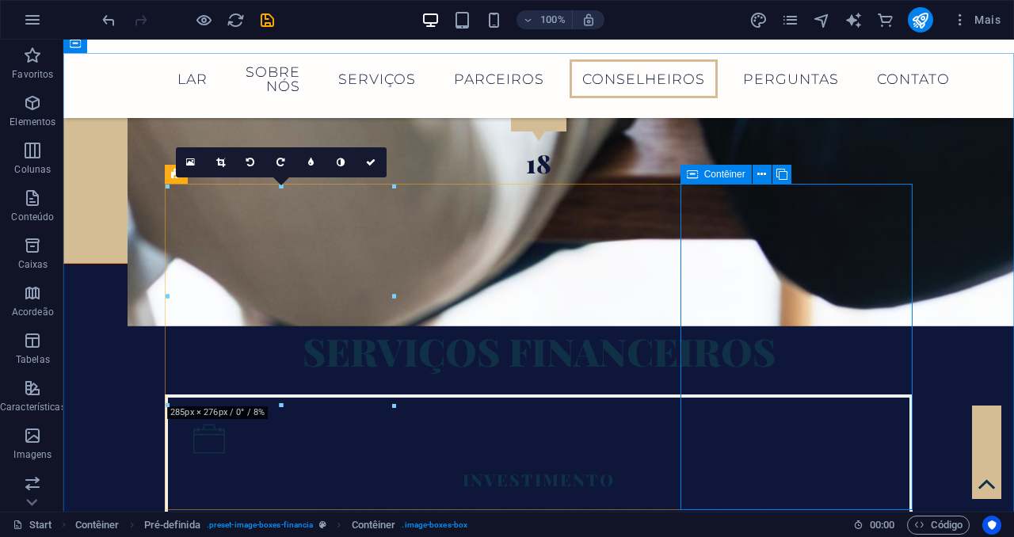
click at [730, 174] on span "Contêiner" at bounding box center [724, 175] width 41 height 10
click at [760, 173] on icon at bounding box center [761, 174] width 9 height 17
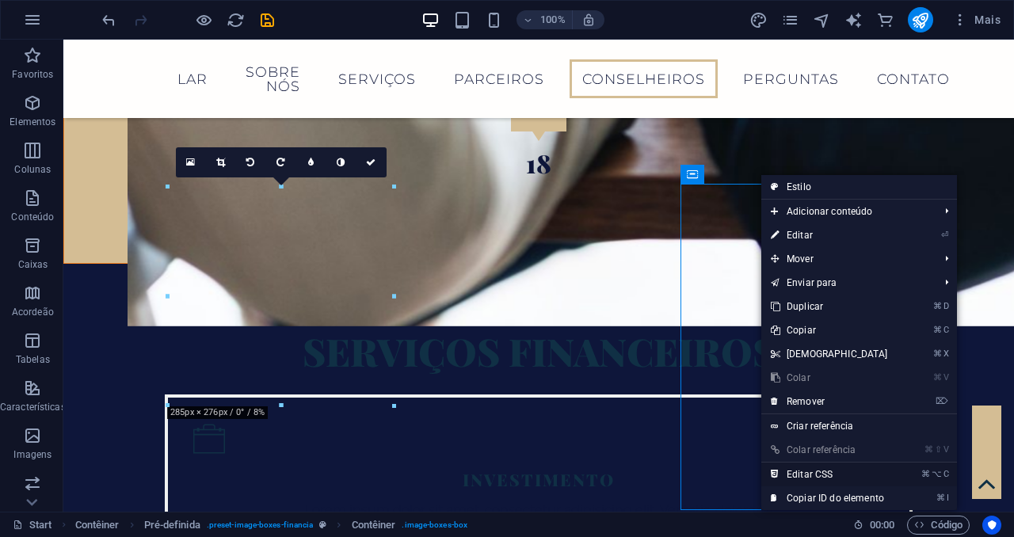
click at [829, 474] on link "⌘ ⌥ C Editar CSS" at bounding box center [829, 475] width 136 height 24
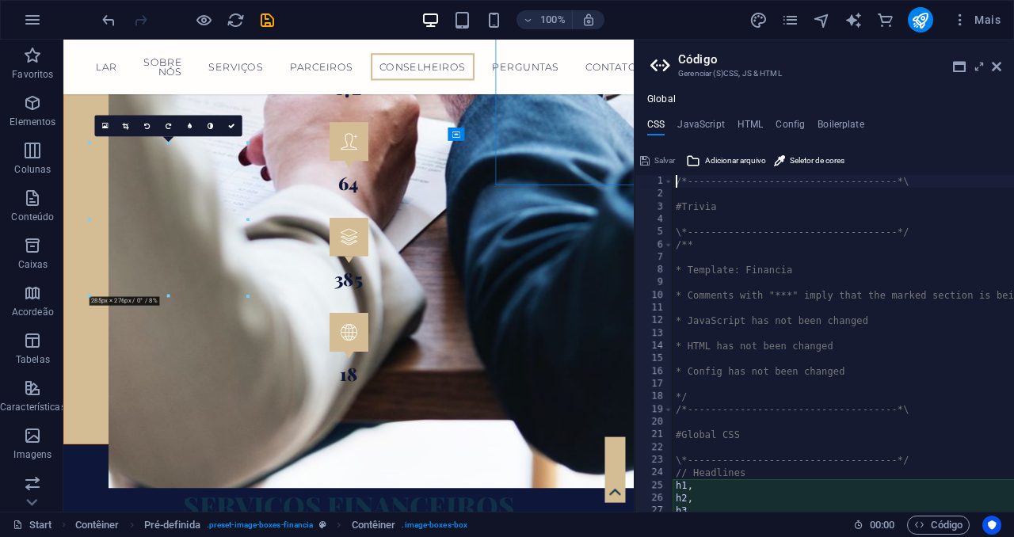
scroll to position [3048, 0]
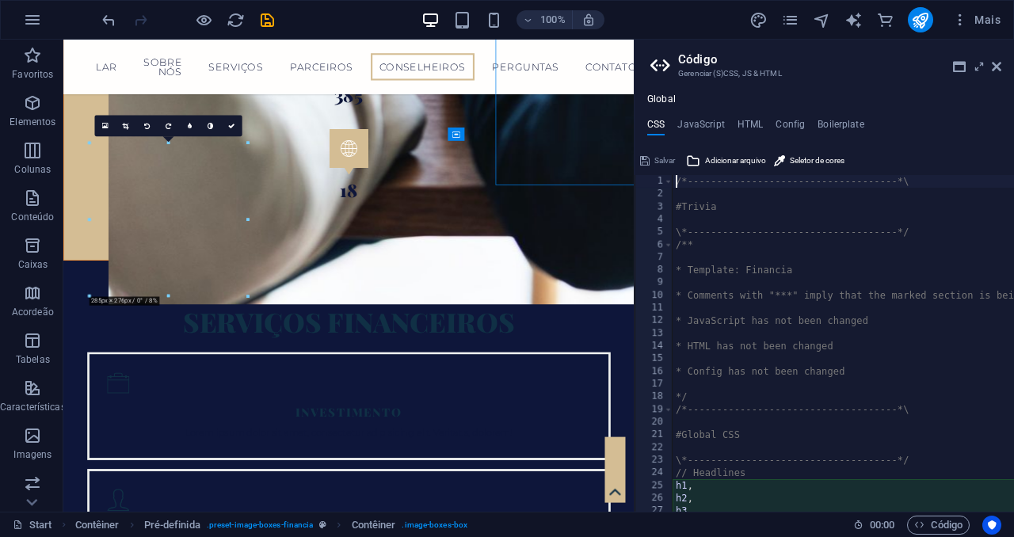
type textarea "@include social-icons("
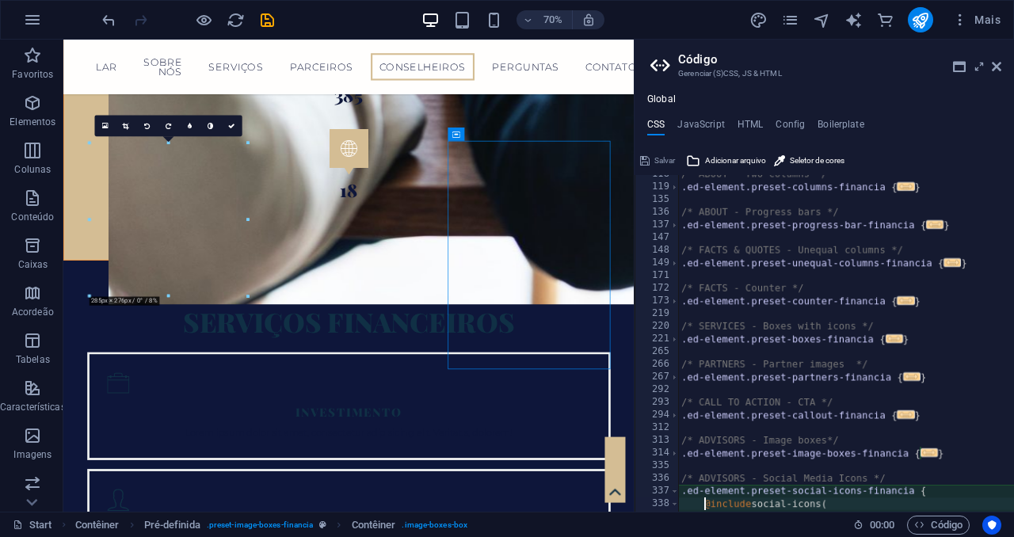
scroll to position [730, 0]
click at [996, 67] on icon at bounding box center [997, 66] width 10 height 13
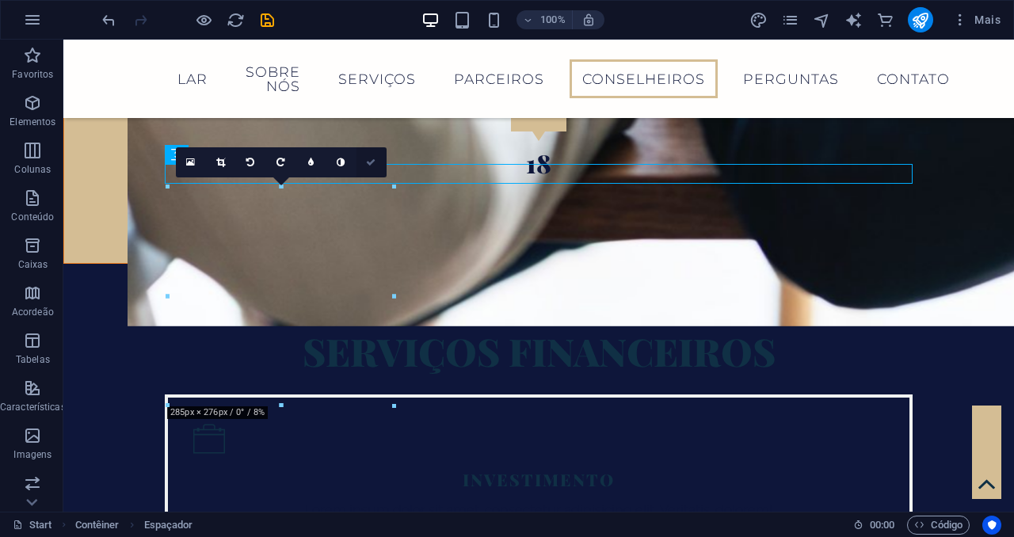
click at [375, 161] on icon at bounding box center [371, 163] width 10 height 10
click at [314, 159] on link at bounding box center [311, 162] width 30 height 30
type input "5"
click at [382, 164] on icon at bounding box center [383, 163] width 10 height 10
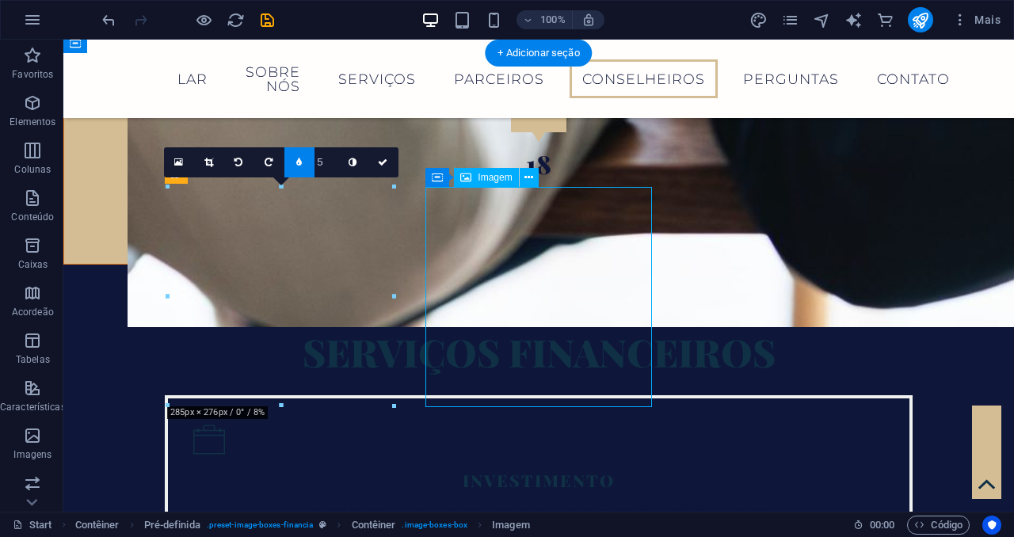
select select "%"
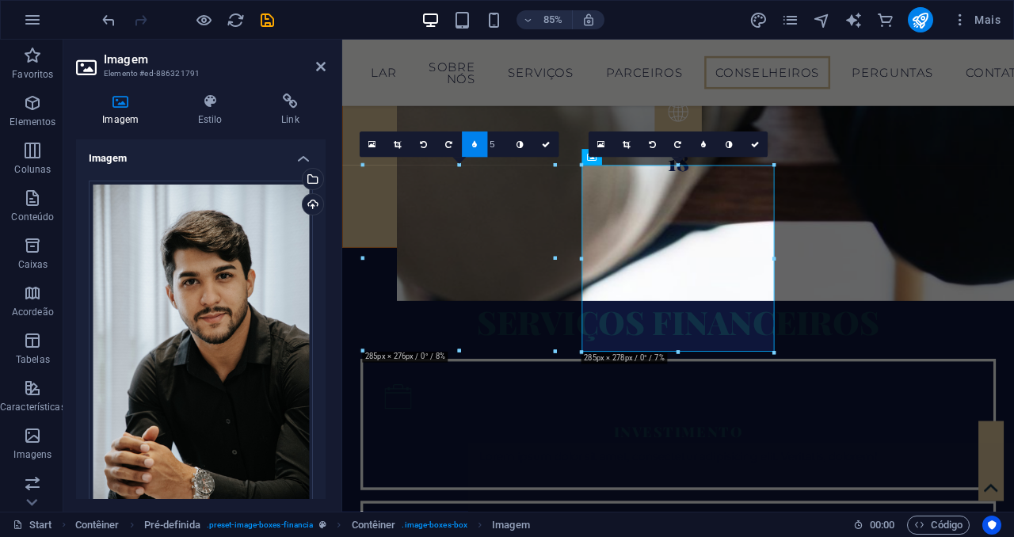
click at [314, 65] on h2 "Imagem" at bounding box center [215, 59] width 222 height 14
click at [317, 71] on icon at bounding box center [321, 66] width 10 height 13
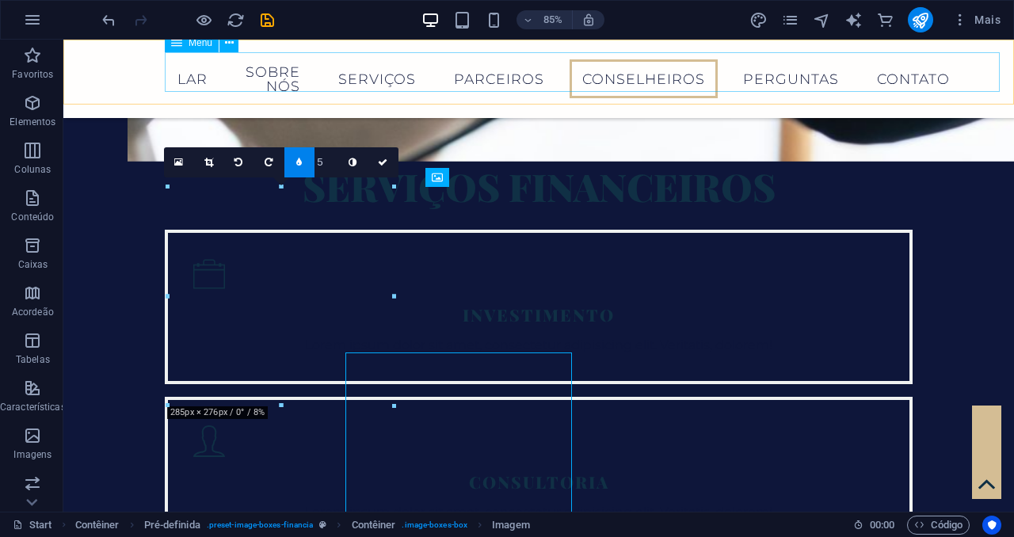
scroll to position [2786, 0]
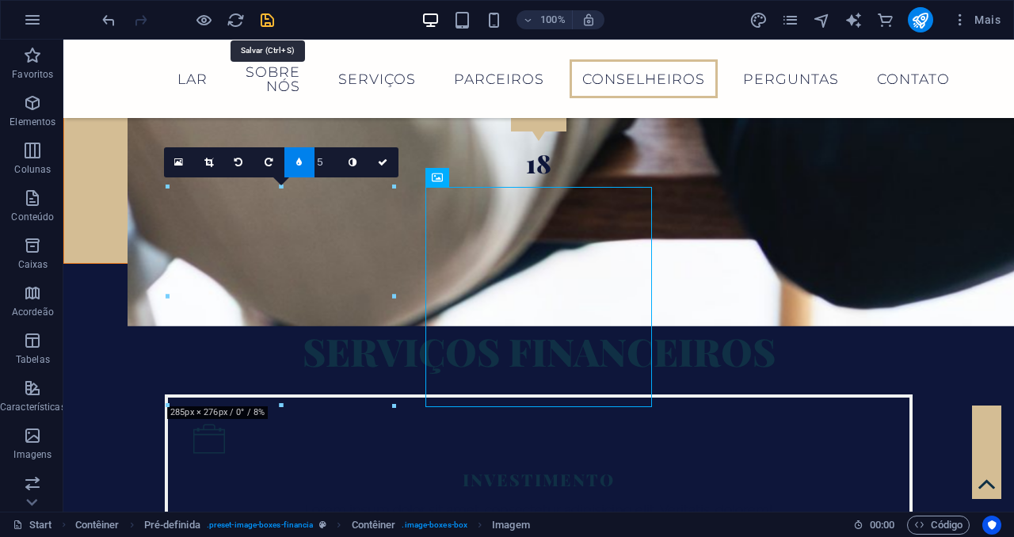
click at [273, 24] on icon "save" at bounding box center [267, 20] width 18 height 18
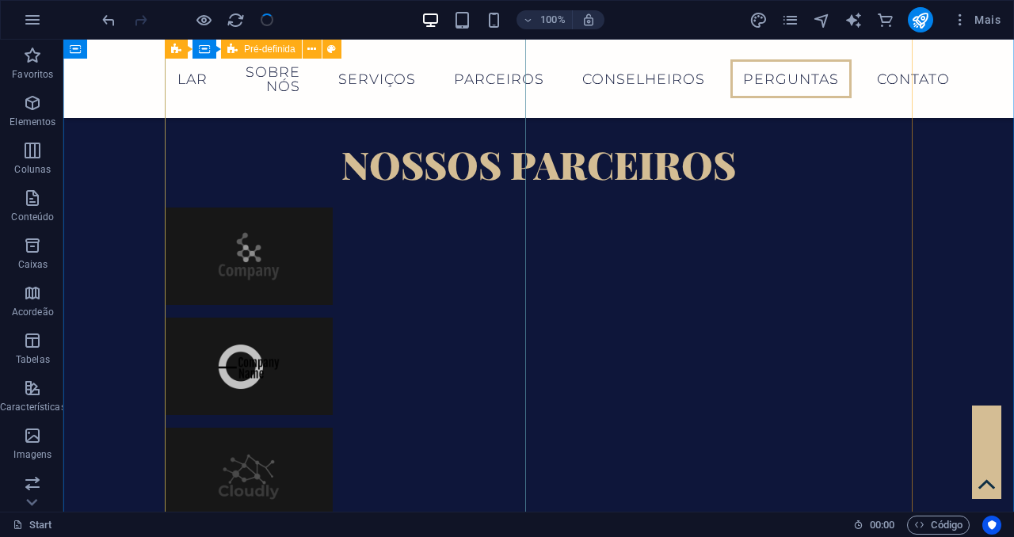
scroll to position [4649, 0]
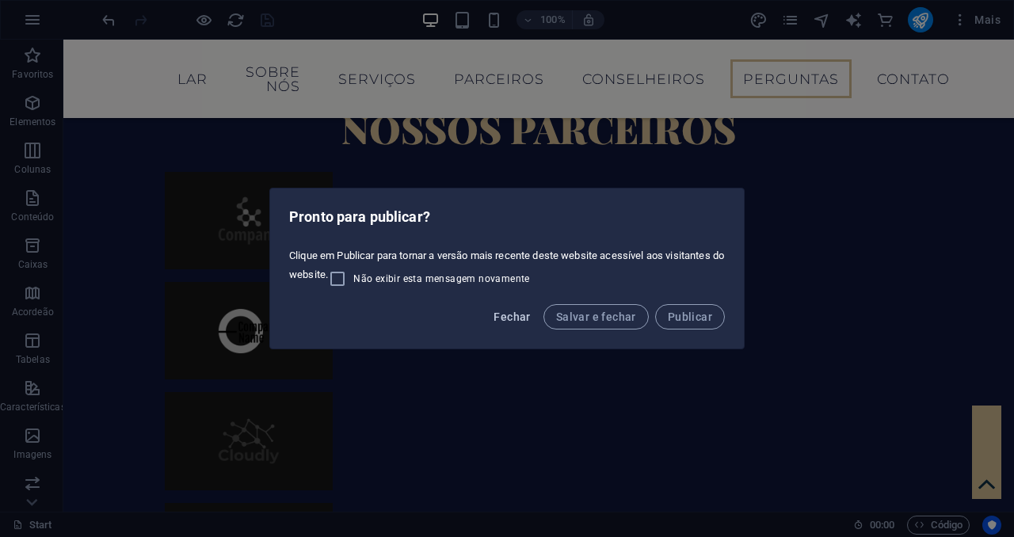
click at [521, 313] on span "Fechar" at bounding box center [512, 317] width 36 height 13
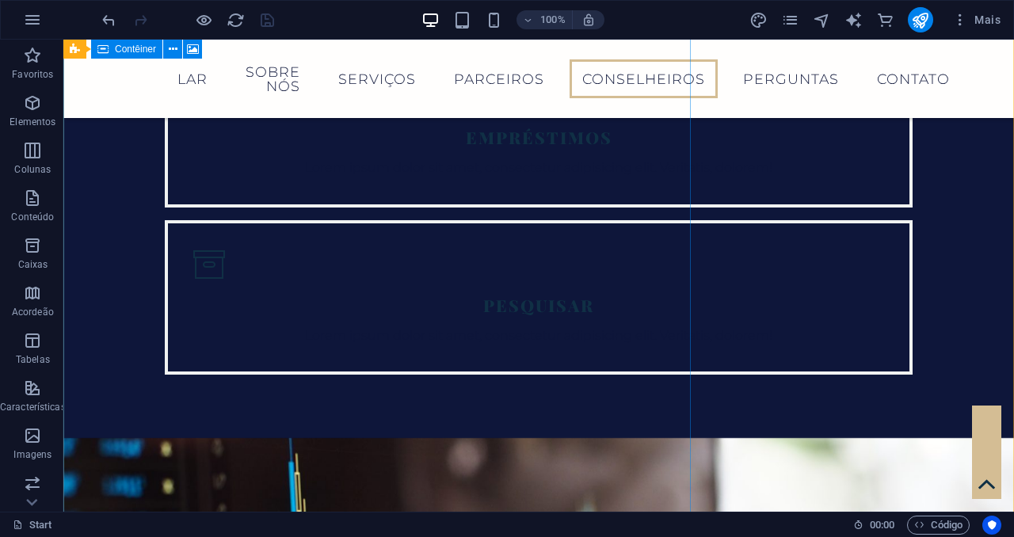
scroll to position [3606, 0]
